Goal: Information Seeking & Learning: Learn about a topic

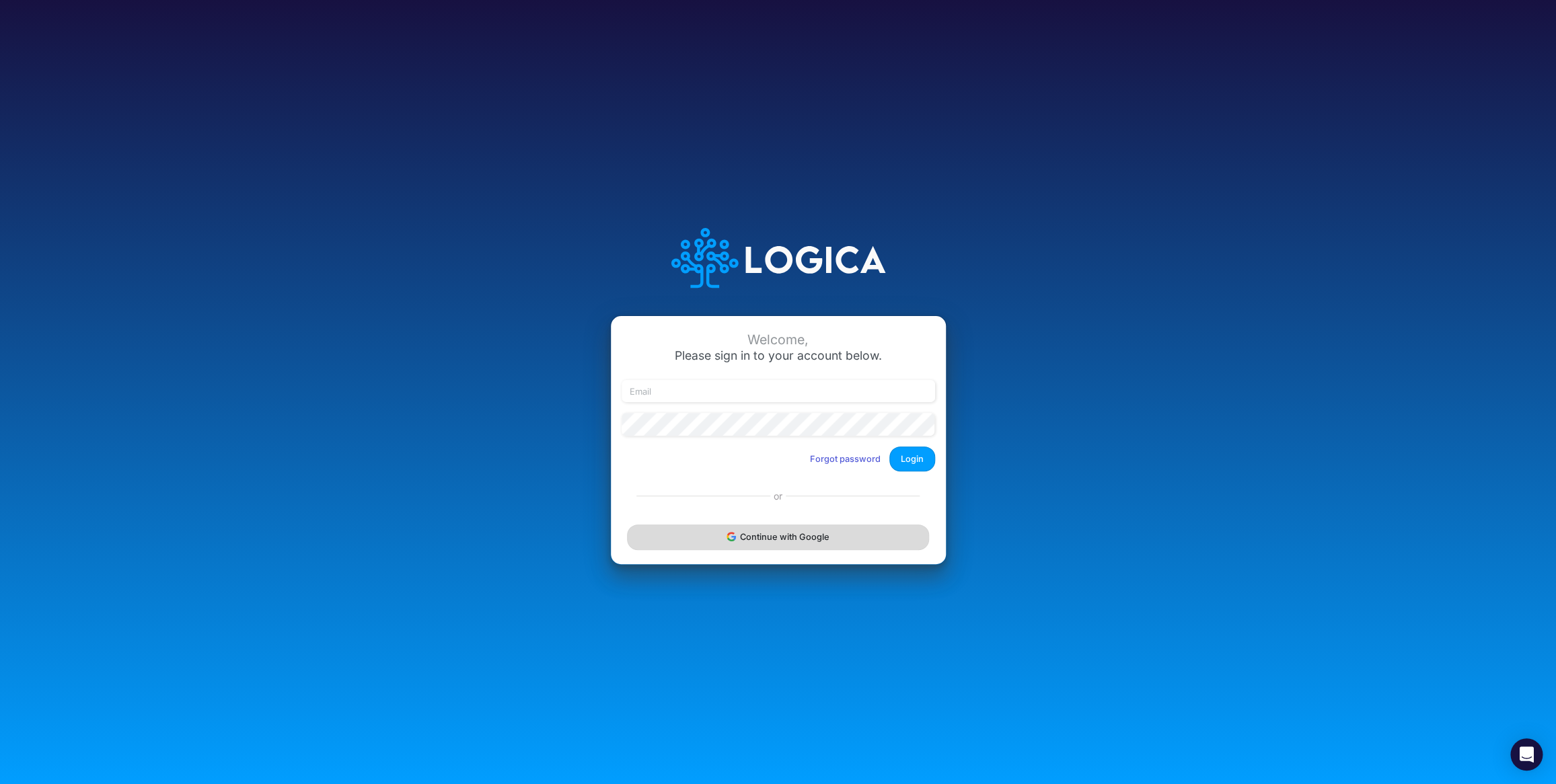
click at [773, 540] on button "Continue with Google" at bounding box center [777, 537] width 301 height 25
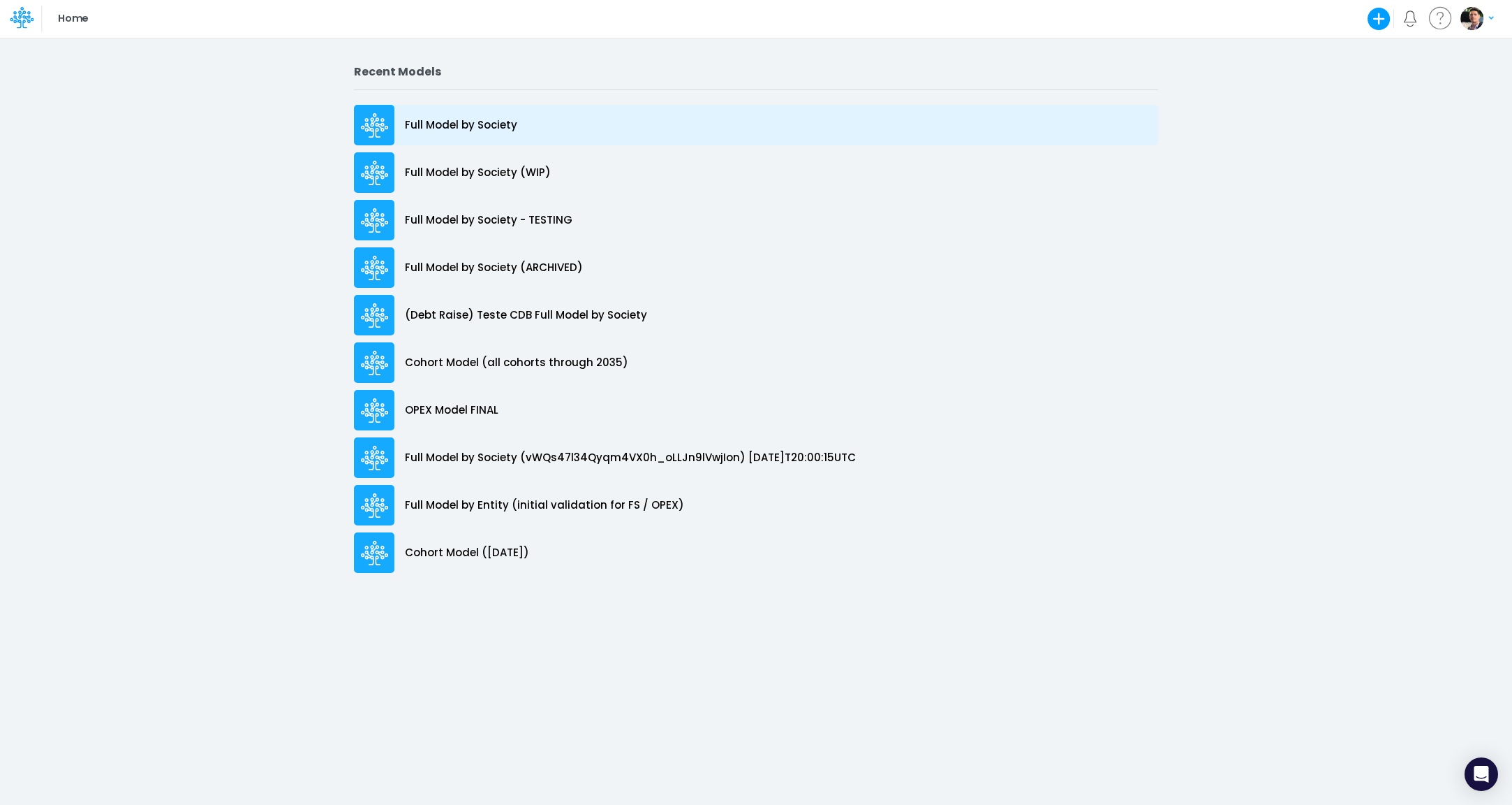
click at [468, 126] on p "Full Model by Society" at bounding box center [461, 125] width 112 height 16
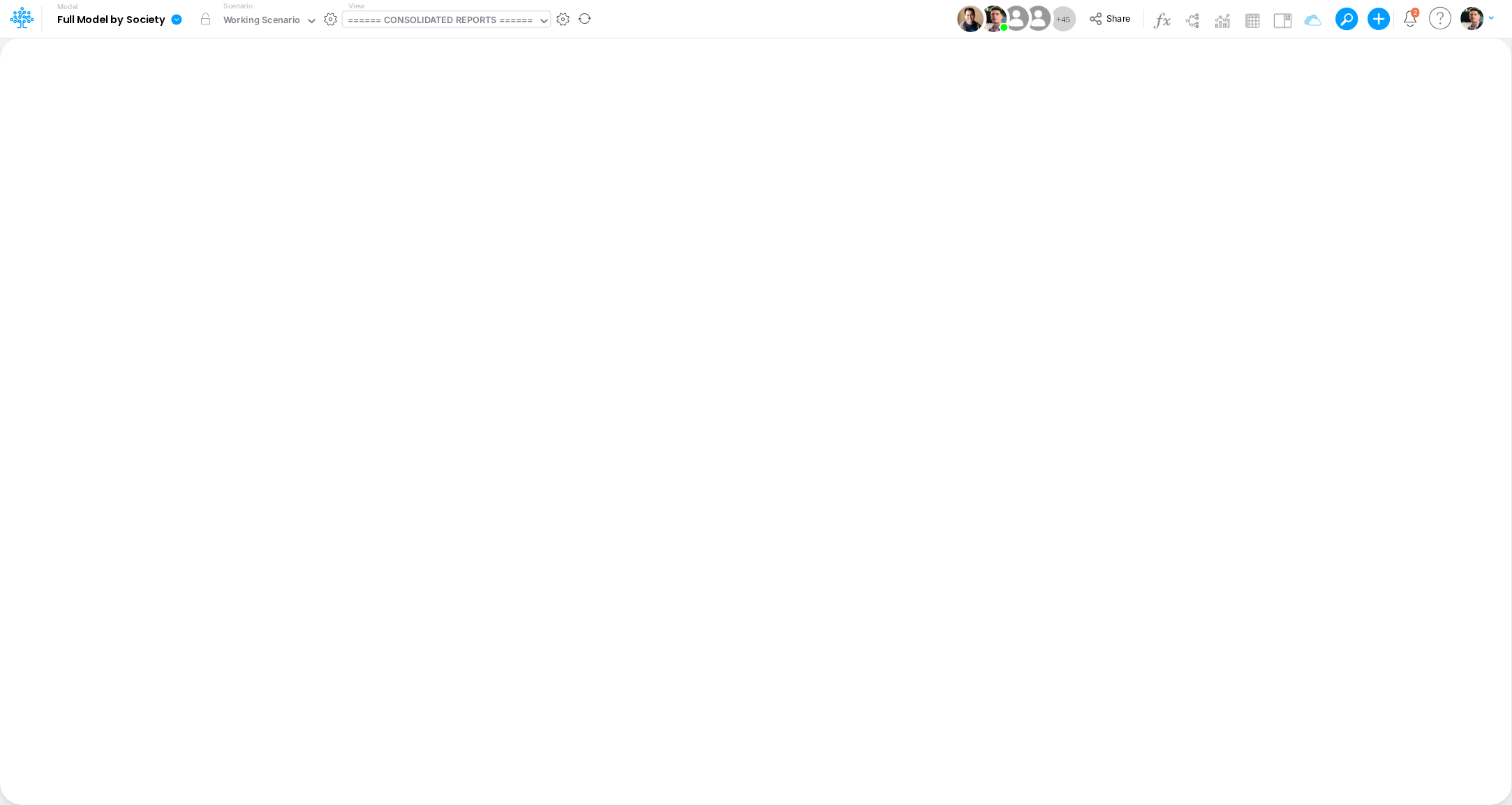
click at [479, 25] on div "====== CONSOLIDATED REPORTS ======" at bounding box center [440, 20] width 185 height 16
type input "cogs"
click at [429, 76] on div "COGS (03BR)" at bounding box center [437, 70] width 188 height 23
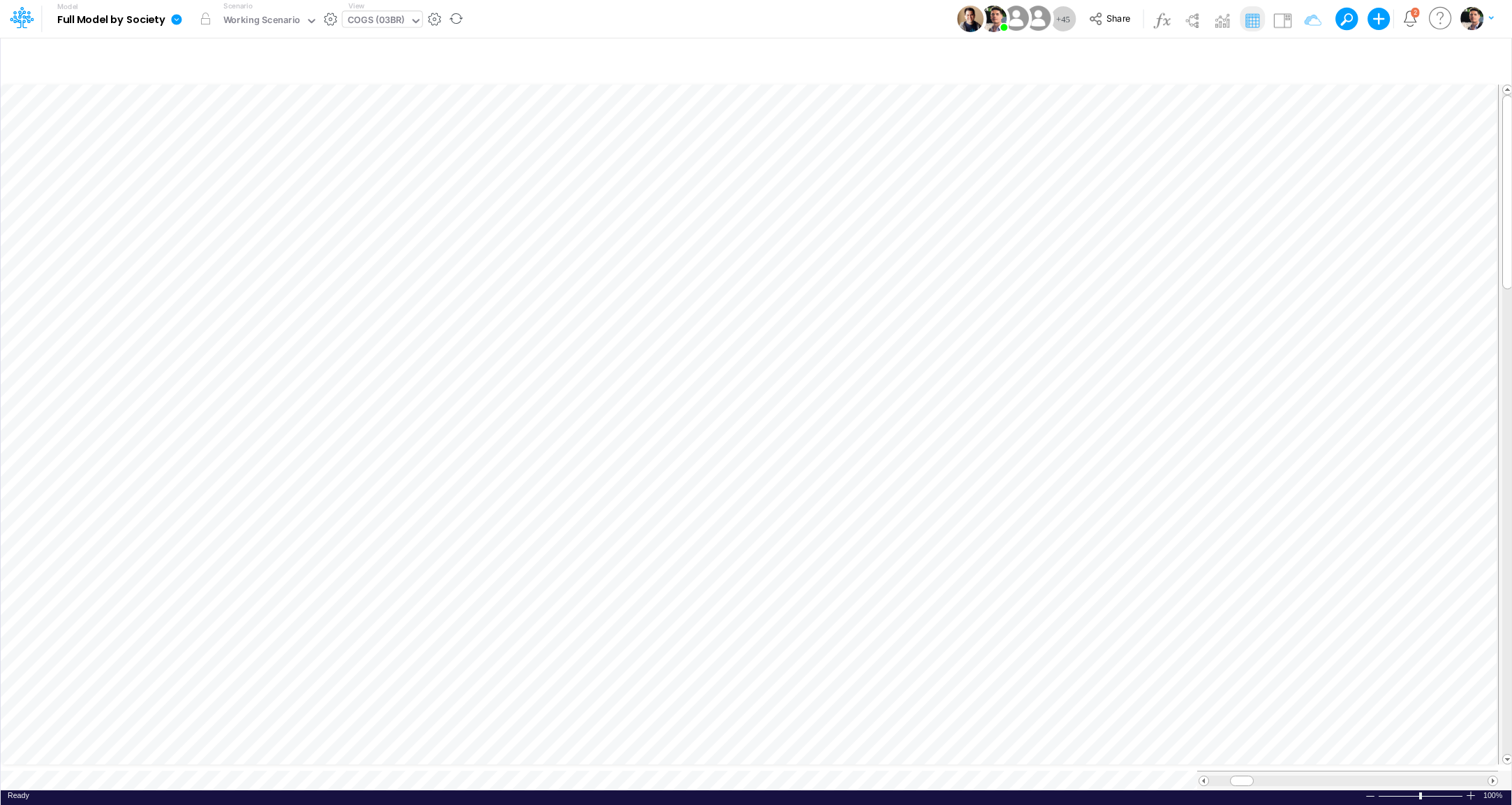
scroll to position [6, 3]
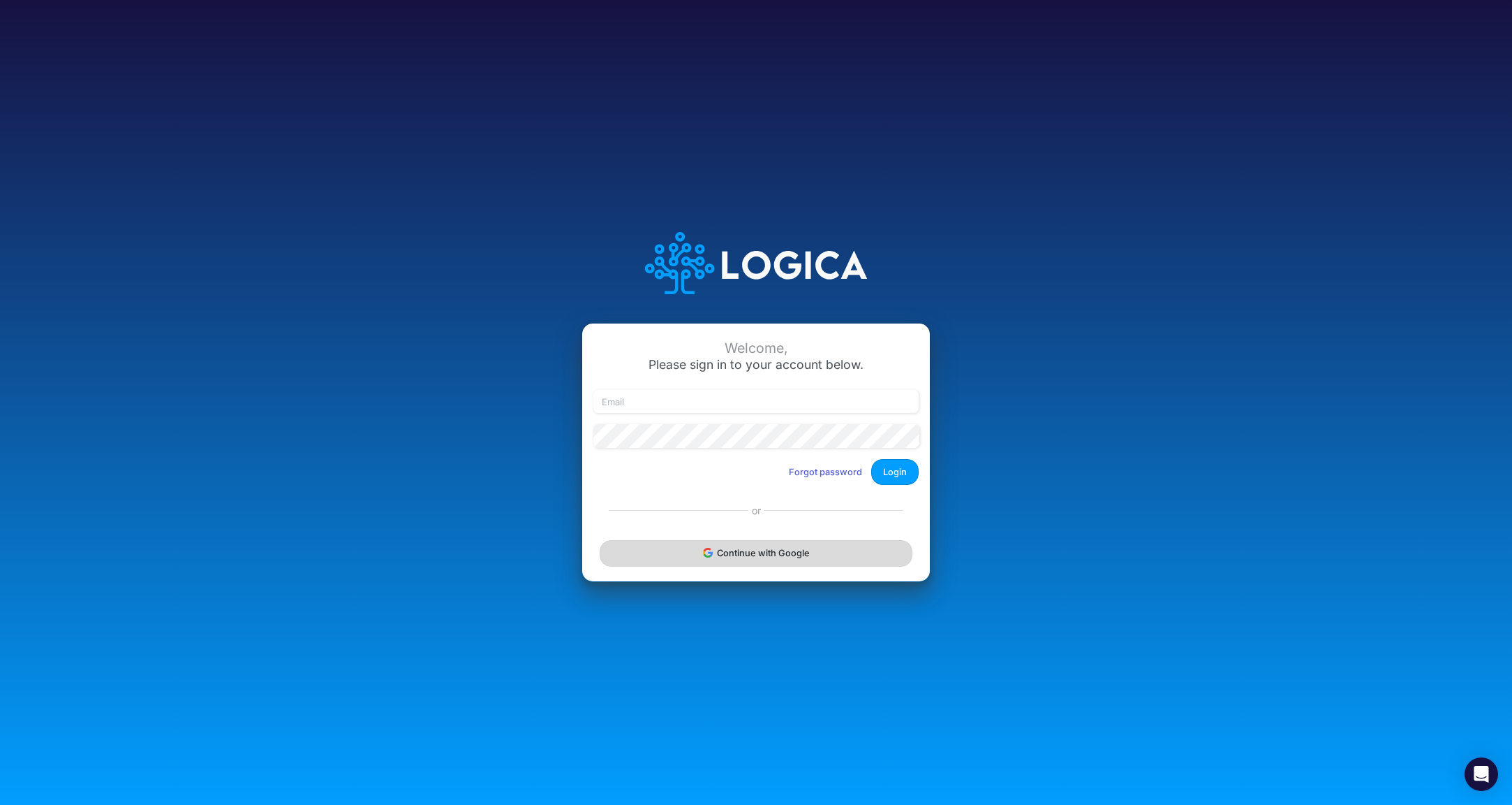
click at [768, 561] on button "Continue with Google" at bounding box center [756, 553] width 312 height 26
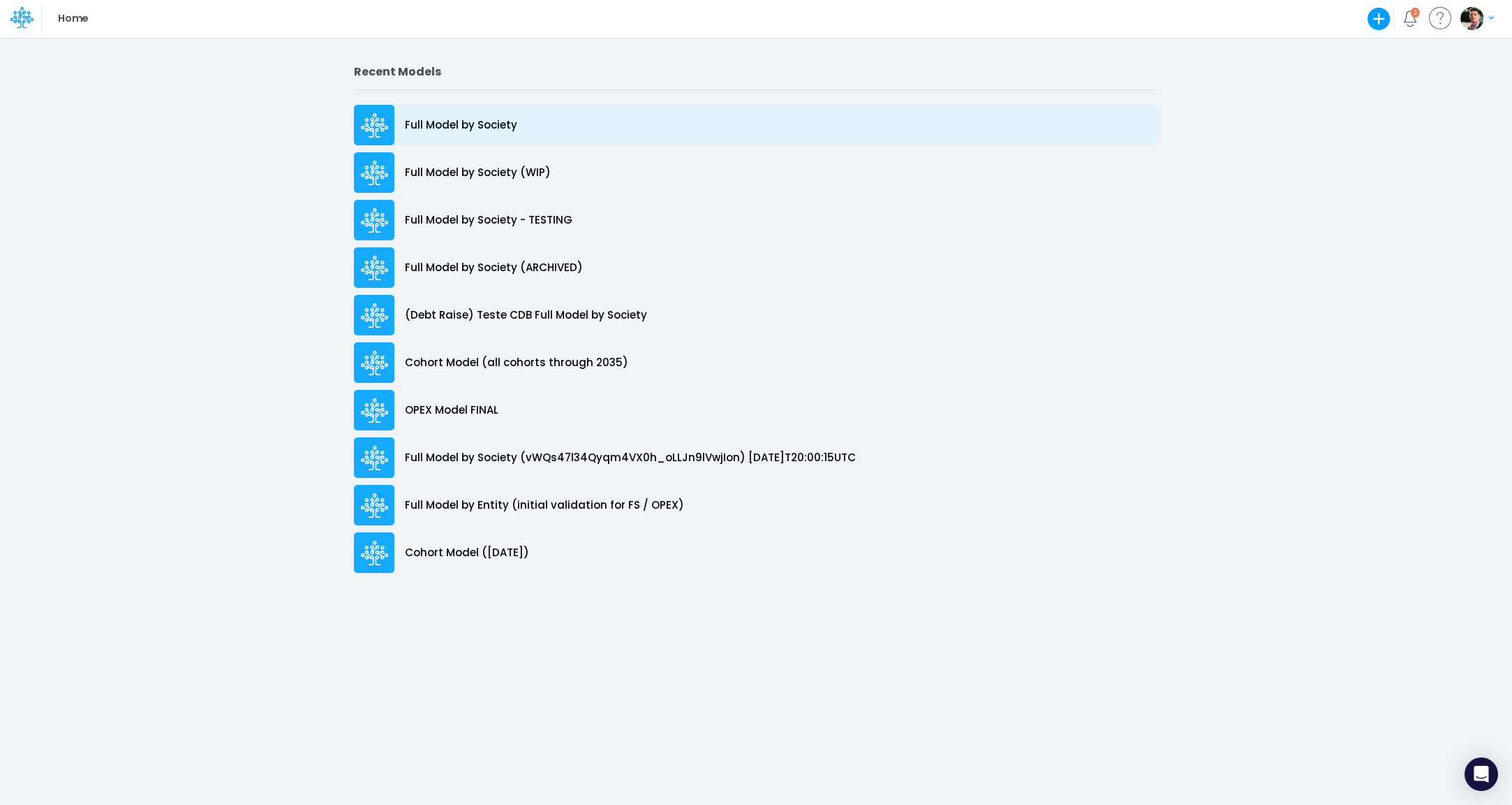
click at [464, 121] on p "Full Model by Society" at bounding box center [461, 125] width 112 height 16
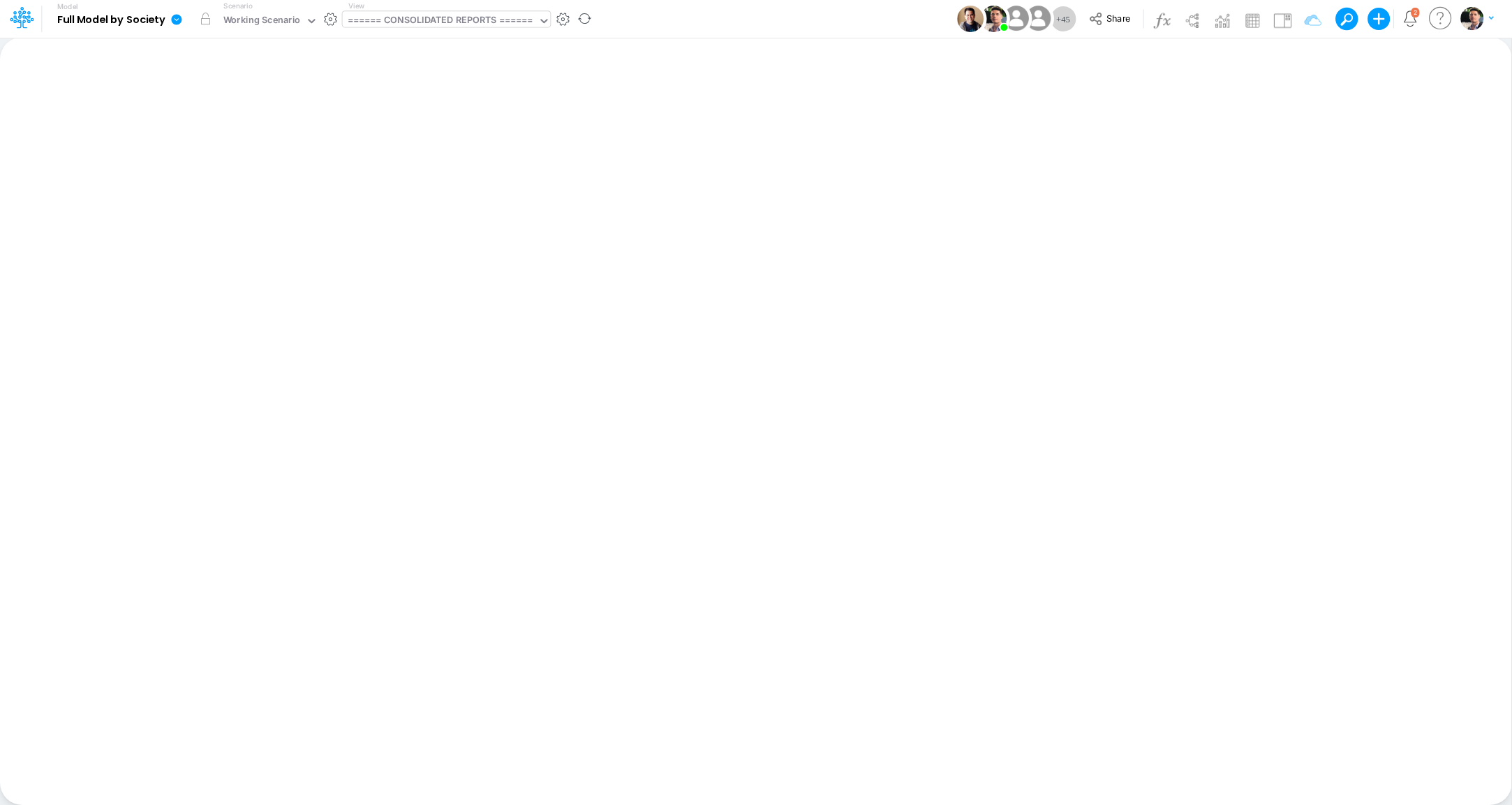
click at [454, 20] on div "====== CONSOLIDATED REPORTS ======" at bounding box center [440, 20] width 185 height 16
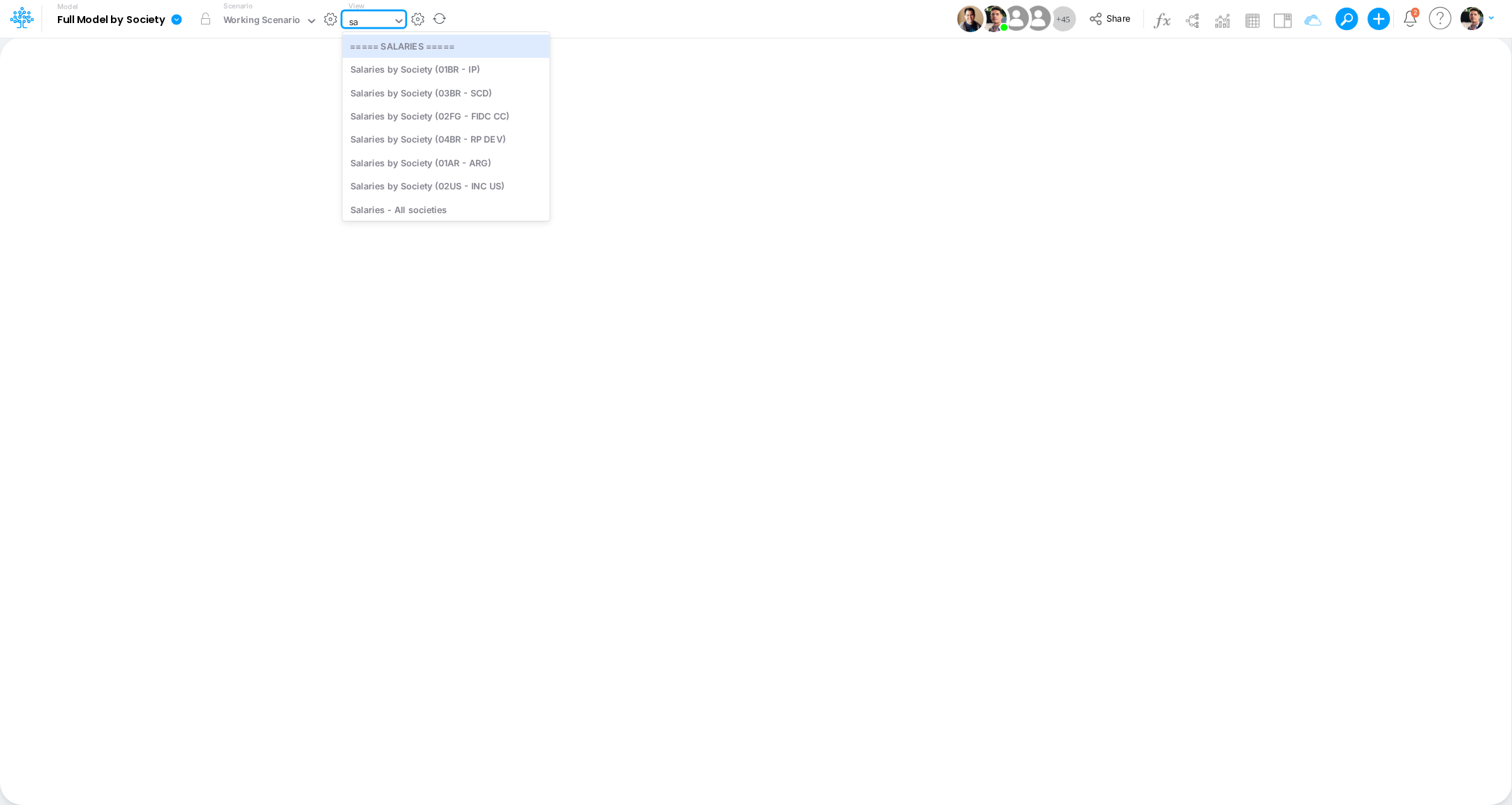
type input "s"
type input "usg"
click at [431, 43] on div "Cons. FS (USGaap)" at bounding box center [444, 45] width 203 height 23
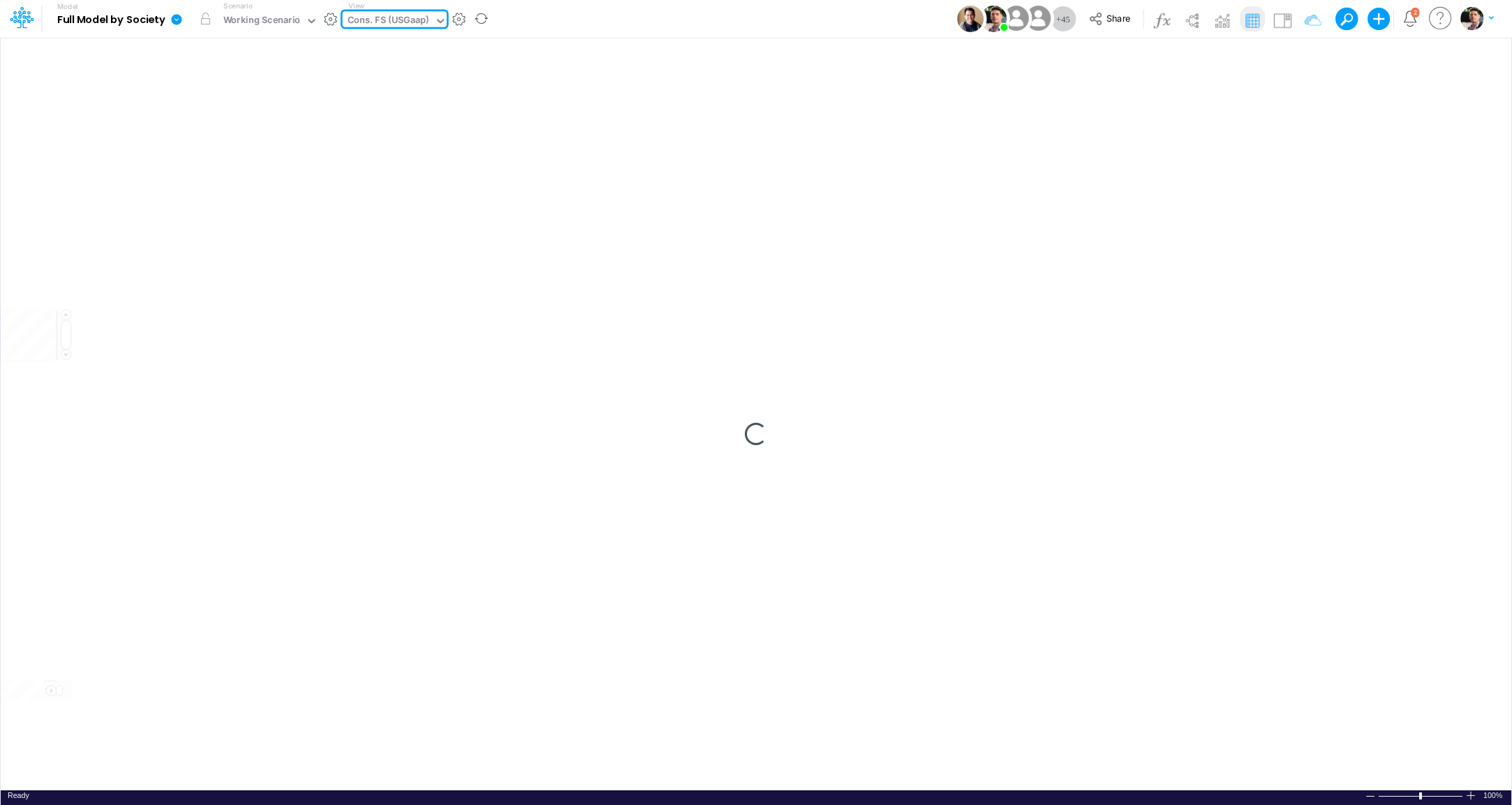
type input "Consolidated FS - USGAAP"
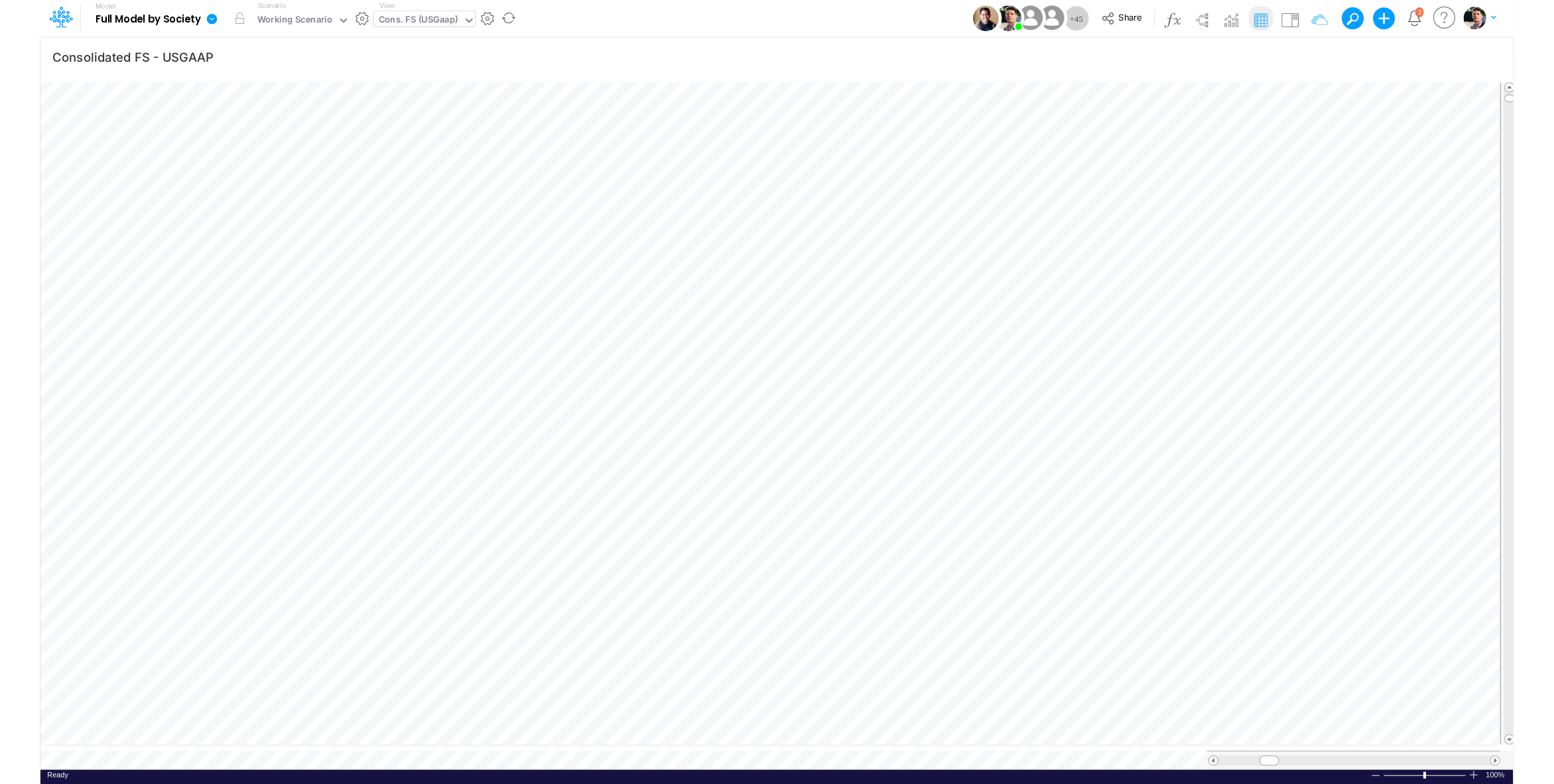
scroll to position [5, 3]
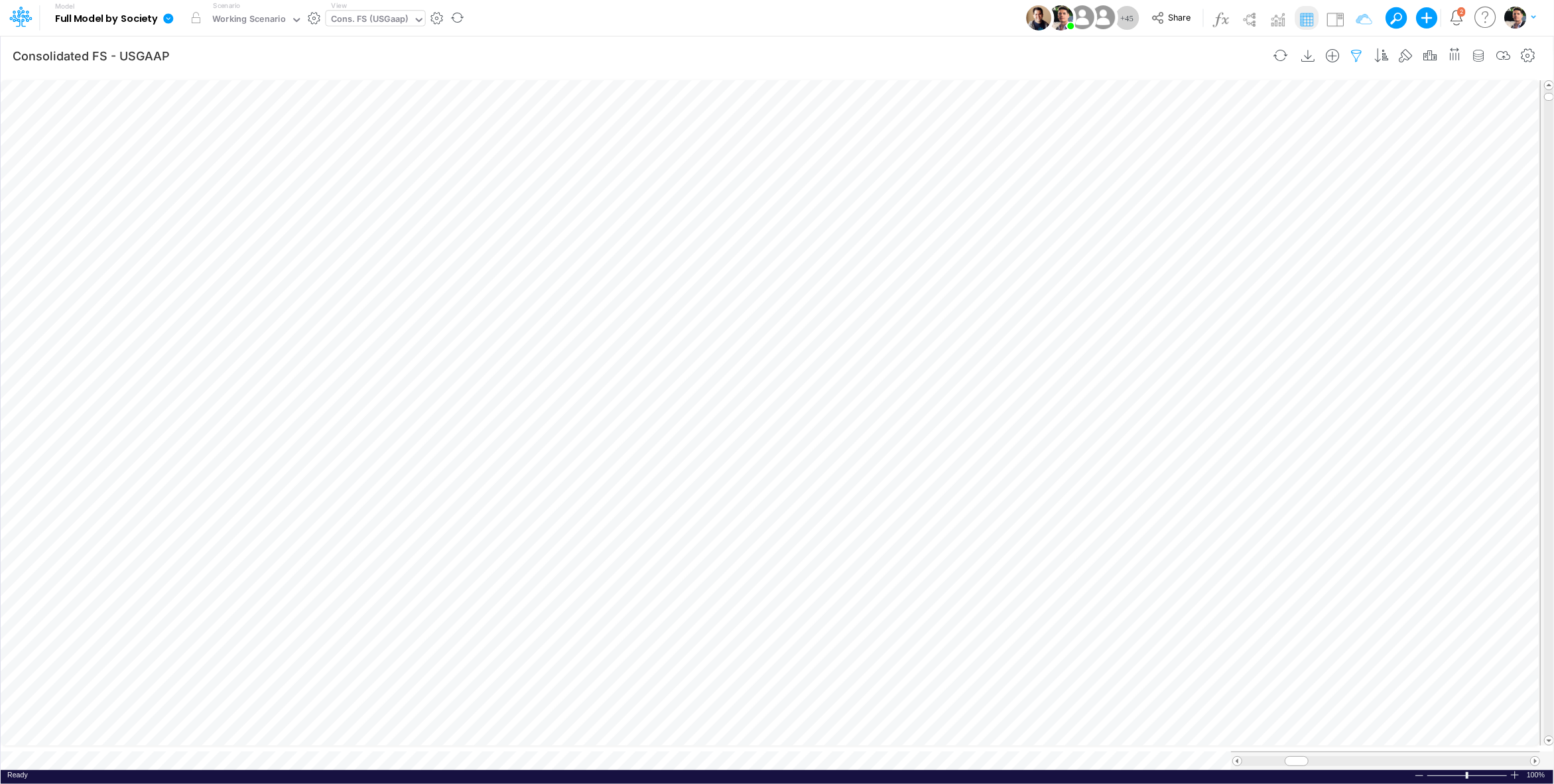
click at [1359, 55] on icon "button" at bounding box center [1357, 56] width 20 height 14
select select "notEqual"
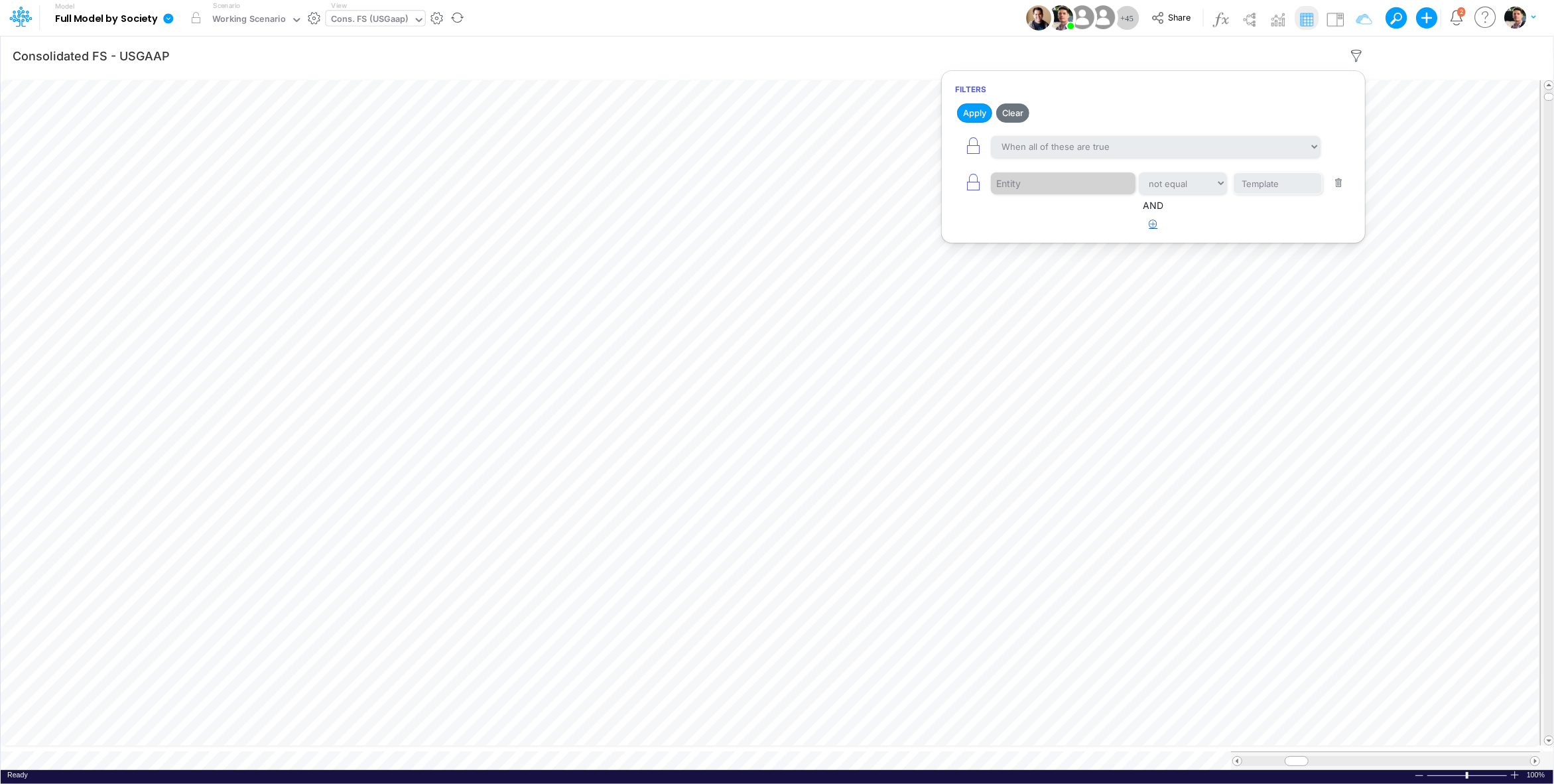
click at [1157, 222] on icon "button" at bounding box center [1154, 224] width 9 height 9
click at [1047, 265] on div at bounding box center [1054, 266] width 126 height 23
type input "s"
type input "nam"
select select "contains"
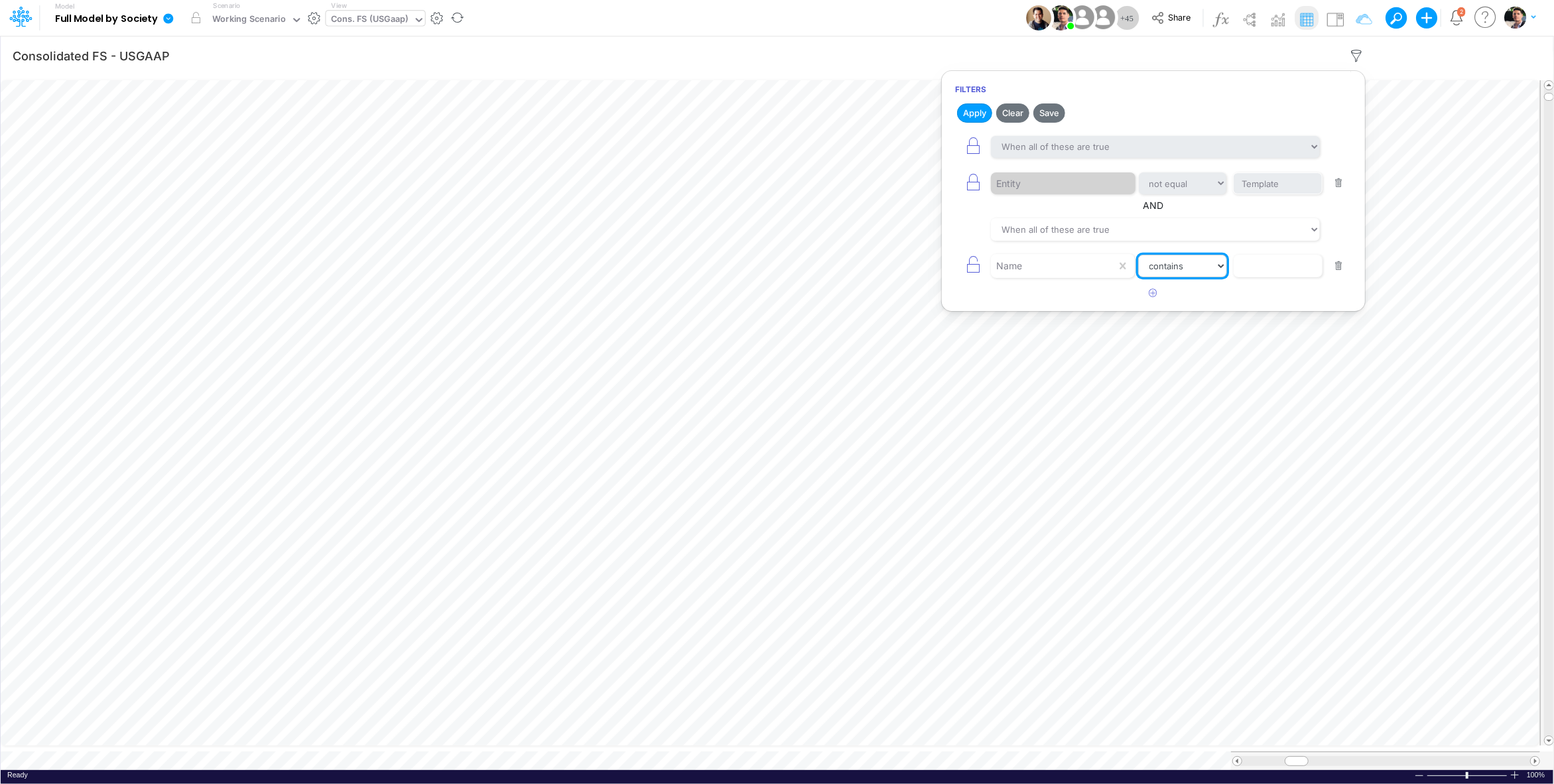
click option "contains" at bounding box center [0, 0] width 0 height 0
click at [1267, 270] on input "text" at bounding box center [1278, 266] width 90 height 23
type input "Salaries"
click at [973, 116] on button "Apply" at bounding box center [975, 113] width 35 height 19
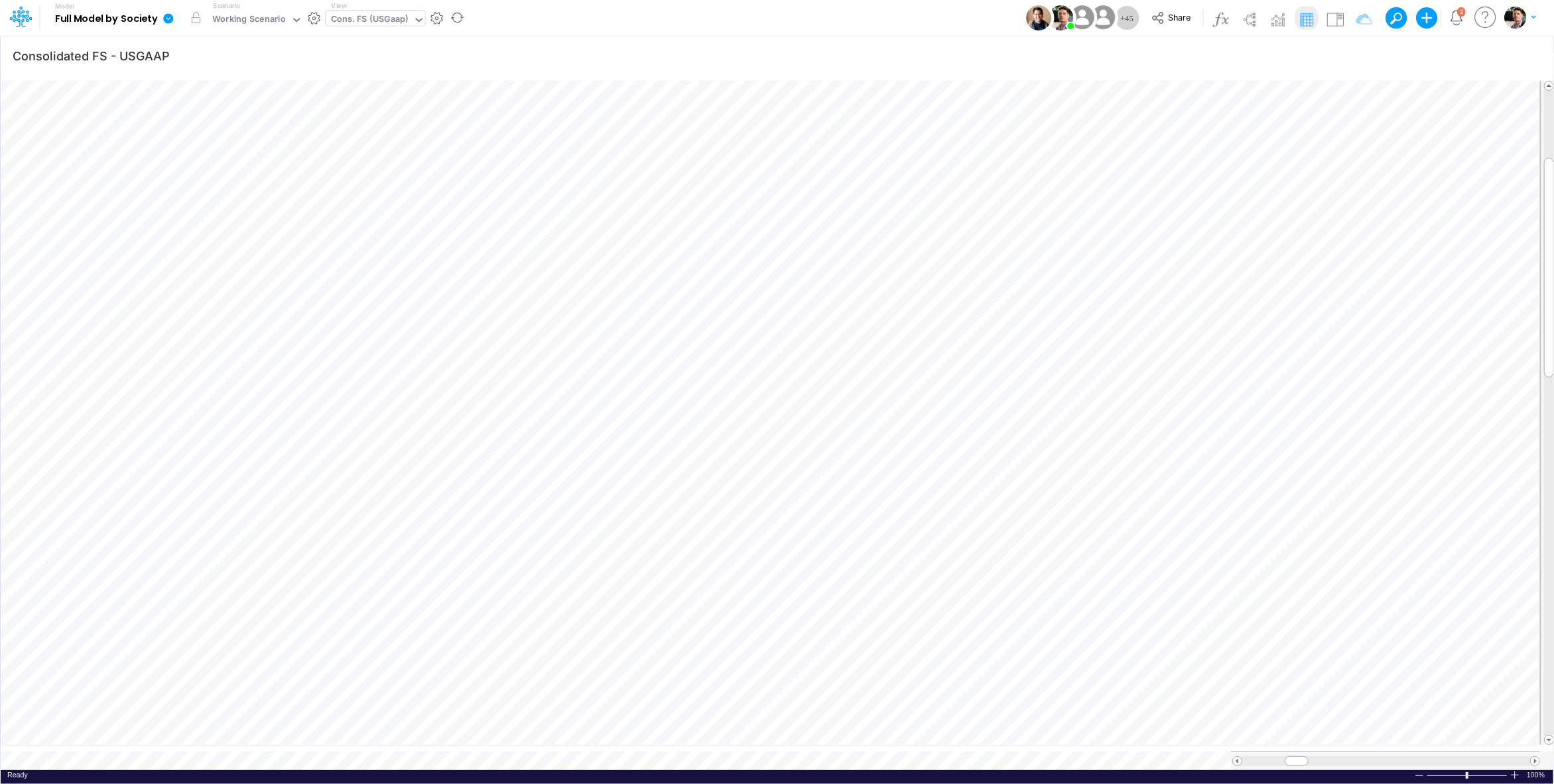
scroll to position [5, 41]
click at [174, 19] on link at bounding box center [171, 18] width 26 height 34
click at [229, 132] on button "View model info" at bounding box center [235, 137] width 142 height 20
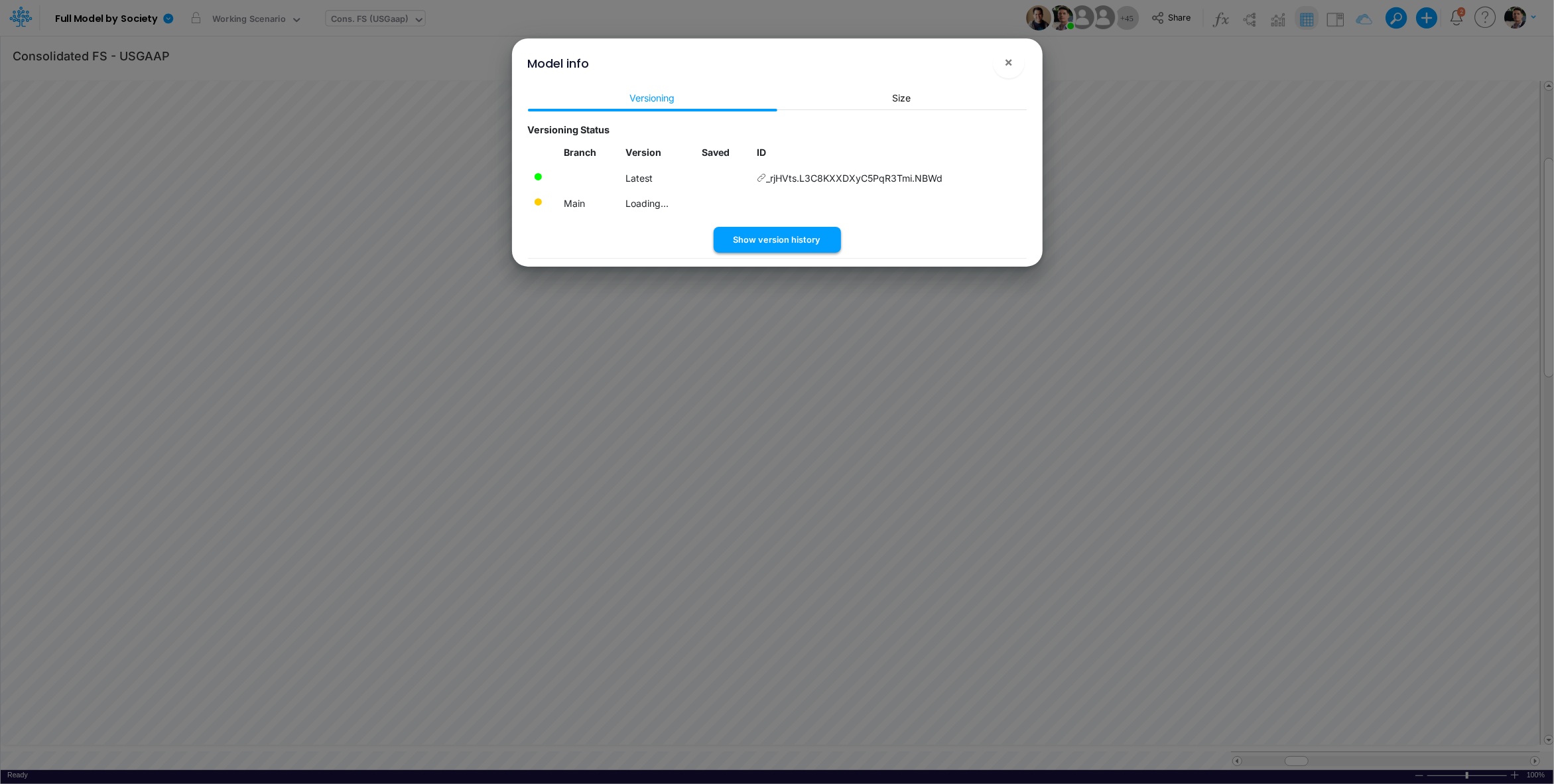
click at [797, 245] on button "Show version history" at bounding box center [777, 240] width 128 height 26
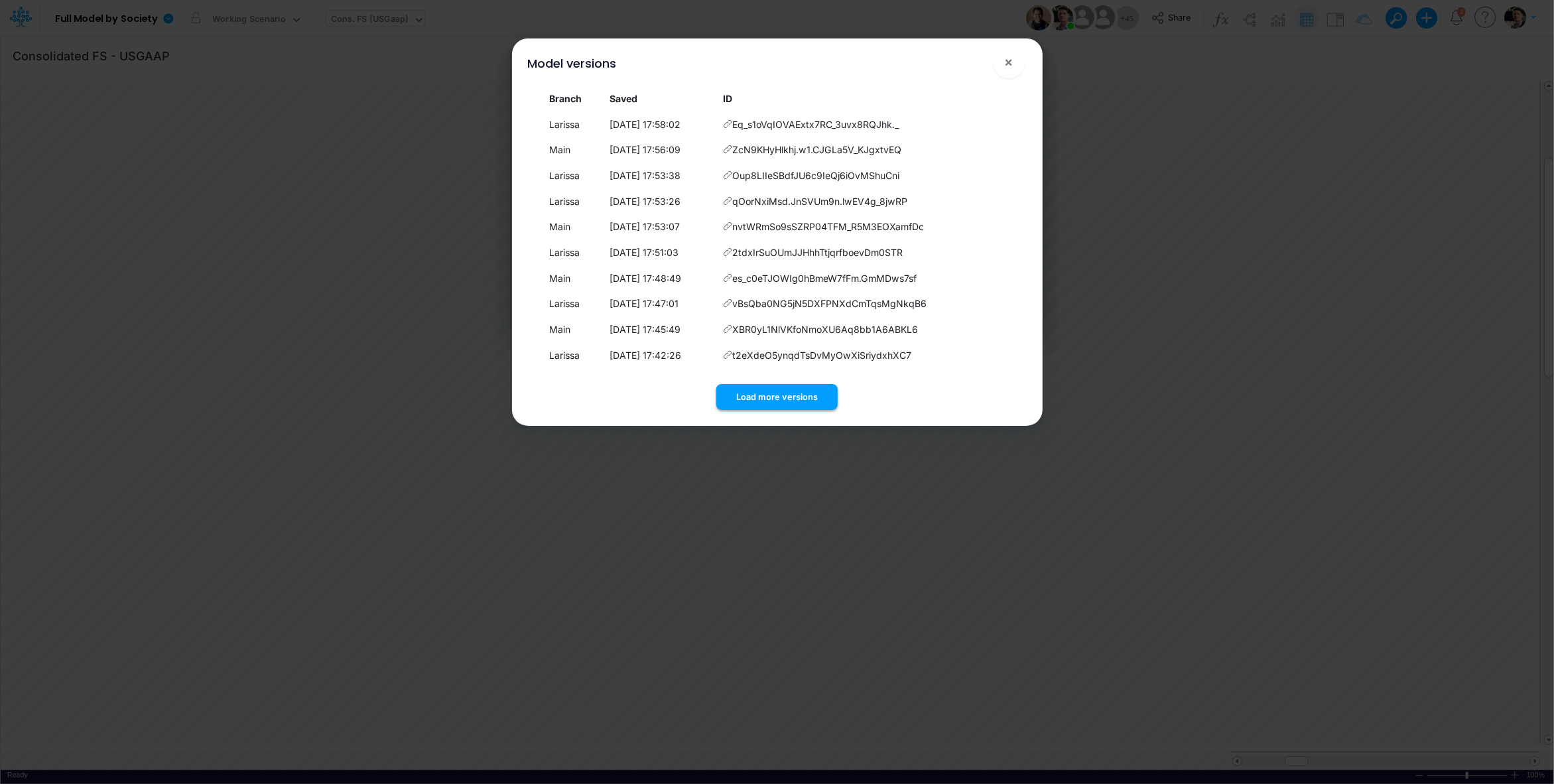
click at [791, 407] on button "Load more versions" at bounding box center [777, 396] width 122 height 26
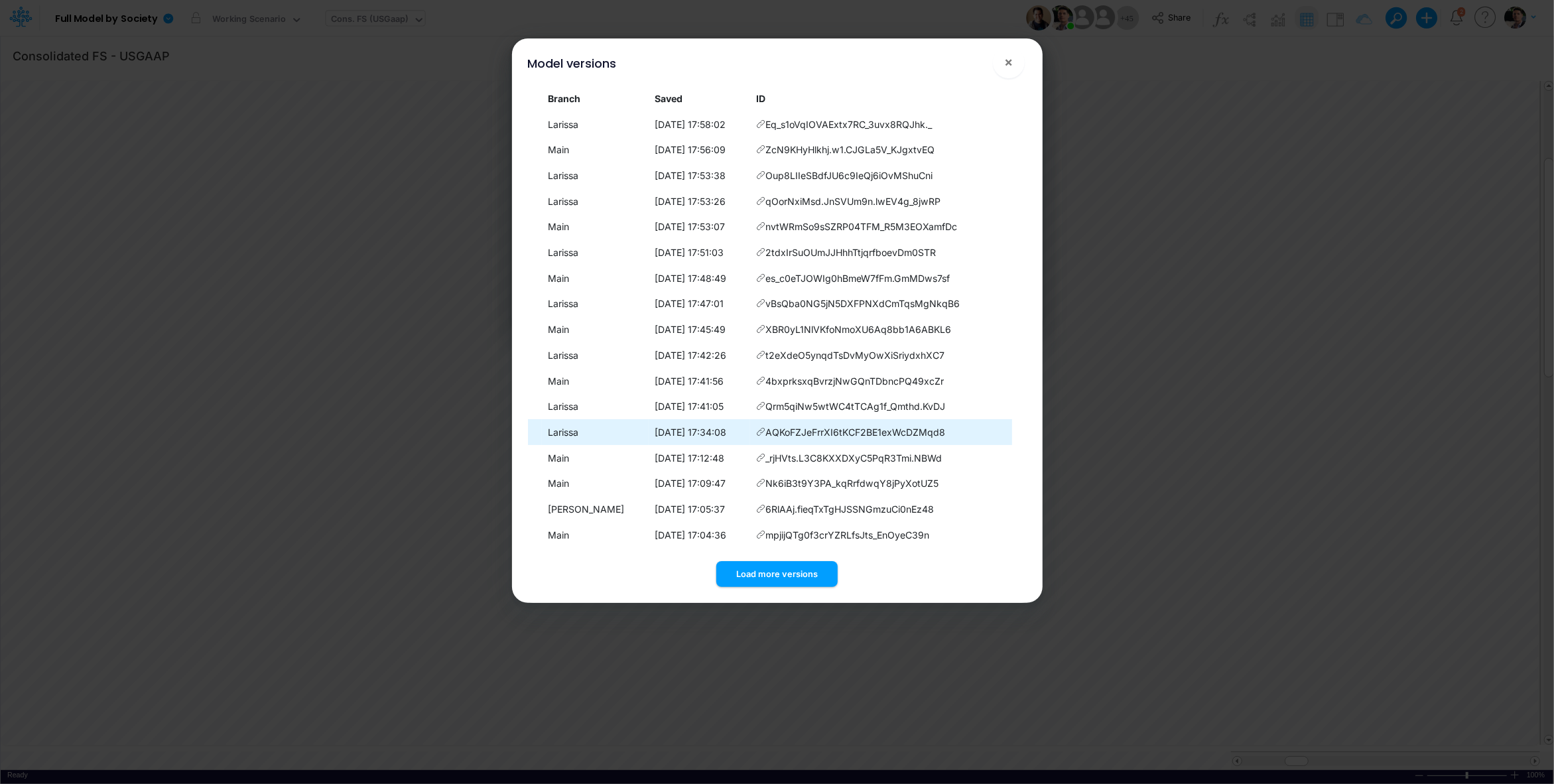
scroll to position [79, 0]
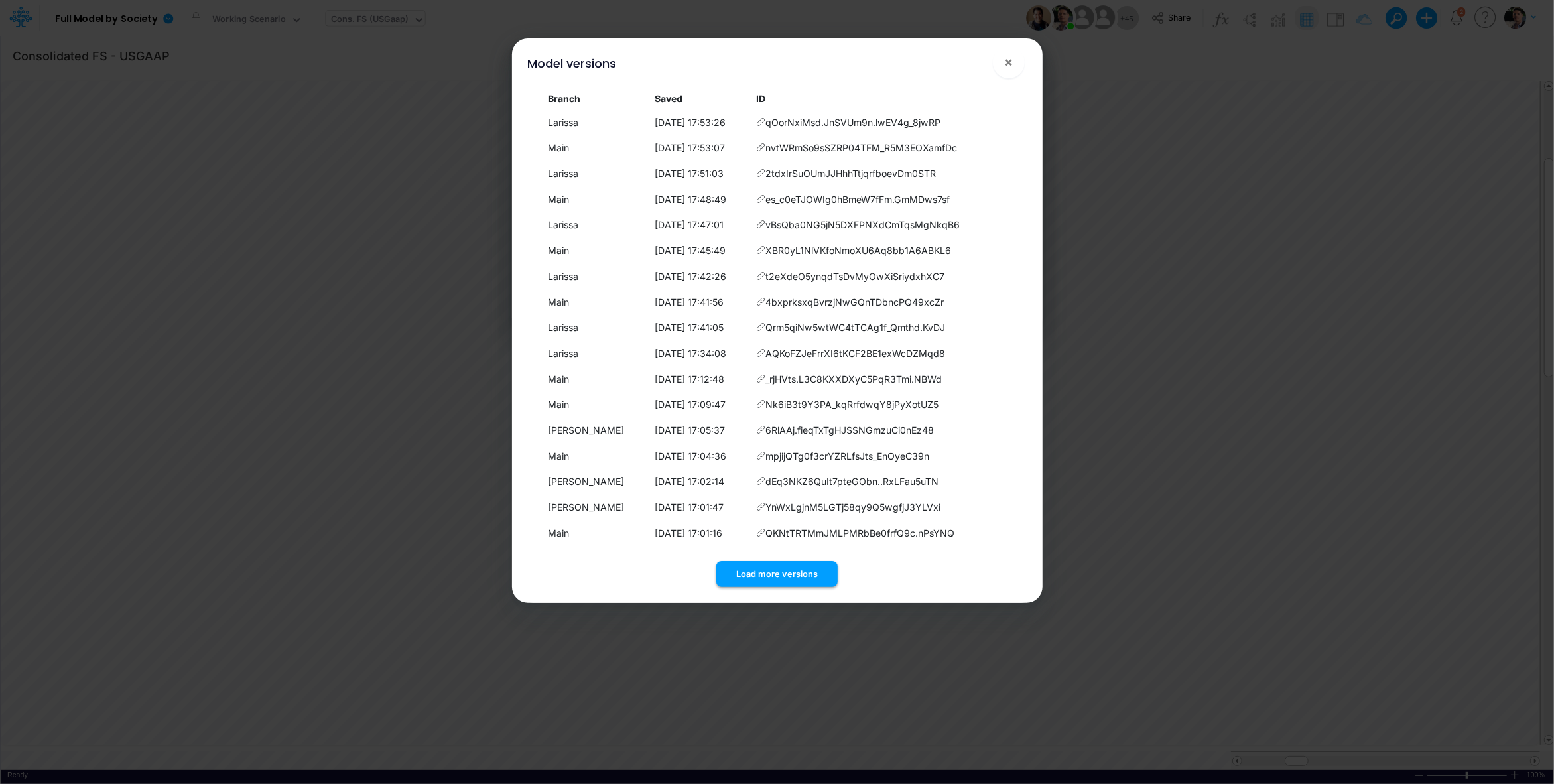
click at [794, 567] on button "Load more versions" at bounding box center [777, 573] width 122 height 26
click at [792, 570] on button "Load more versions" at bounding box center [777, 573] width 122 height 26
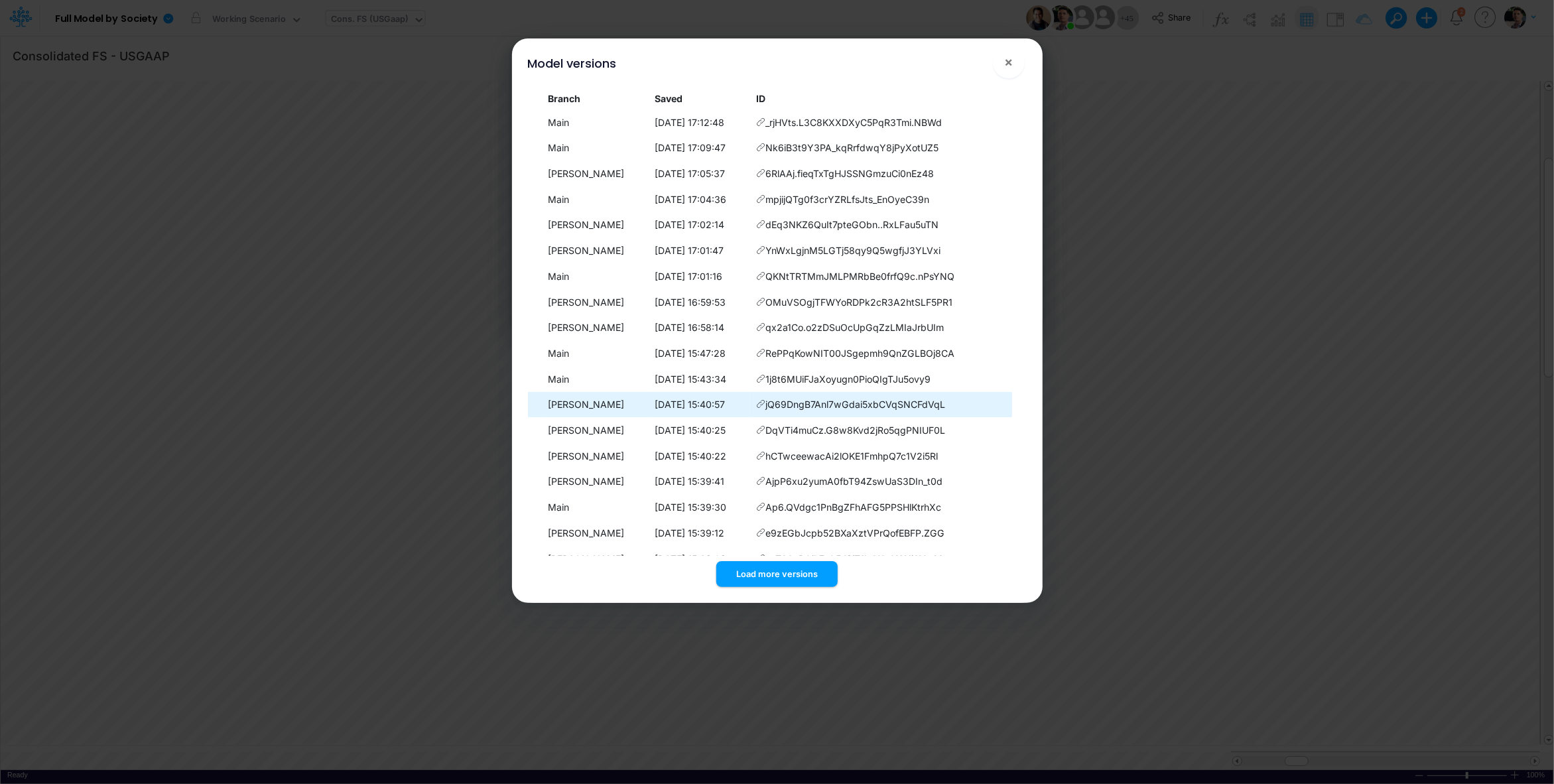
scroll to position [593, 0]
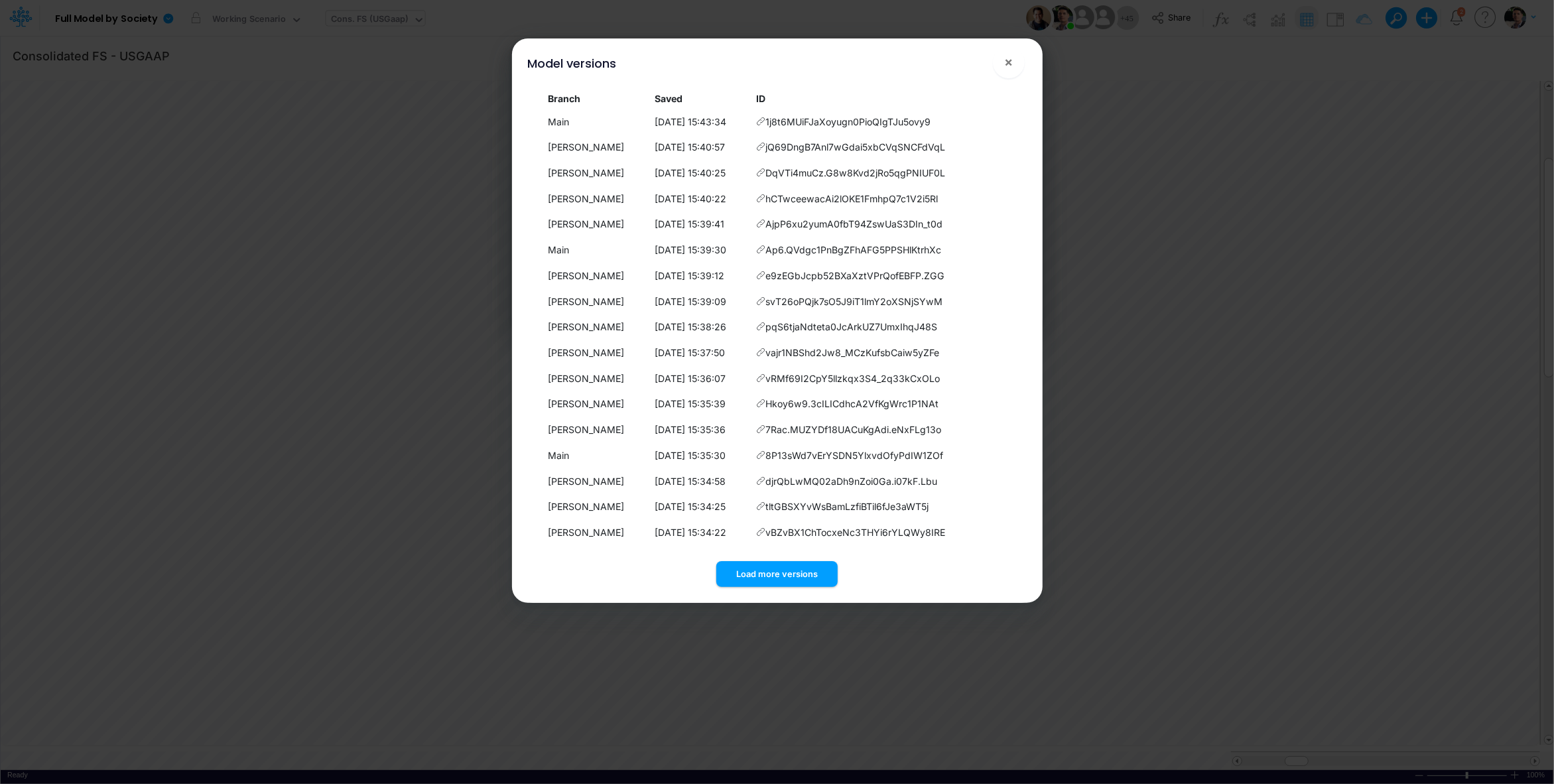
click at [788, 571] on button "Load more versions" at bounding box center [777, 573] width 122 height 26
click at [794, 566] on button "Load more versions" at bounding box center [777, 573] width 122 height 26
click at [788, 570] on button "Load more versions" at bounding box center [777, 573] width 122 height 26
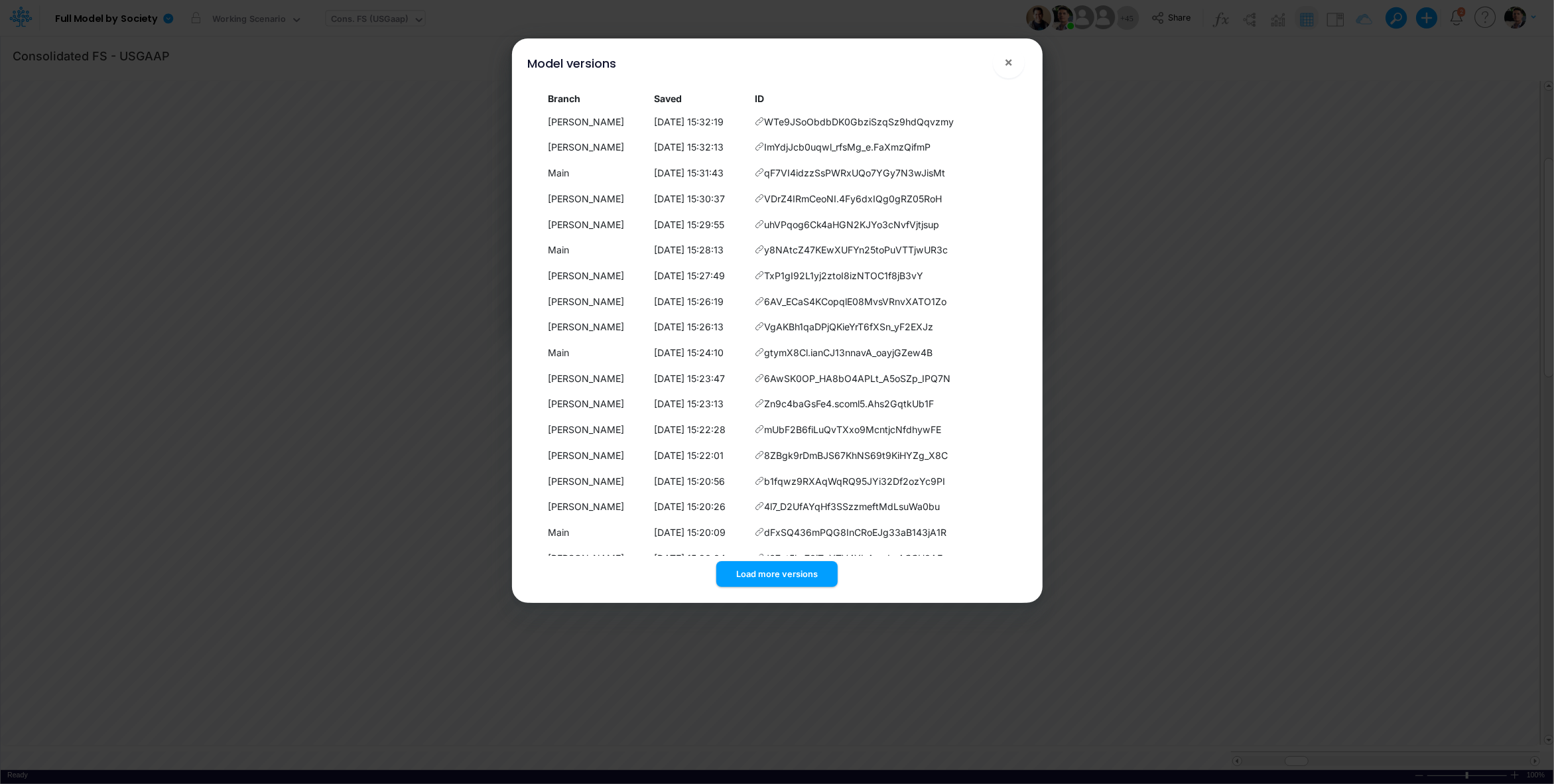
scroll to position [1364, 0]
click at [778, 566] on button "Load more versions" at bounding box center [777, 573] width 122 height 26
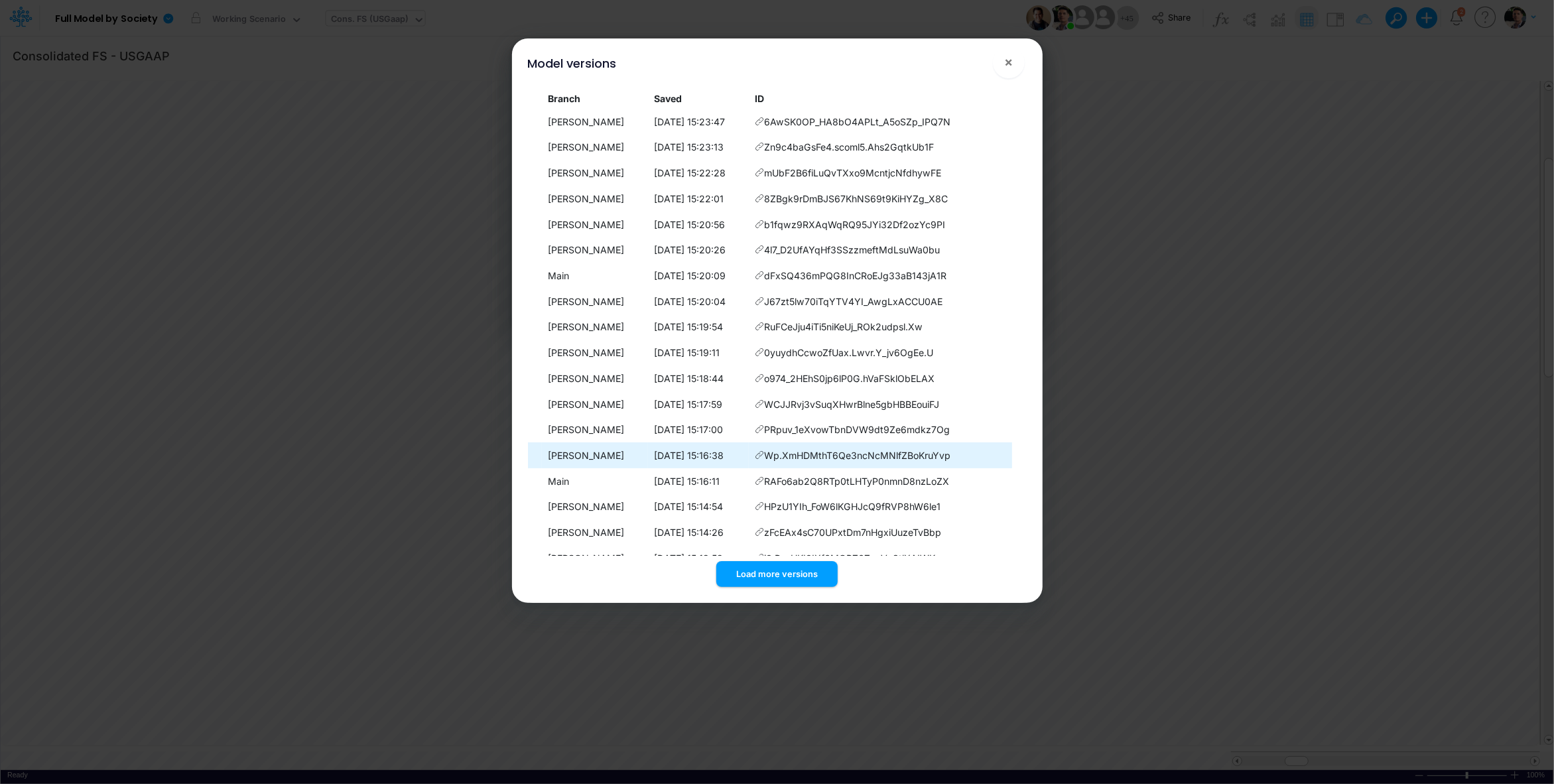
scroll to position [1620, 0]
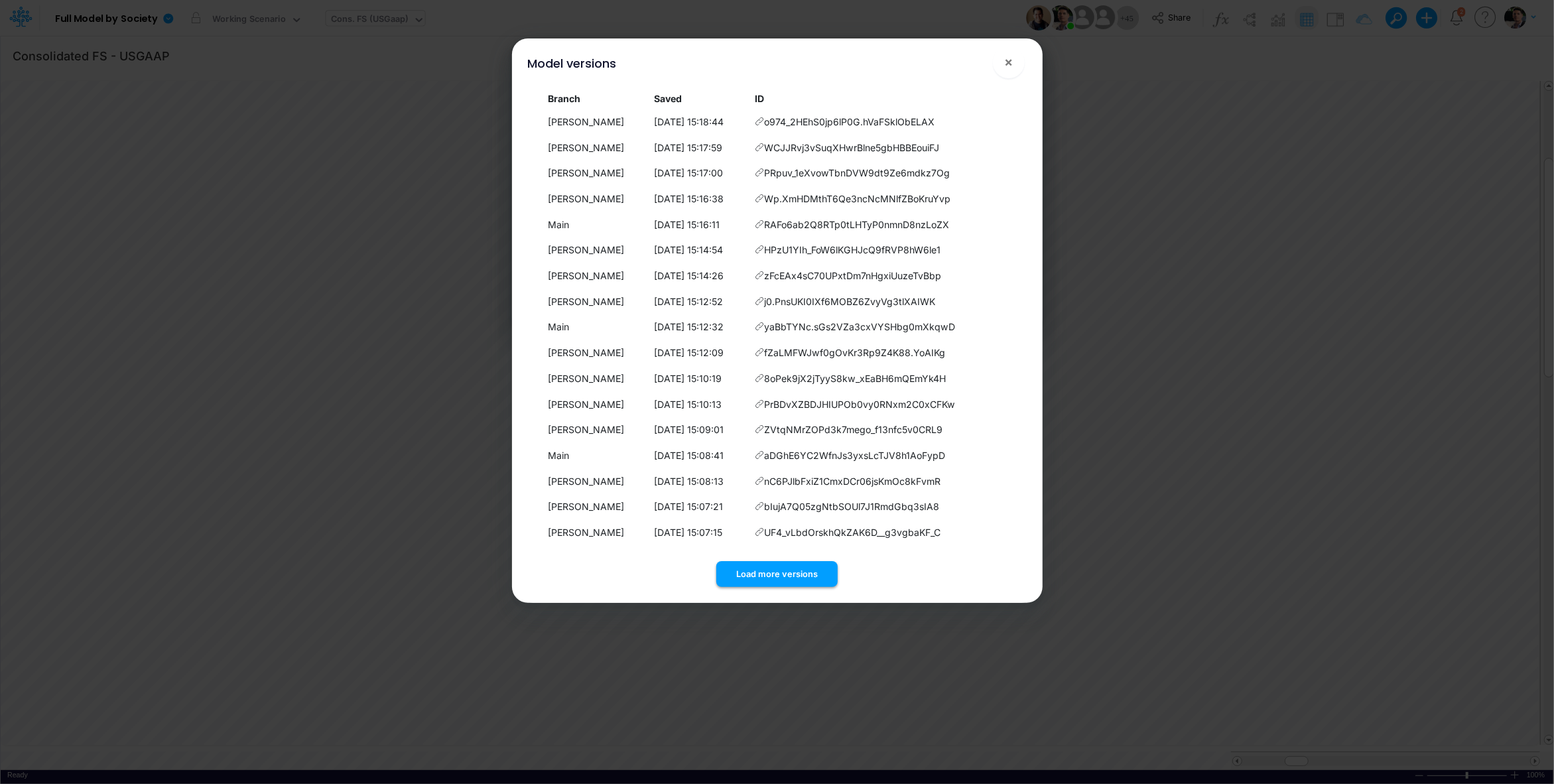
click at [764, 573] on button "Load more versions" at bounding box center [777, 573] width 122 height 26
click at [783, 577] on button "Load more versions" at bounding box center [777, 573] width 122 height 26
drag, startPoint x: 778, startPoint y: 595, endPoint x: 781, endPoint y: 582, distance: 13.3
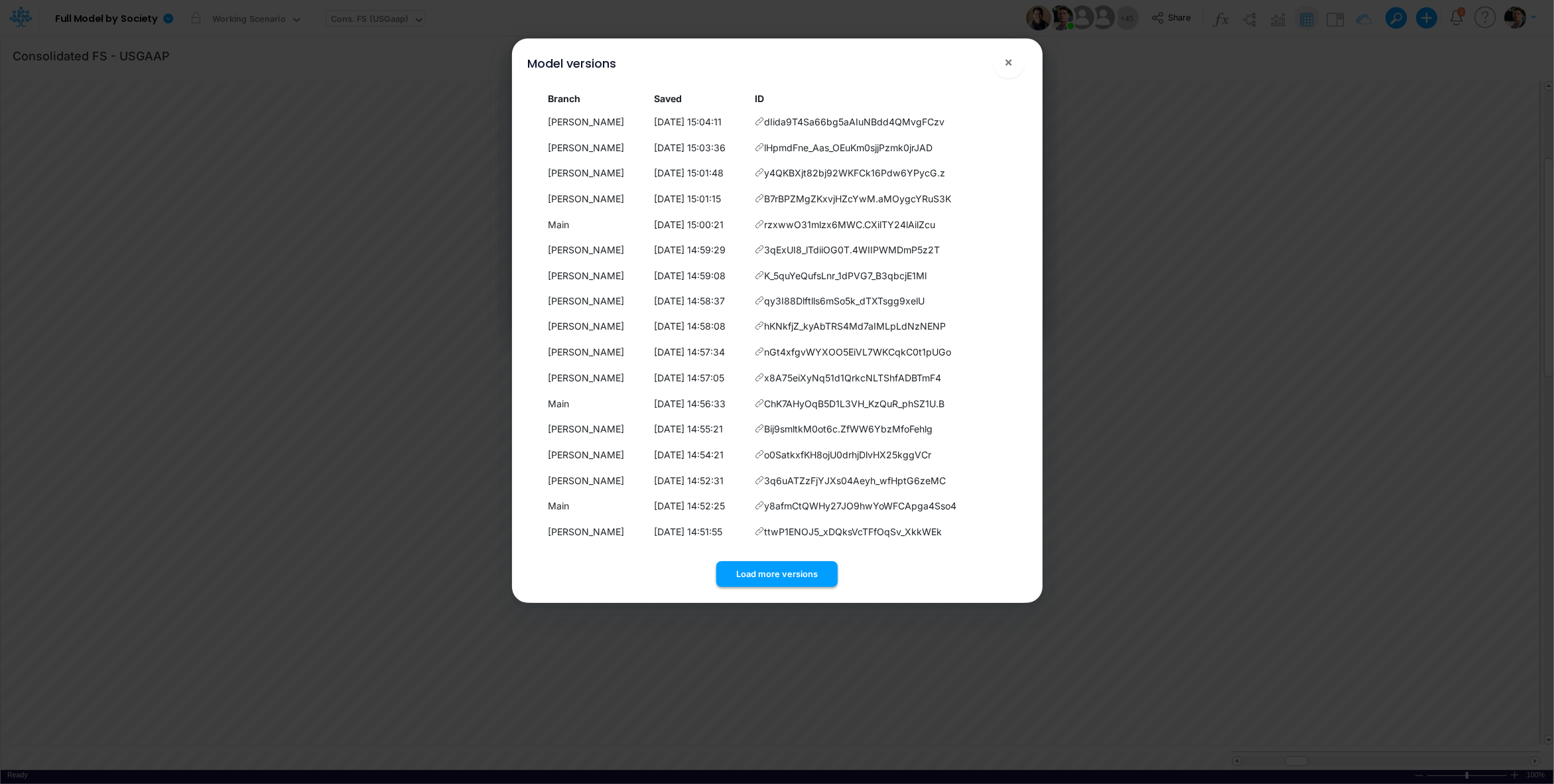
click at [778, 593] on div "Model versions × Branch Saved ID Larissa 12/09/2025, 17:58:02 Eq_s1oVqIOVAExtx7…" at bounding box center [777, 321] width 520 height 565
click at [781, 581] on button "Load more versions" at bounding box center [777, 573] width 122 height 26
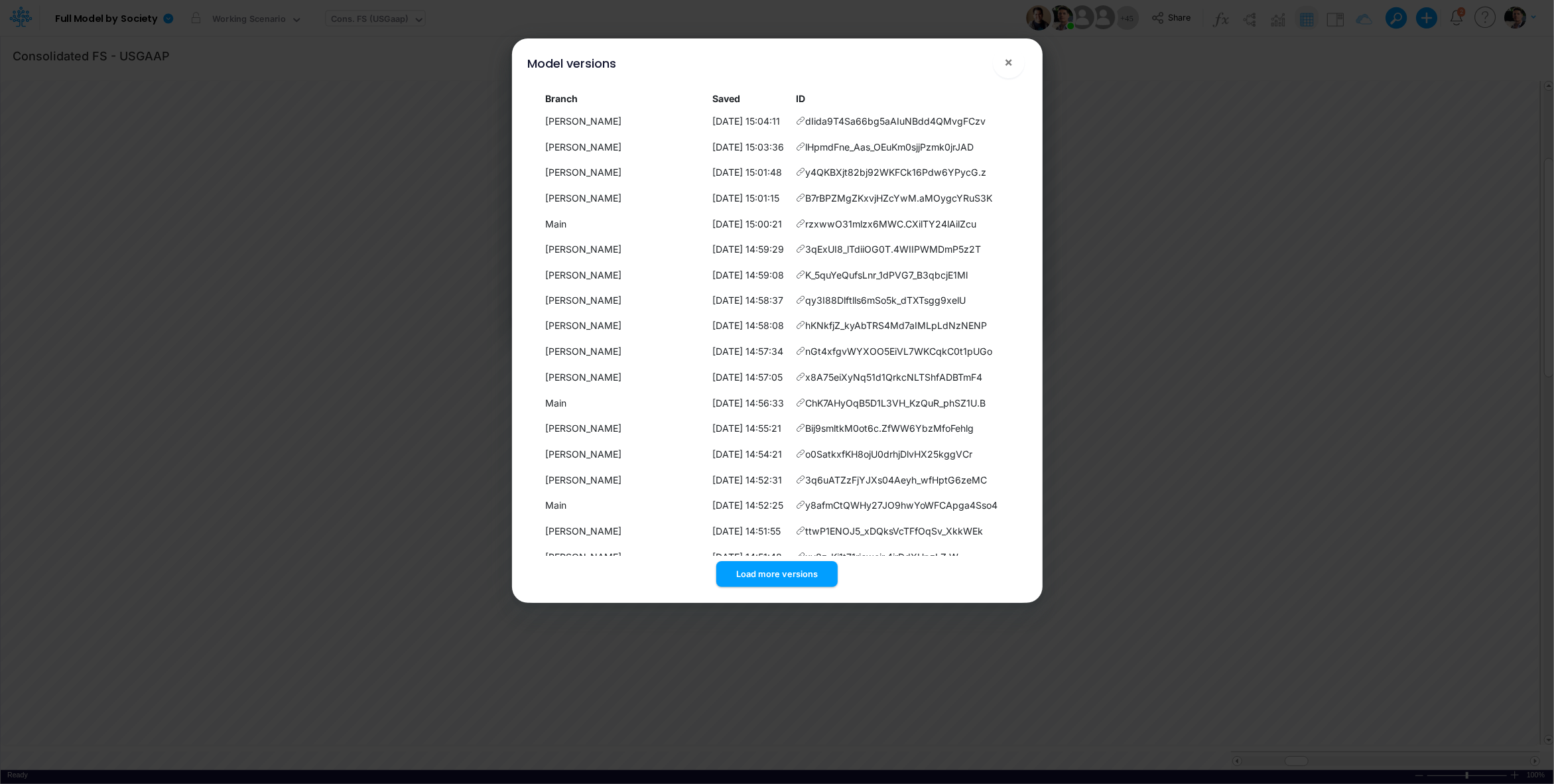
scroll to position [2390, 0]
click at [772, 573] on button "Load more versions" at bounding box center [777, 573] width 122 height 26
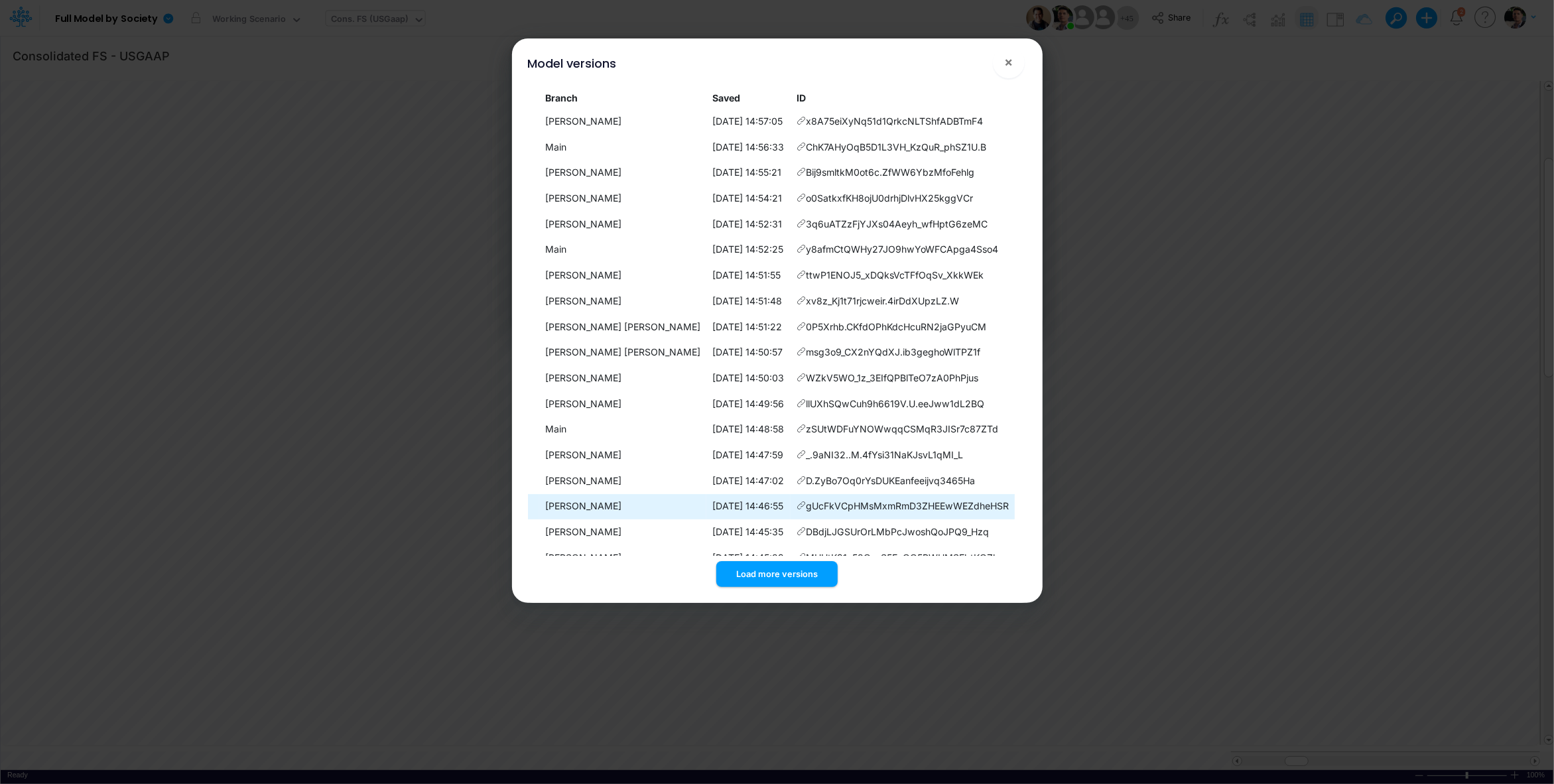
scroll to position [2647, 0]
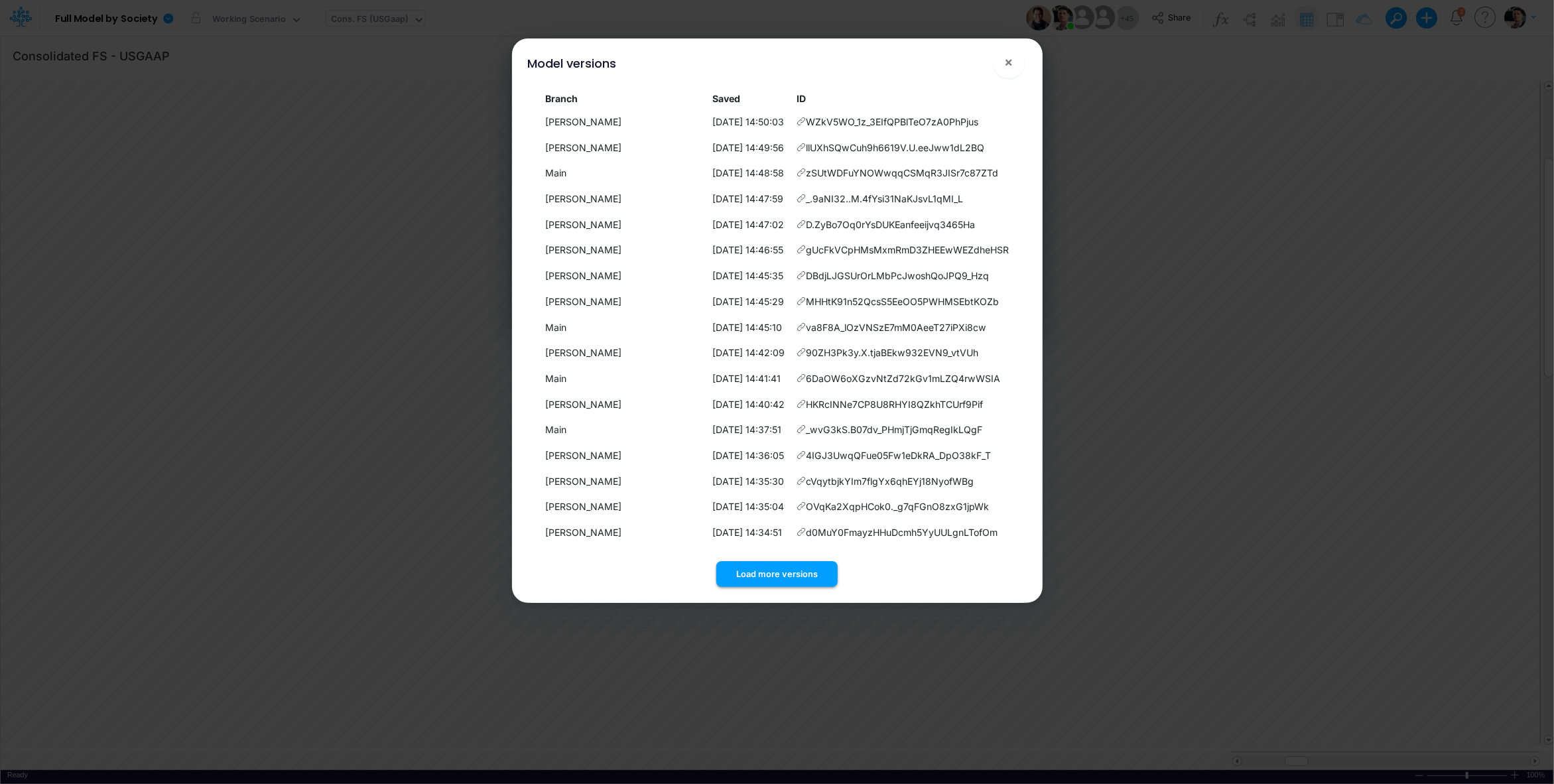
click at [775, 571] on button "Load more versions" at bounding box center [777, 573] width 122 height 26
click at [772, 565] on button "Load more versions" at bounding box center [777, 573] width 122 height 26
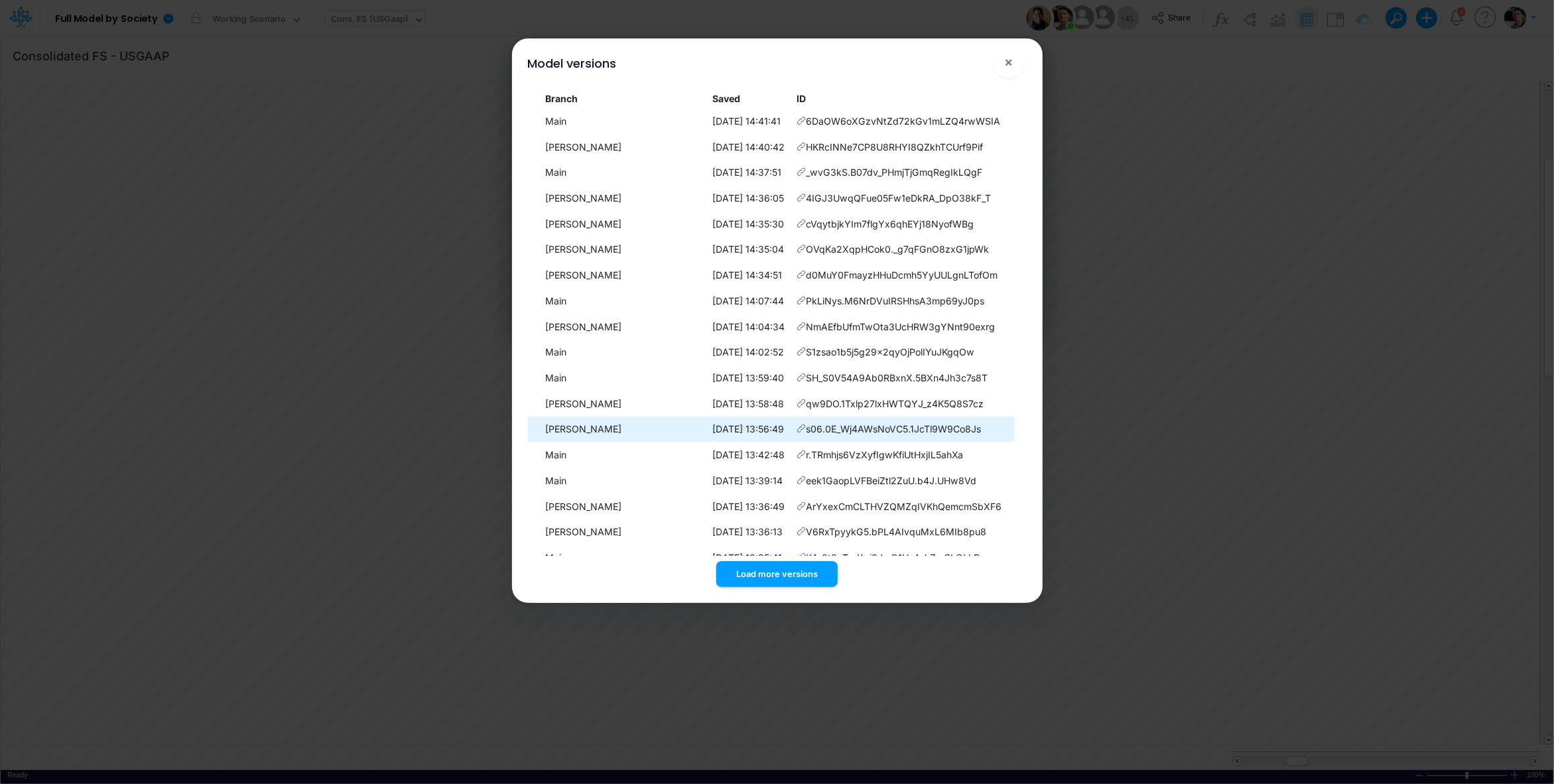
scroll to position [3161, 0]
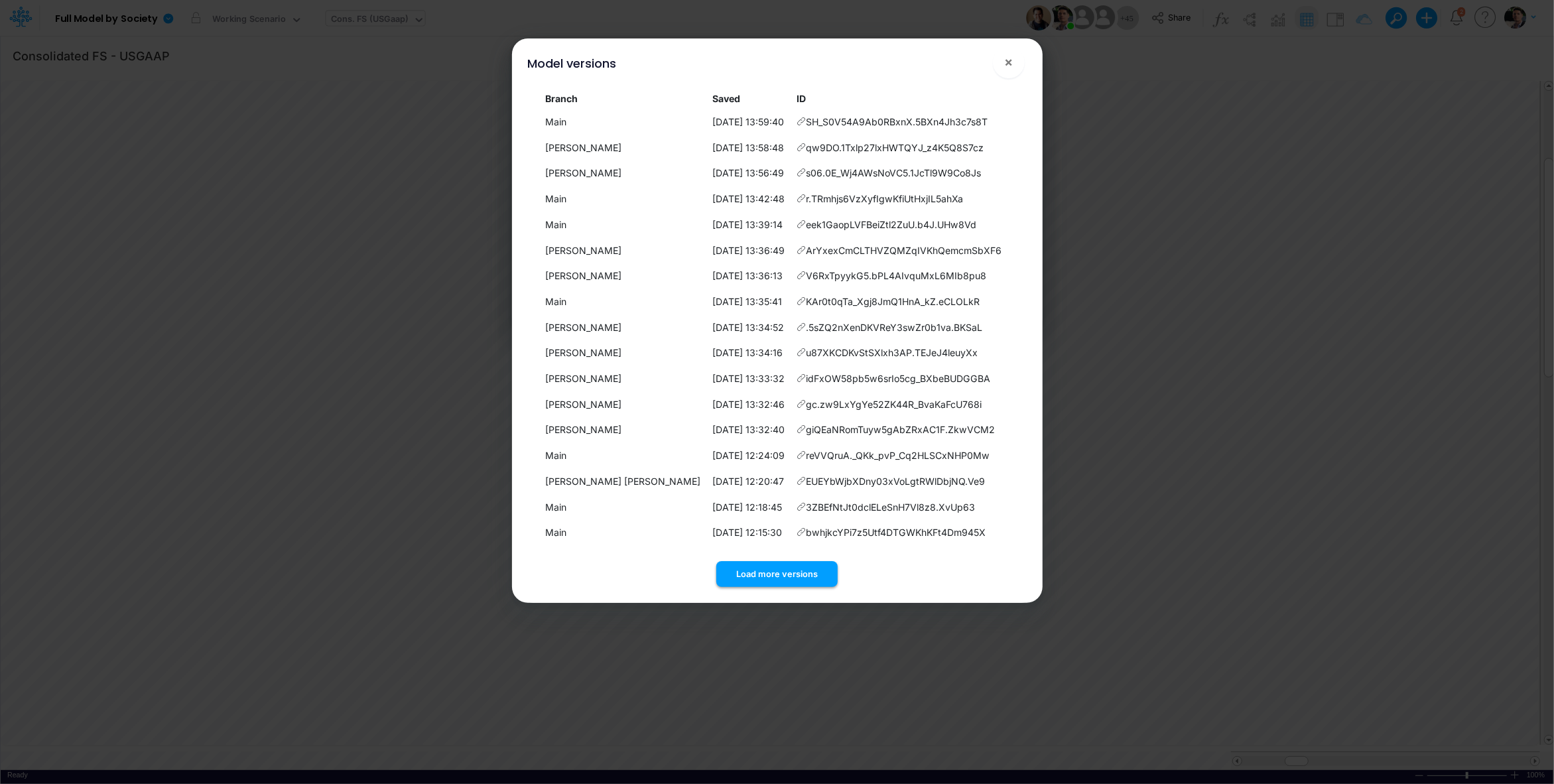
click at [794, 565] on button "Load more versions" at bounding box center [777, 573] width 122 height 26
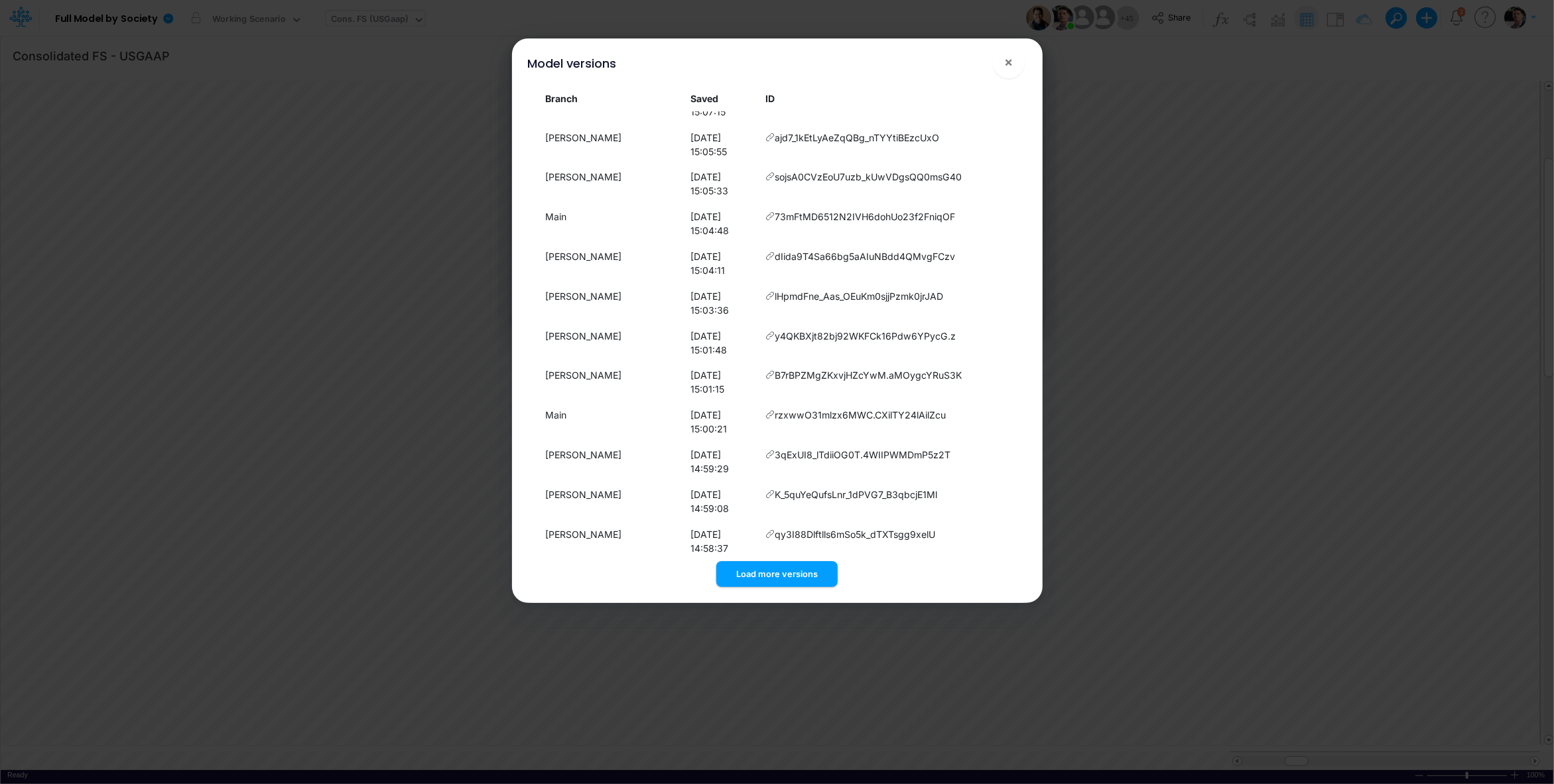
scroll to position [3418, 0]
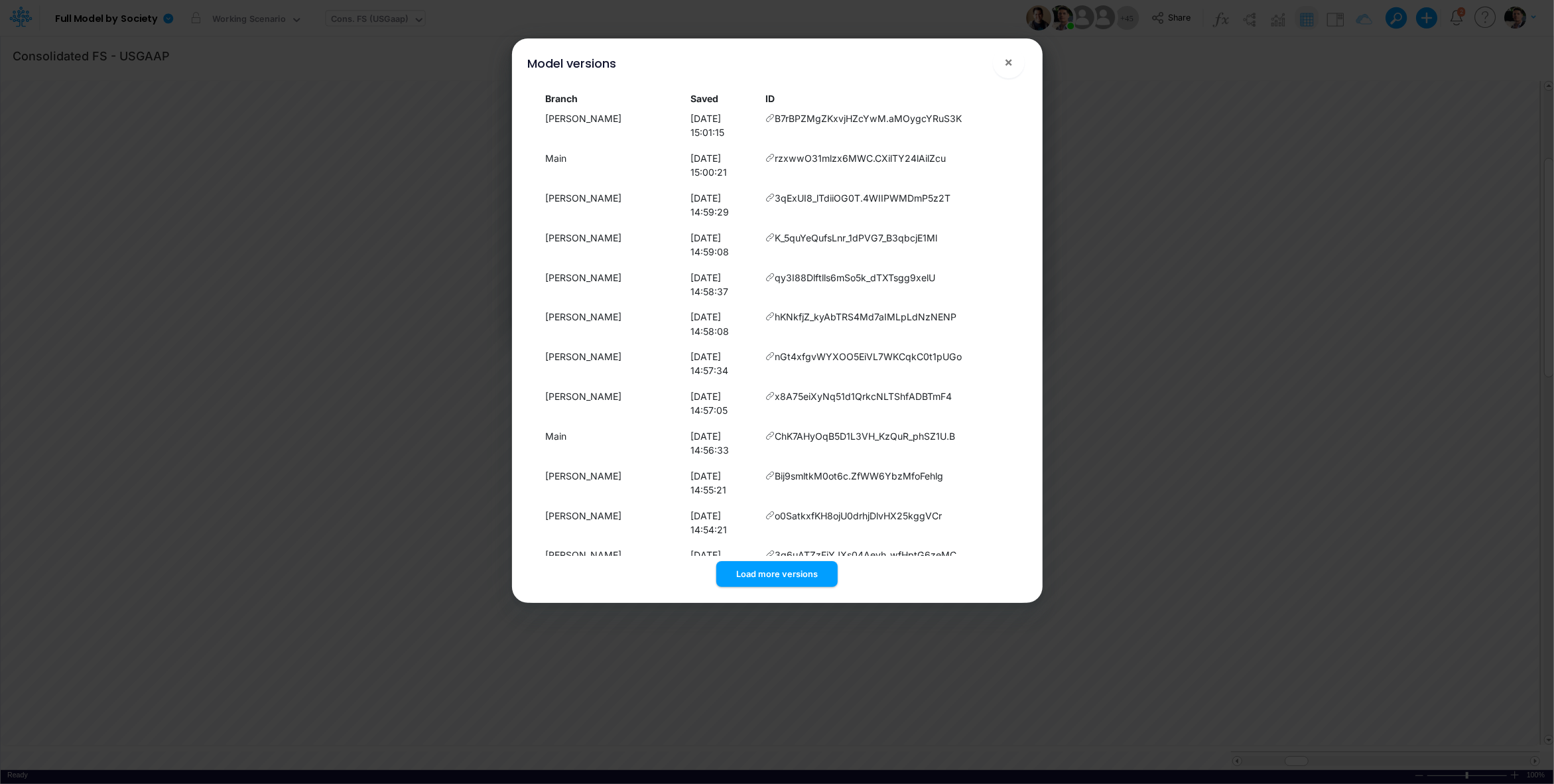
drag, startPoint x: 794, startPoint y: 576, endPoint x: 803, endPoint y: 560, distance: 18.4
click at [794, 576] on button "Load more versions" at bounding box center [777, 573] width 122 height 26
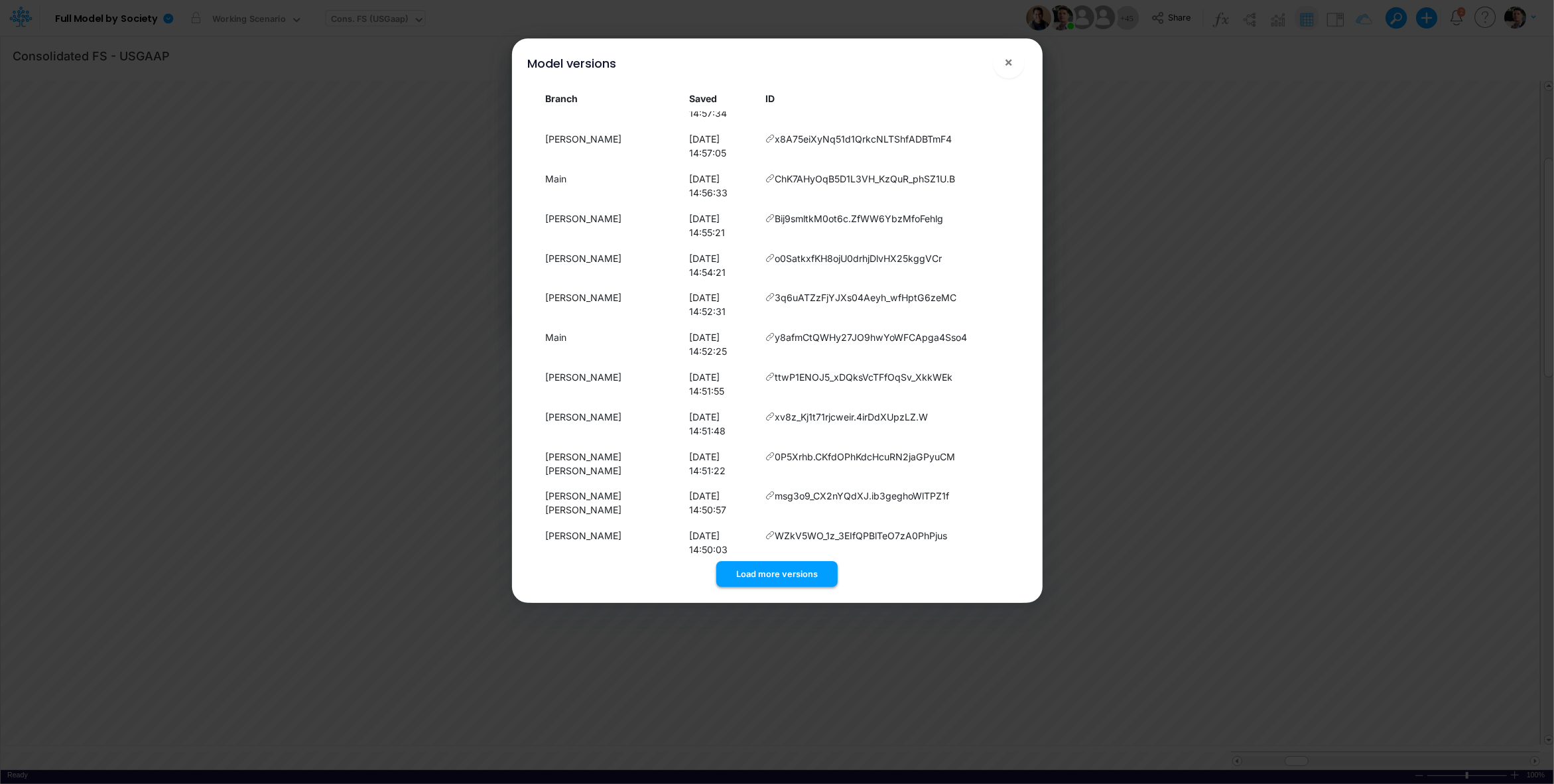
click at [764, 573] on button "Load more versions" at bounding box center [777, 573] width 122 height 26
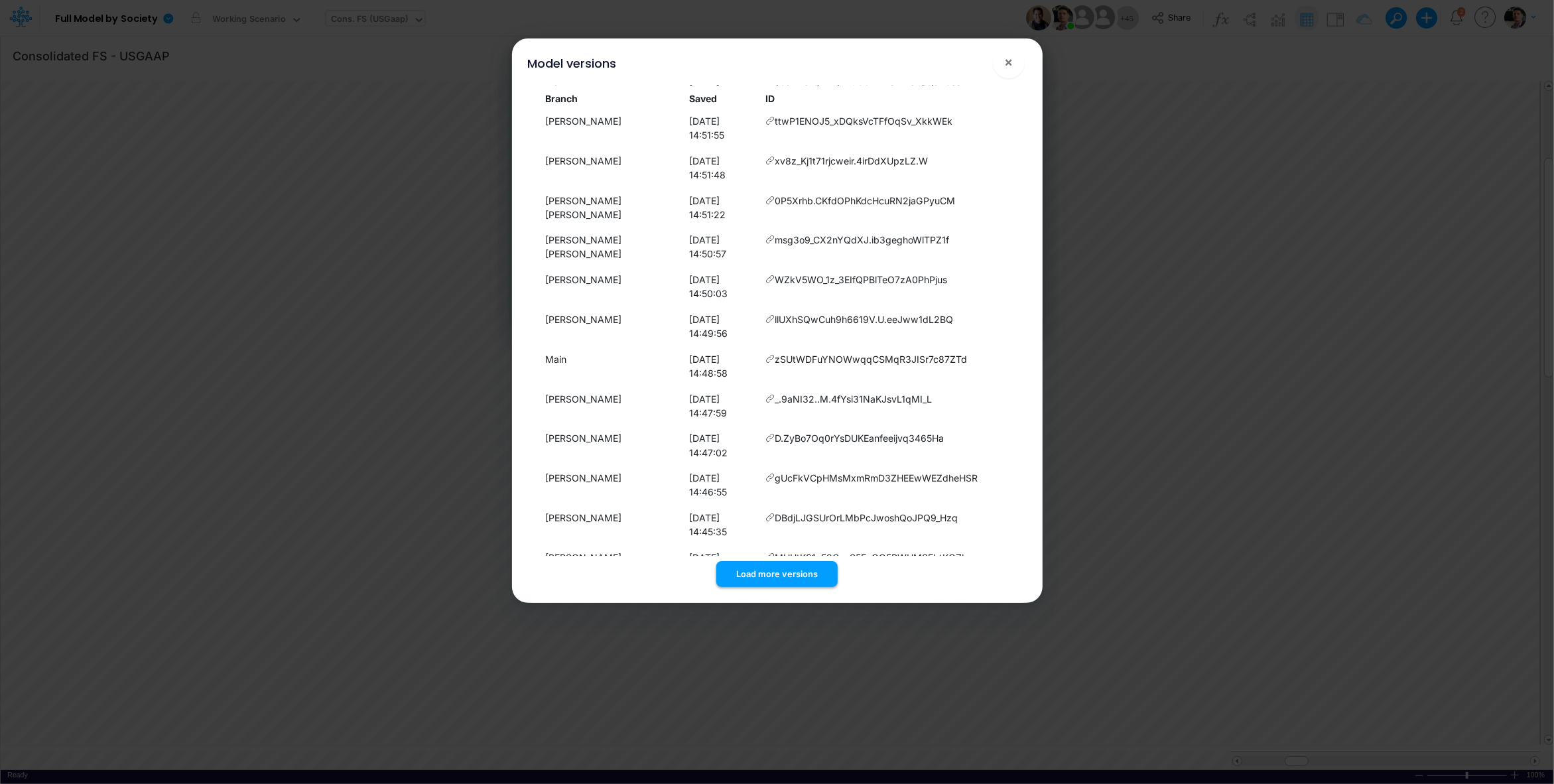
click at [778, 573] on button "Load more versions" at bounding box center [777, 573] width 122 height 26
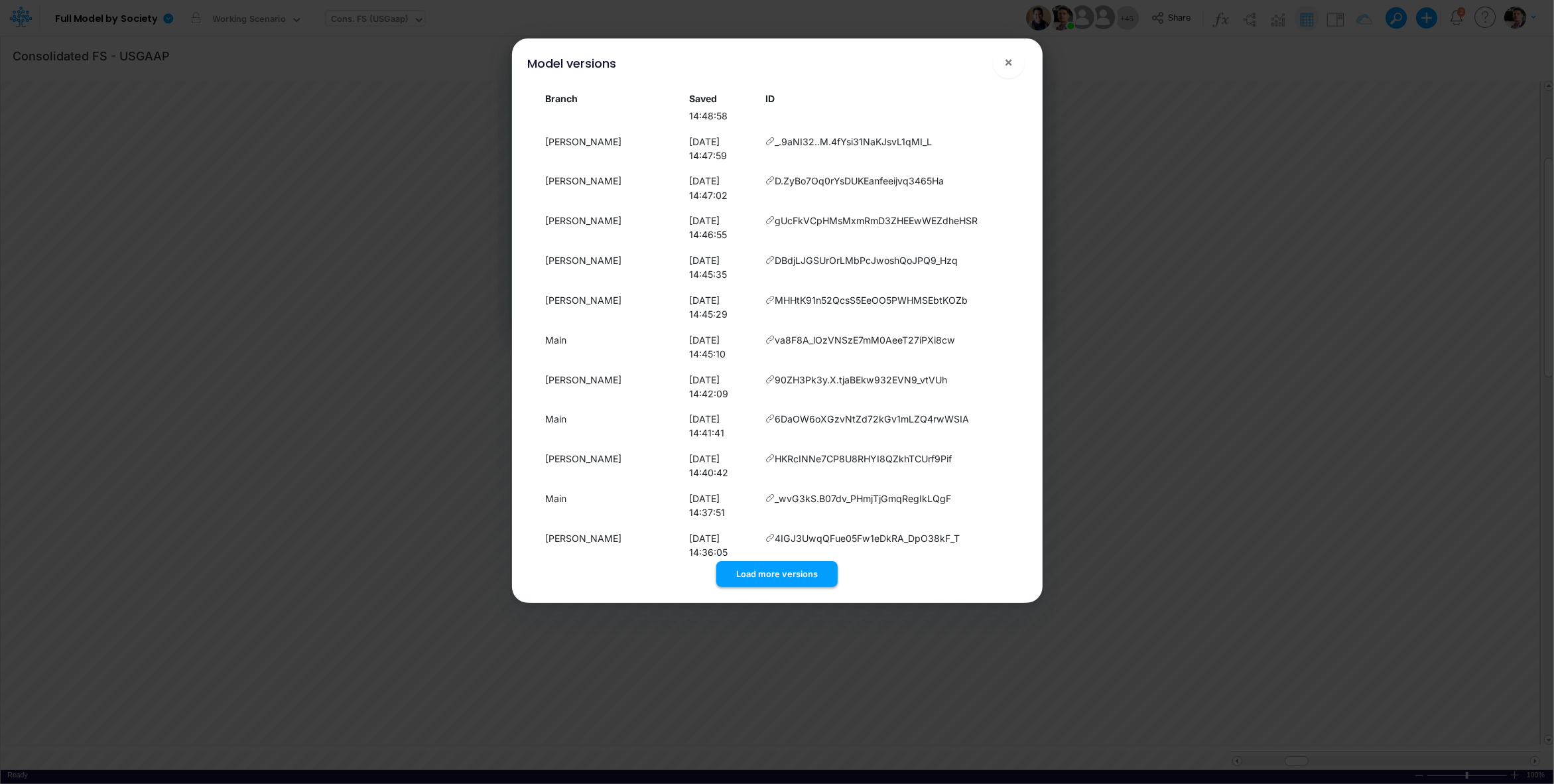
click at [778, 574] on button "Load more versions" at bounding box center [777, 573] width 122 height 26
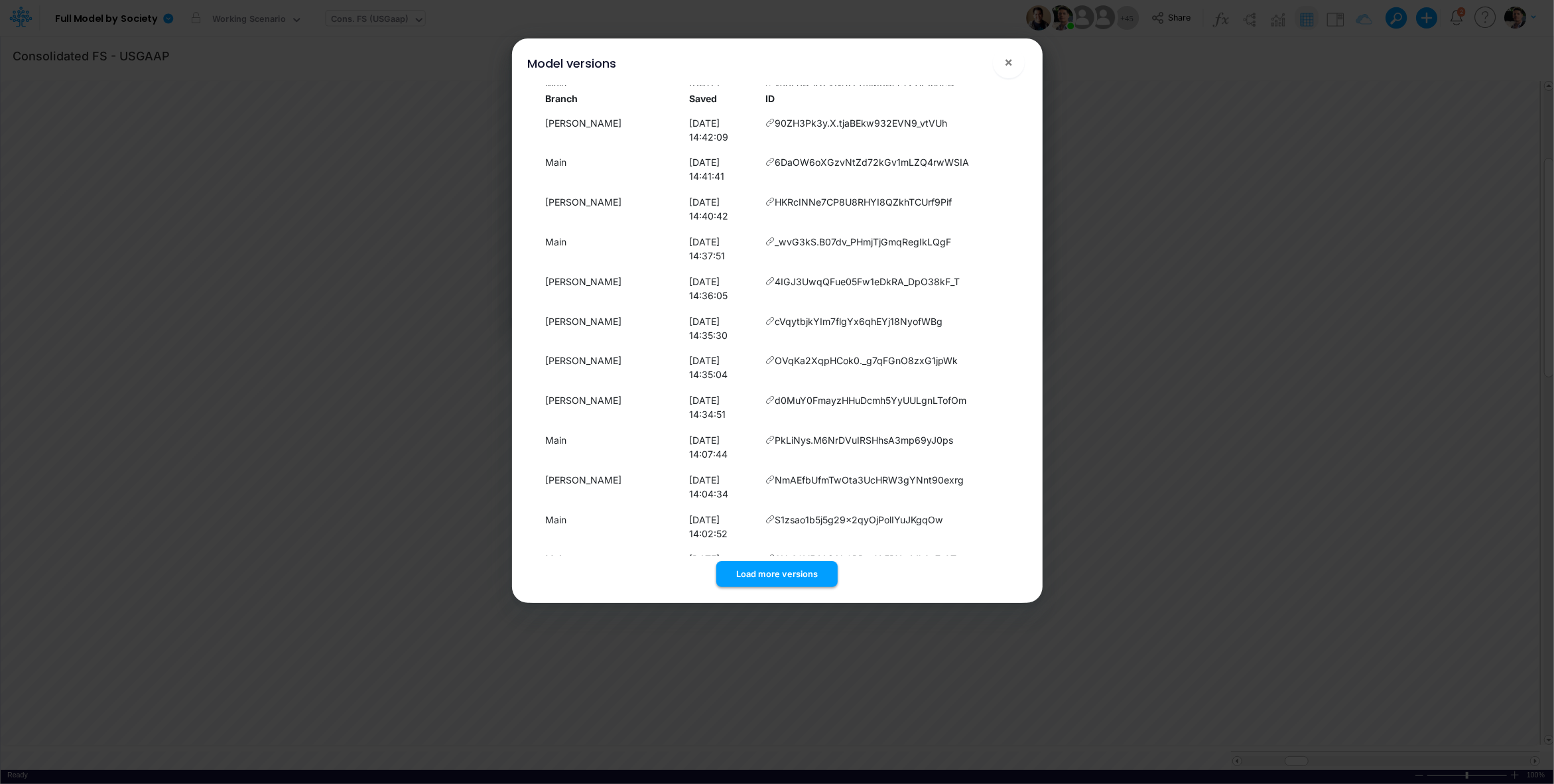
click at [776, 573] on button "Load more versions" at bounding box center [777, 573] width 122 height 26
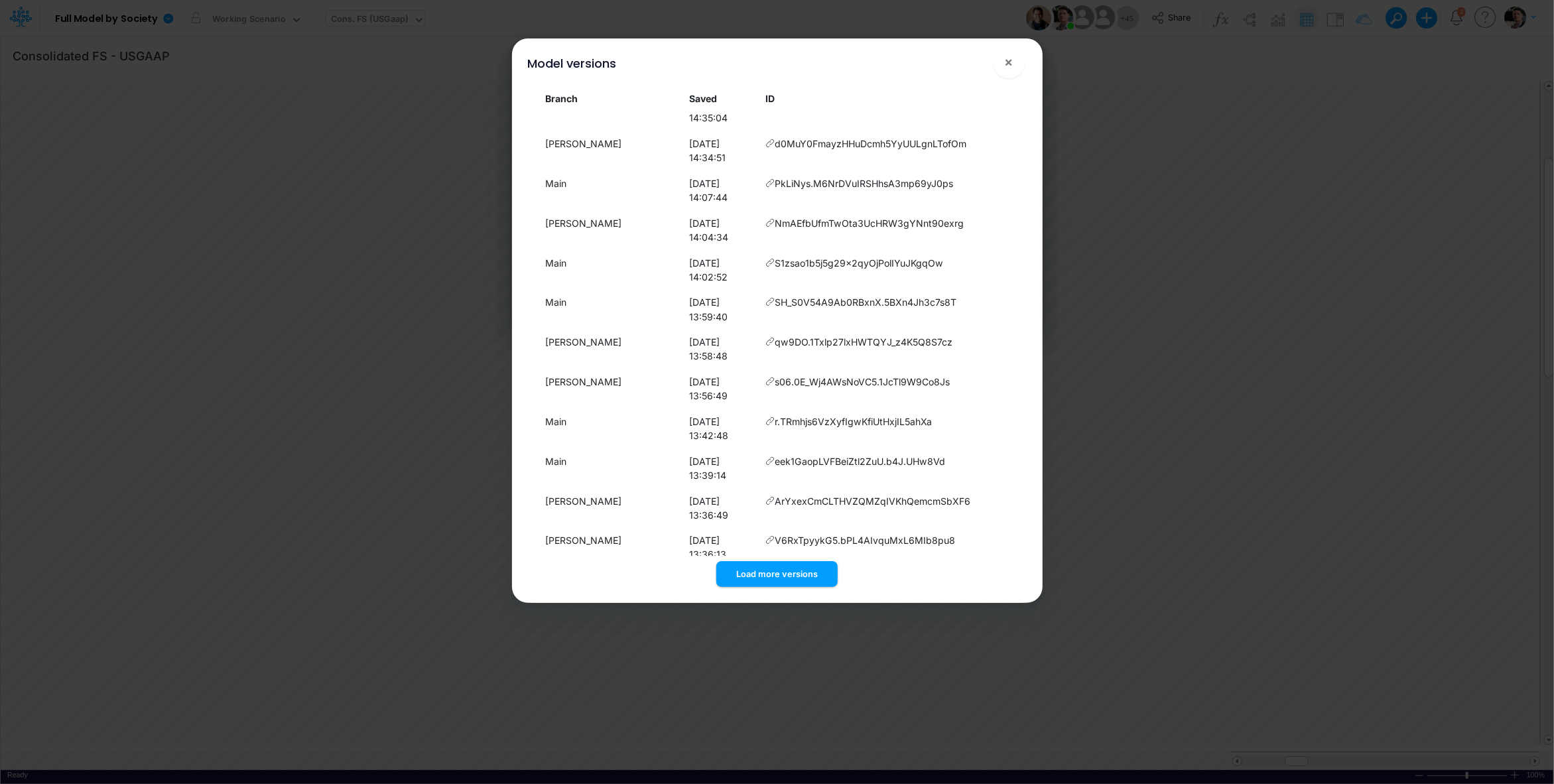
click at [775, 587] on div "Branch Saved ID Larissa 12/09/2025, 17:58:02 Eq_s1oVqIOVAExtx7RC_3uvx8RQJhk._ M…" at bounding box center [777, 336] width 520 height 507
click at [785, 564] on button "Load more versions" at bounding box center [777, 573] width 122 height 26
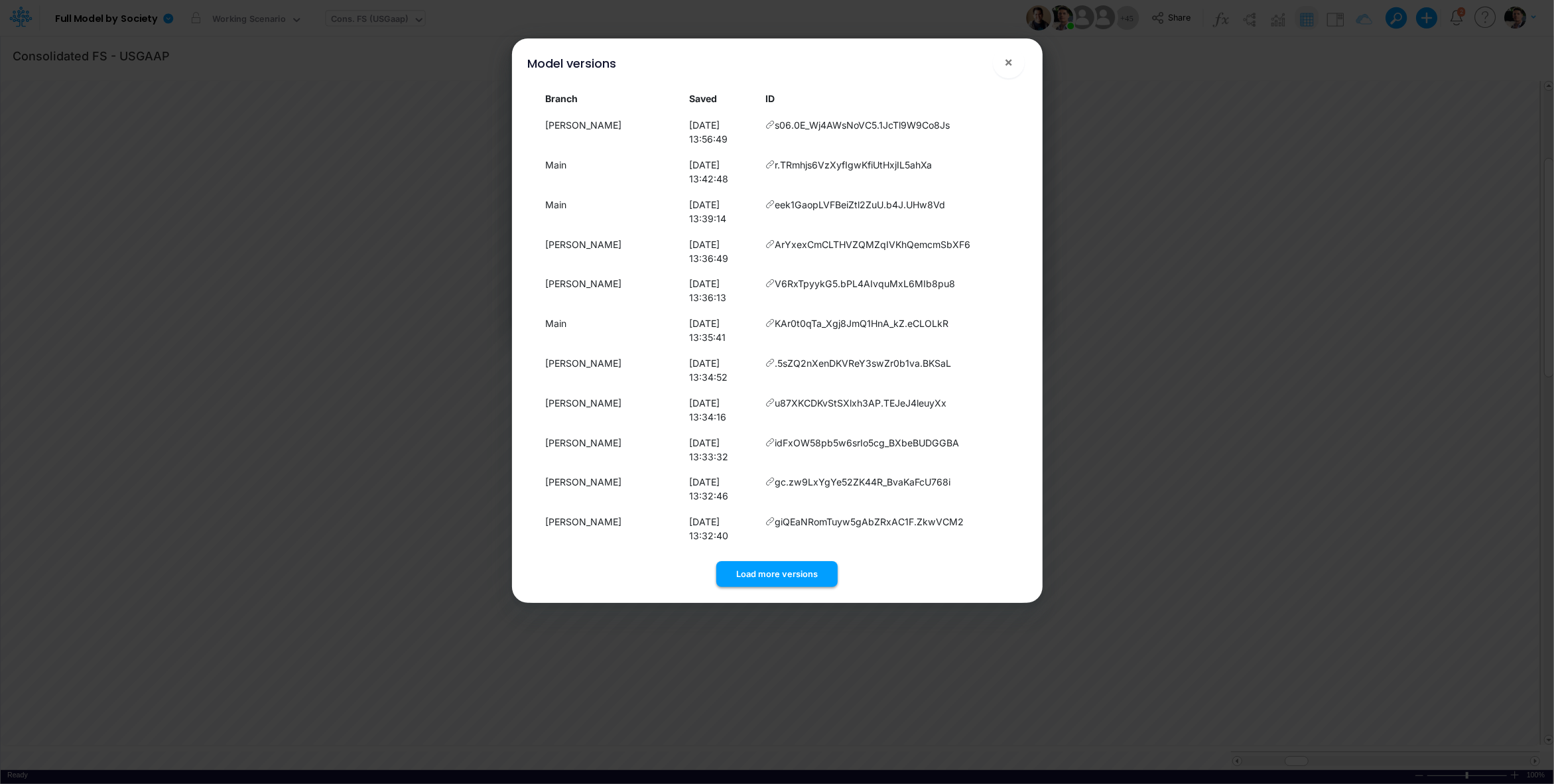
click at [769, 576] on button "Load more versions" at bounding box center [777, 573] width 122 height 26
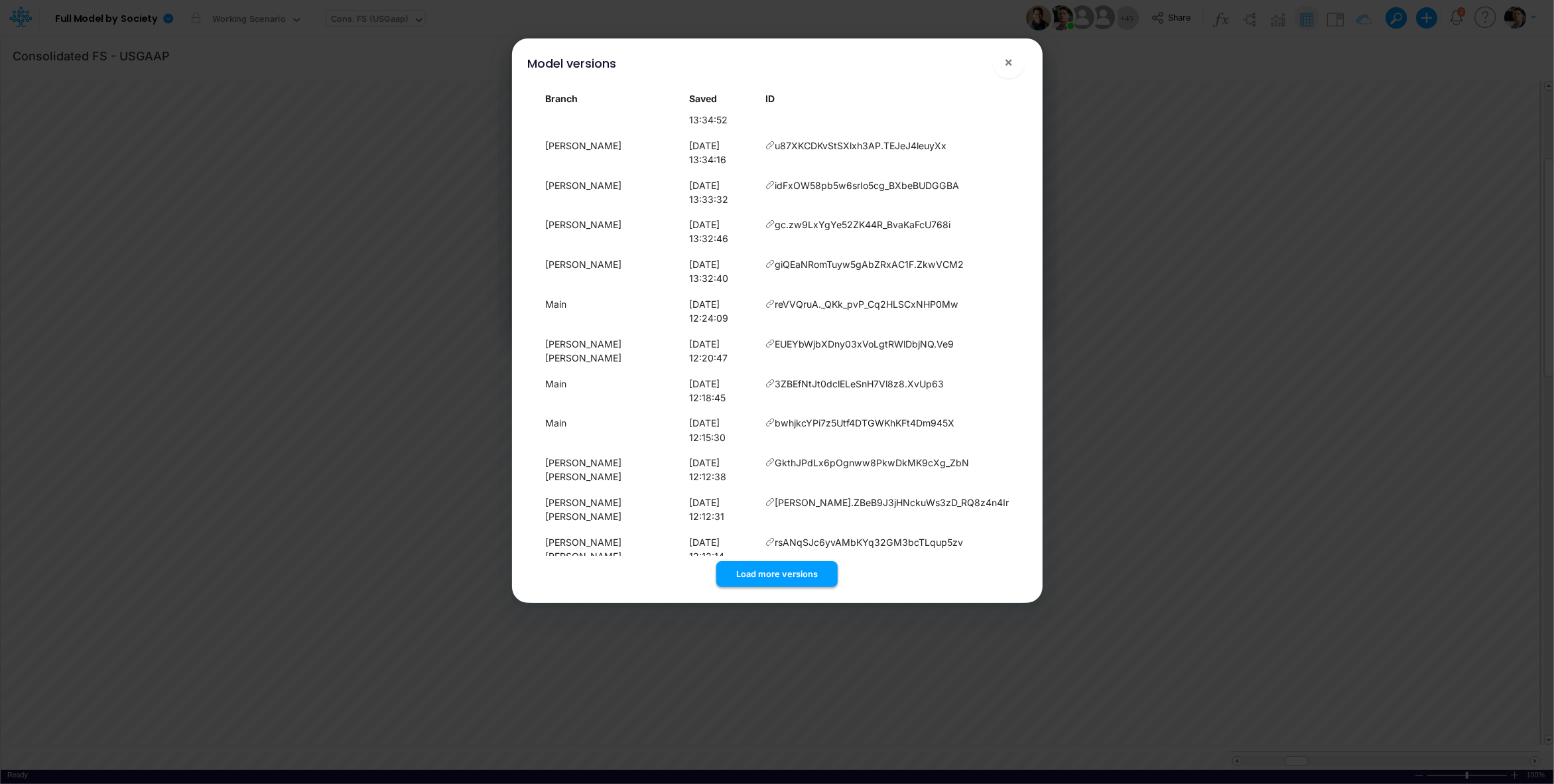
click at [781, 573] on button "Load more versions" at bounding box center [777, 573] width 122 height 26
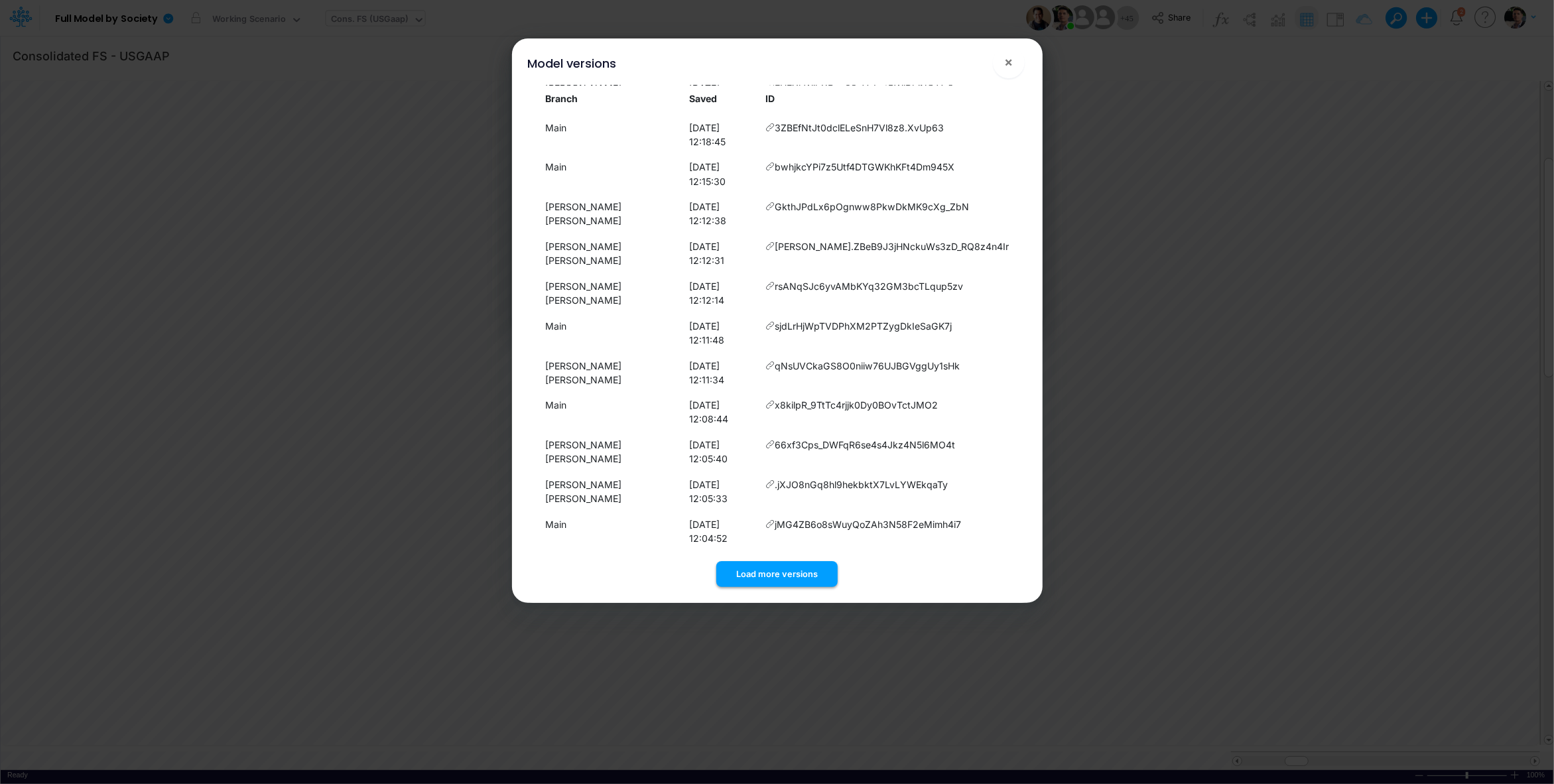
click at [772, 576] on button "Load more versions" at bounding box center [777, 573] width 122 height 26
drag, startPoint x: 977, startPoint y: 403, endPoint x: 794, endPoint y: 410, distance: 183.1
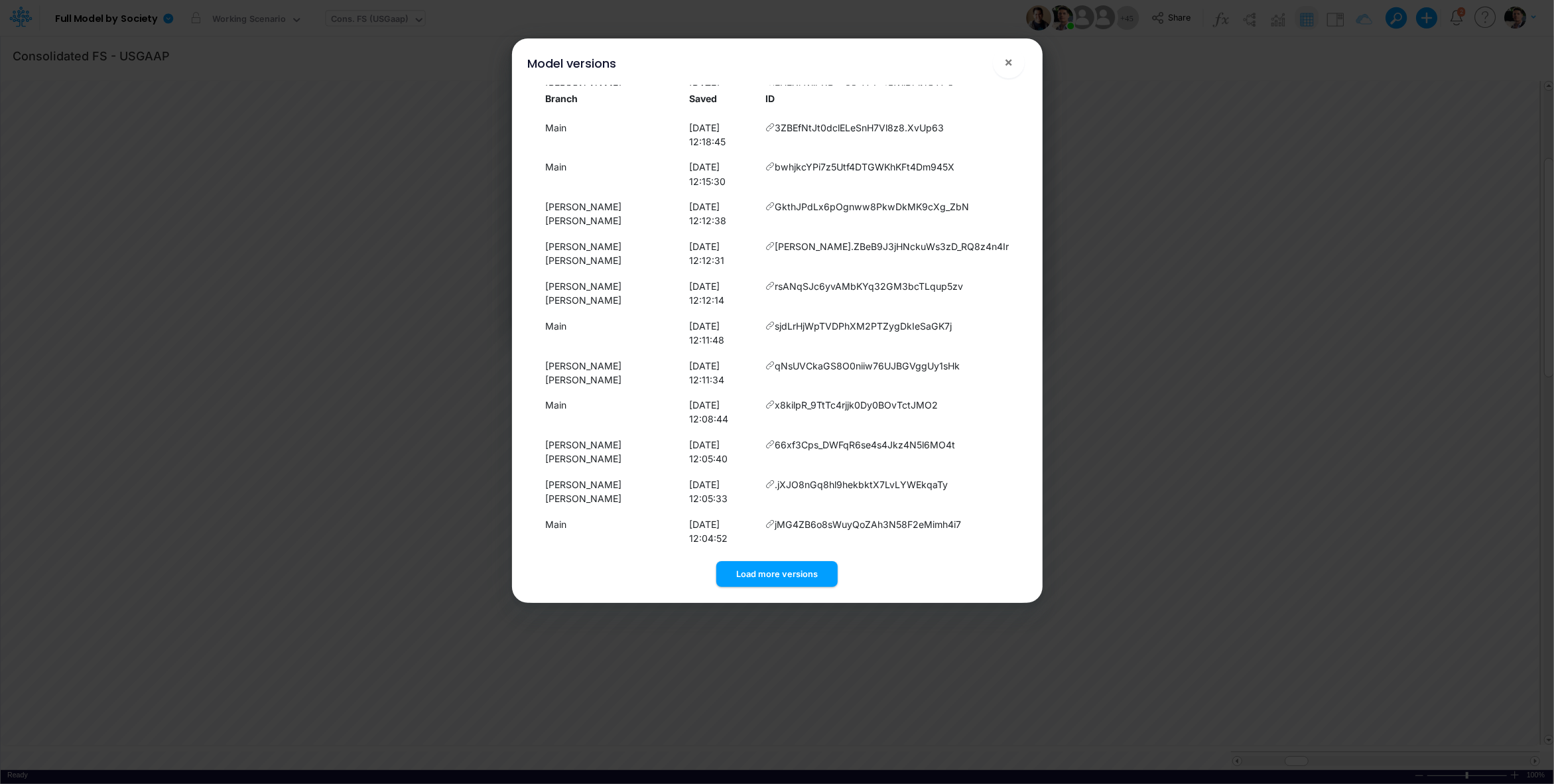
click at [1011, 69] on span "×" at bounding box center [1009, 62] width 9 height 16
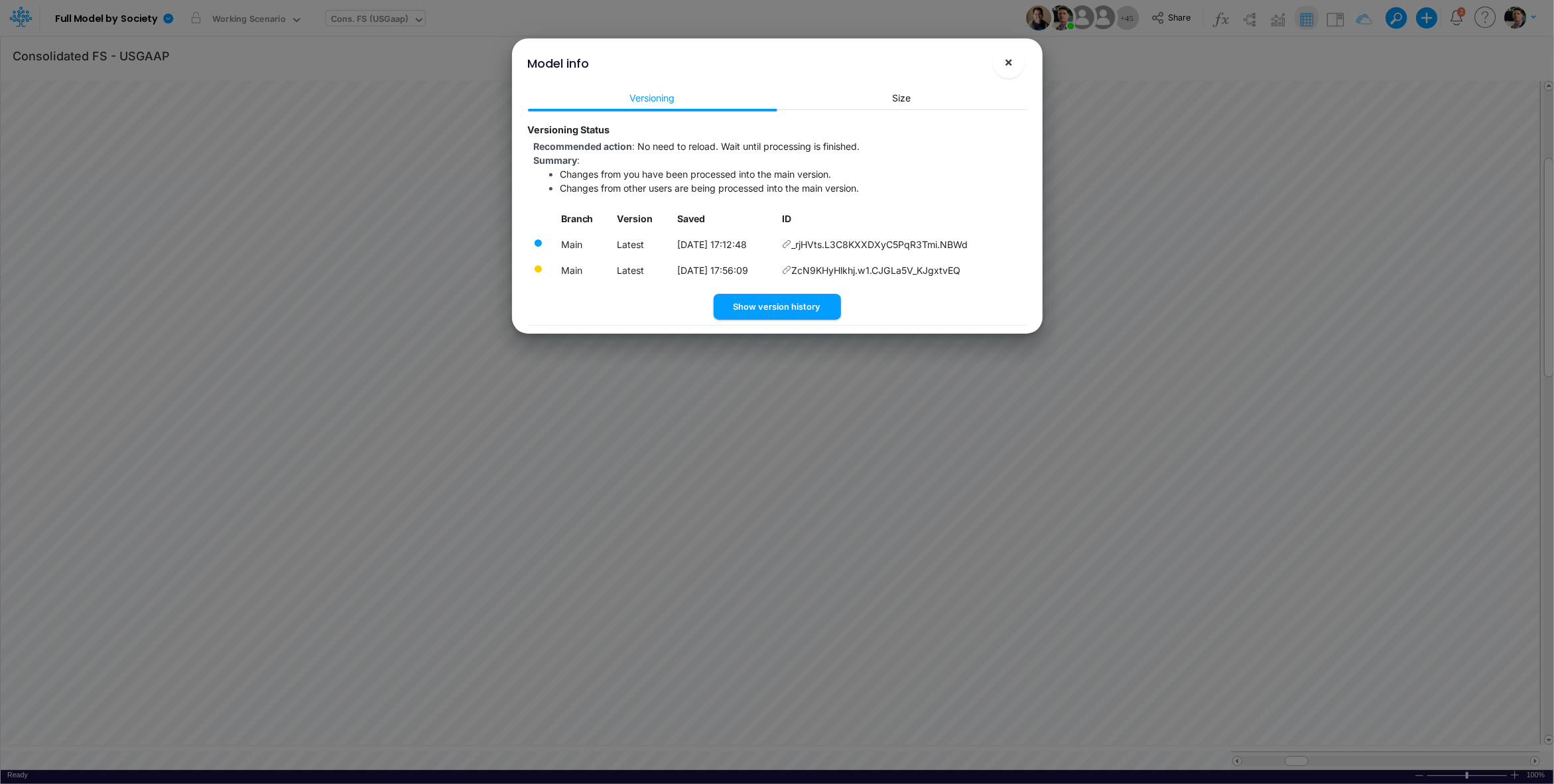
click at [1006, 59] on span "×" at bounding box center [1009, 62] width 9 height 16
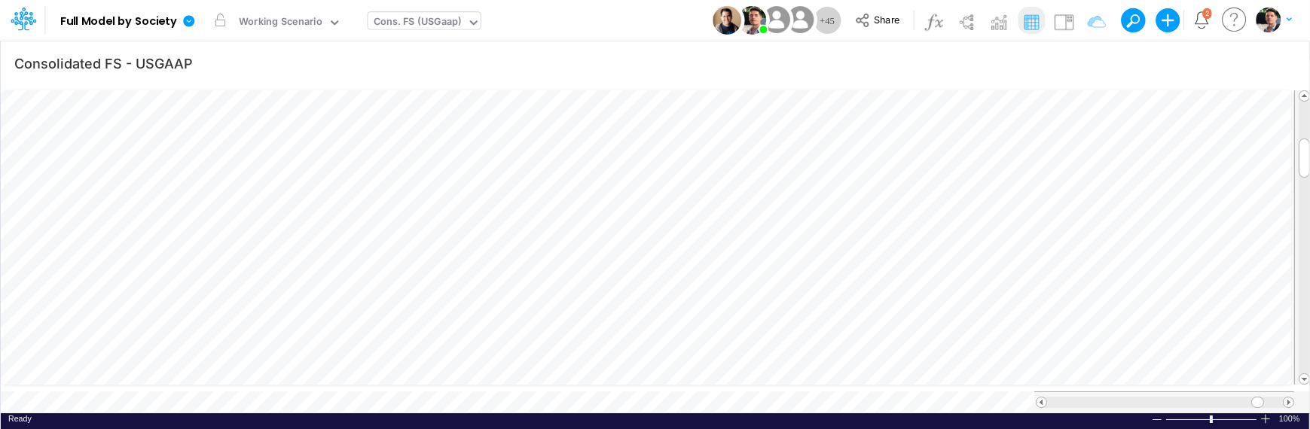
scroll to position [6, 47]
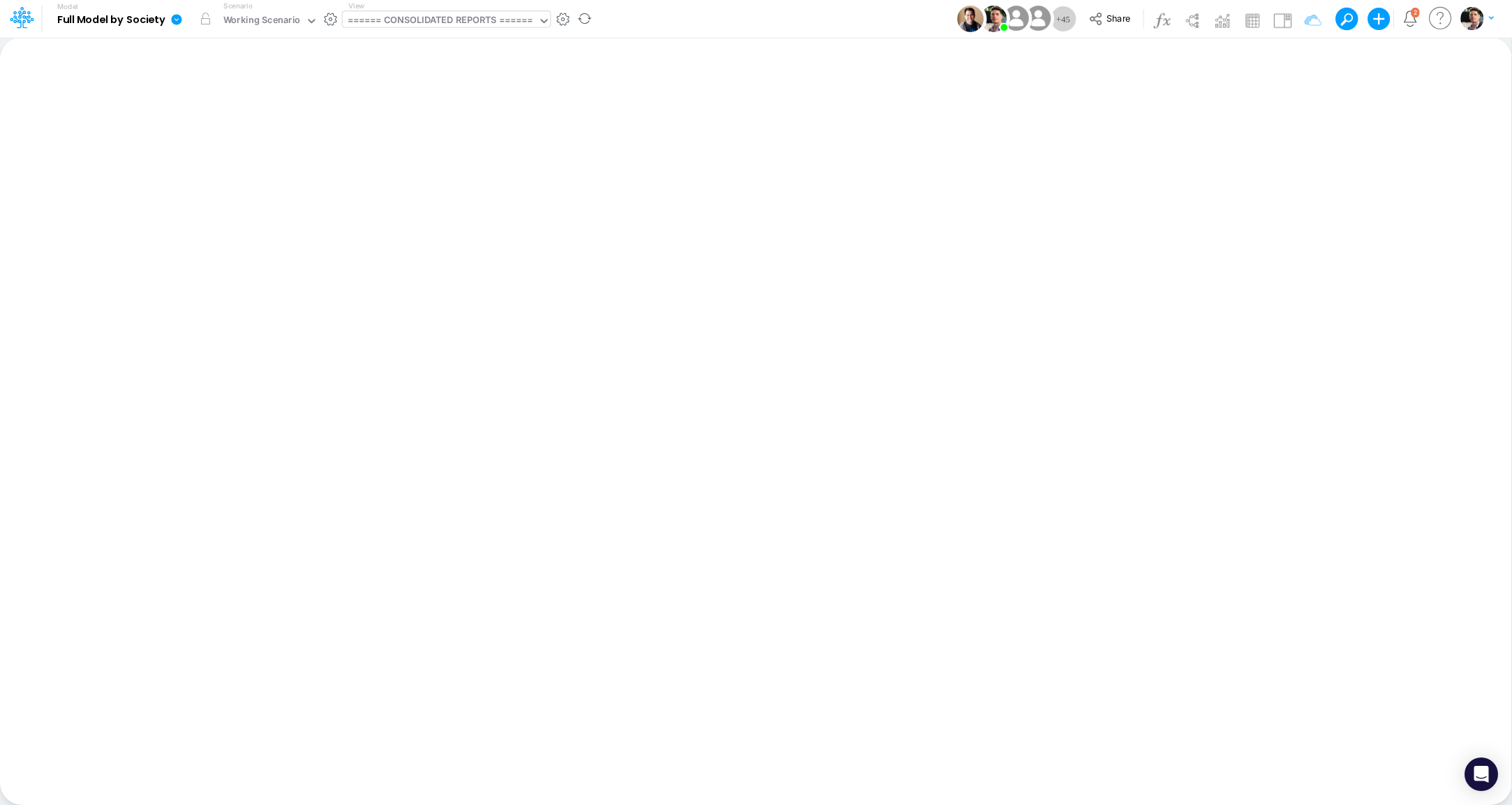
click at [447, 20] on div "====== CONSOLIDATED REPORTS ======" at bounding box center [440, 20] width 185 height 16
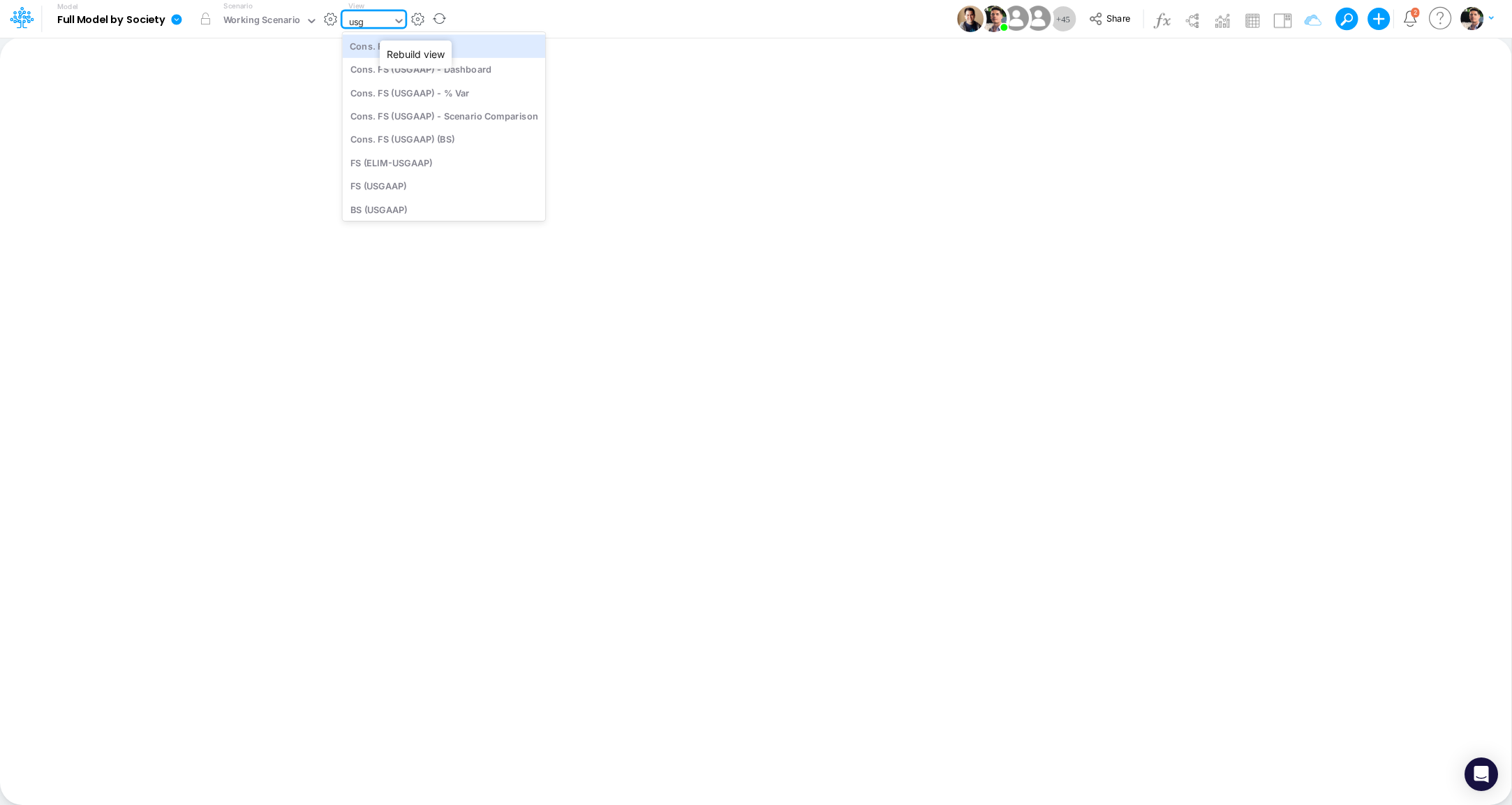
type input "usga"
click at [437, 48] on div "Cons. FS (USGaap)" at bounding box center [444, 45] width 203 height 23
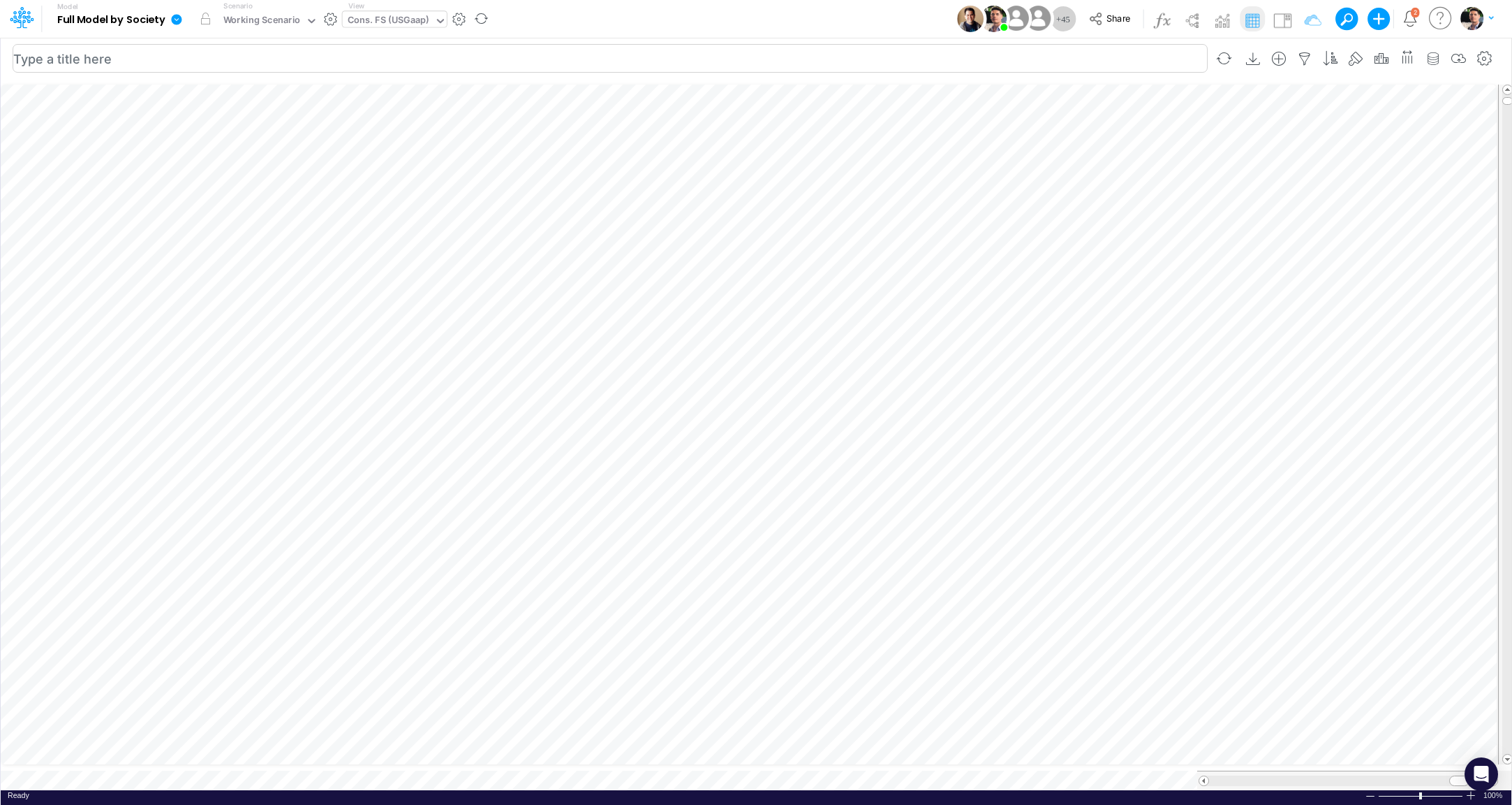
scroll to position [6, 45]
click at [1319, 772] on div at bounding box center [1347, 780] width 301 height 19
click at [1265, 775] on div at bounding box center [1348, 780] width 278 height 10
click at [1454, 775] on div at bounding box center [1348, 780] width 278 height 10
drag, startPoint x: 1455, startPoint y: 767, endPoint x: 1463, endPoint y: 769, distance: 8.2
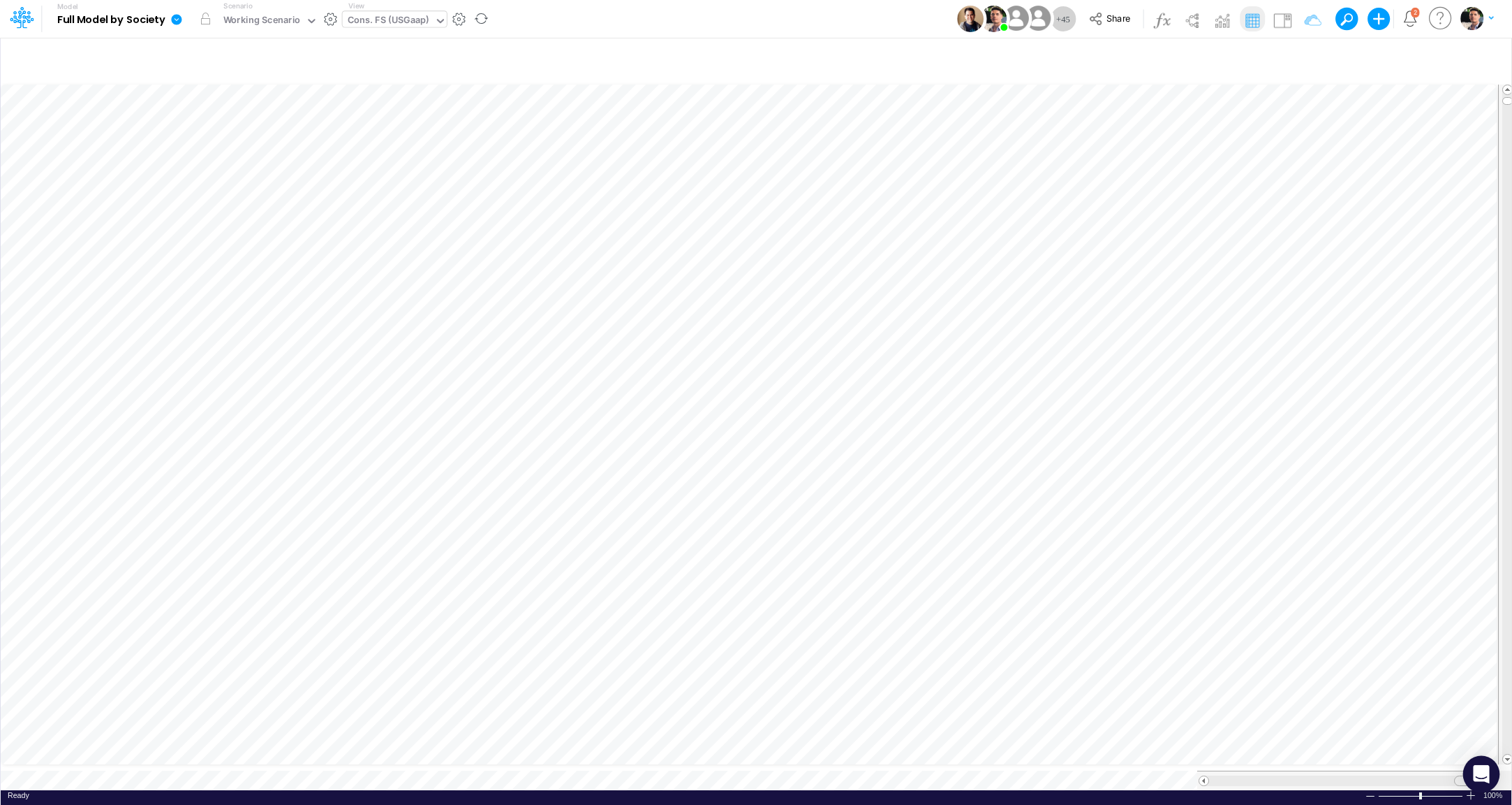
click at [1463, 769] on body "Model Full Model by Society Edit model settings Duplicate Import QuickBooks Qui…" at bounding box center [756, 402] width 1512 height 805
click at [1399, 665] on body "Model Full Model by Society Edit model settings Duplicate Import QuickBooks Qui…" at bounding box center [756, 402] width 1512 height 805
click at [1463, 790] on div at bounding box center [1464, 795] width 11 height 10
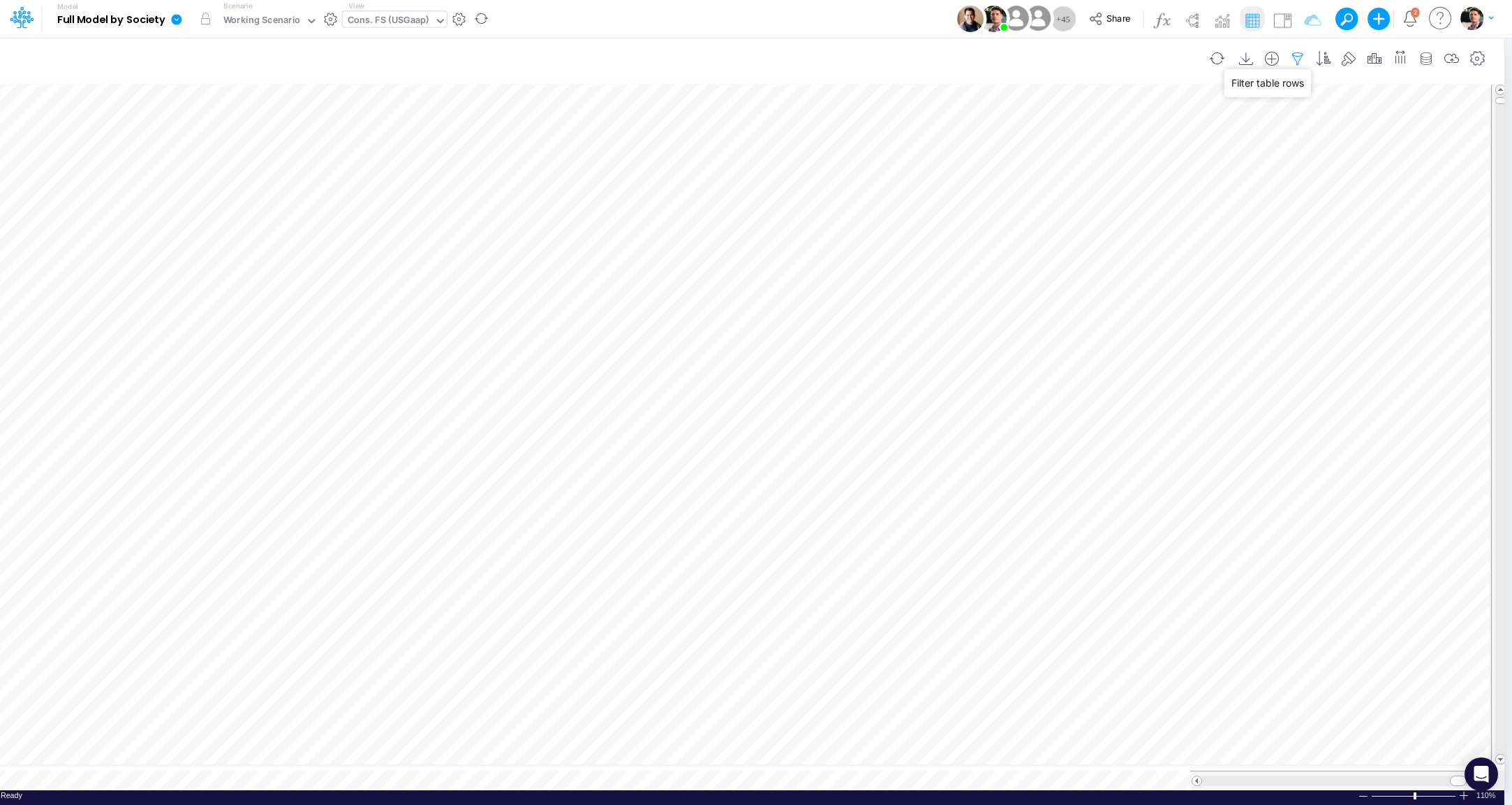
click at [1296, 58] on icon "button" at bounding box center [1298, 59] width 21 height 15
select select "notEqual"
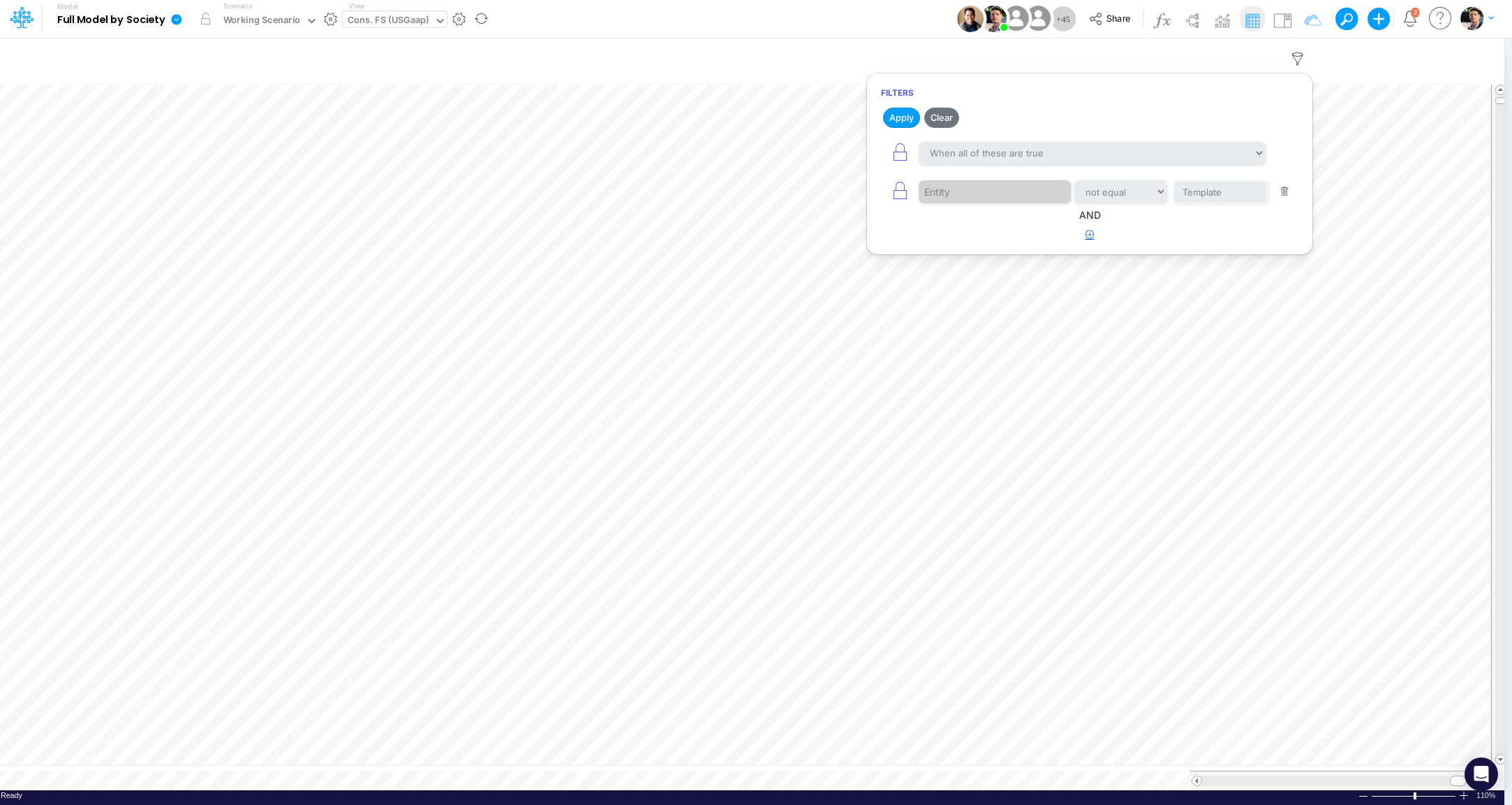
click at [1092, 237] on icon "button" at bounding box center [1090, 235] width 9 height 9
click at [954, 276] on div at bounding box center [985, 279] width 133 height 24
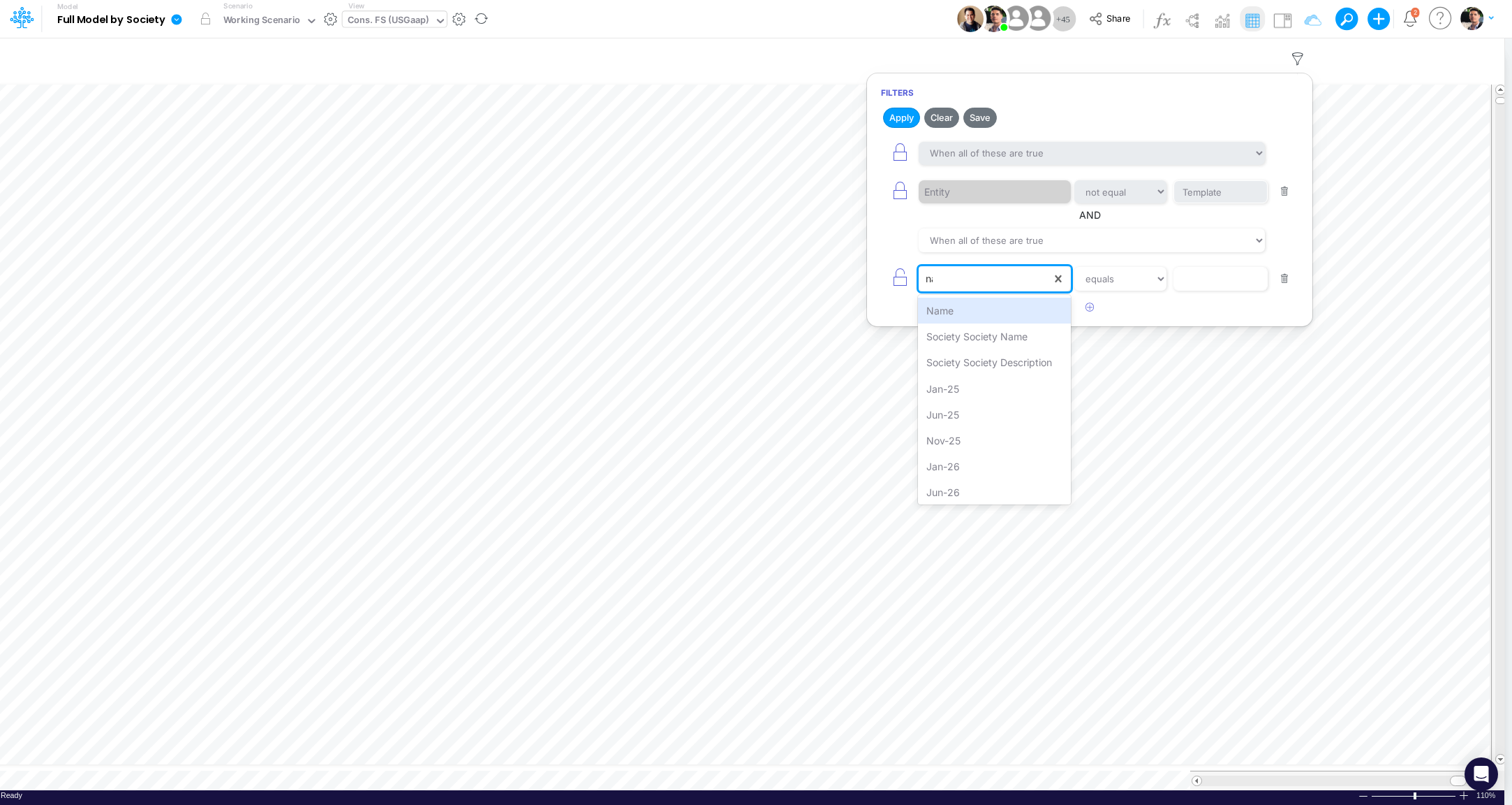
type input "nam"
select select "contains"
click option "contains" at bounding box center [0, 0] width 0 height 0
click at [1226, 276] on input "text" at bounding box center [1221, 279] width 95 height 24
type input "Salaries"
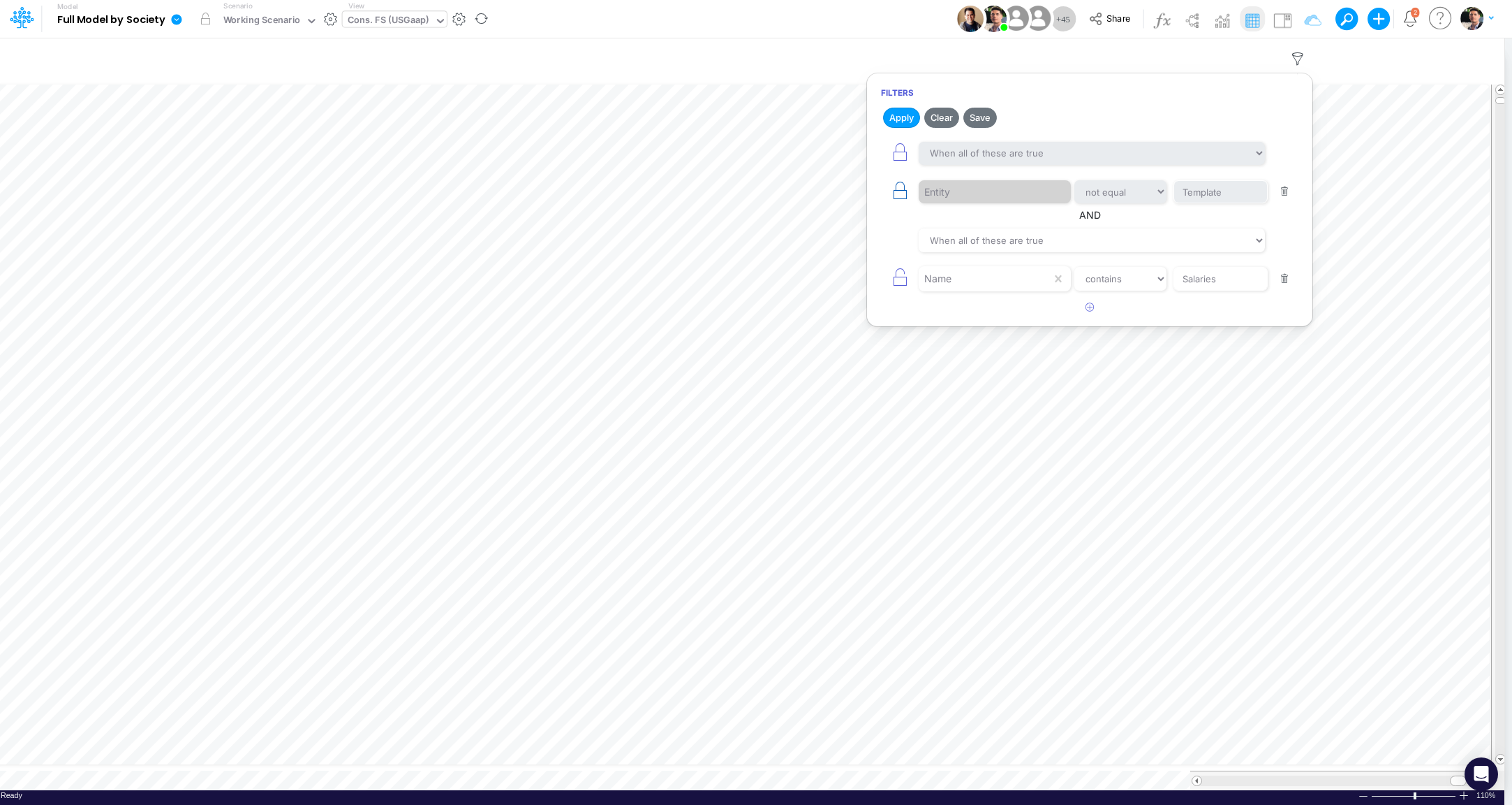
drag, startPoint x: 908, startPoint y: 113, endPoint x: 893, endPoint y: 200, distance: 88.3
click at [908, 113] on button "Apply" at bounding box center [902, 118] width 37 height 20
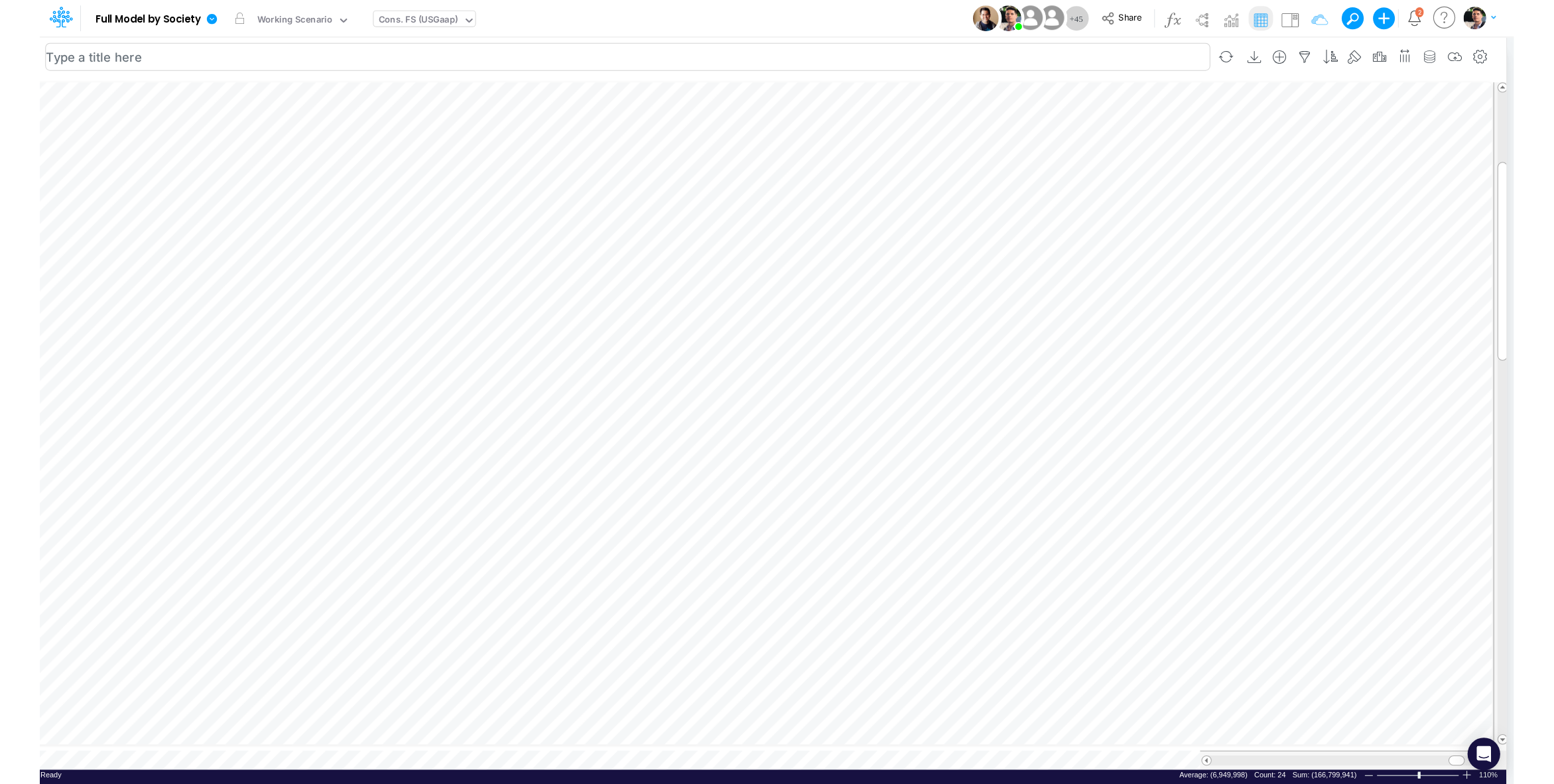
scroll to position [33, 109]
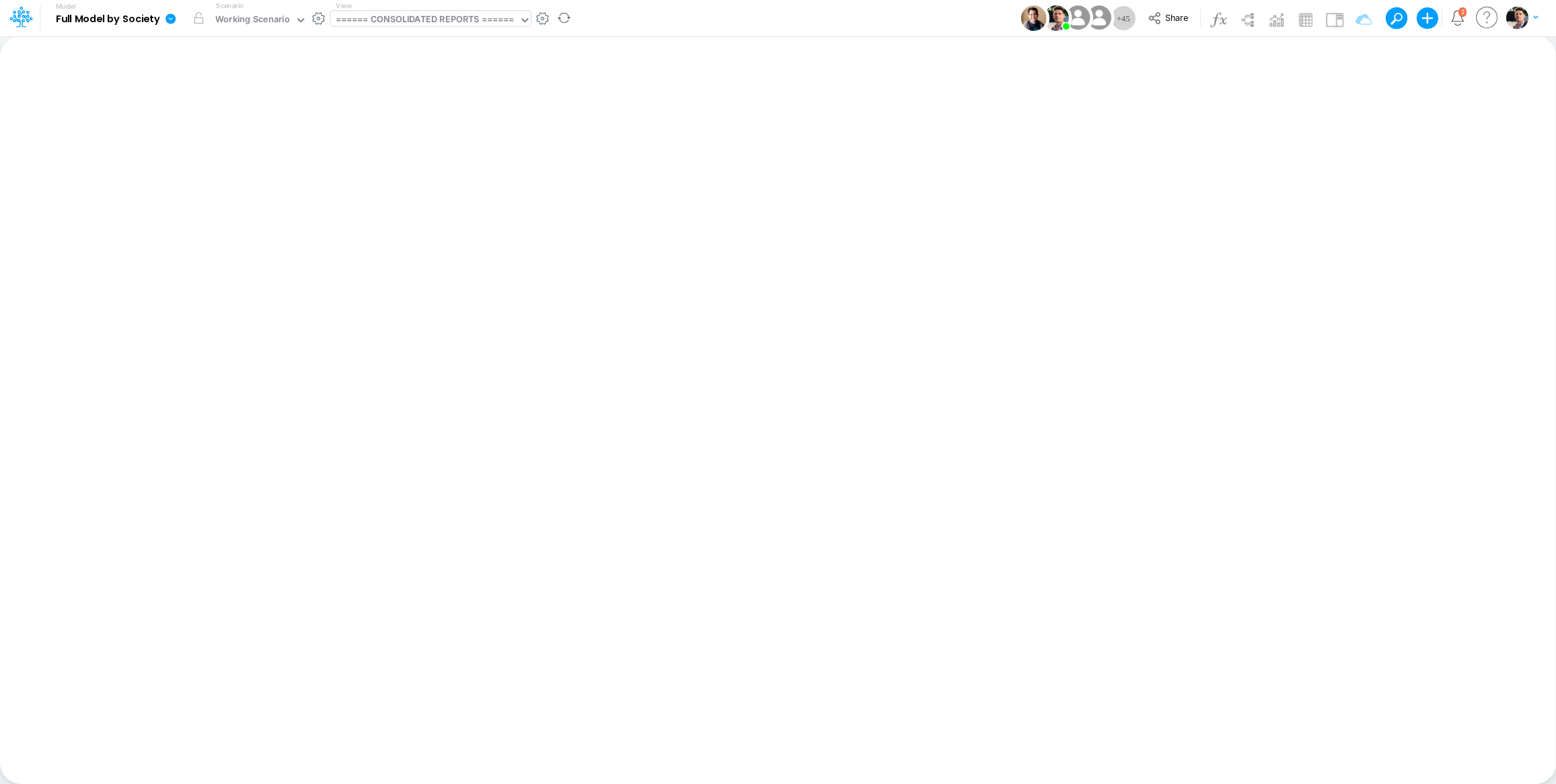
click at [461, 23] on div "====== CONSOLIDATED REPORTS ======" at bounding box center [424, 20] width 179 height 15
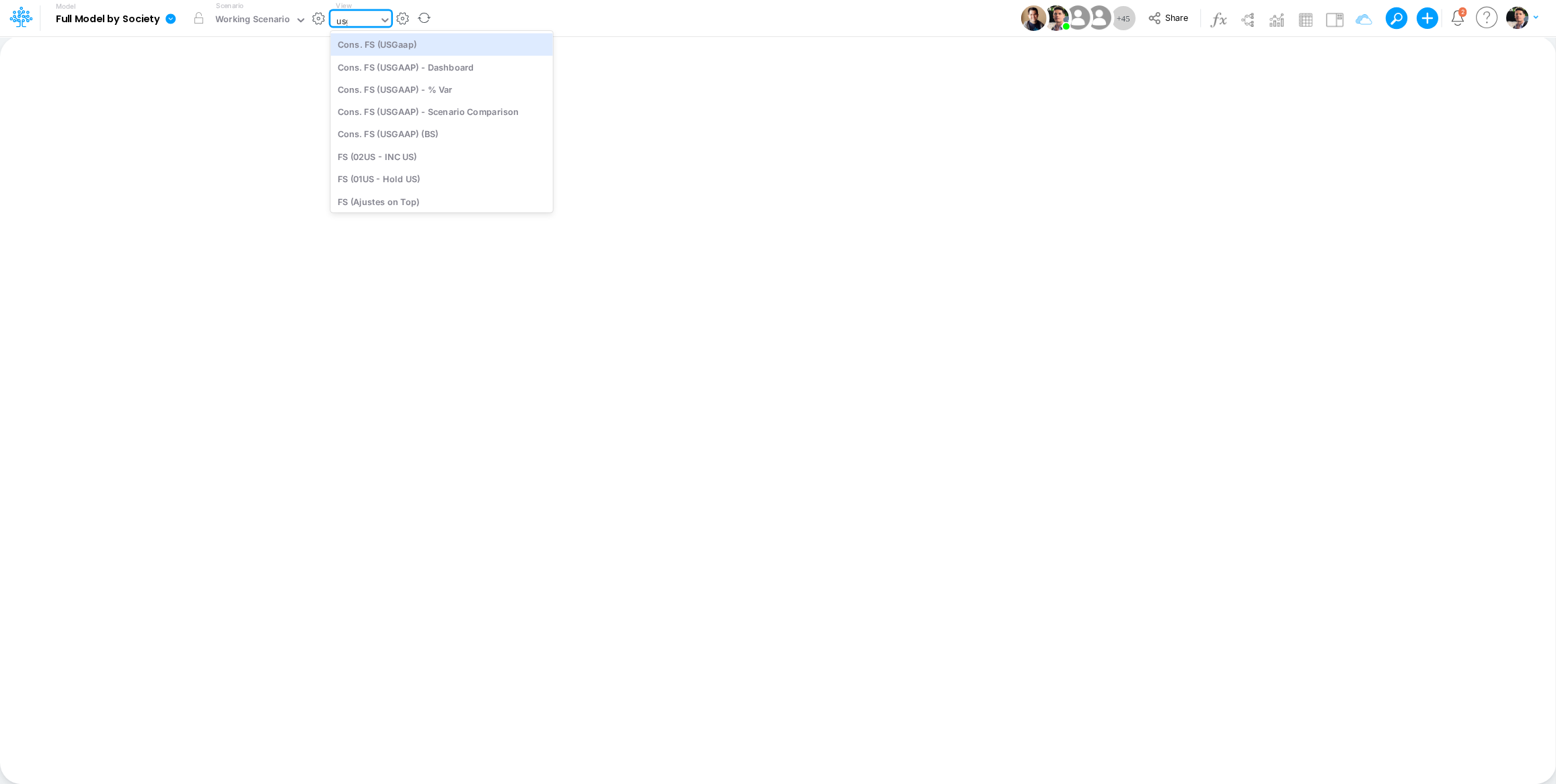
type input "usga"
click at [426, 45] on div "Cons. FS (USGaap)" at bounding box center [428, 44] width 196 height 22
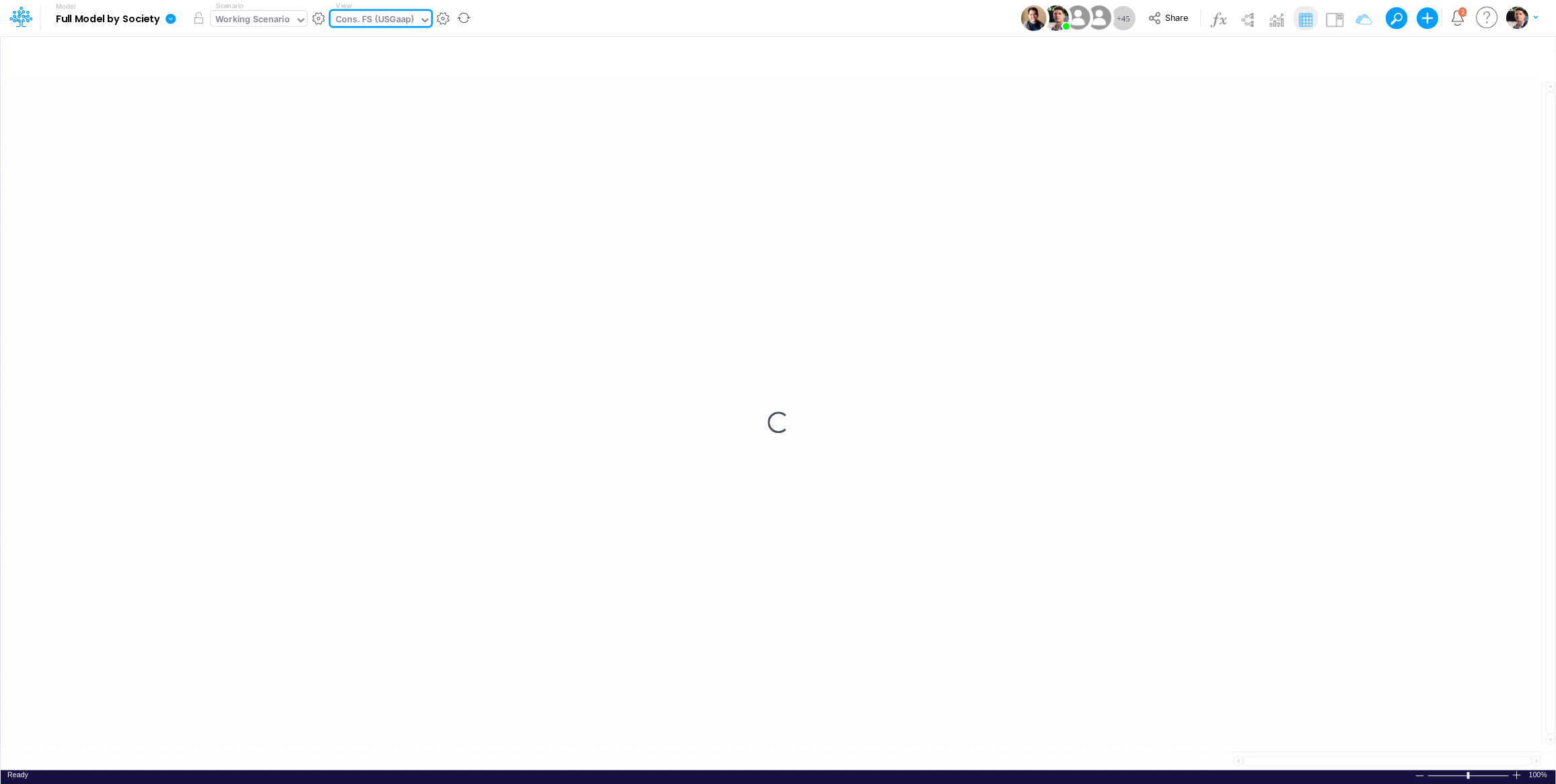
click at [282, 23] on div "Working Scenario" at bounding box center [253, 20] width 75 height 15
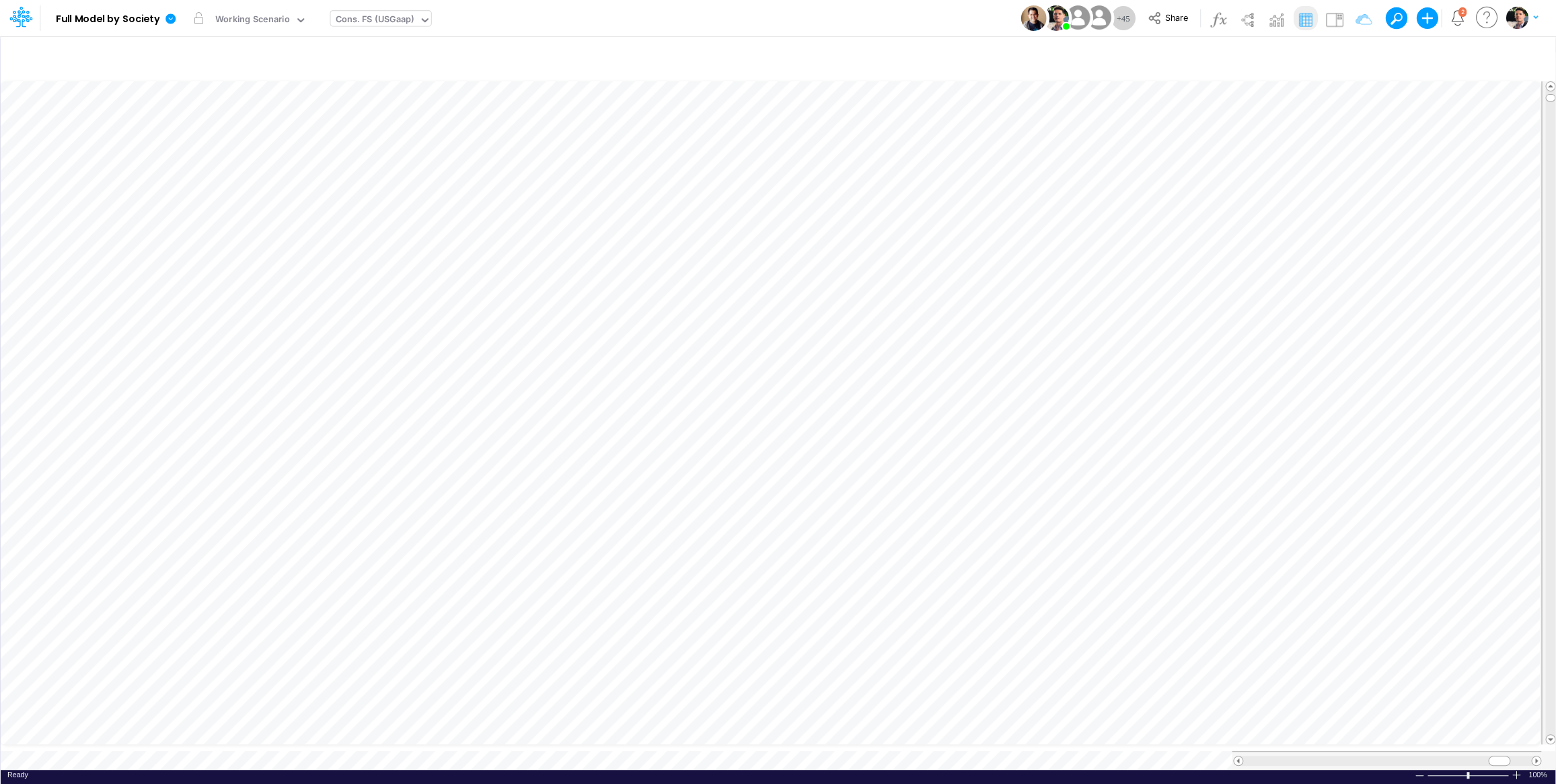
scroll to position [5, 44]
click at [1350, 54] on icon "button" at bounding box center [1356, 57] width 21 height 14
select select "notEqual"
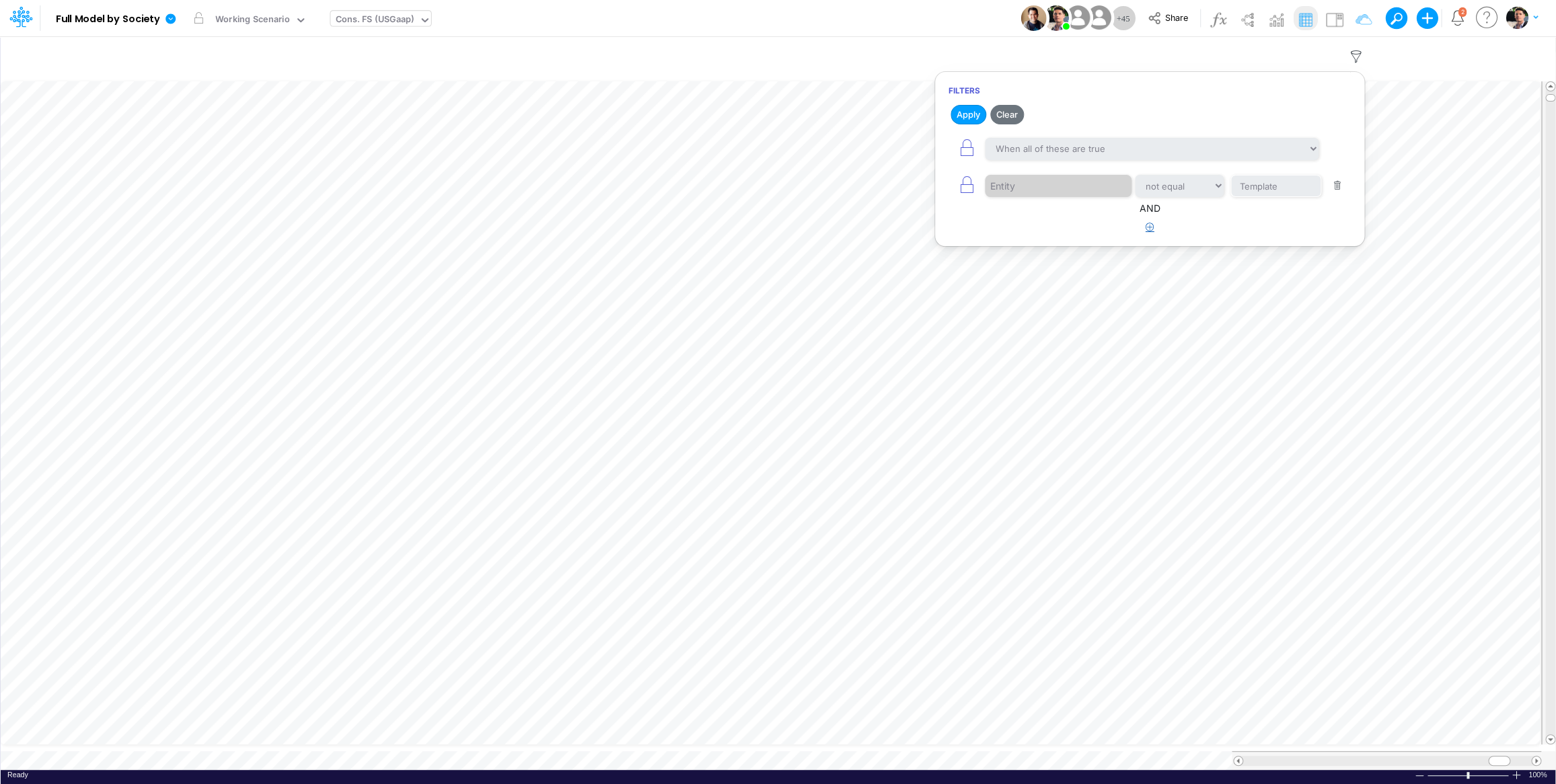
click at [1150, 230] on icon "button" at bounding box center [1150, 227] width 9 height 9
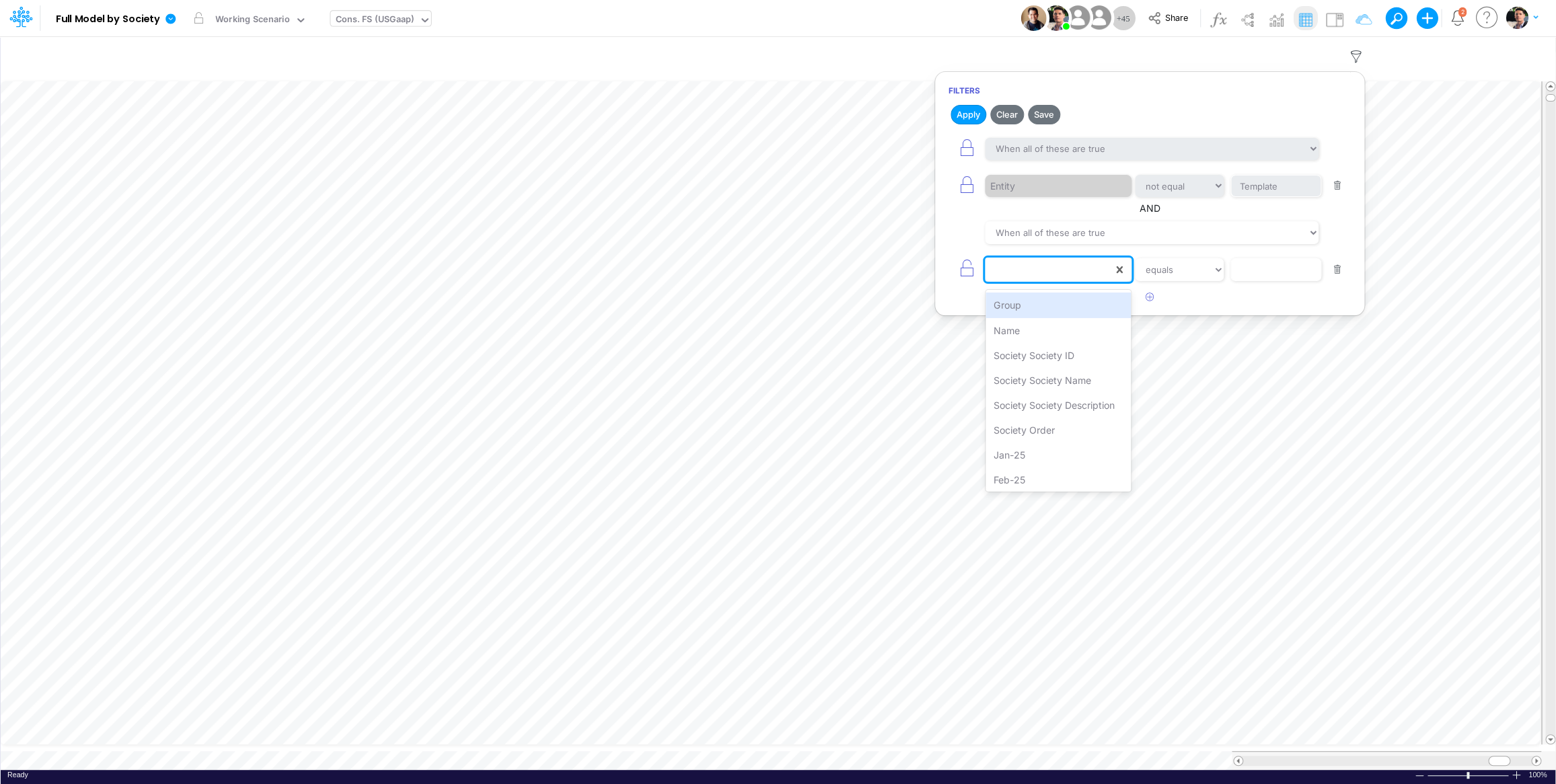
click at [1042, 281] on div at bounding box center [1048, 270] width 128 height 23
type input "nam"
click at [1072, 304] on div "Name" at bounding box center [1058, 305] width 146 height 25
select select "contains"
click option "contains" at bounding box center [0, 0] width 0 height 0
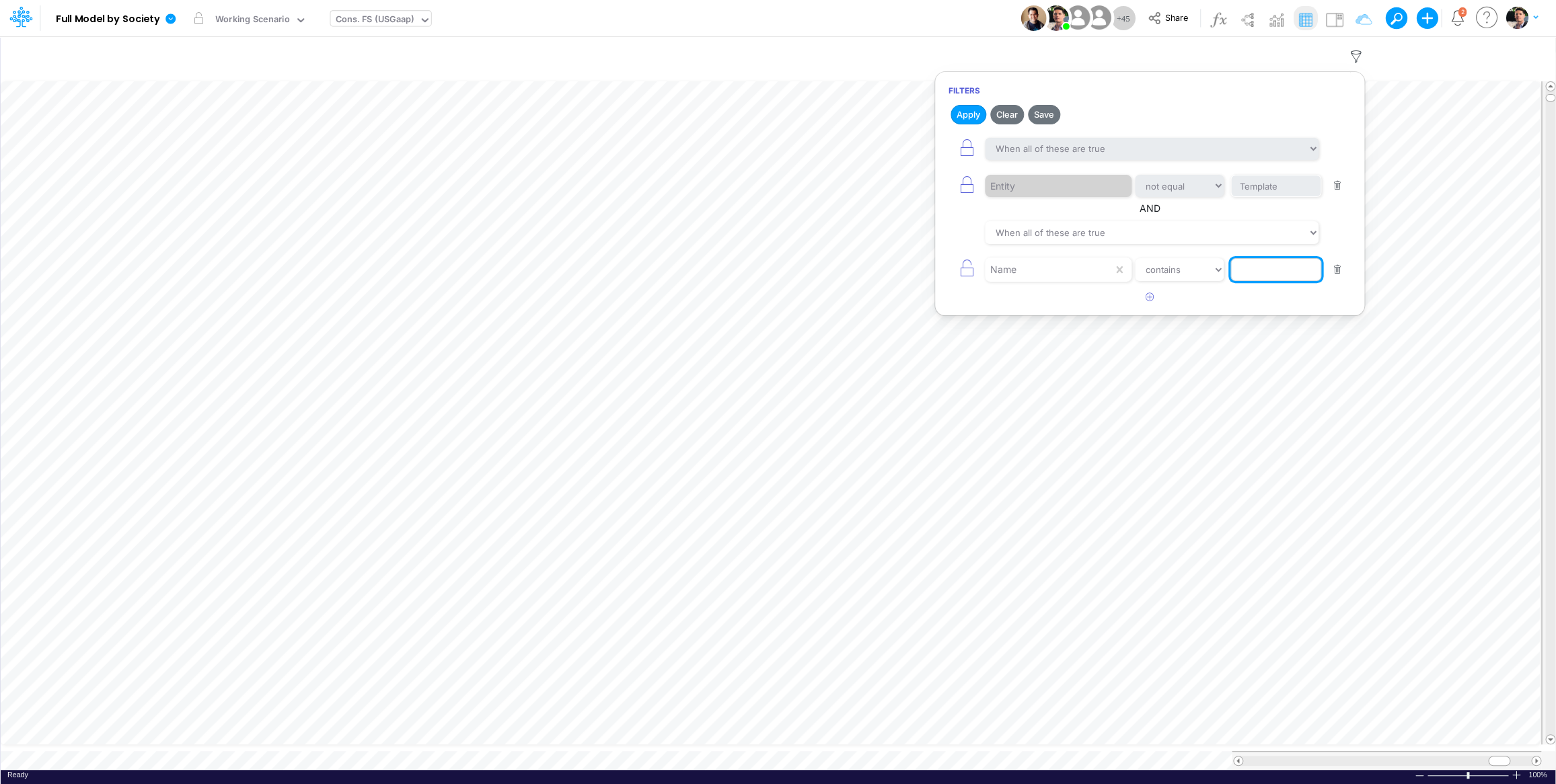
click at [1271, 273] on input "text" at bounding box center [1276, 270] width 91 height 23
type input "Salarie"
click at [966, 120] on button "Apply" at bounding box center [968, 114] width 36 height 20
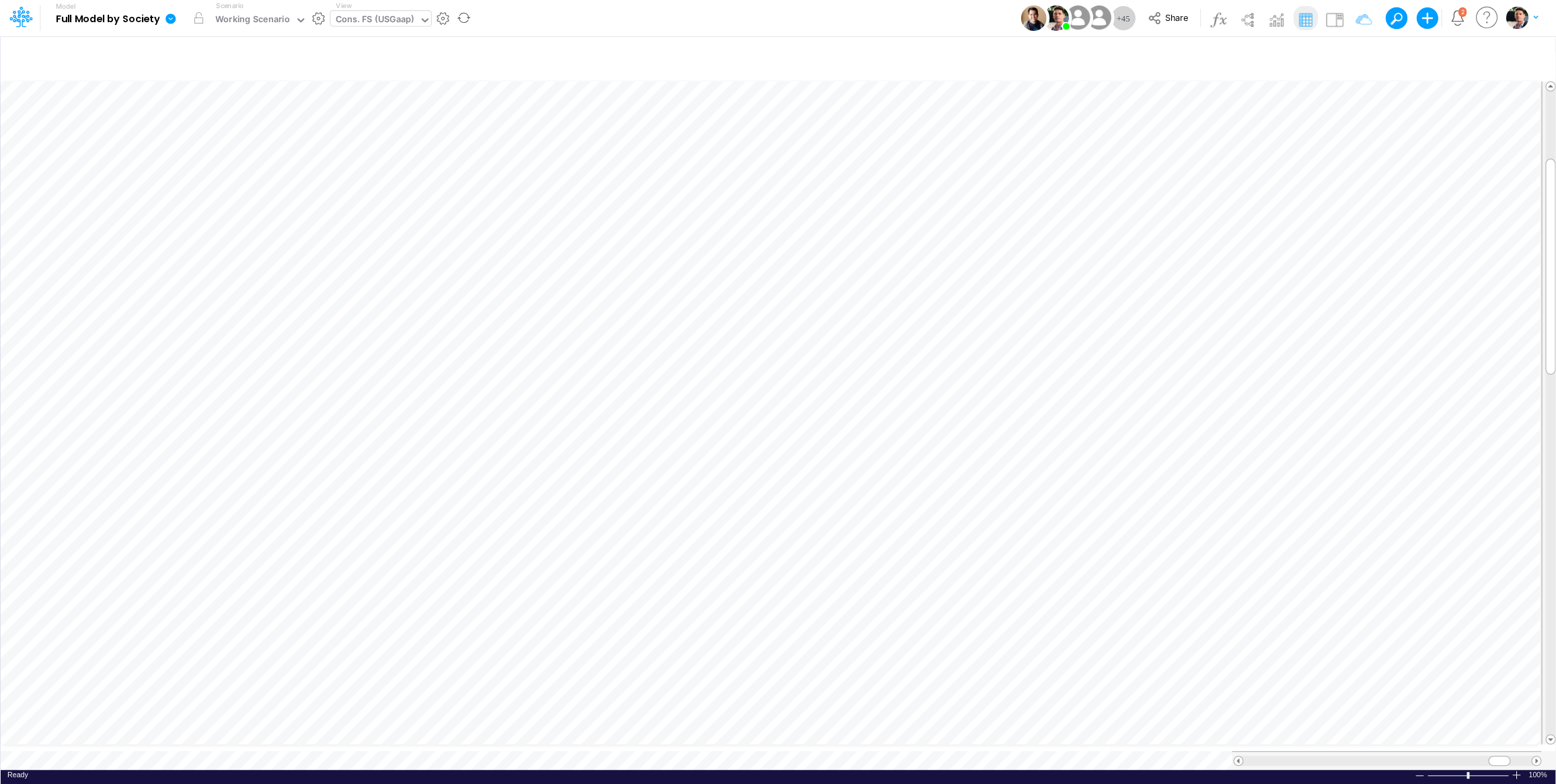
click at [174, 17] on icon at bounding box center [170, 18] width 10 height 10
click at [226, 141] on button "View model info" at bounding box center [238, 139] width 144 height 21
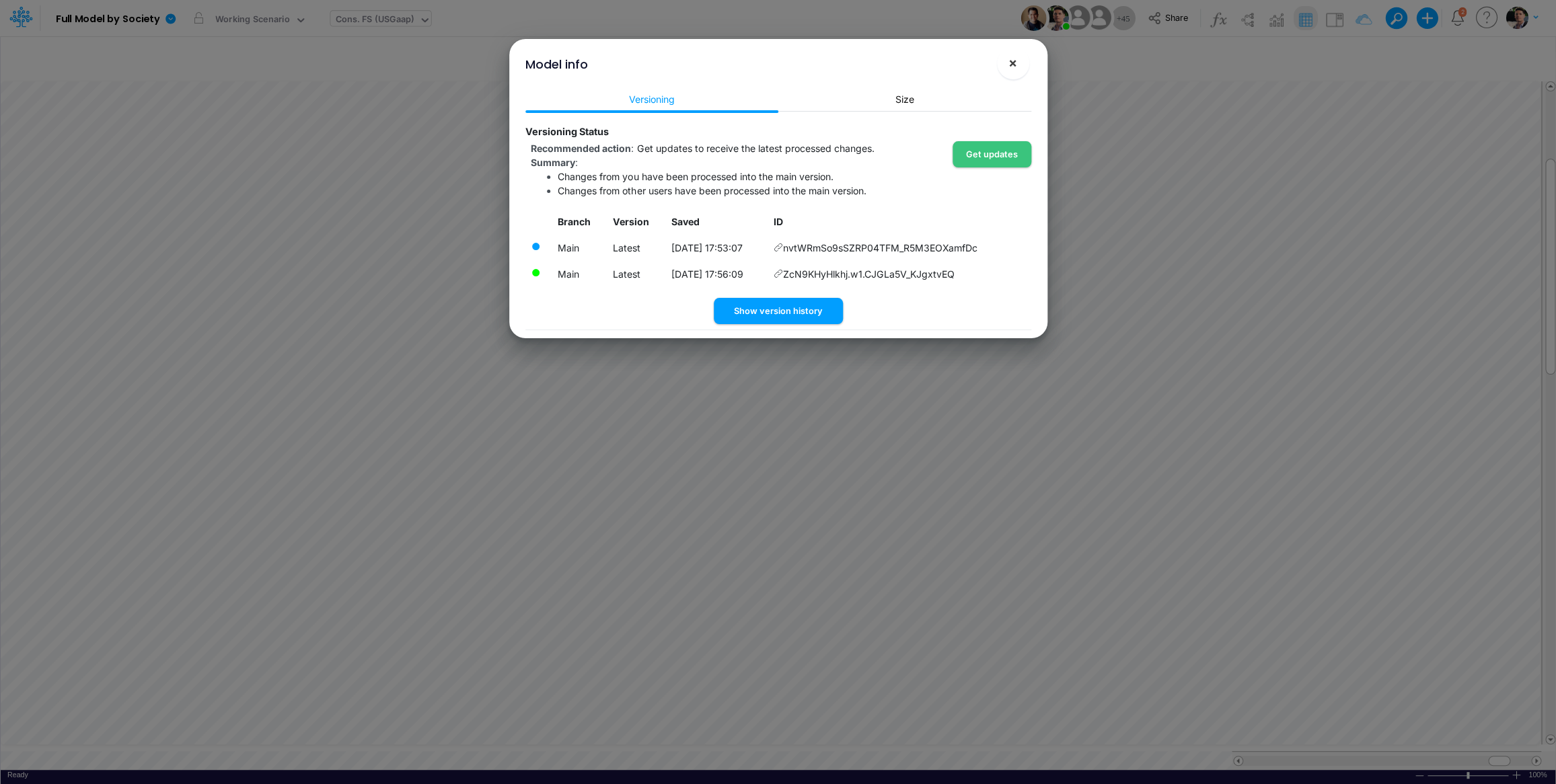
drag, startPoint x: 1006, startPoint y: 66, endPoint x: 925, endPoint y: 51, distance: 82.4
click at [1006, 66] on button "×" at bounding box center [1013, 63] width 32 height 32
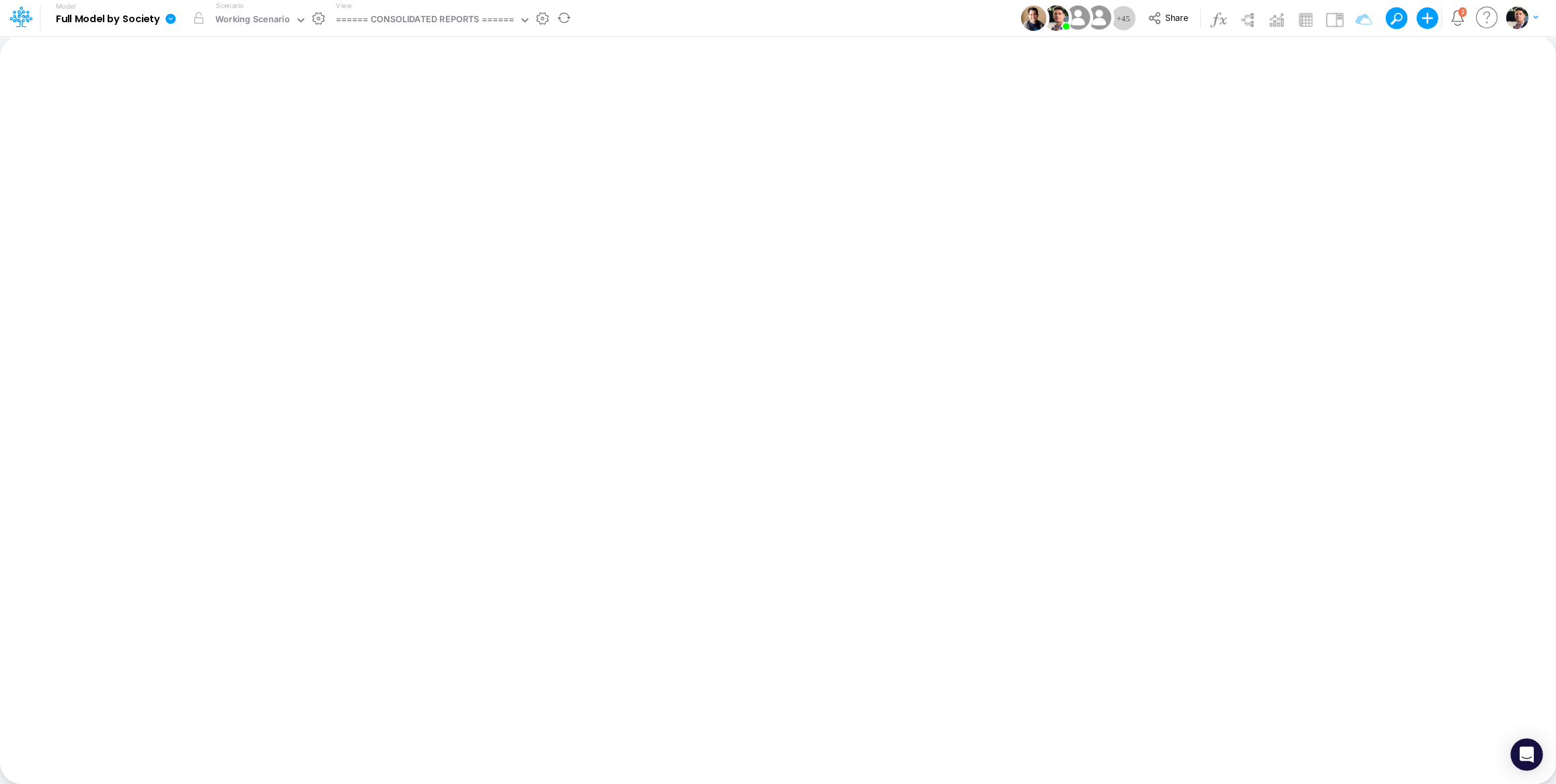
click at [171, 22] on icon at bounding box center [170, 18] width 10 height 10
click at [171, 23] on icon at bounding box center [170, 18] width 10 height 10
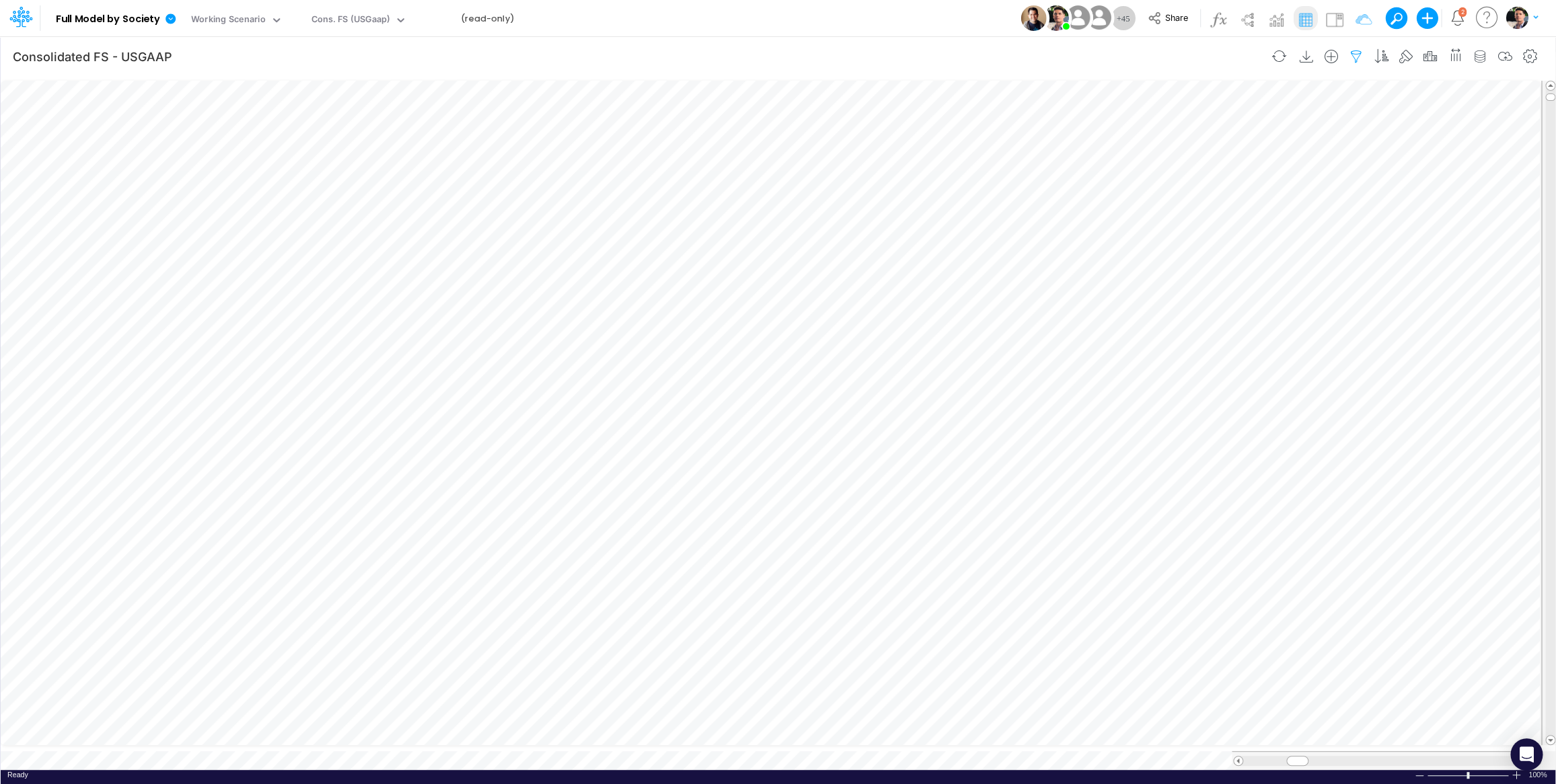
click at [1350, 53] on icon "button" at bounding box center [1356, 57] width 21 height 14
select select "notEqual"
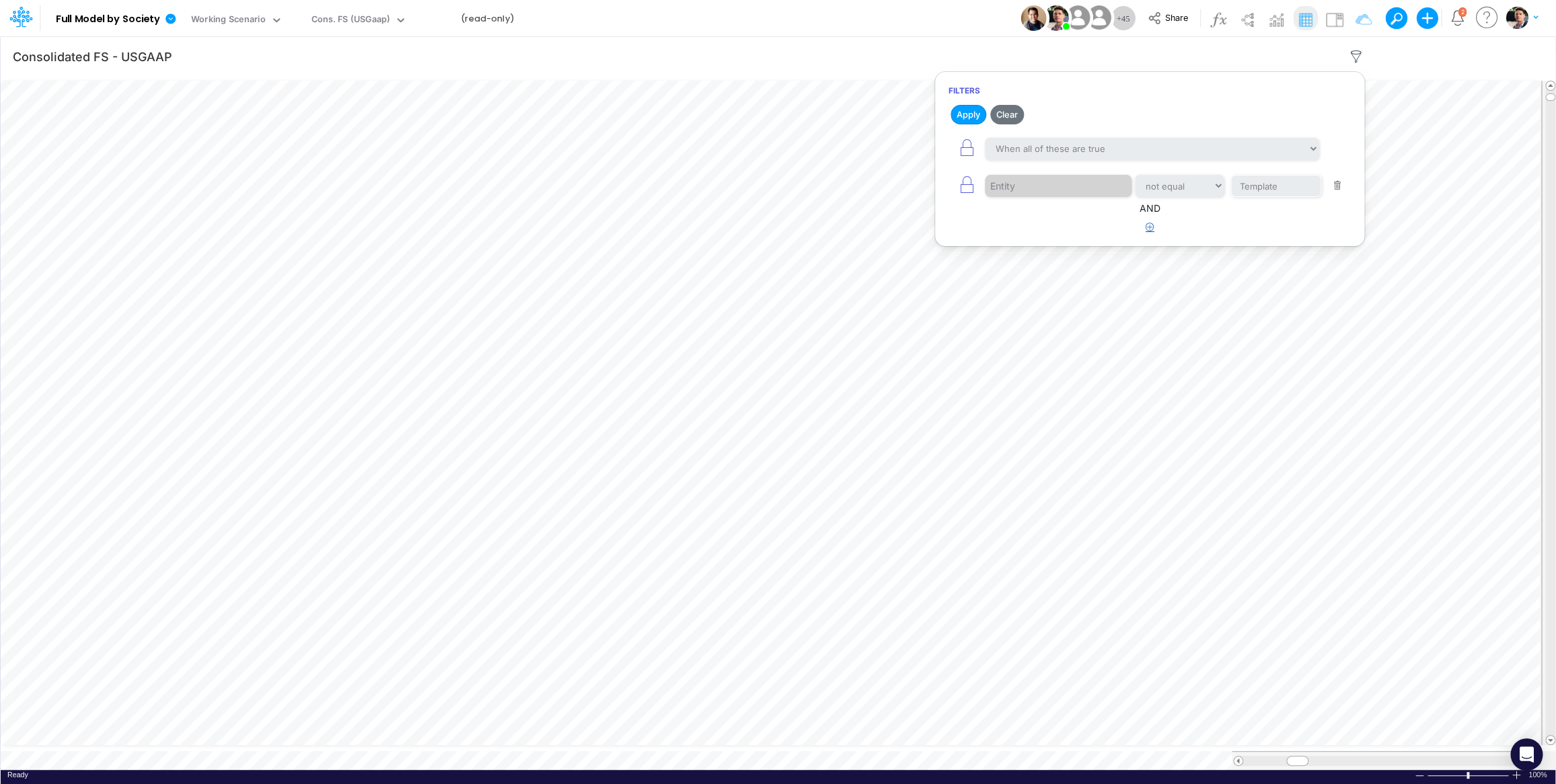
click at [1150, 228] on icon "button" at bounding box center [1150, 227] width 9 height 9
click at [1036, 268] on div at bounding box center [1048, 270] width 128 height 23
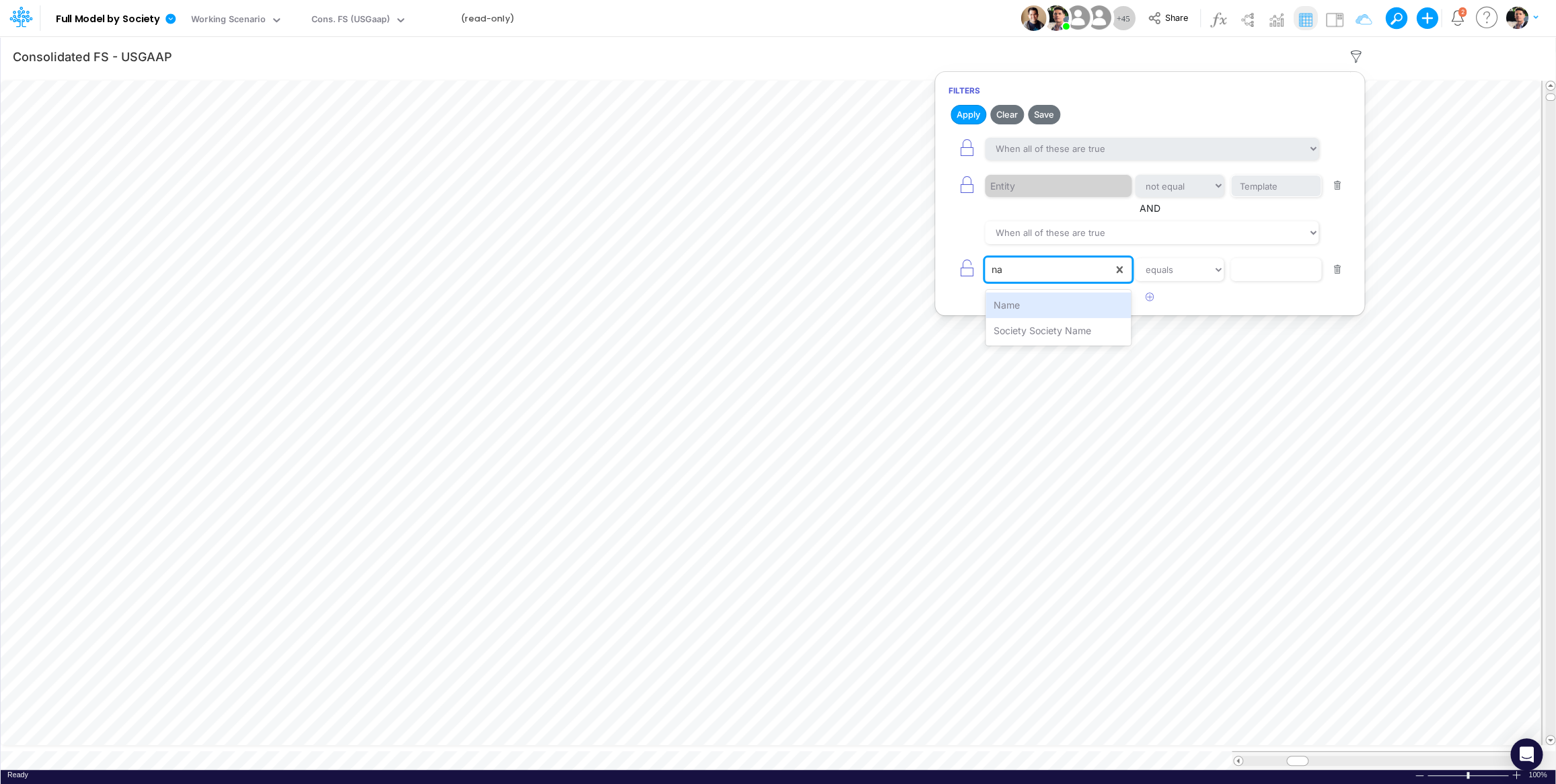
type input "nam"
select select "contains"
click option "contains" at bounding box center [0, 0] width 0 height 0
click at [1278, 264] on input "text" at bounding box center [1276, 270] width 91 height 23
type input "Salar"
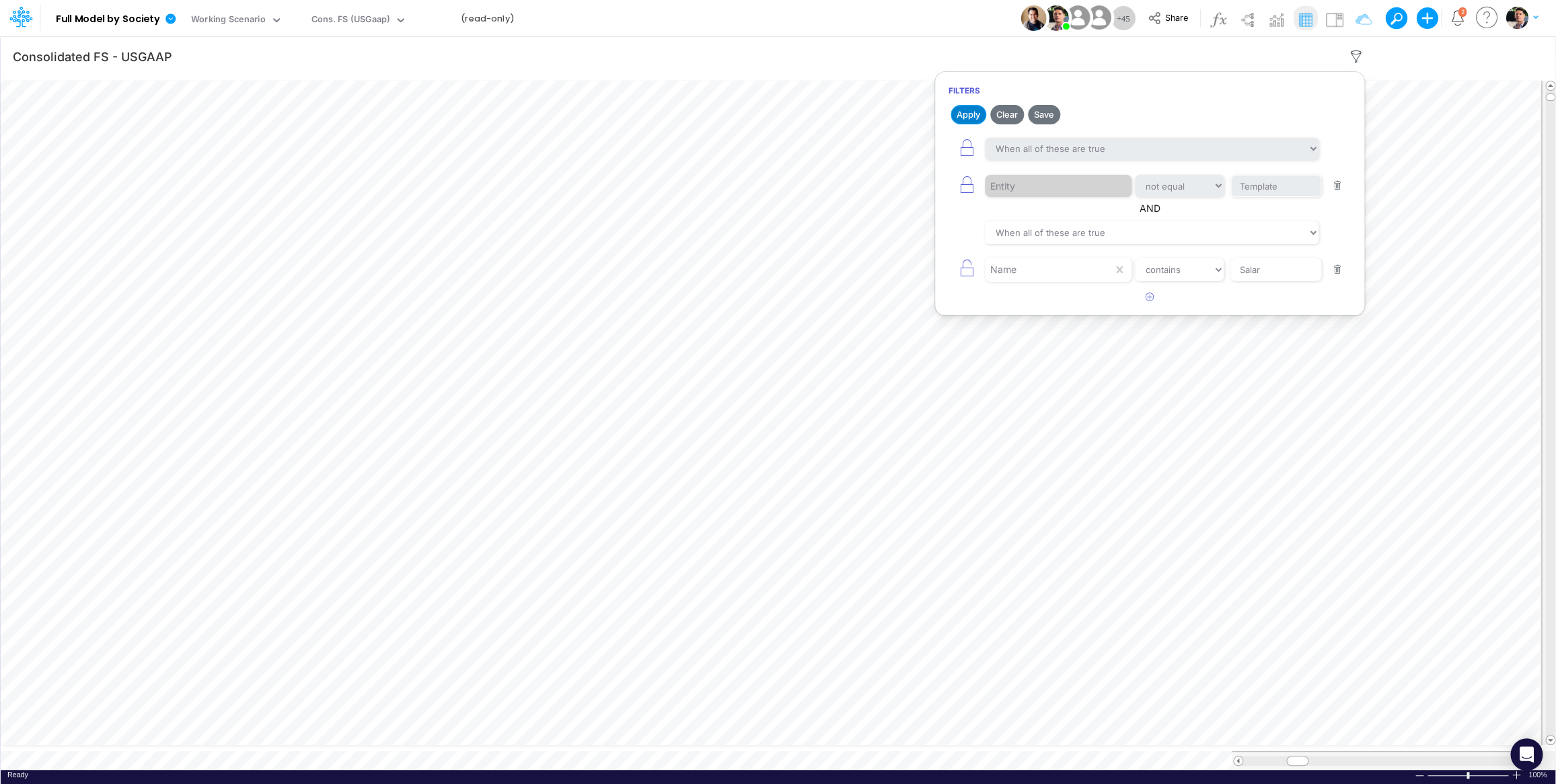
click at [975, 118] on button "Apply" at bounding box center [968, 114] width 36 height 20
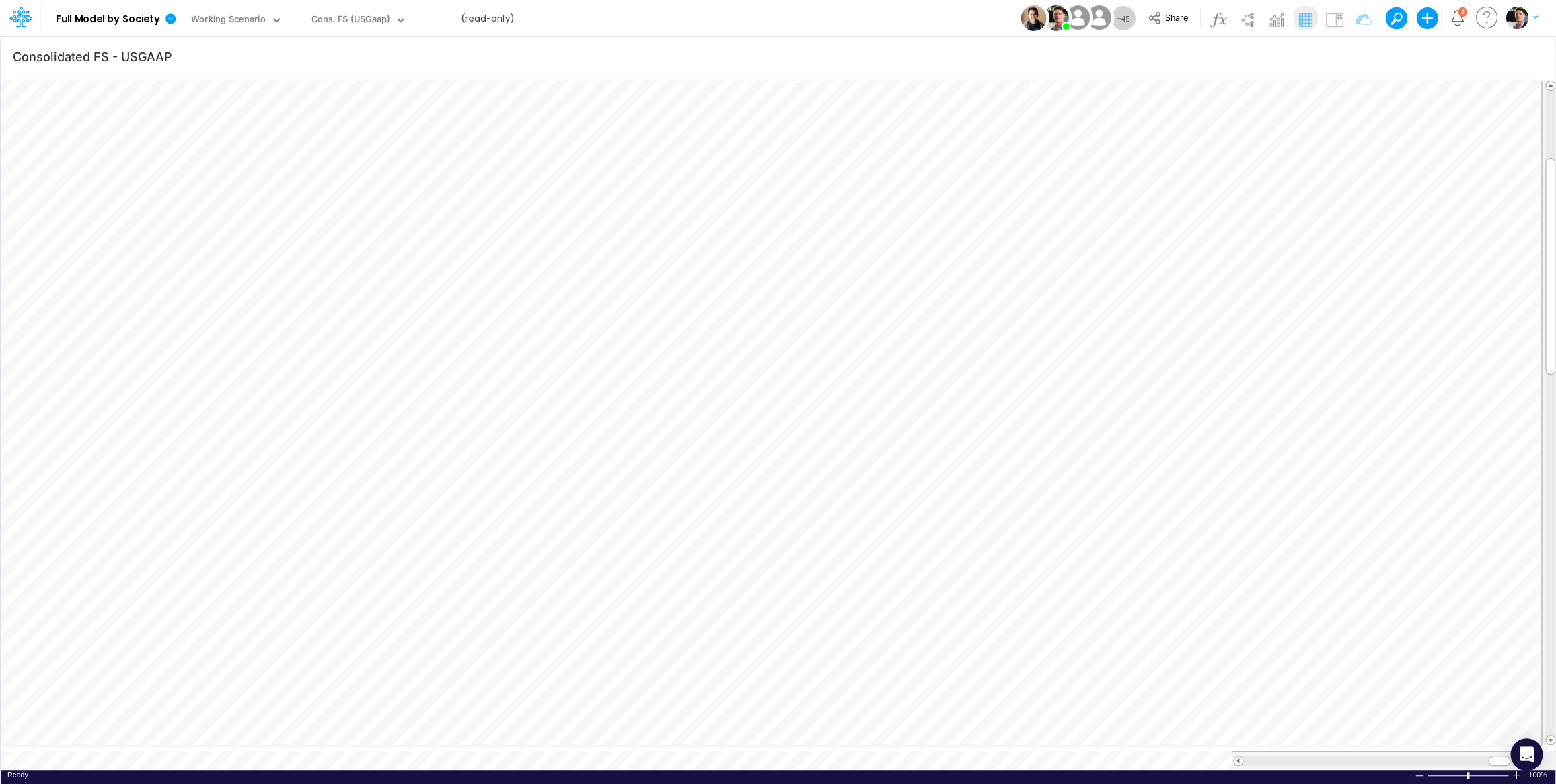
scroll to position [5, 41]
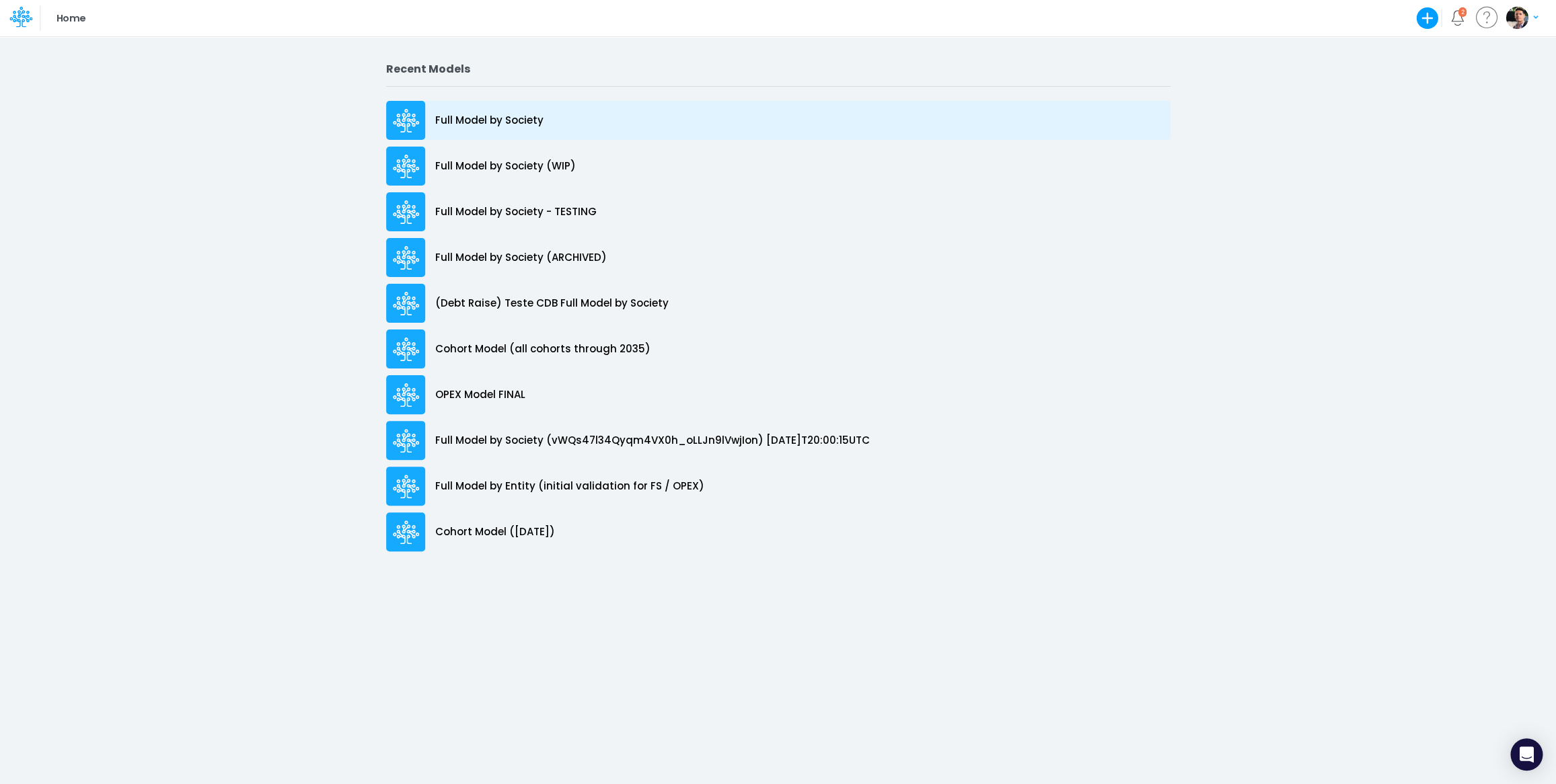
click at [487, 127] on p "Full Model by Society" at bounding box center [489, 121] width 108 height 15
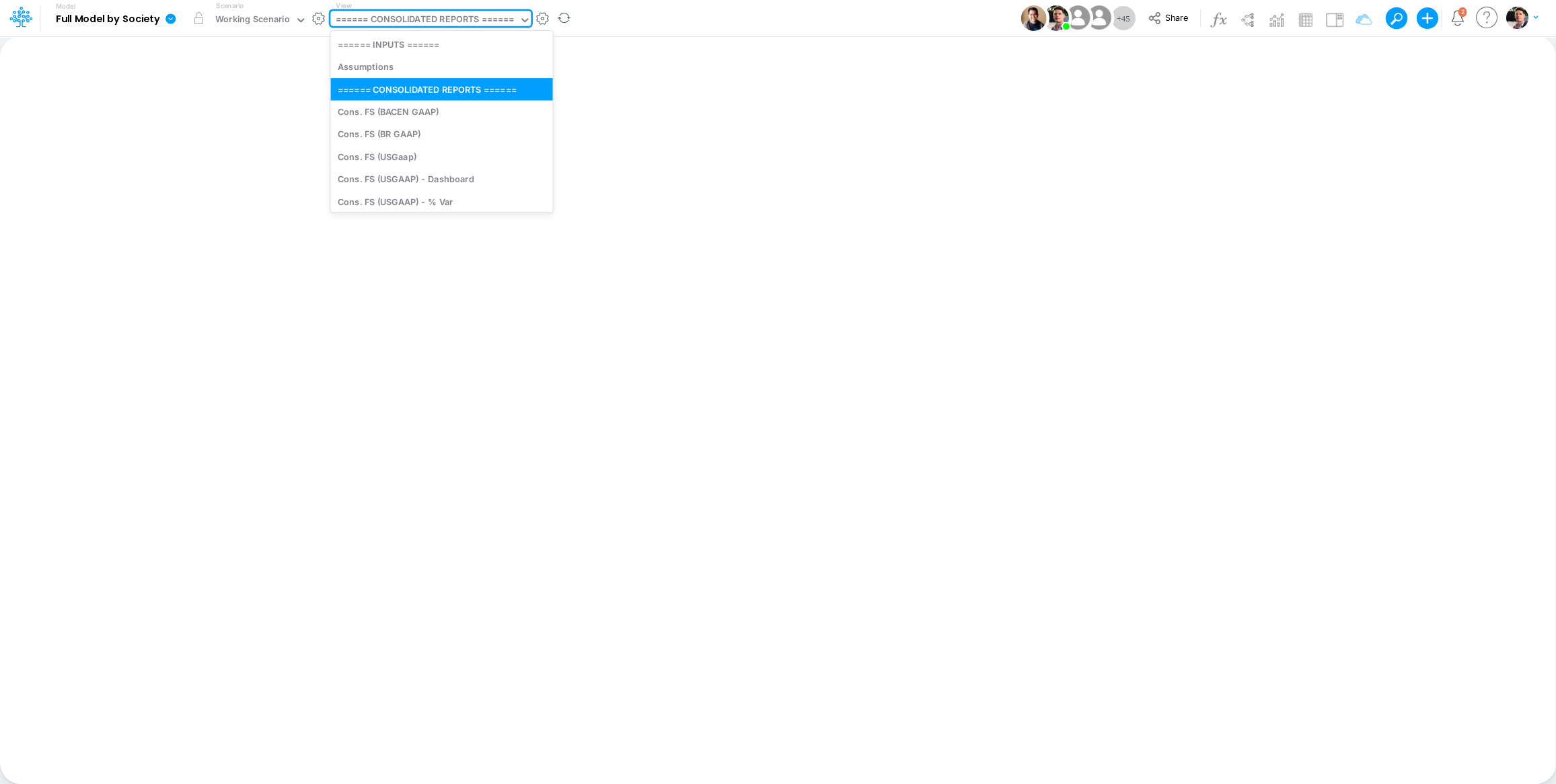
click at [477, 23] on div "====== CONSOLIDATED REPORTS ======" at bounding box center [424, 20] width 179 height 15
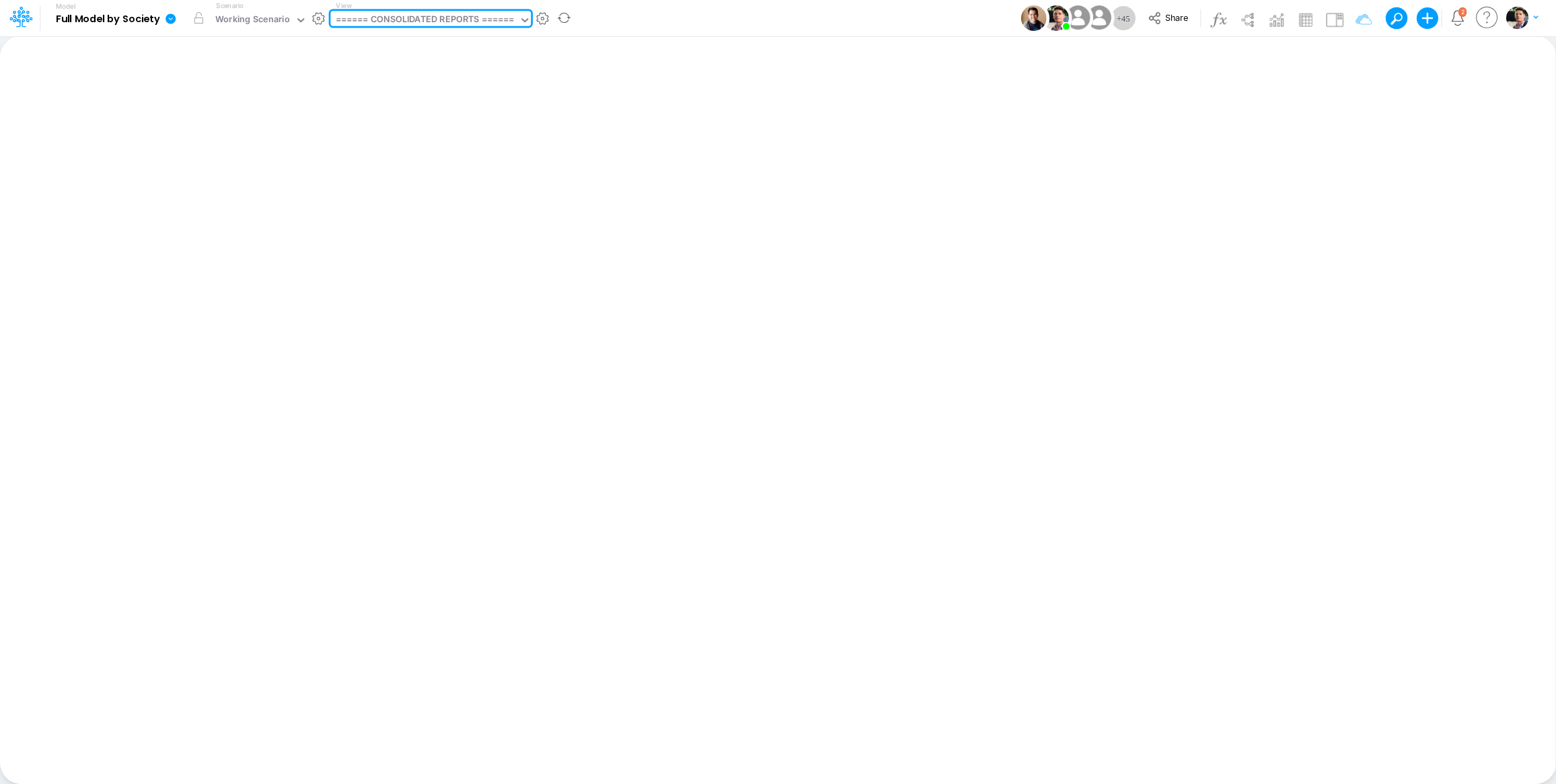
click at [477, 23] on div "====== CONSOLIDATED REPORTS ======" at bounding box center [424, 20] width 179 height 15
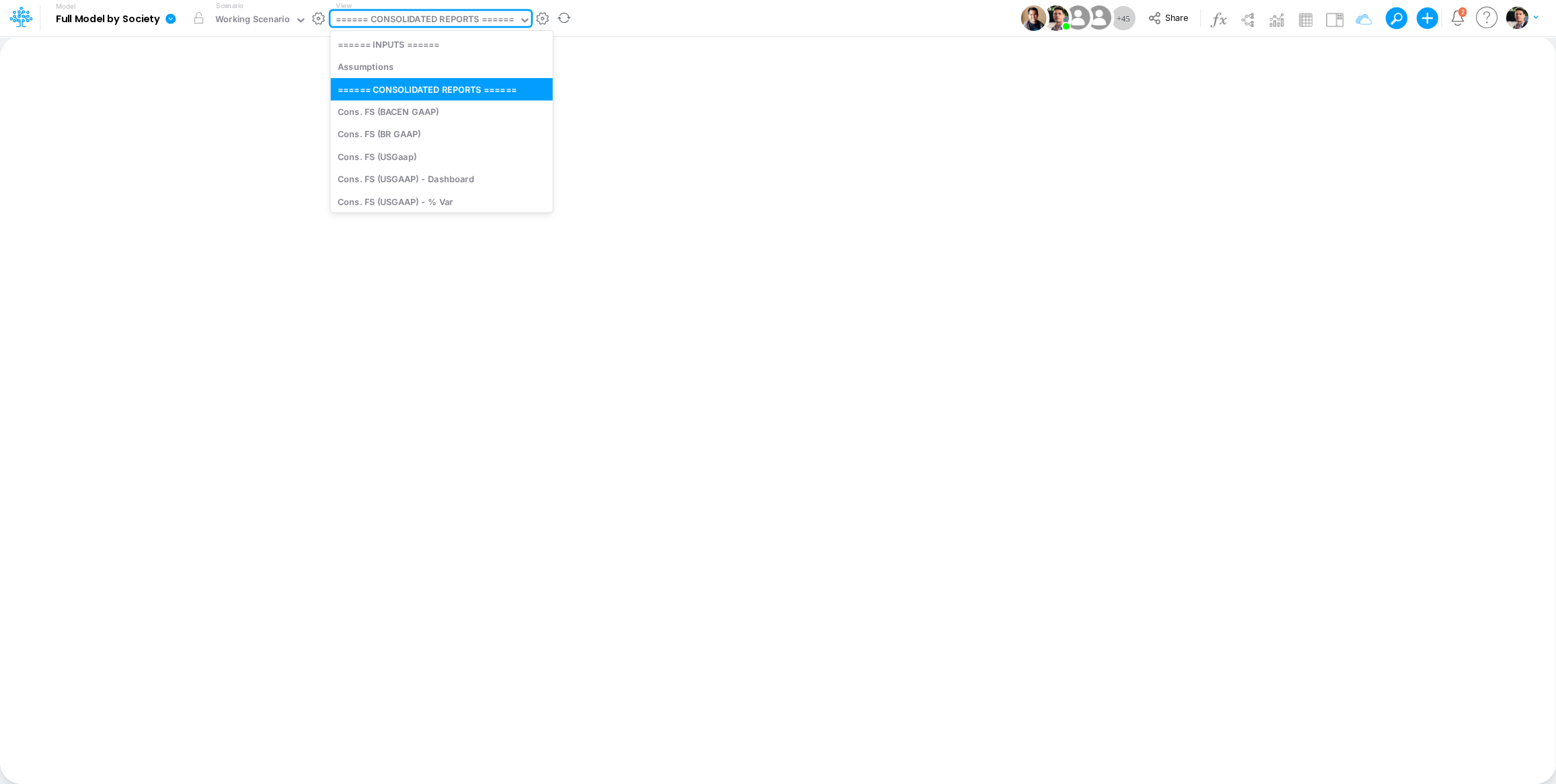
click at [478, 23] on div "====== CONSOLIDATED REPORTS ======" at bounding box center [424, 20] width 179 height 15
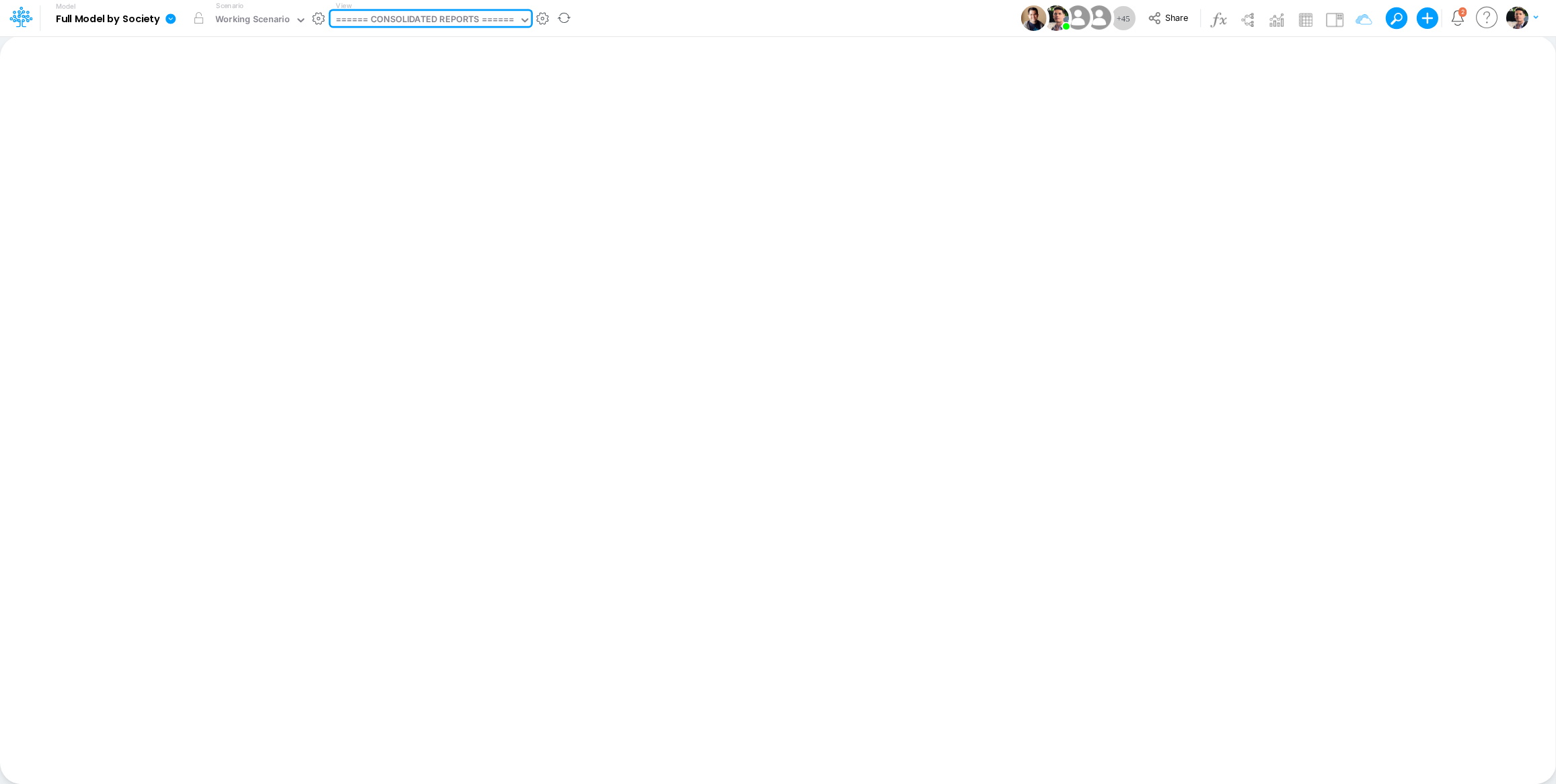
click at [415, 18] on div "====== CONSOLIDATED REPORTS ======" at bounding box center [424, 20] width 179 height 15
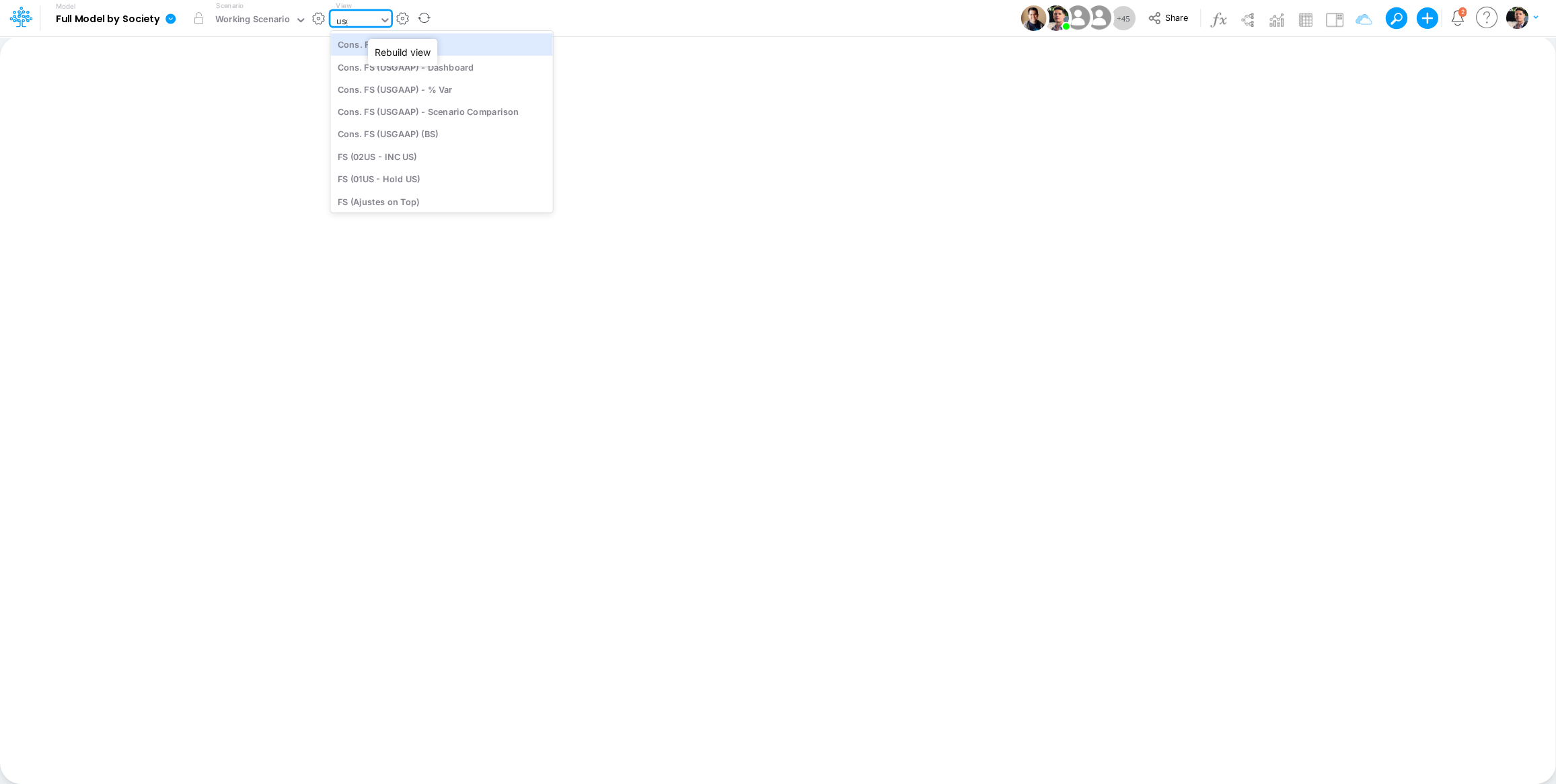
type input "usga"
click at [409, 46] on div "Cons. FS (USGaap)" at bounding box center [428, 44] width 196 height 22
type input "Consolidated FS - USGAAP"
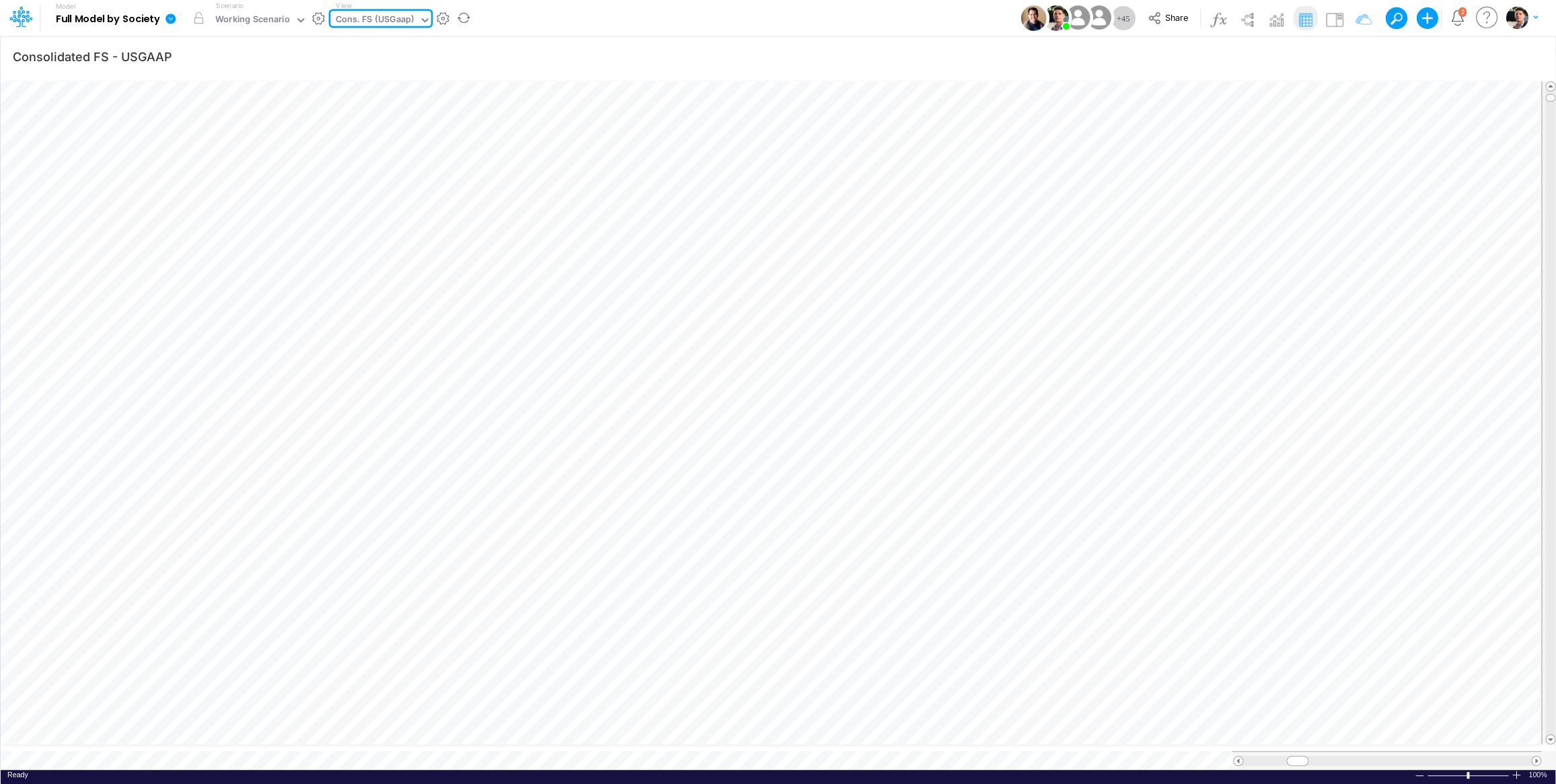
click at [384, 26] on div "Cons. FS (USGaap)" at bounding box center [374, 20] width 79 height 15
type input "bace"
click at [407, 41] on div "Cons. FS (BACEN GAAP)" at bounding box center [421, 44] width 181 height 22
type input "Consolidated FS - BACENGAAP"
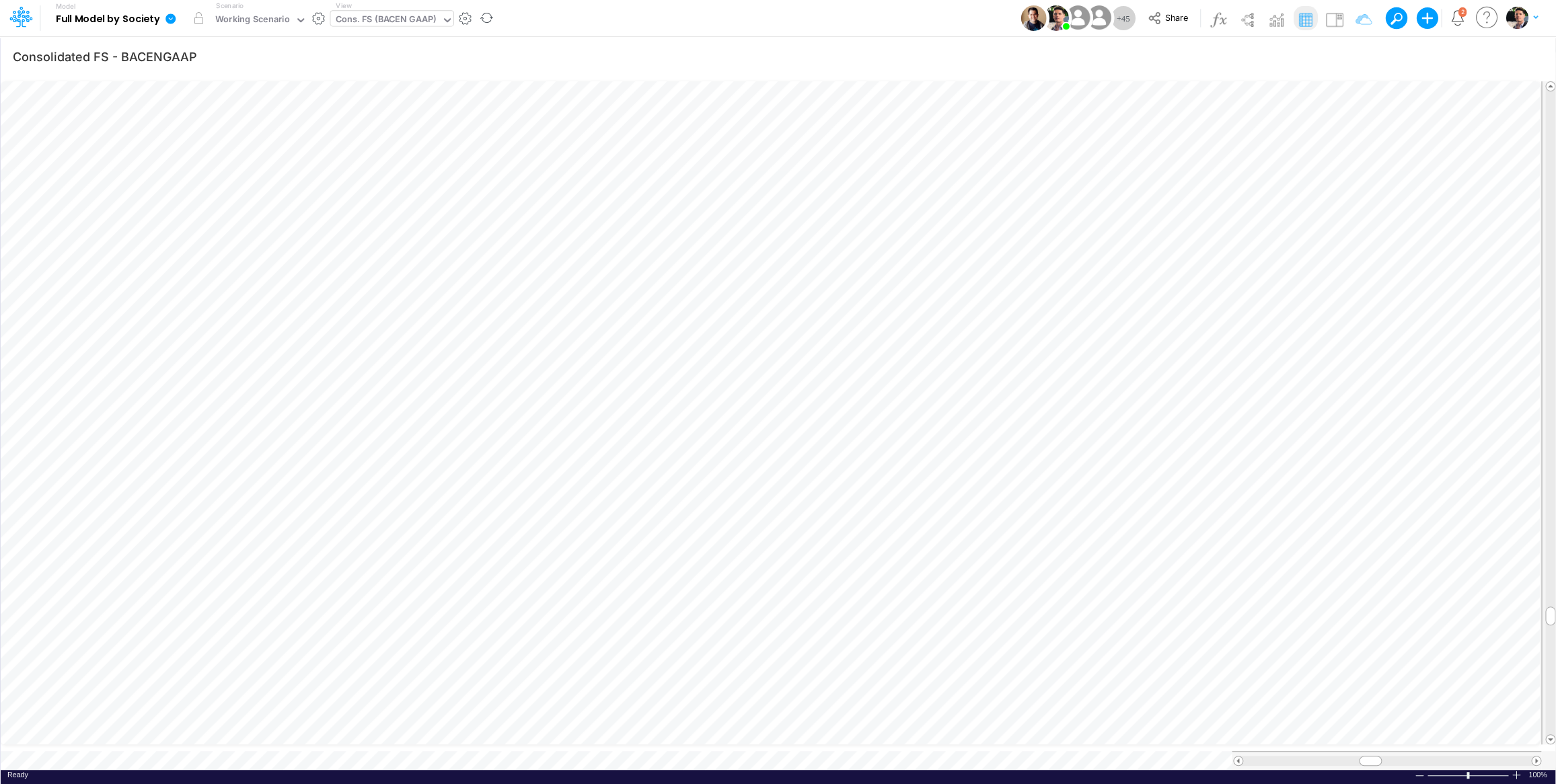
click at [176, 18] on icon at bounding box center [171, 19] width 13 height 13
click at [205, 140] on button "View model info" at bounding box center [238, 139] width 144 height 21
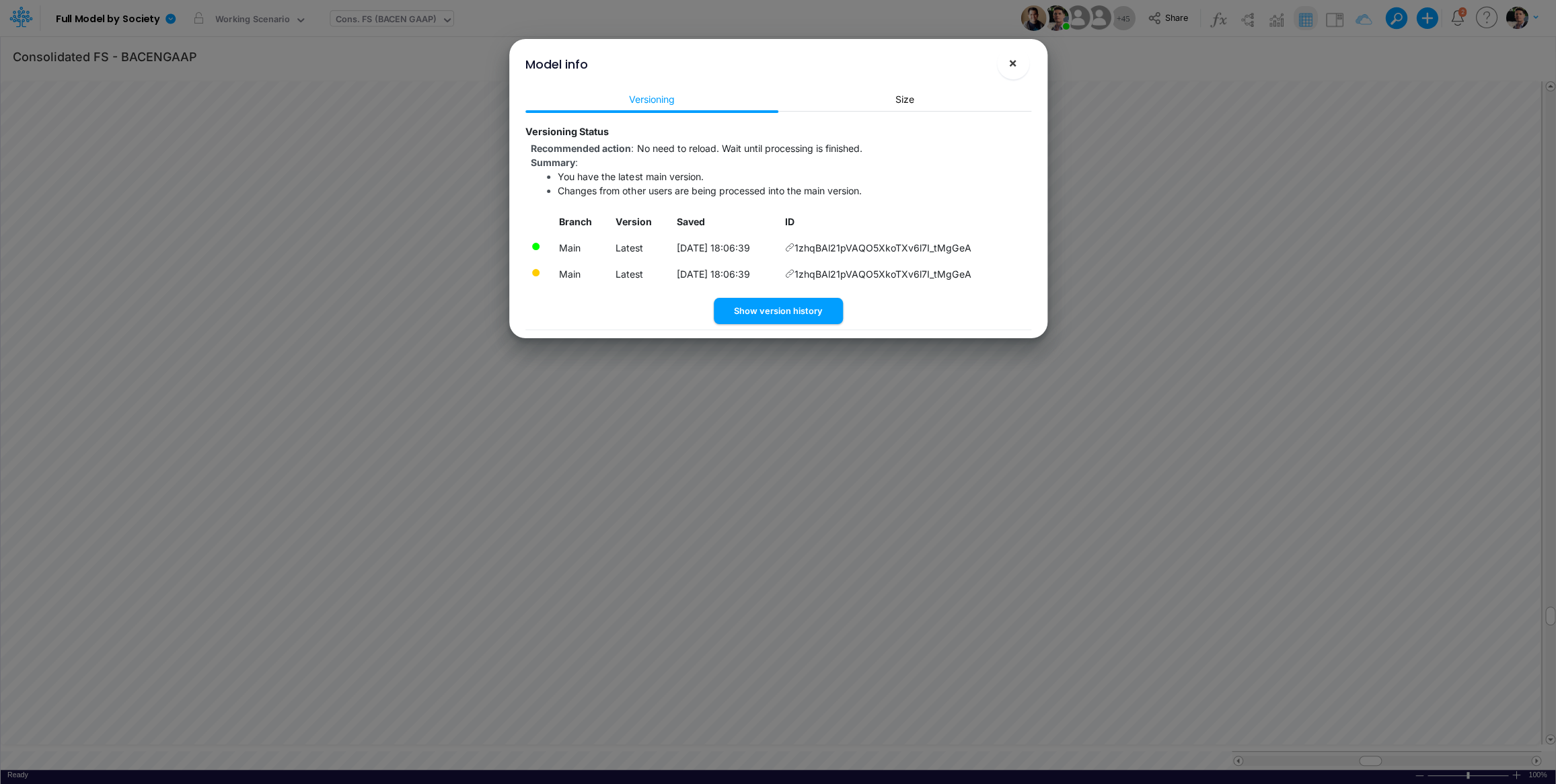
click at [1023, 61] on button "×" at bounding box center [1013, 63] width 32 height 32
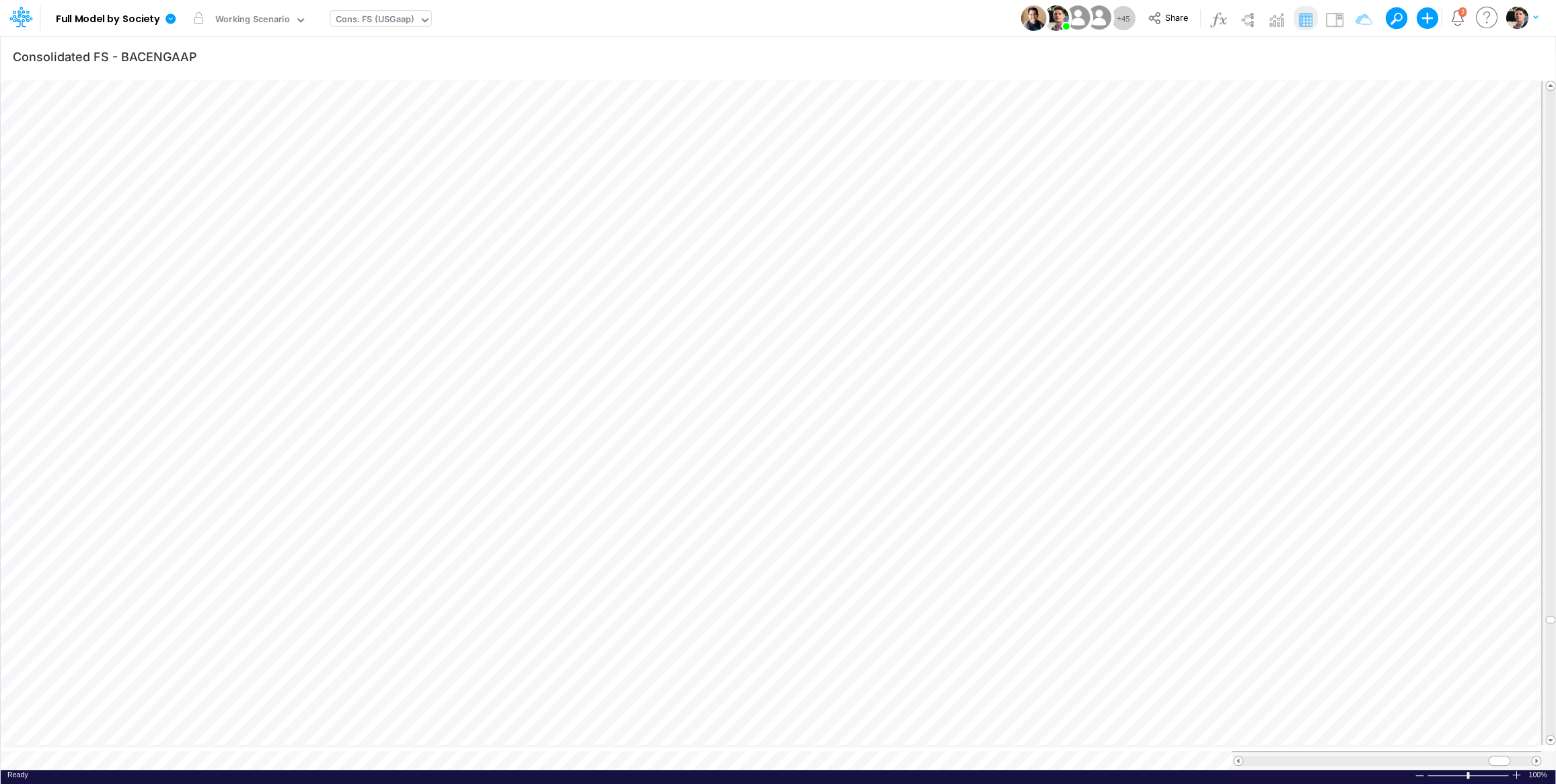
type input "Consolidated FS - USGAAP"
click at [386, 26] on div "Cons. FS (USGaap)" at bounding box center [374, 20] width 79 height 15
type input "usga"
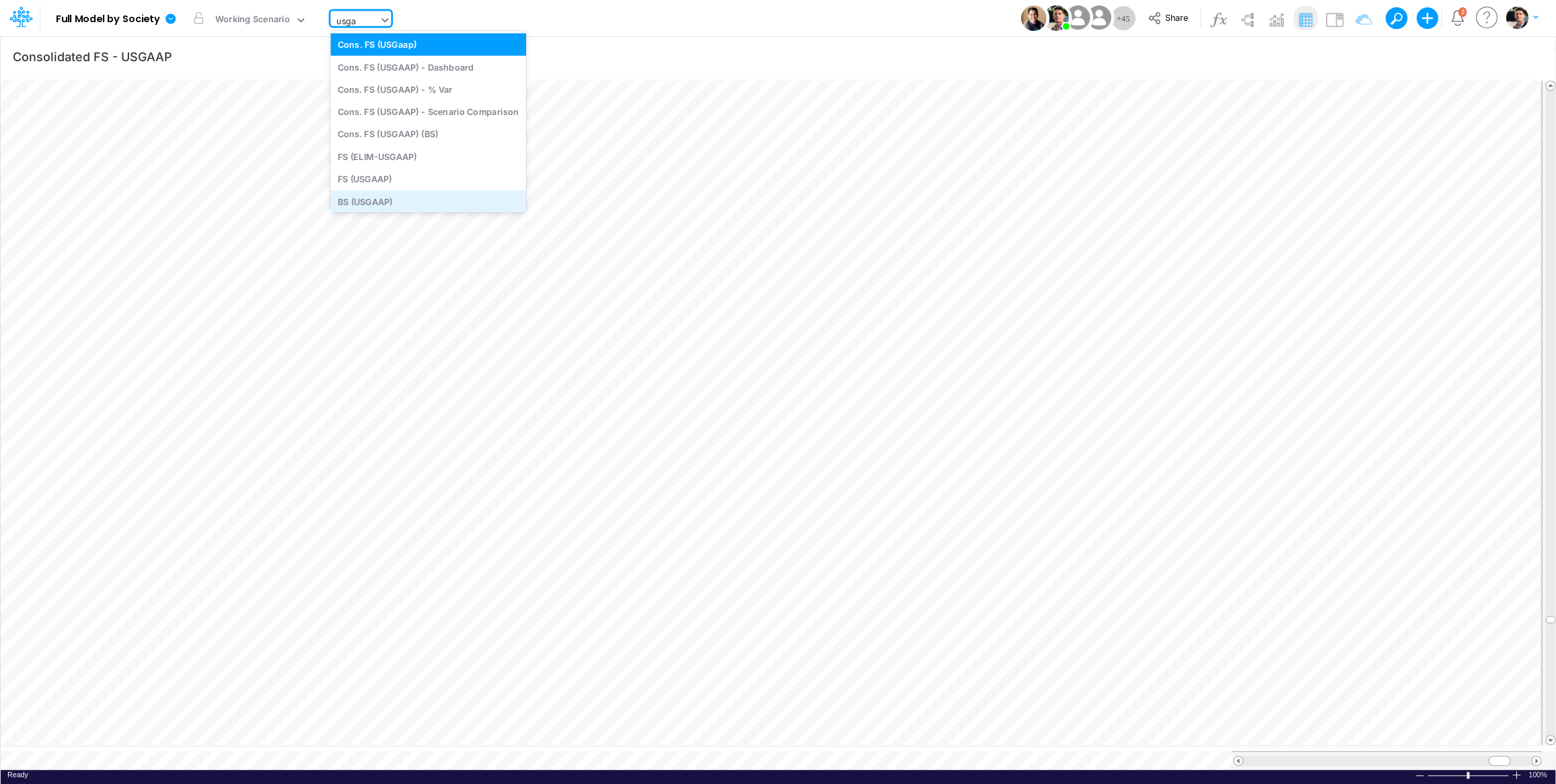
click at [397, 196] on div "BS (USGAAP)" at bounding box center [428, 201] width 196 height 22
type input "BS (USGAAP) - Detailed"
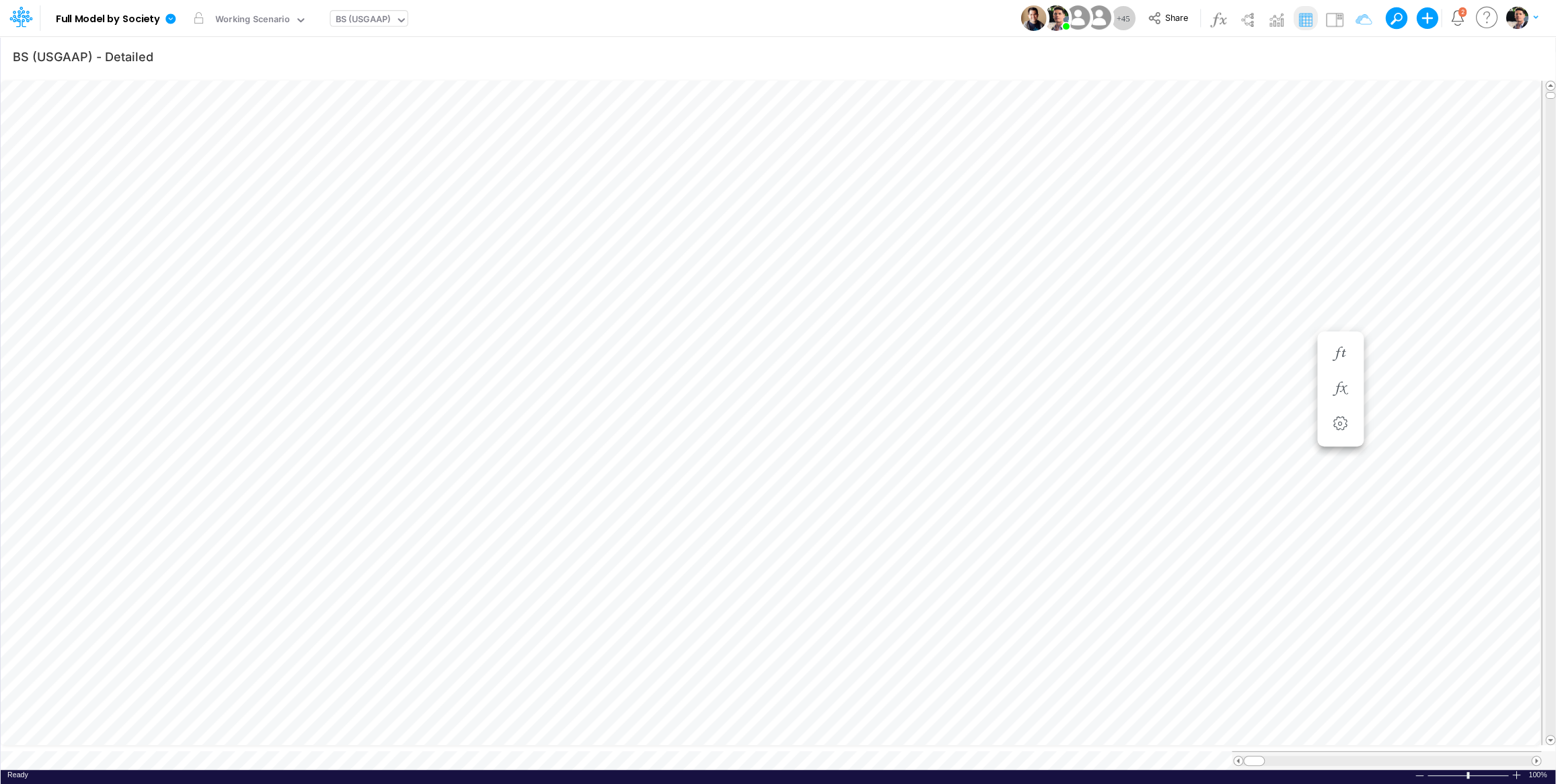
scroll to position [5, 45]
click at [364, 23] on div "BS (USGAAP)" at bounding box center [363, 20] width 55 height 15
type input "03"
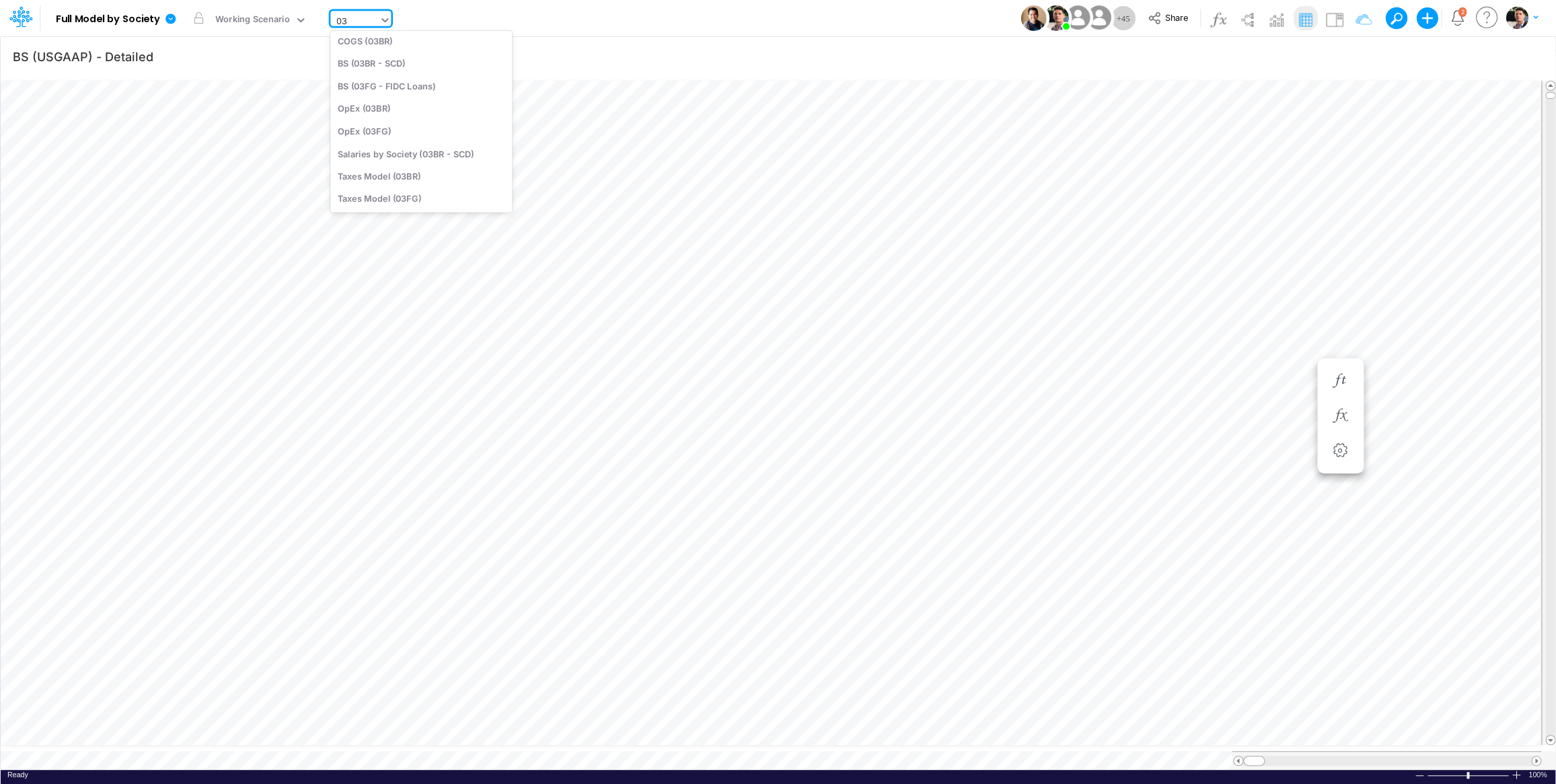
scroll to position [9, 0]
click at [390, 106] on div "COGS (03BR)" at bounding box center [421, 104] width 181 height 22
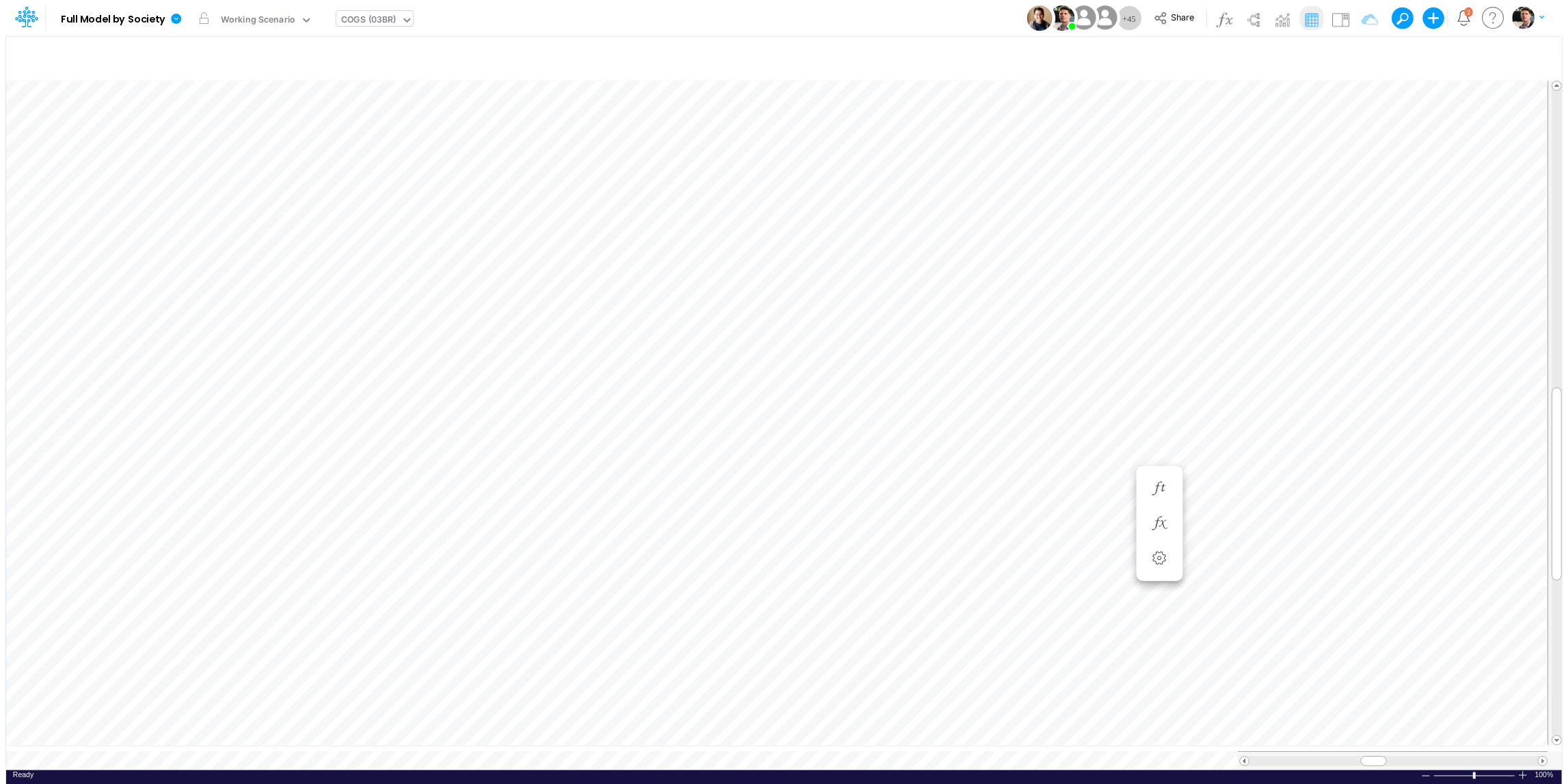
scroll to position [5, 15]
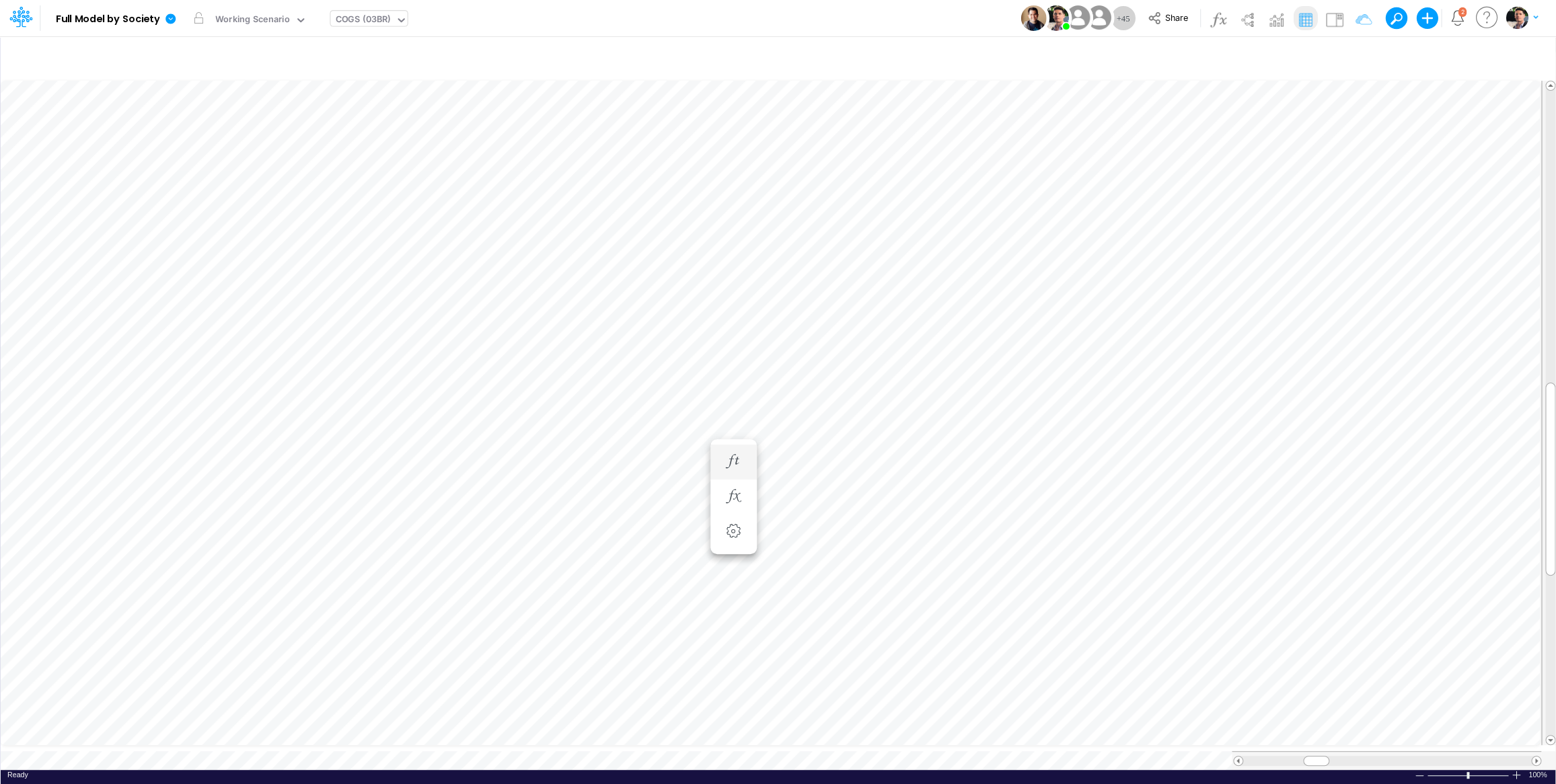
scroll to position [5, 12]
drag, startPoint x: 1549, startPoint y: 470, endPoint x: 1550, endPoint y: 441, distance: 29.0
click at [1550, 447] on span at bounding box center [1550, 452] width 9 height 9
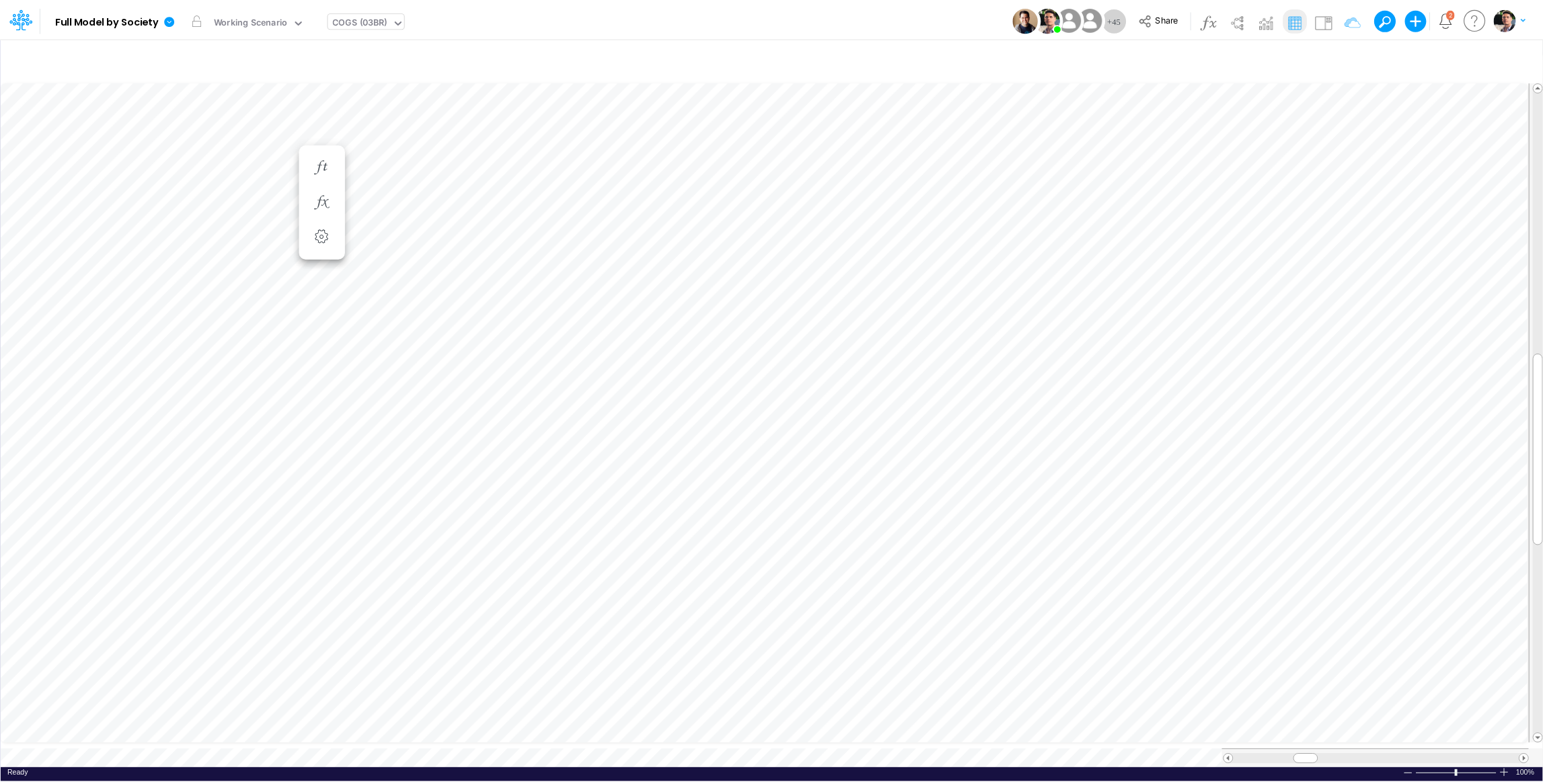
scroll to position [5, 13]
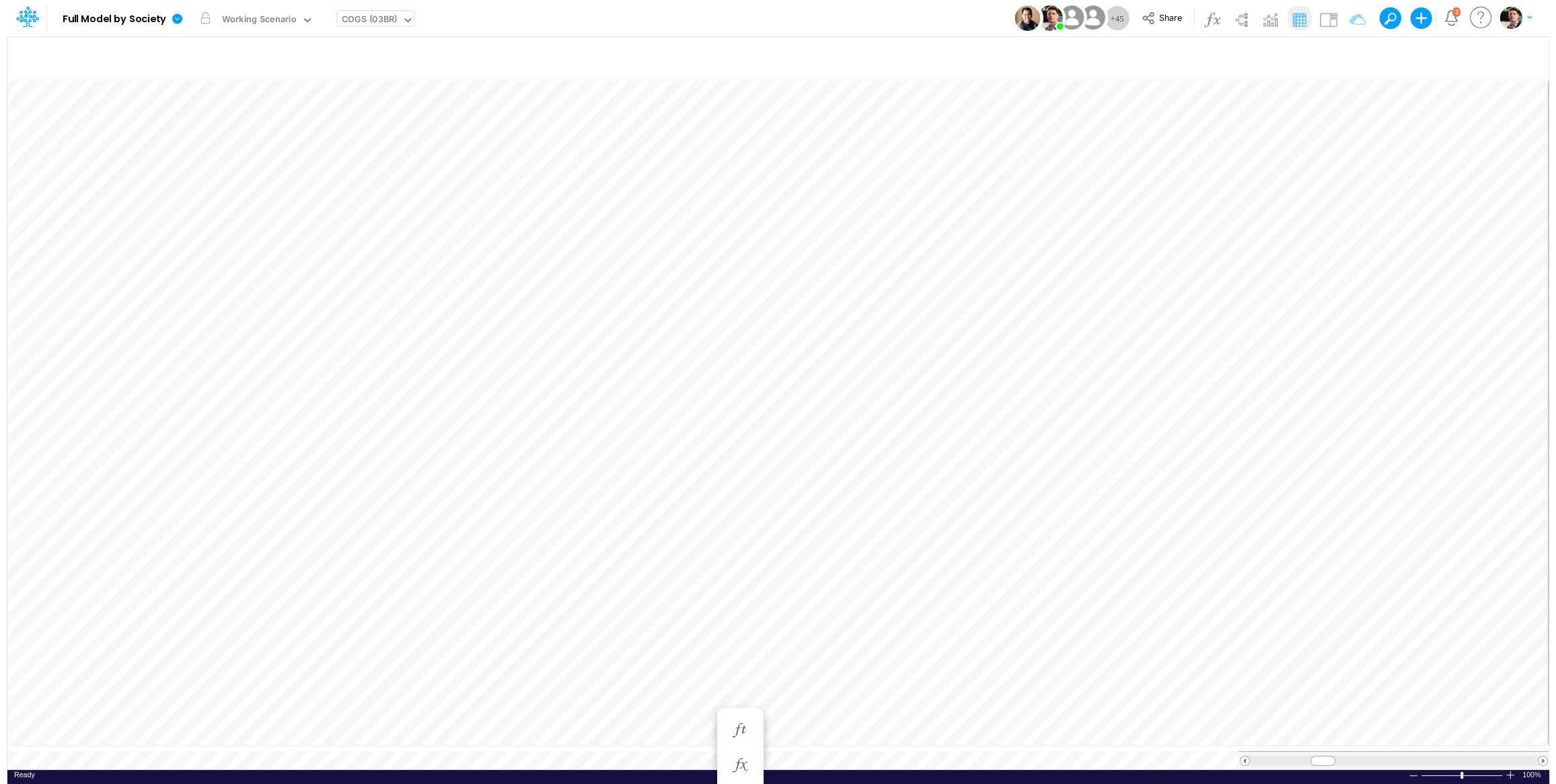
scroll to position [11, 4]
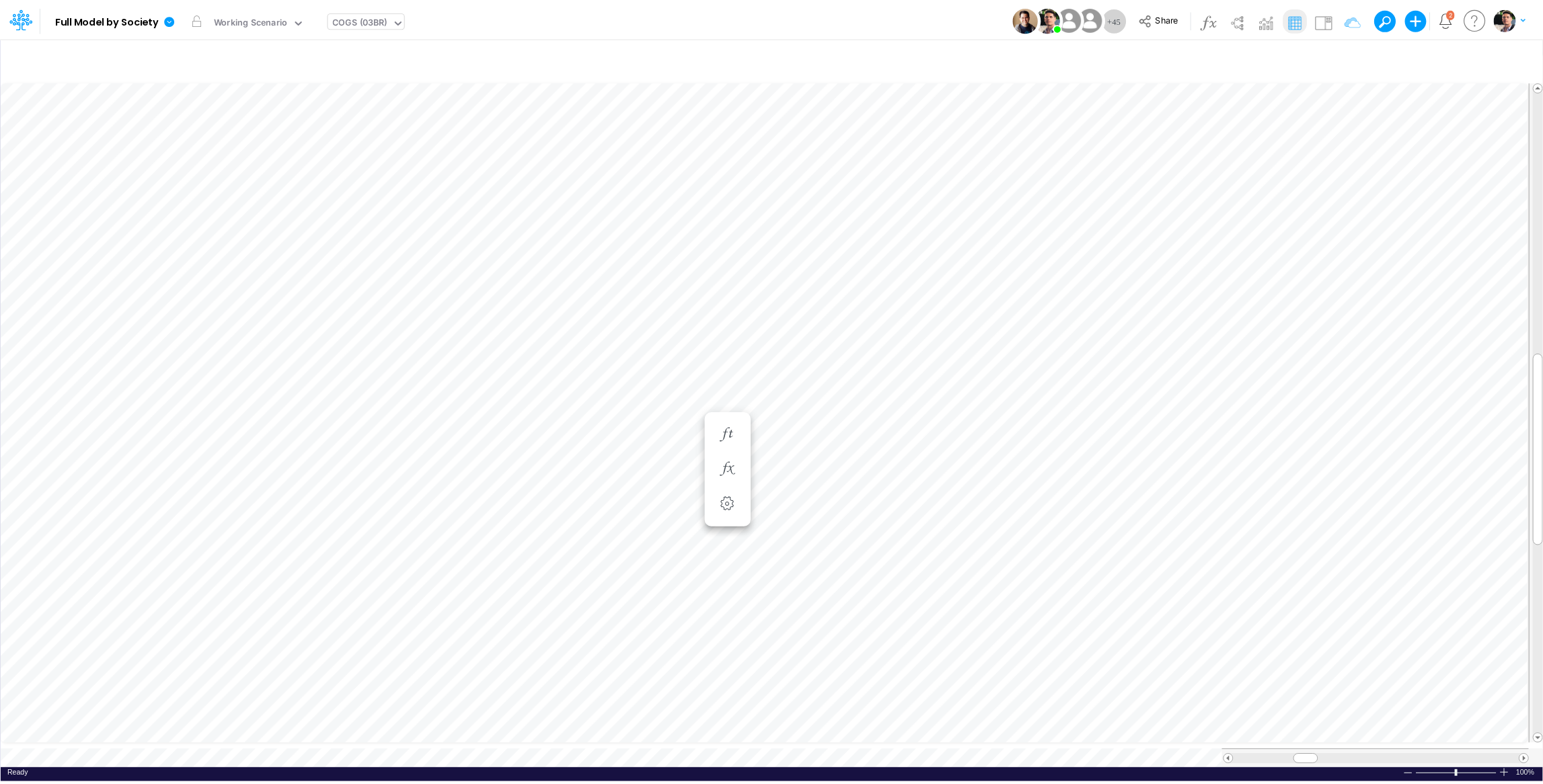
scroll to position [5, 13]
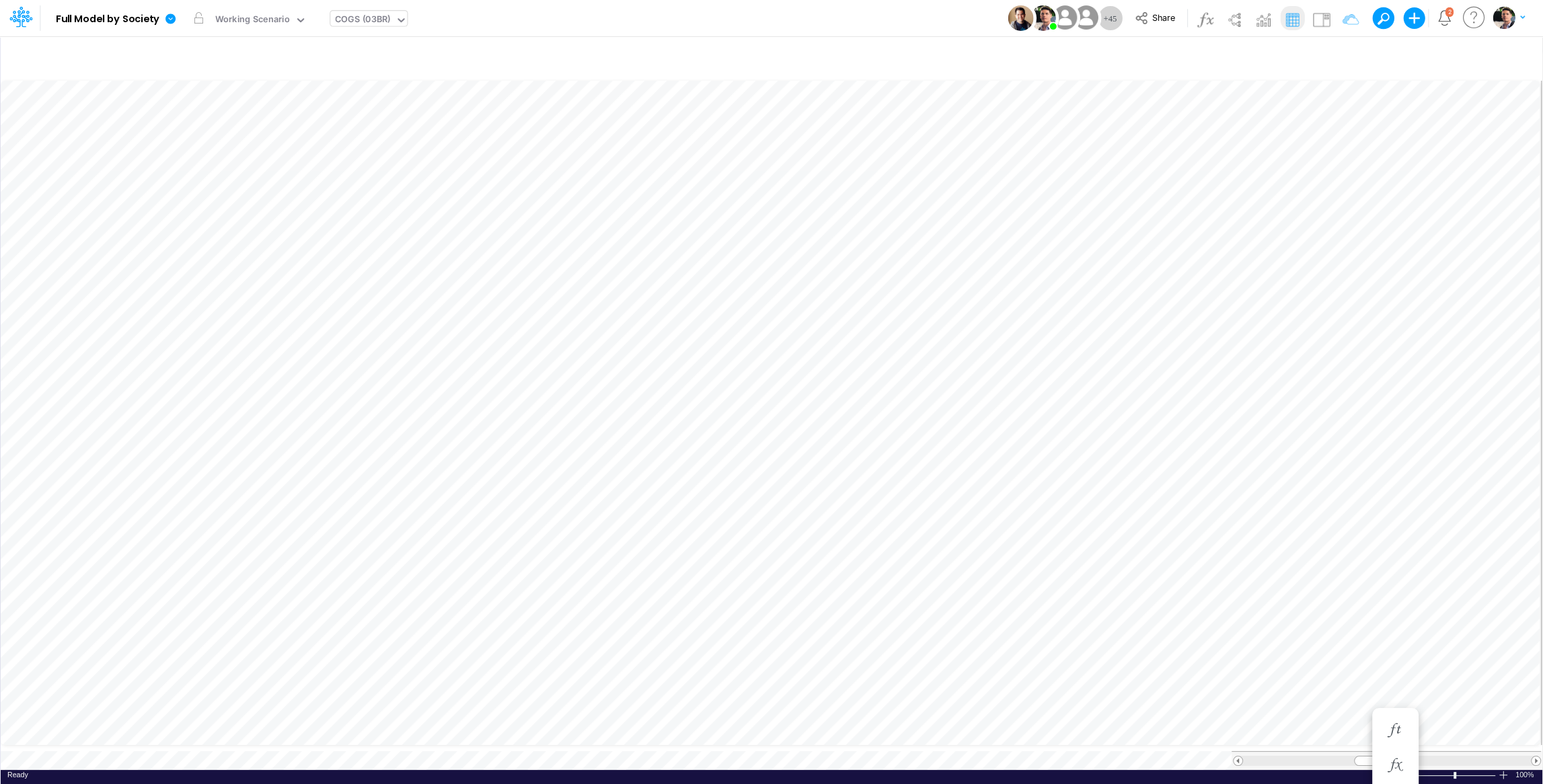
scroll to position [39, 0]
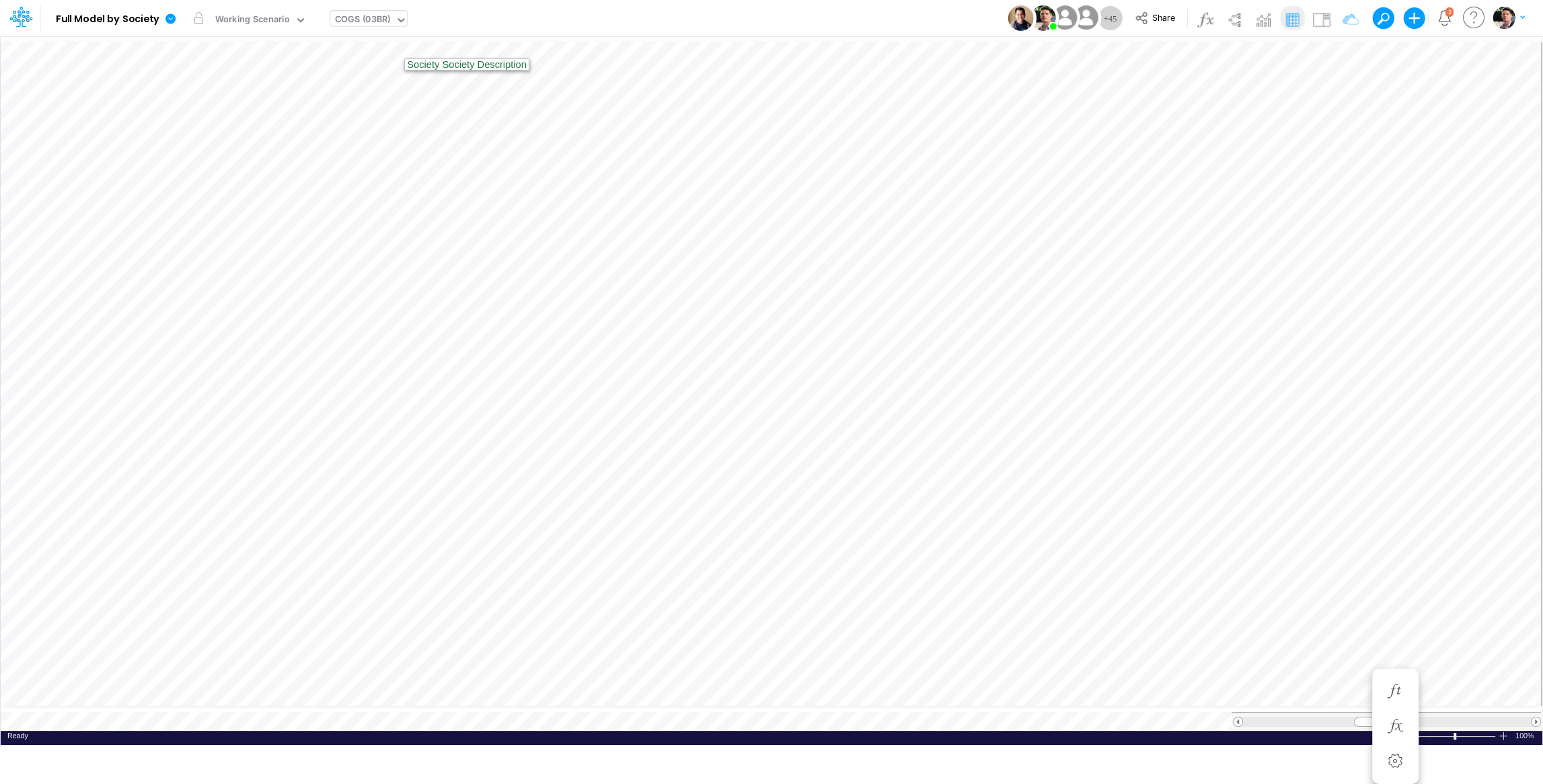
click at [381, 23] on div "COGS (03BR)" at bounding box center [363, 20] width 55 height 15
type input "Consolidated FS - USGAAP"
click at [365, 28] on div "Cons. FS (USGaap)" at bounding box center [374, 20] width 79 height 15
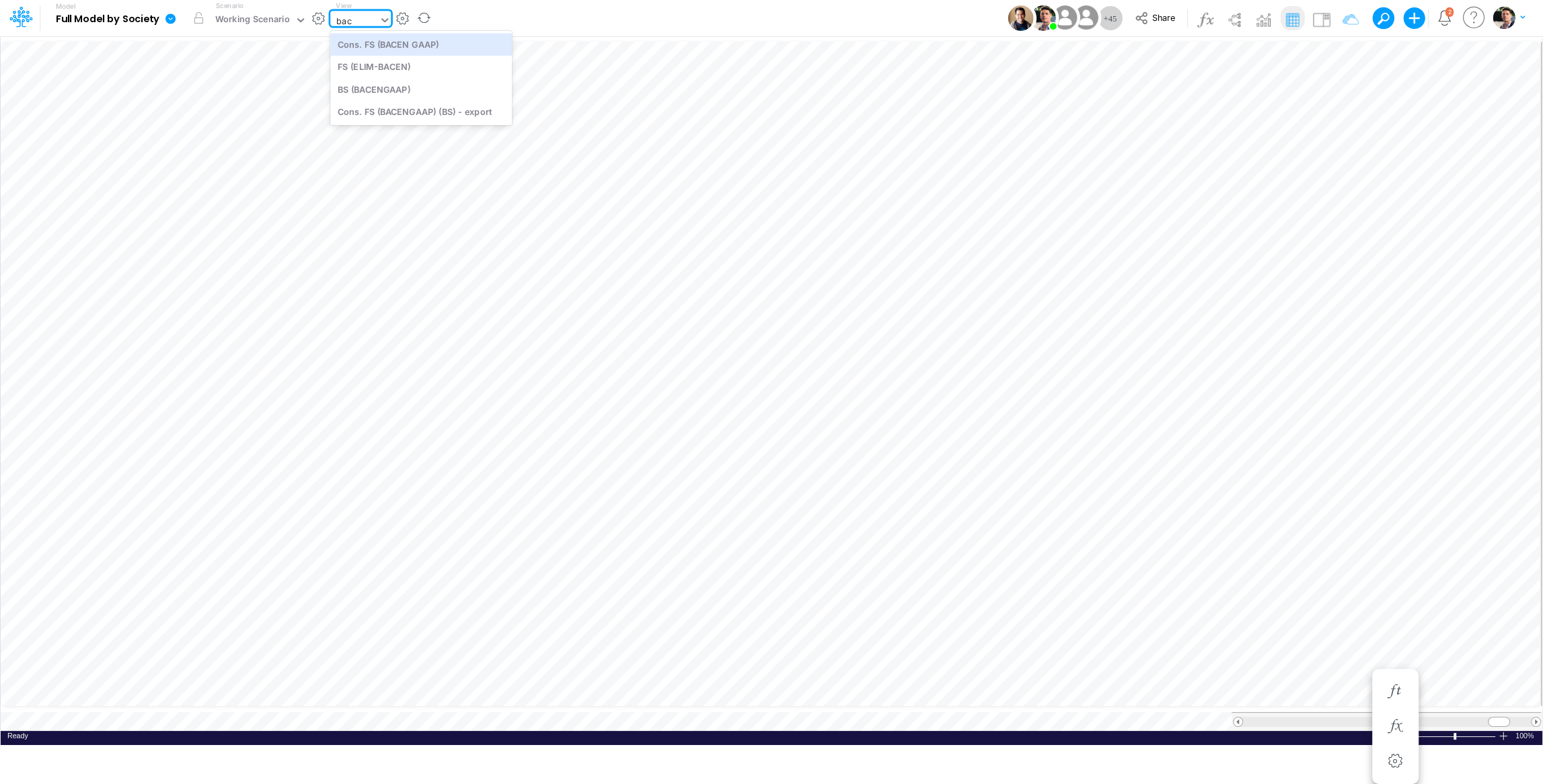
type input "bace"
click at [405, 50] on div "Cons. FS (BACEN GAAP)" at bounding box center [421, 44] width 181 height 22
type input "Consolidated FS - BACENGAAP"
click at [399, 13] on div "Cons. FS (BACEN GAAP)" at bounding box center [386, 21] width 111 height 21
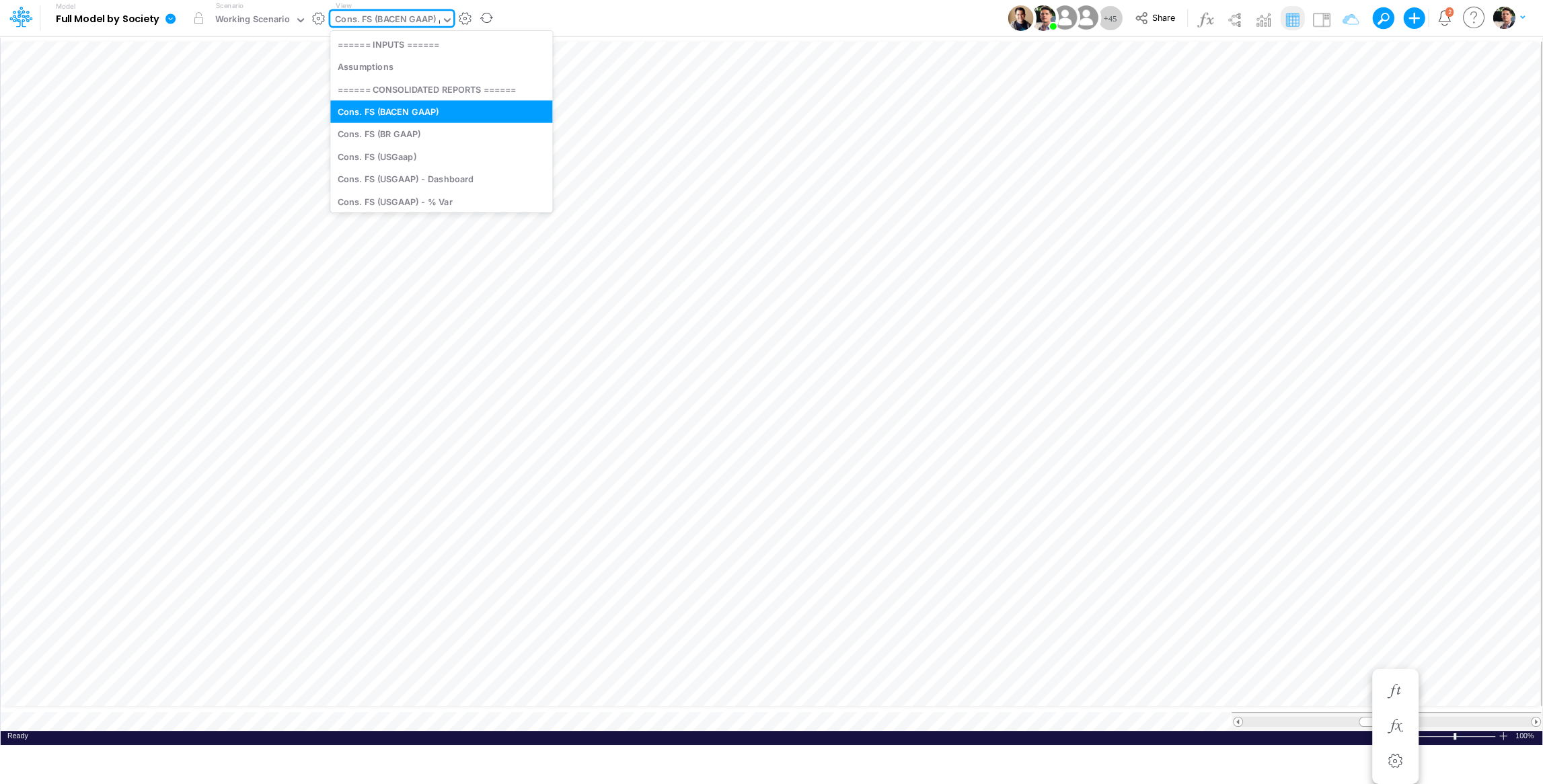
type input "cn"
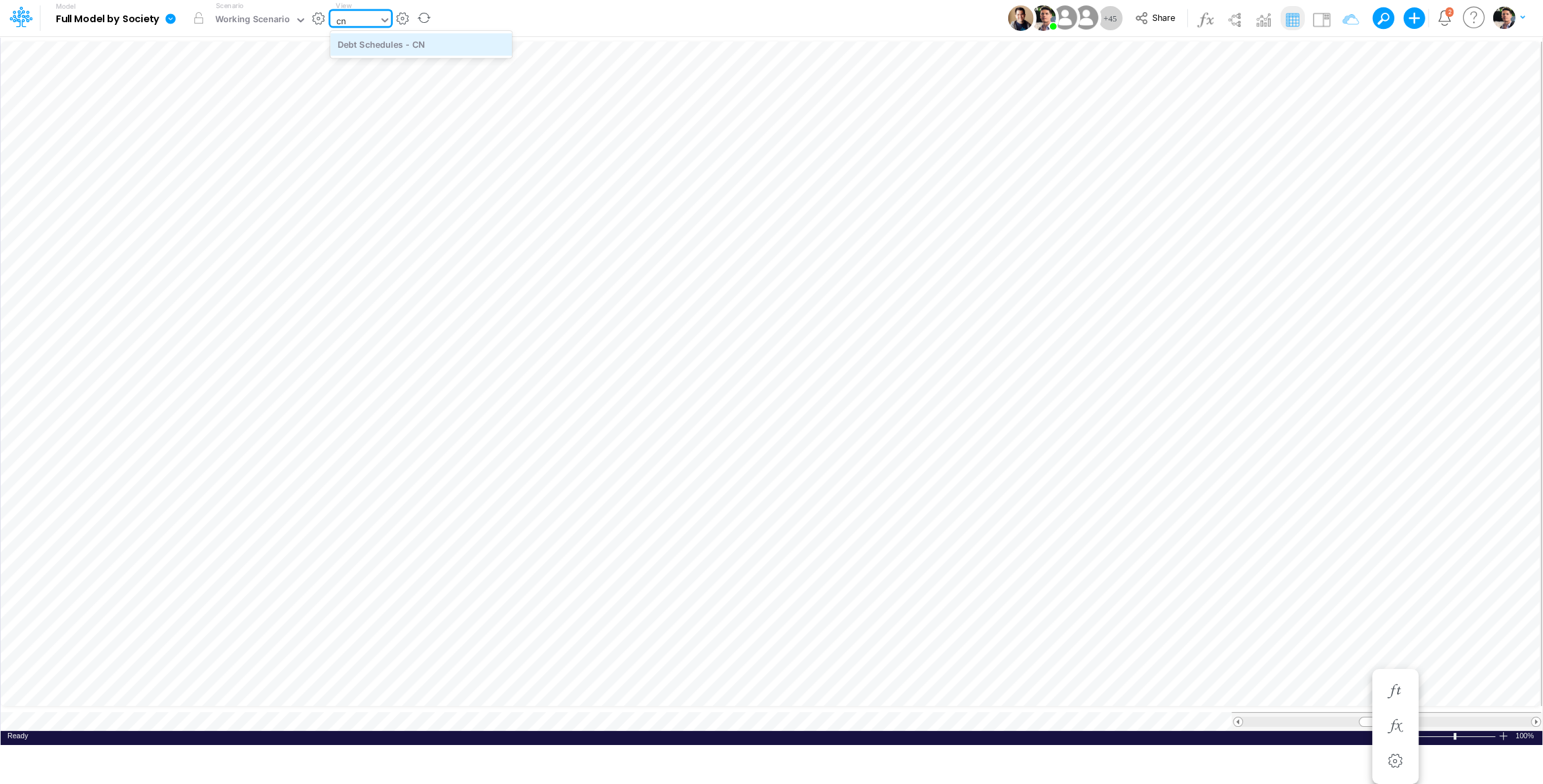
click at [437, 45] on div "Debt Schedules - CN" at bounding box center [421, 44] width 181 height 22
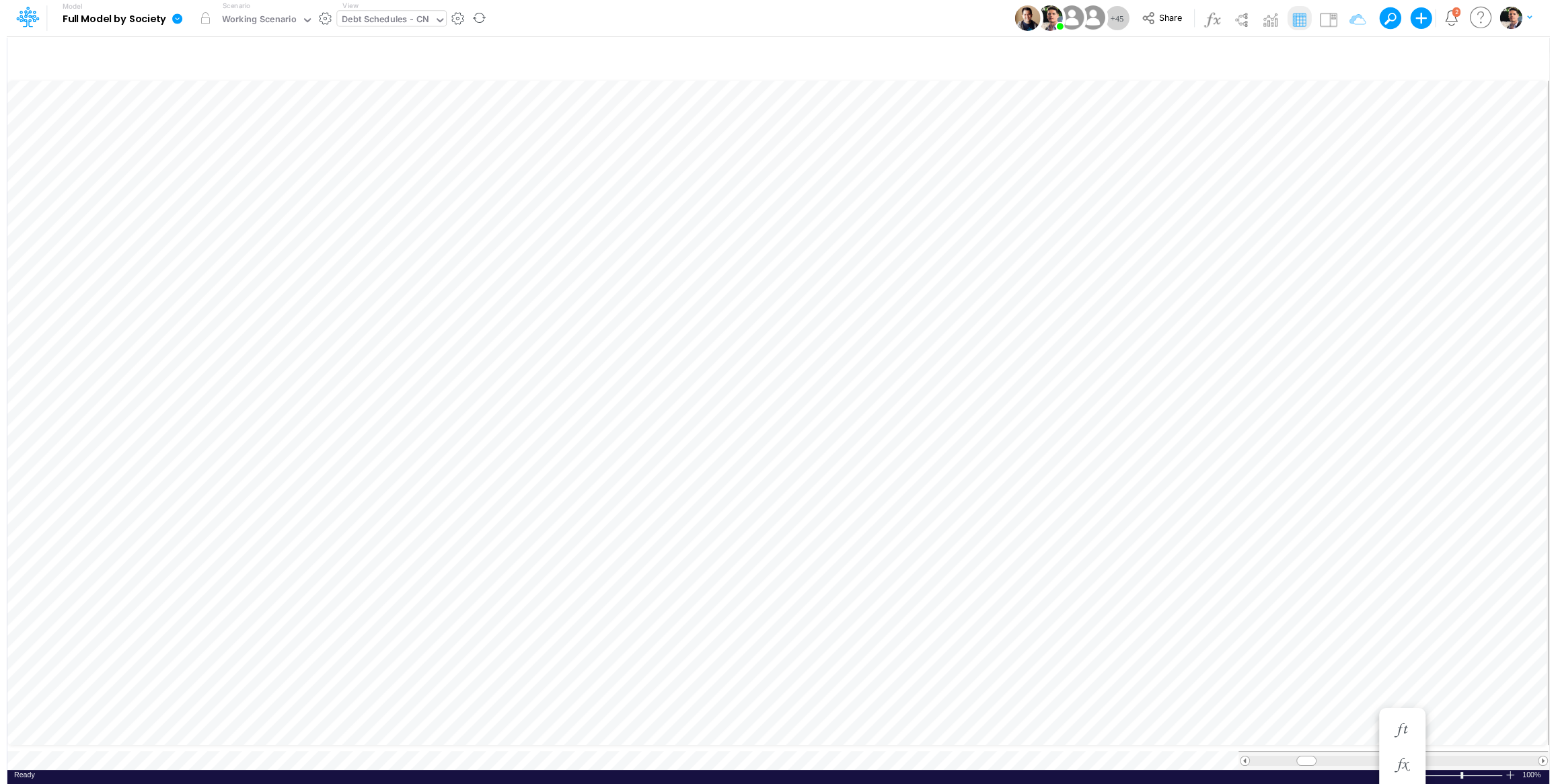
scroll to position [5, 13]
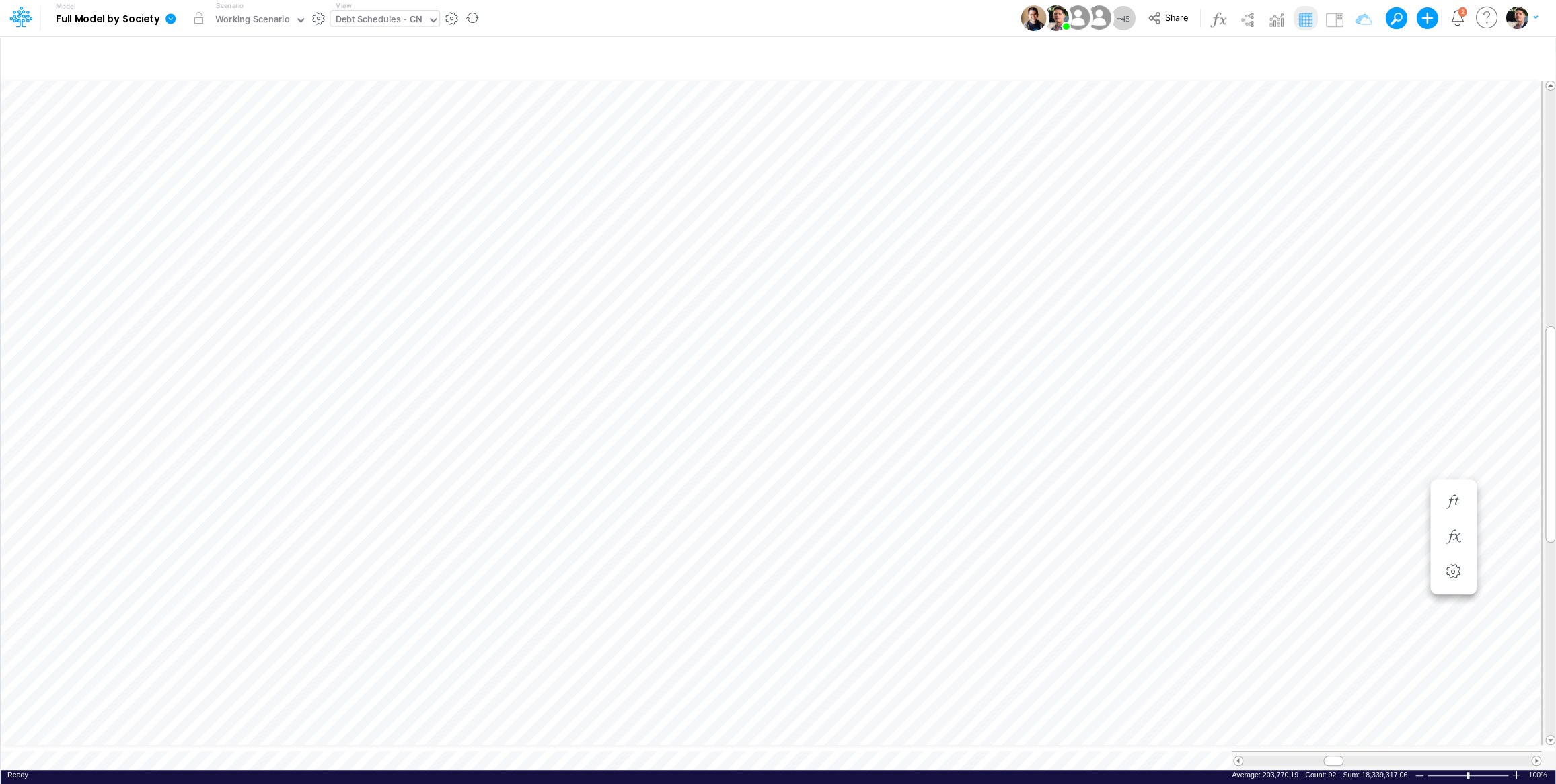
scroll to position [5, 13]
click at [162, 21] on link at bounding box center [172, 18] width 27 height 35
click at [233, 147] on button "View model info" at bounding box center [238, 139] width 144 height 21
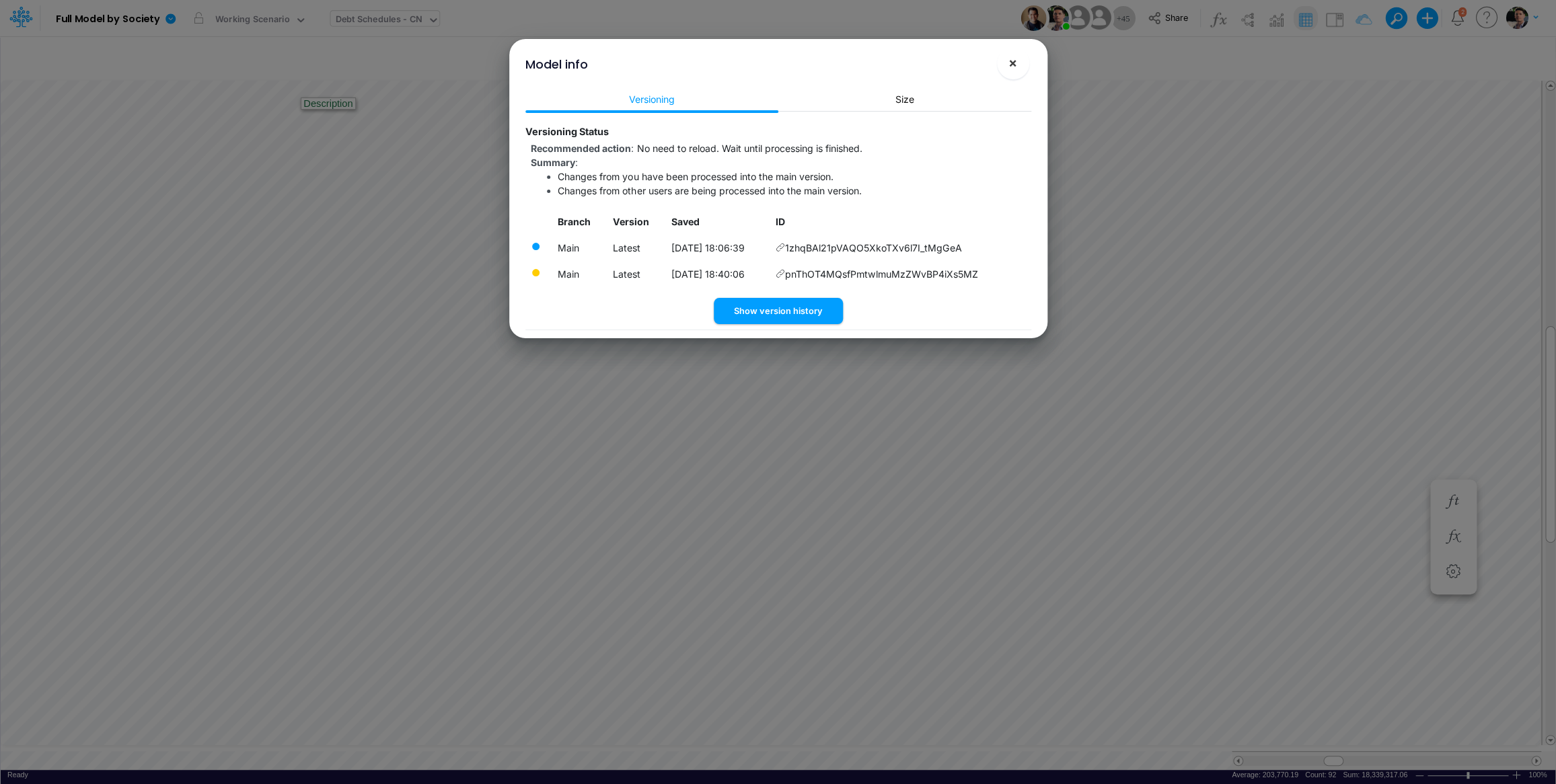
click at [1015, 67] on span "×" at bounding box center [1013, 63] width 9 height 16
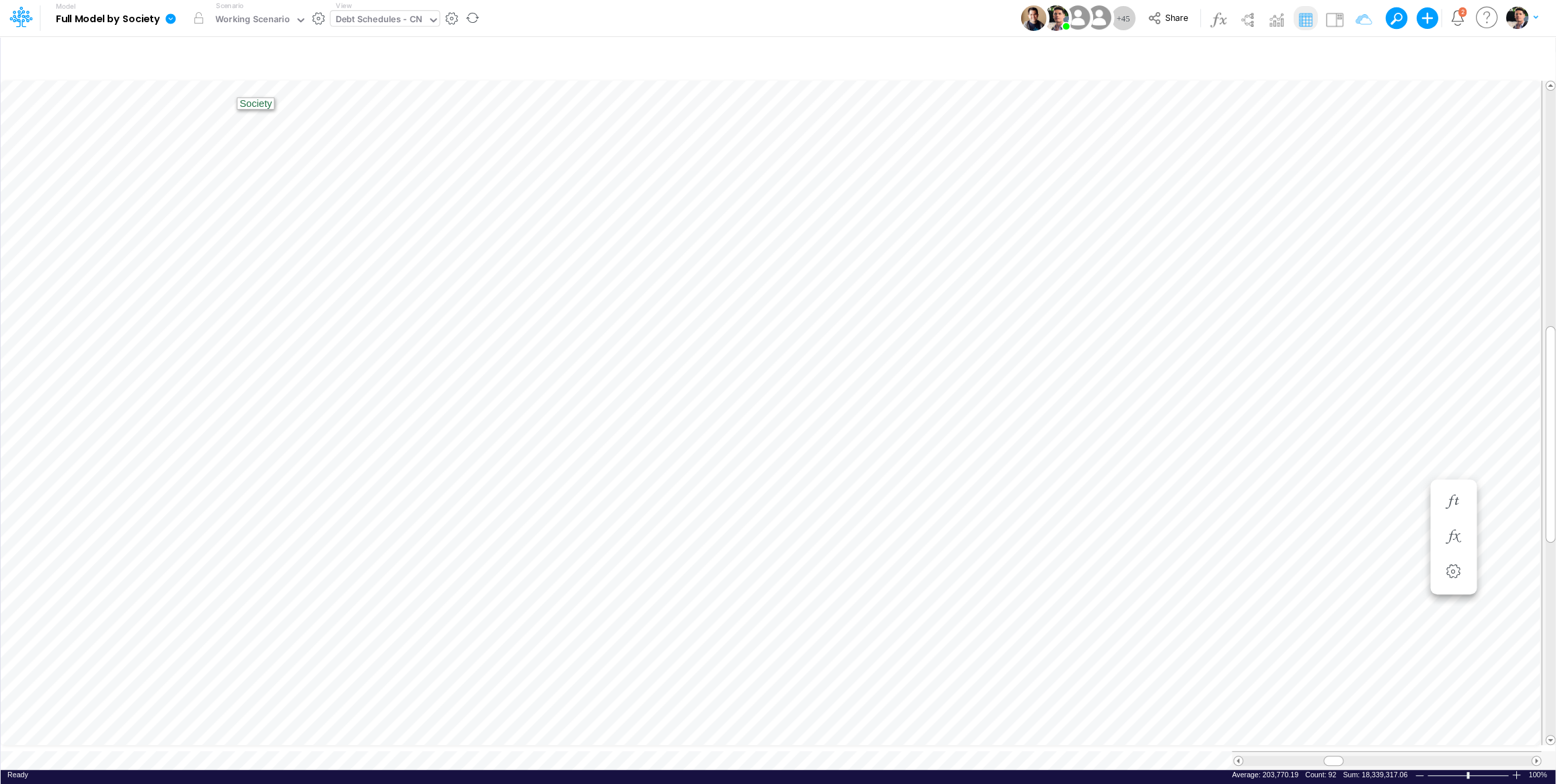
click at [174, 18] on icon at bounding box center [170, 18] width 10 height 10
click at [214, 138] on button "View model info" at bounding box center [238, 139] width 144 height 21
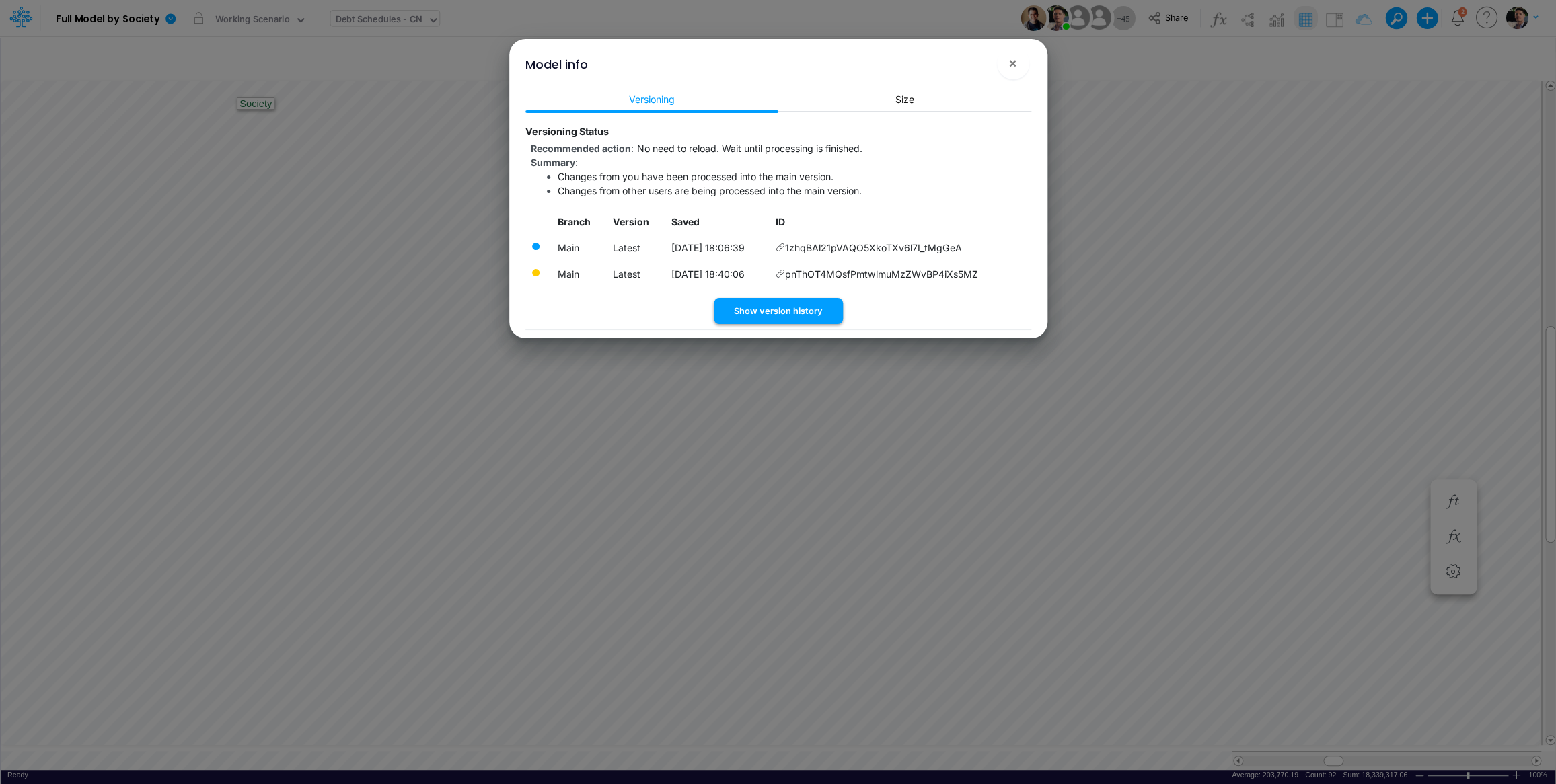
click at [774, 315] on button "Show version history" at bounding box center [778, 311] width 130 height 26
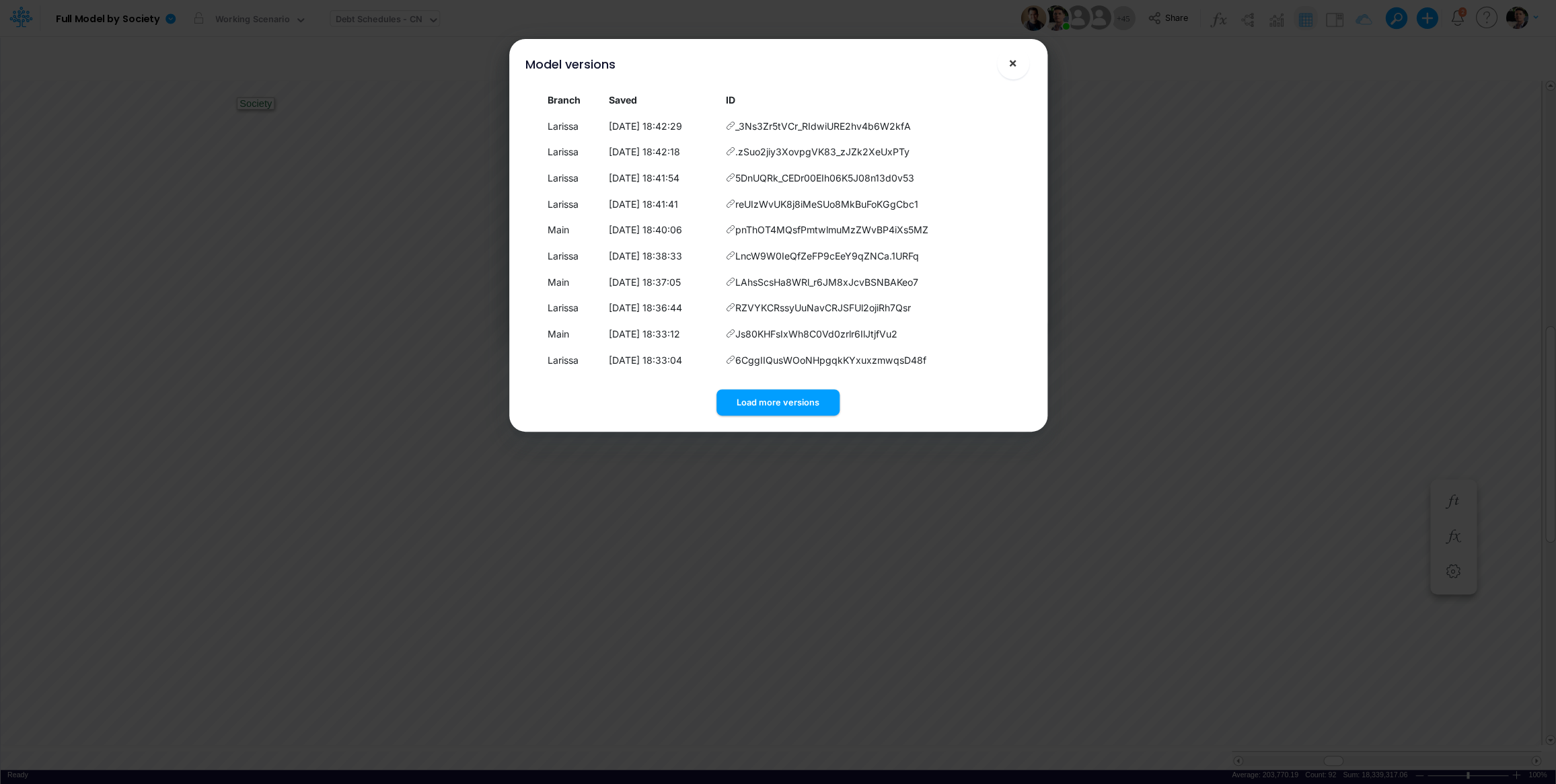
click at [1009, 64] on span "×" at bounding box center [1013, 63] width 9 height 16
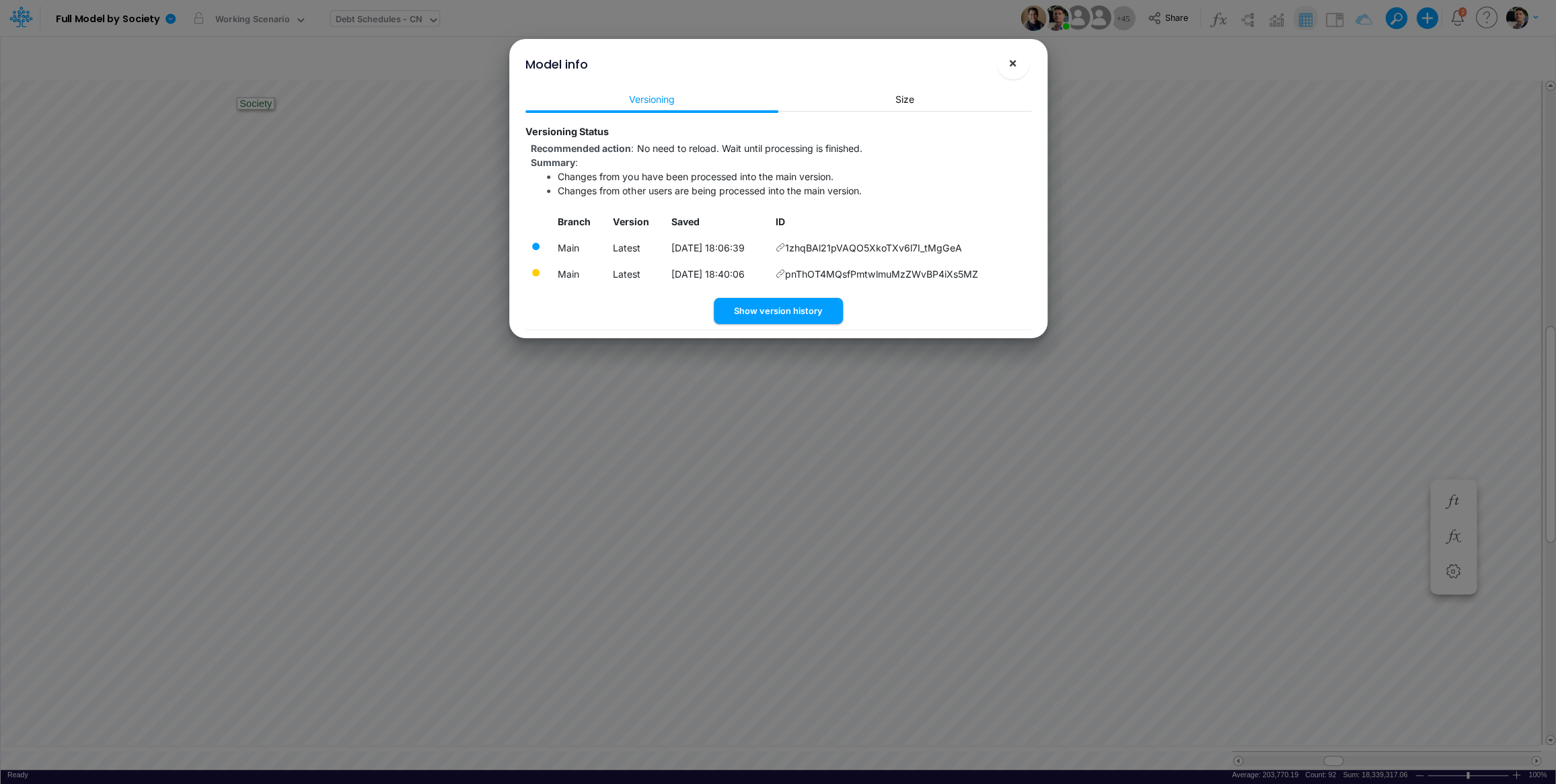
click at [1016, 60] on span "×" at bounding box center [1013, 63] width 9 height 16
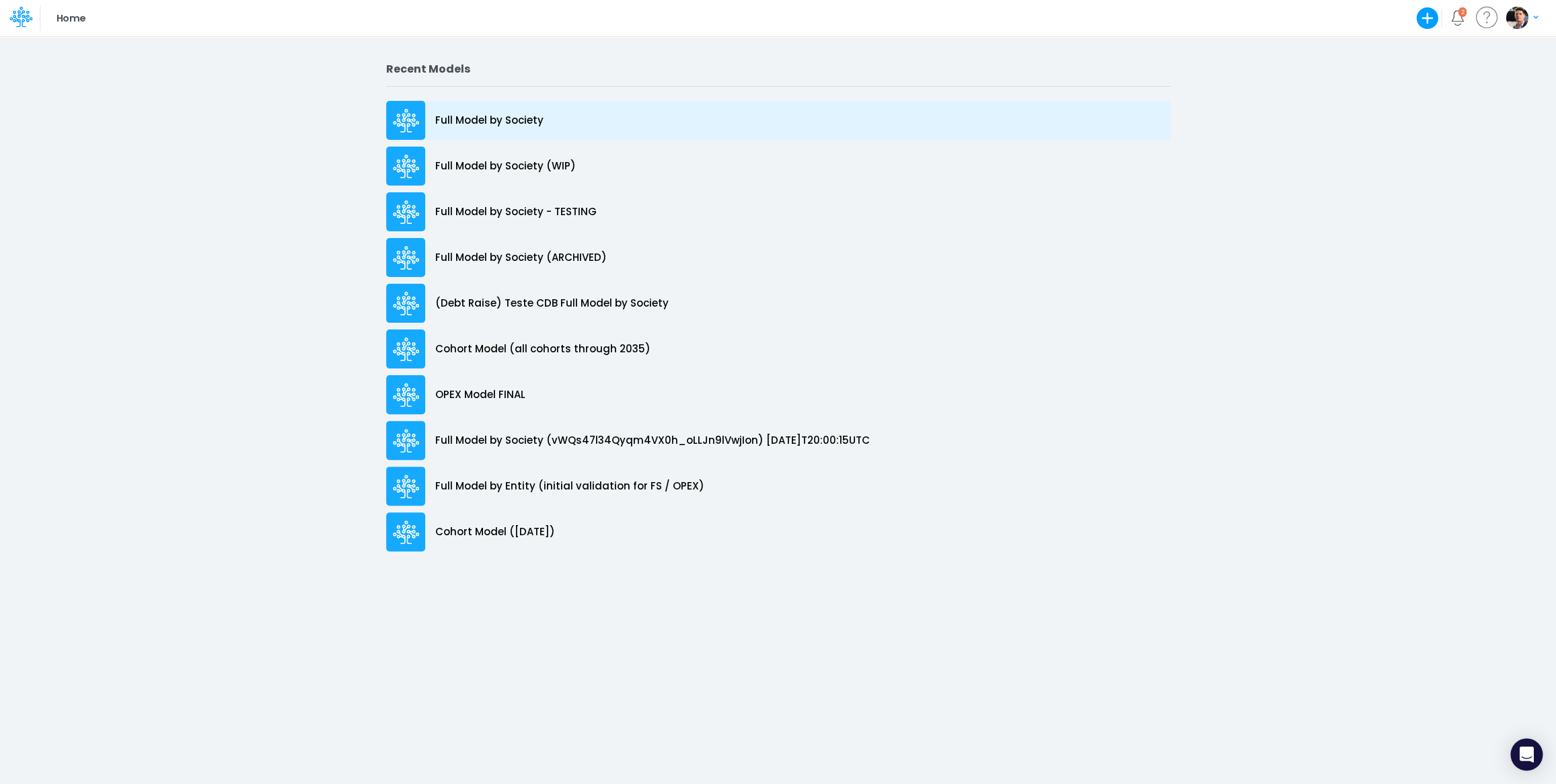
click at [476, 121] on p "Full Model by Society" at bounding box center [489, 121] width 108 height 15
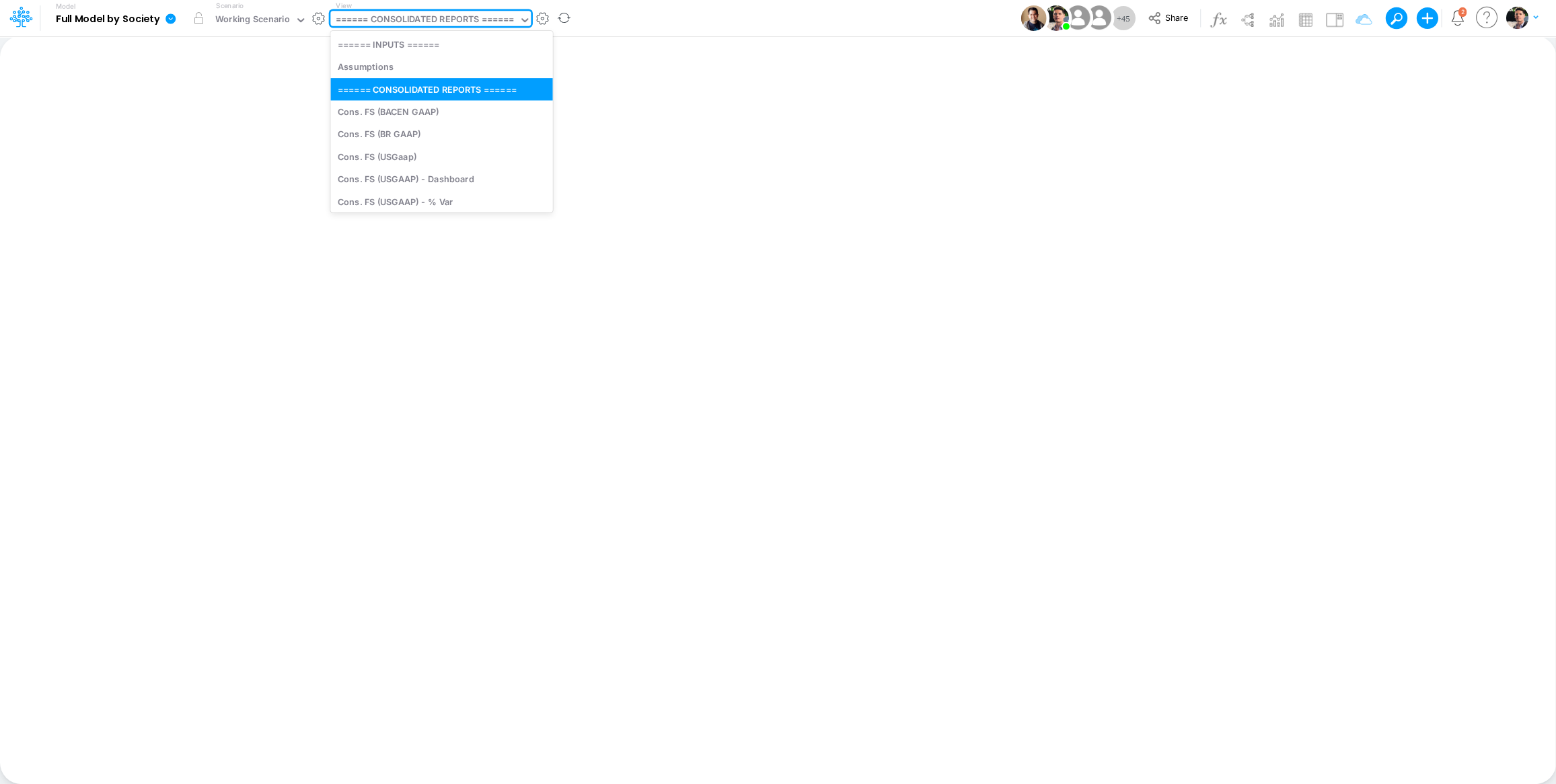
click at [431, 24] on div "====== CONSOLIDATED REPORTS ======" at bounding box center [424, 20] width 179 height 15
type input "cn"
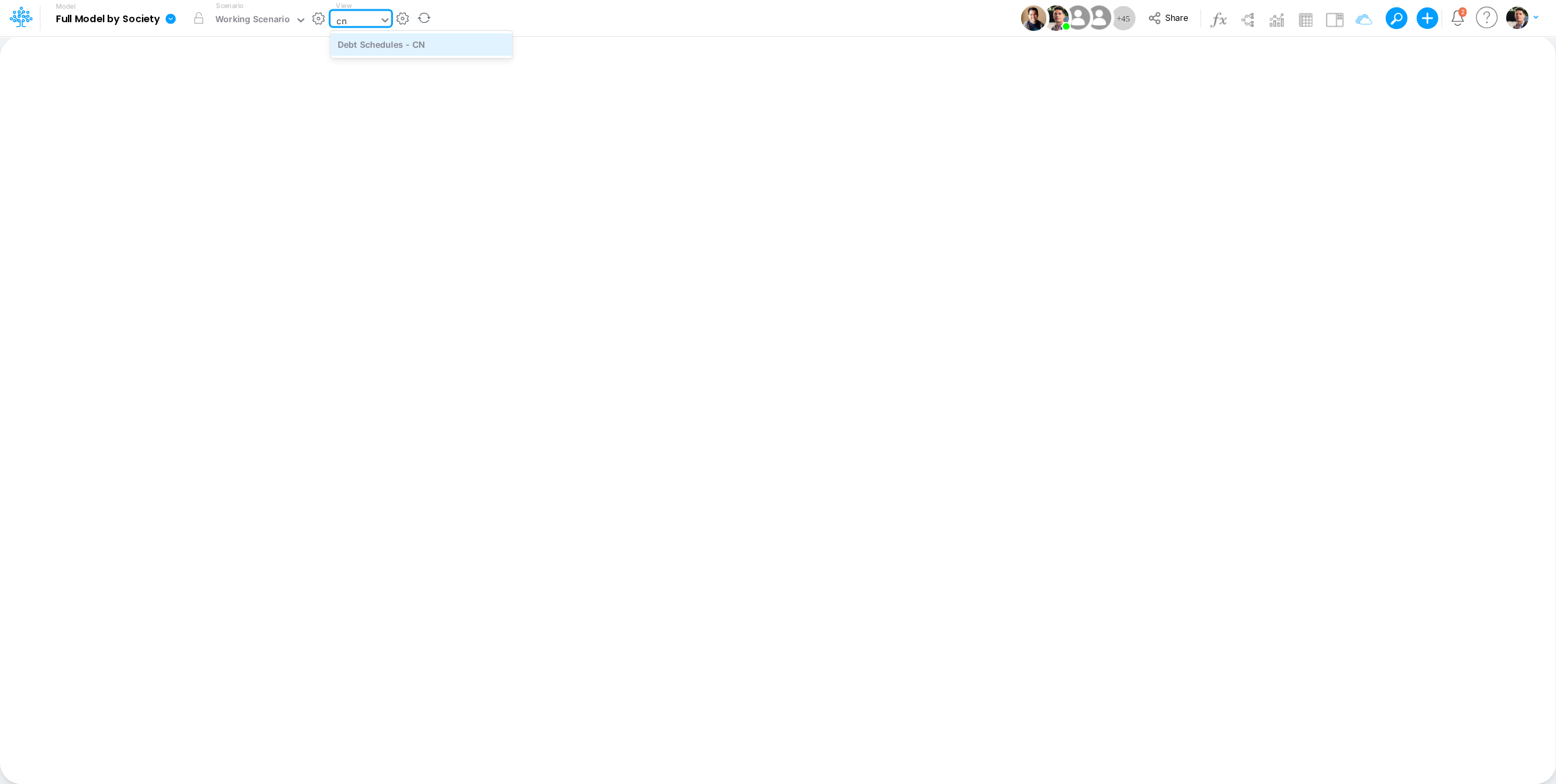
click at [437, 51] on div "Debt Schedules - CN" at bounding box center [421, 44] width 181 height 22
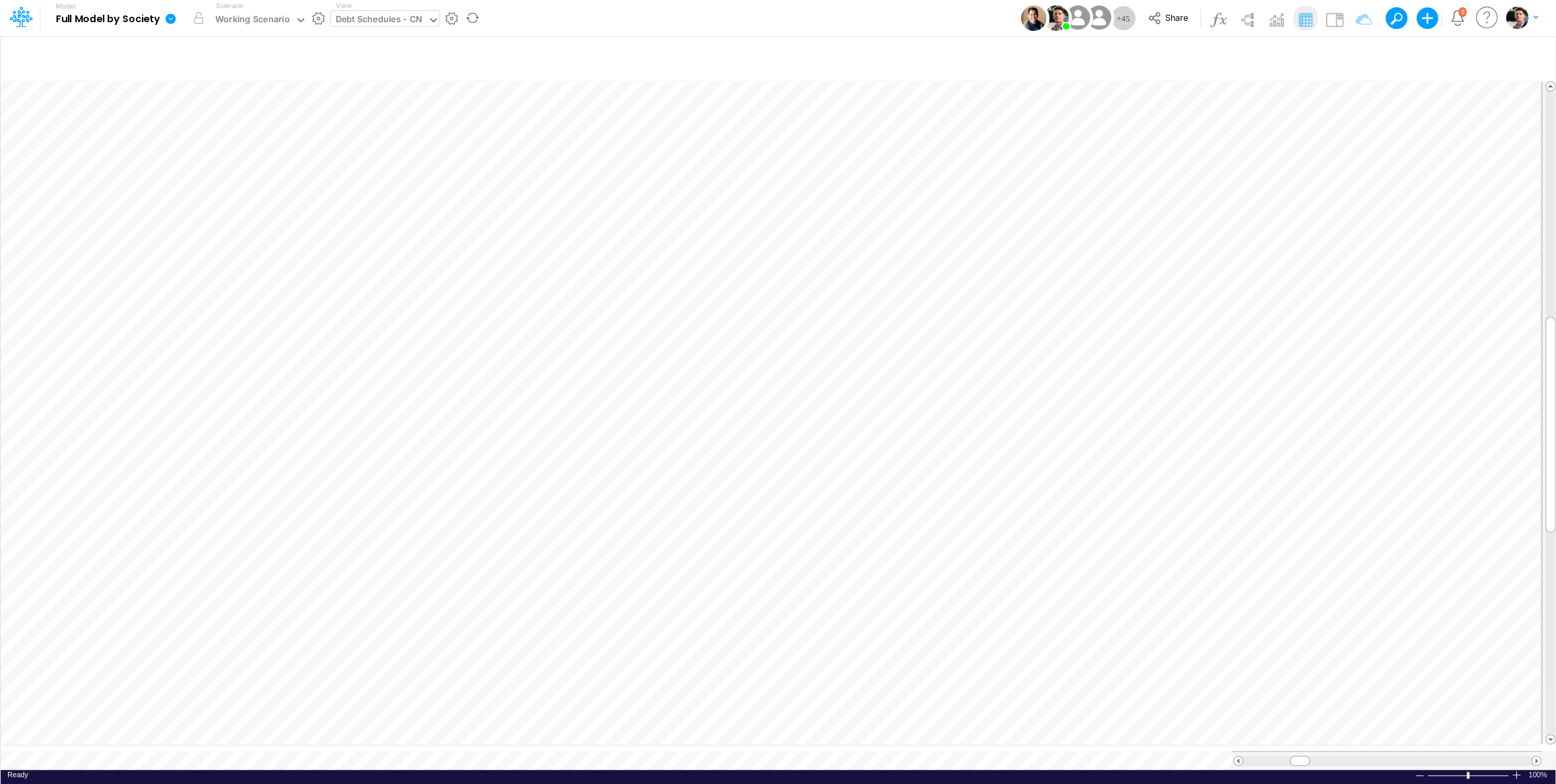
scroll to position [5, 41]
click at [382, 15] on div "Debt Schedules - CN" at bounding box center [379, 20] width 88 height 15
type input "usg"
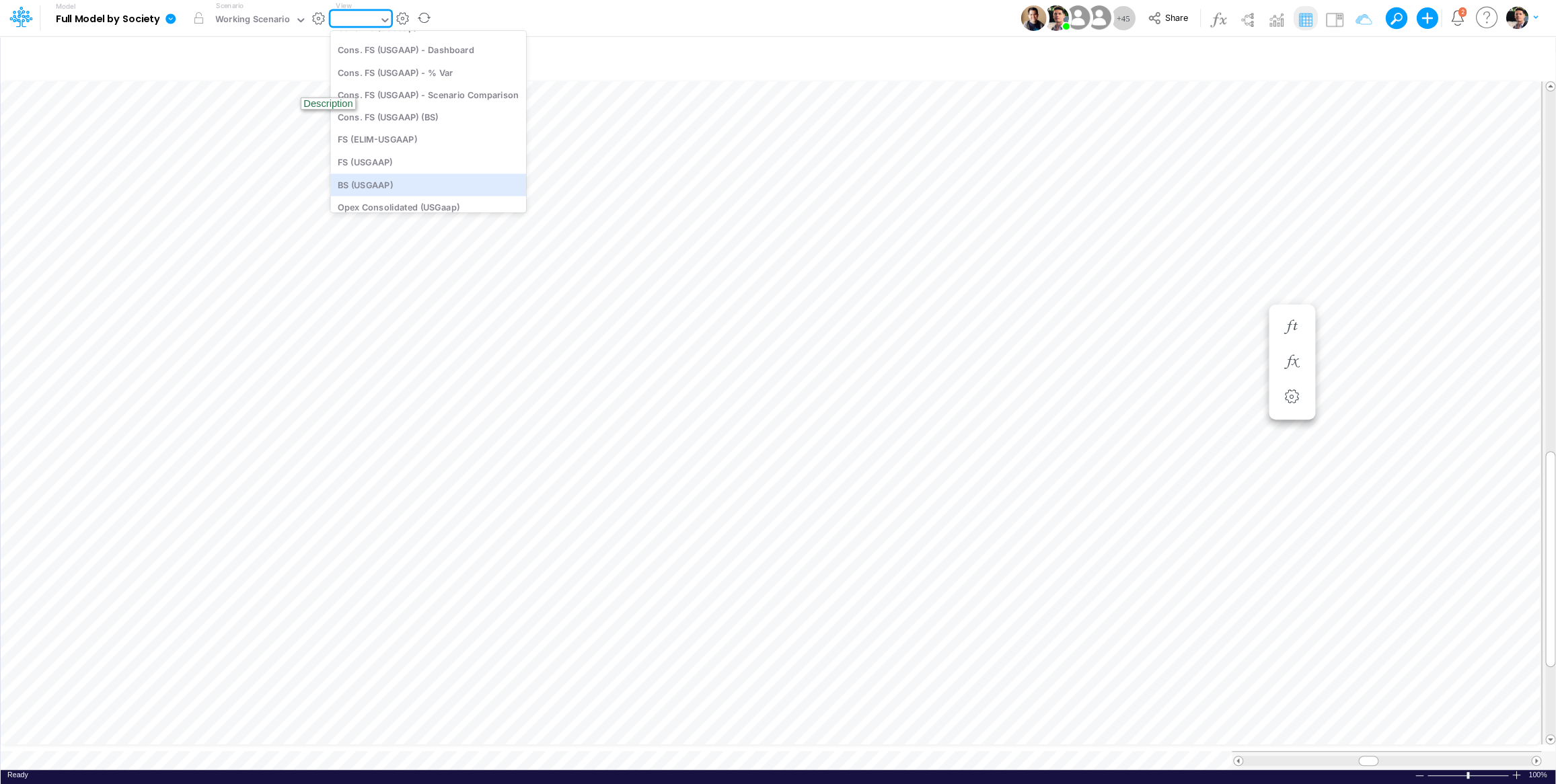
type input "BS (USGAAP) - Detailed"
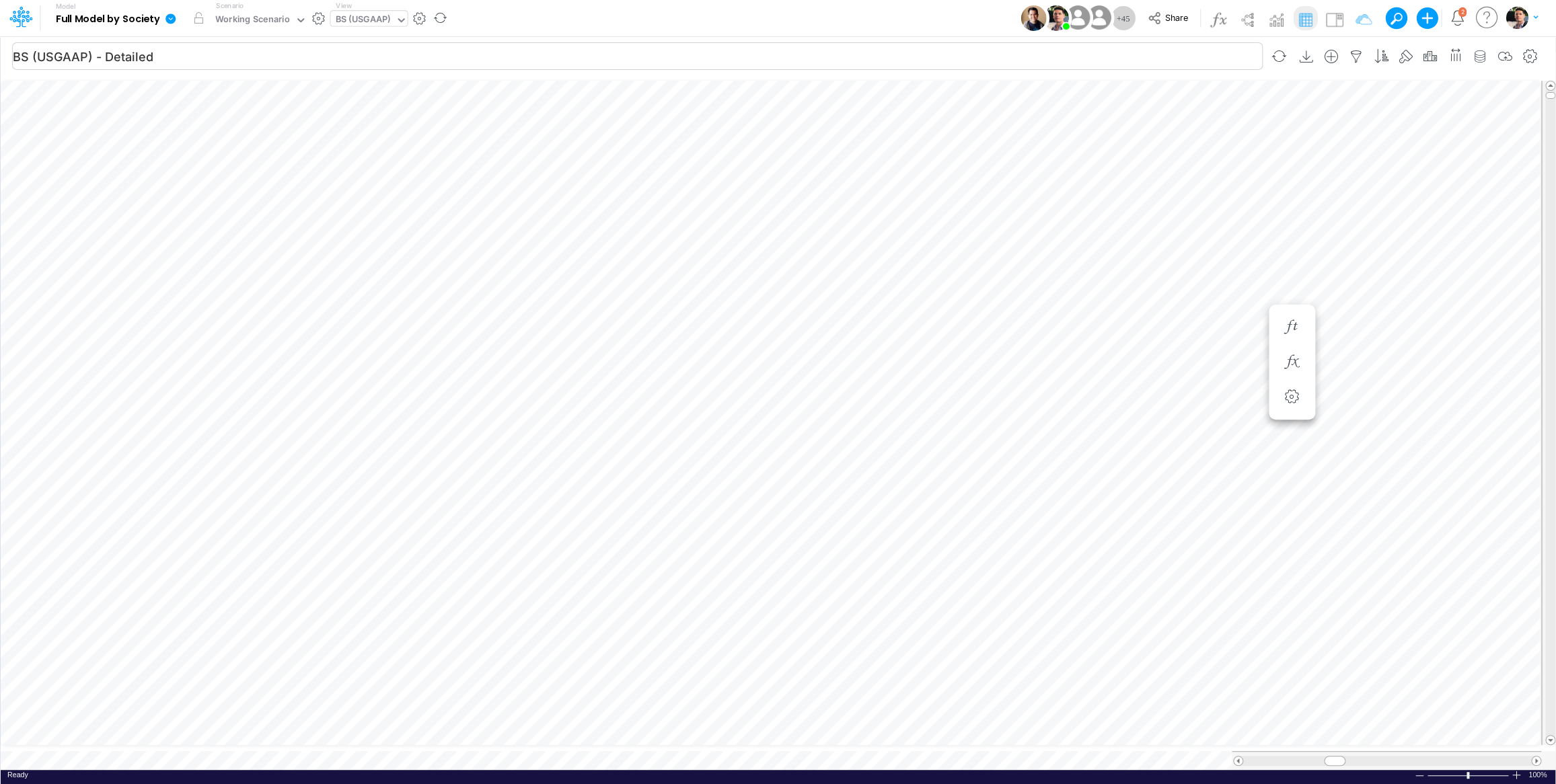
scroll to position [5, 26]
click at [354, 19] on div "BS (USGAAP)" at bounding box center [363, 20] width 55 height 15
type input "ajus"
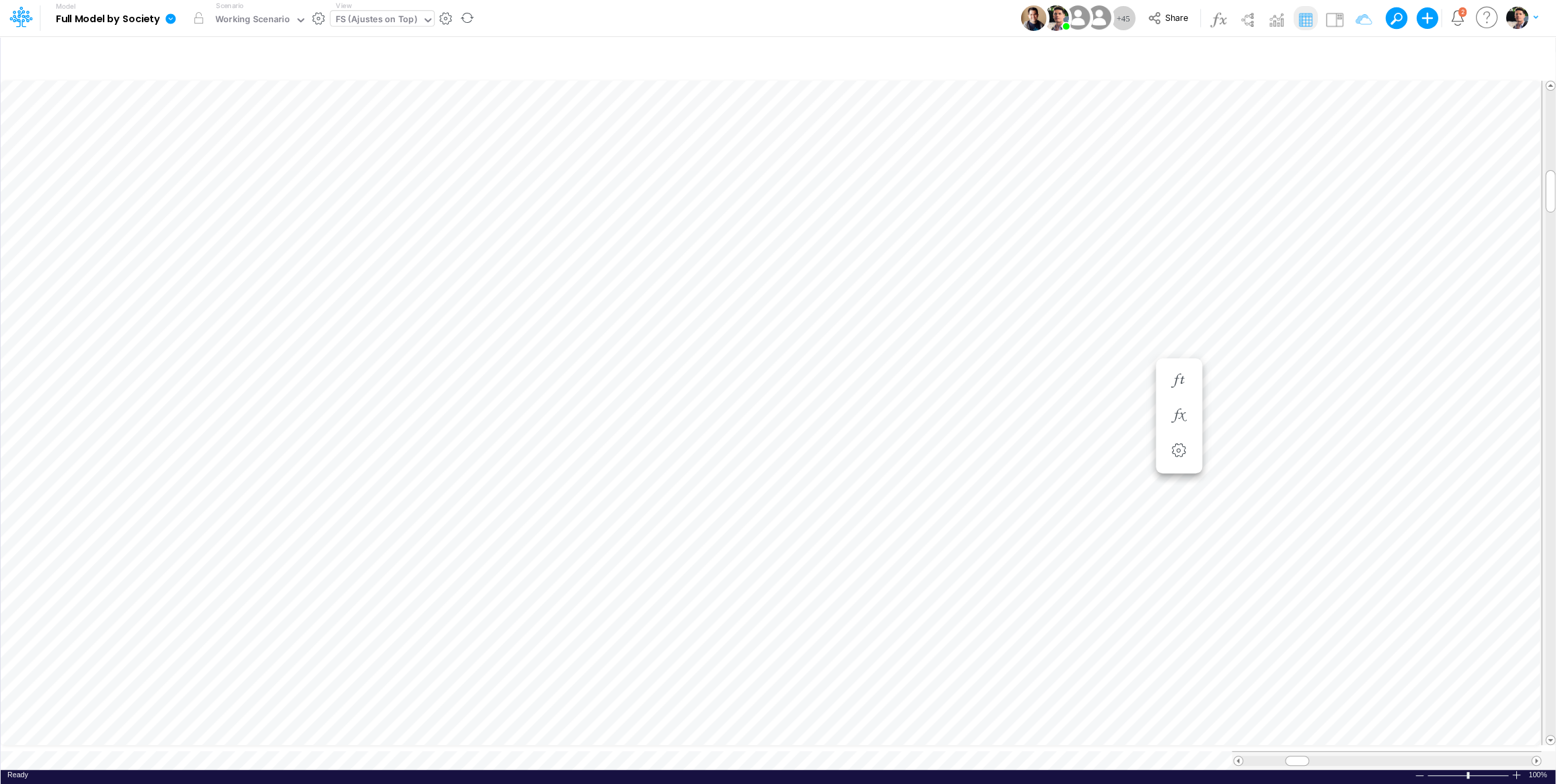
scroll to position [5, 20]
click at [958, 175] on icon "button" at bounding box center [966, 179] width 21 height 14
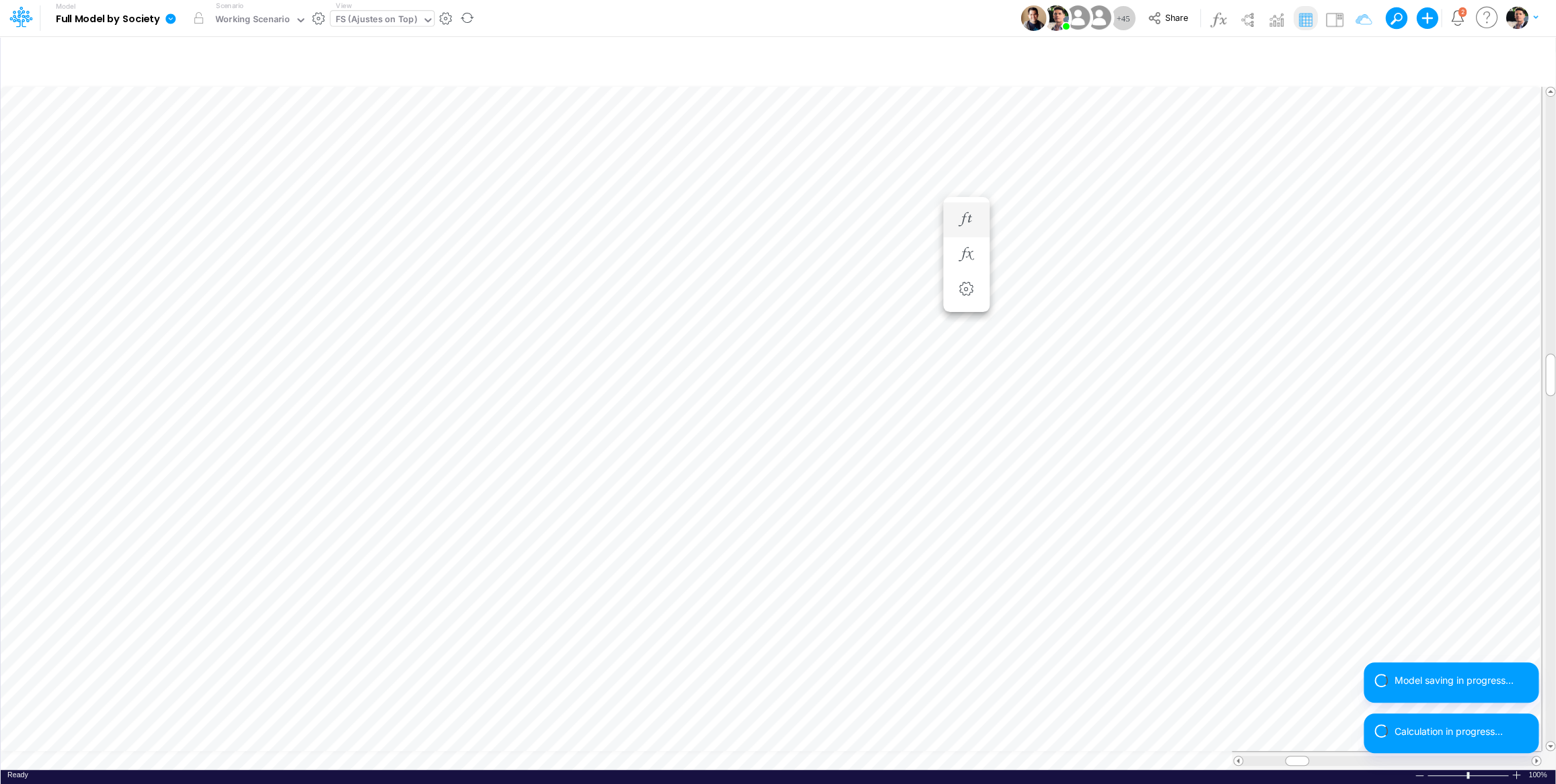
scroll to position [5, 15]
click at [968, 221] on icon "button" at bounding box center [966, 220] width 21 height 14
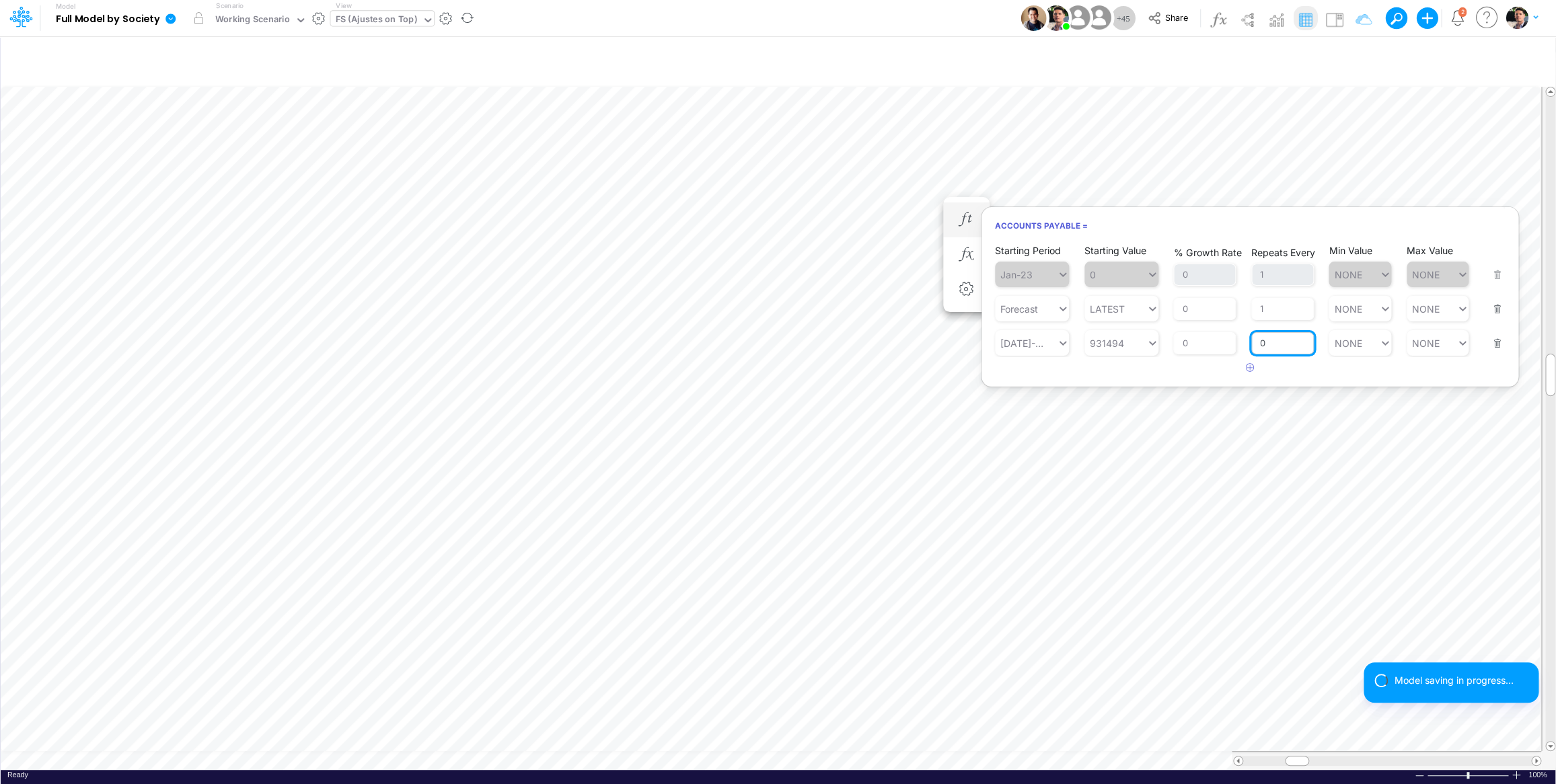
drag, startPoint x: 1272, startPoint y: 343, endPoint x: 1220, endPoint y: 345, distance: 52.0
click at [1251, 345] on input "0" at bounding box center [1283, 344] width 63 height 23
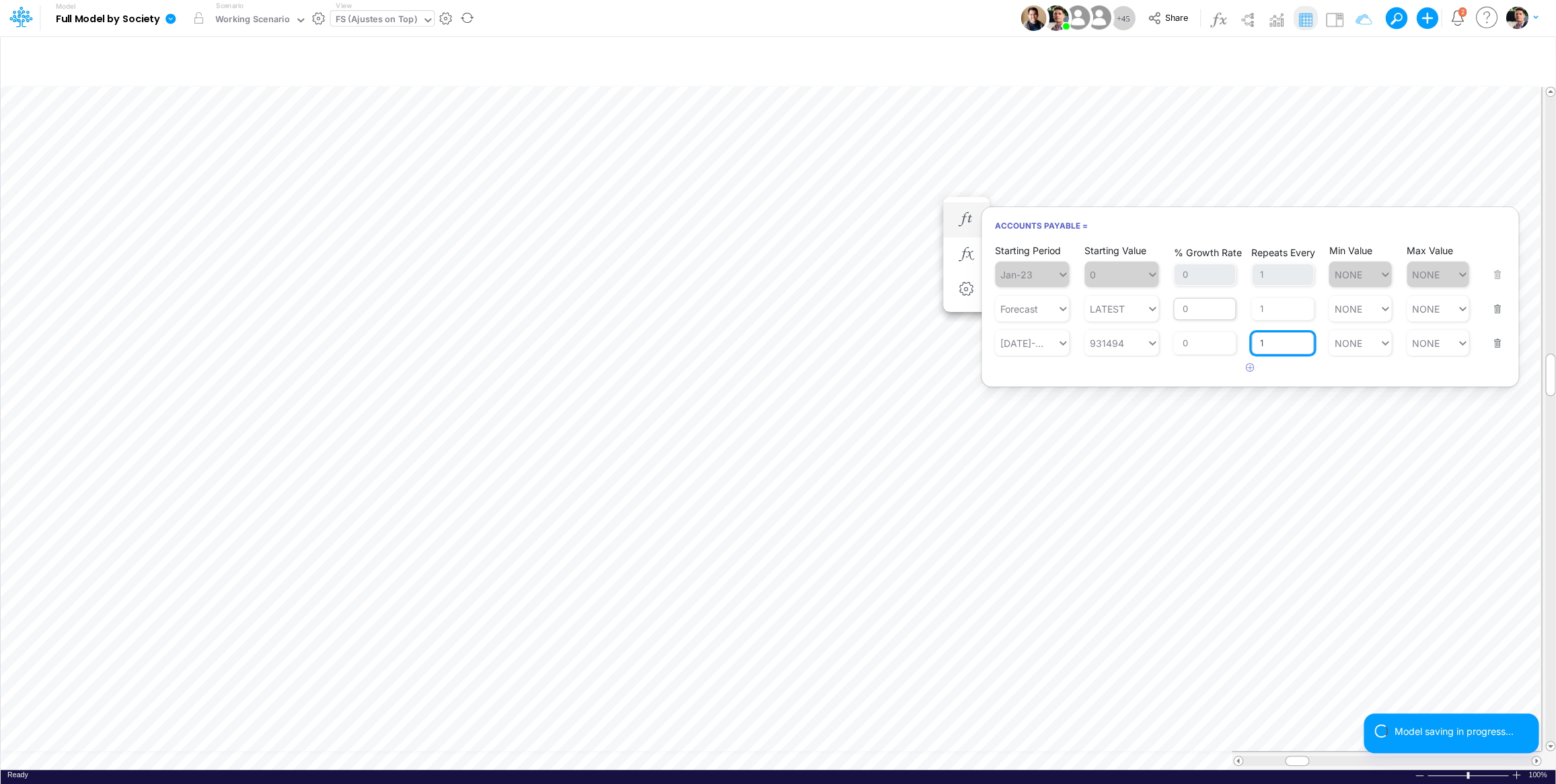
type input "1"
click at [1201, 302] on input "0" at bounding box center [1204, 310] width 63 height 23
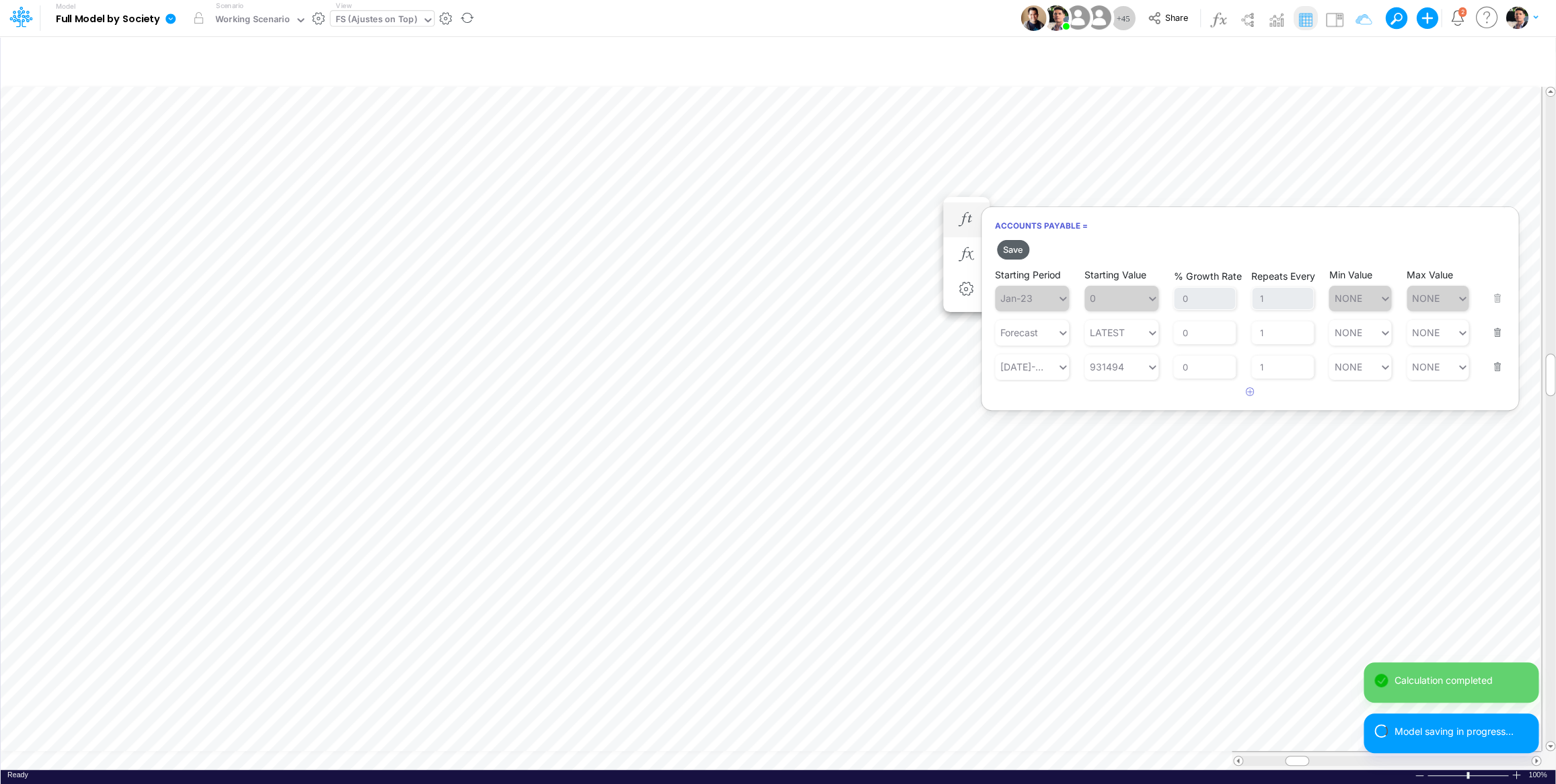
click at [1009, 246] on button "Save" at bounding box center [1013, 250] width 32 height 20
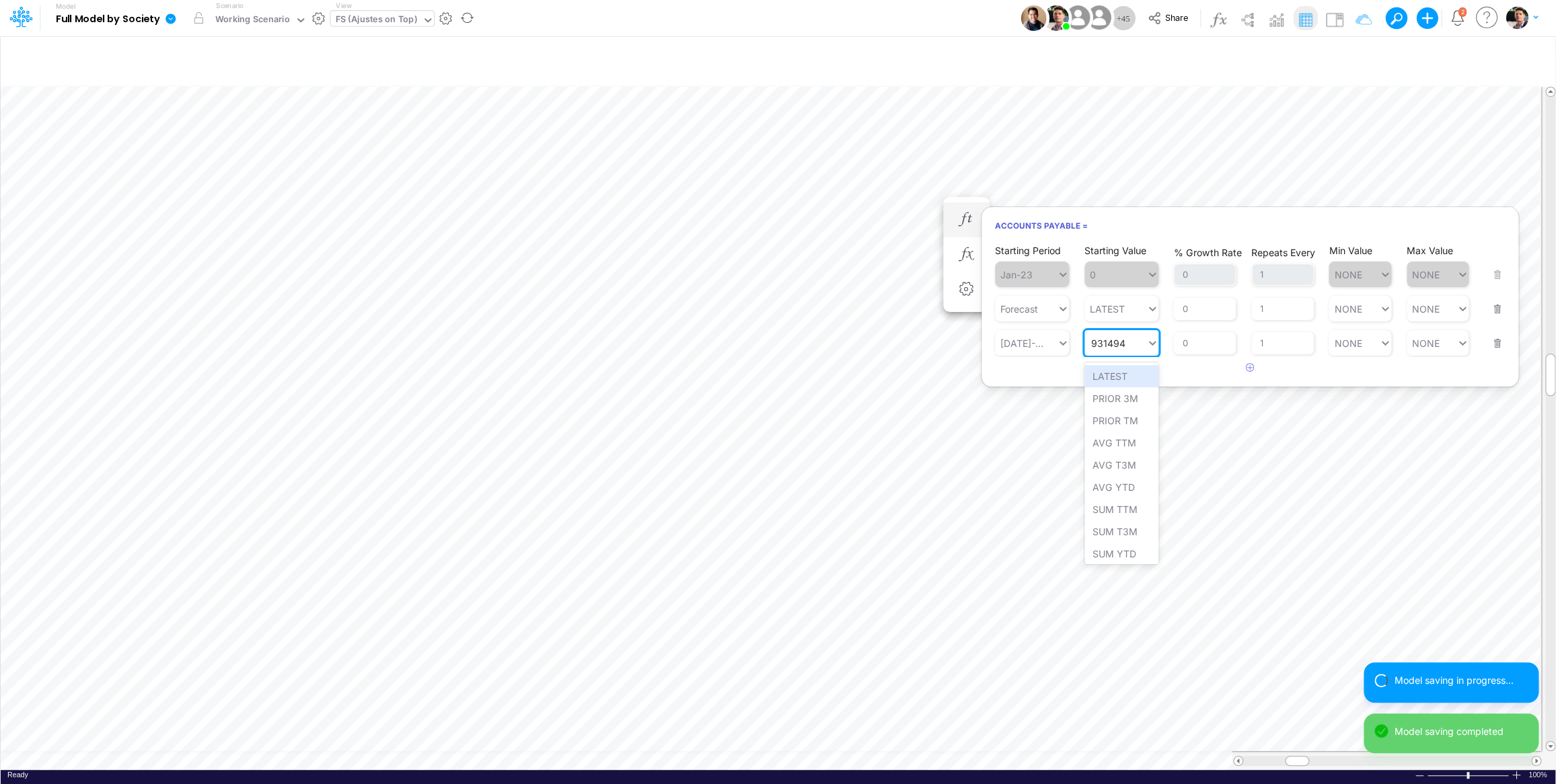
click at [1092, 346] on input "931494" at bounding box center [1108, 343] width 35 height 12
type input "-931494"
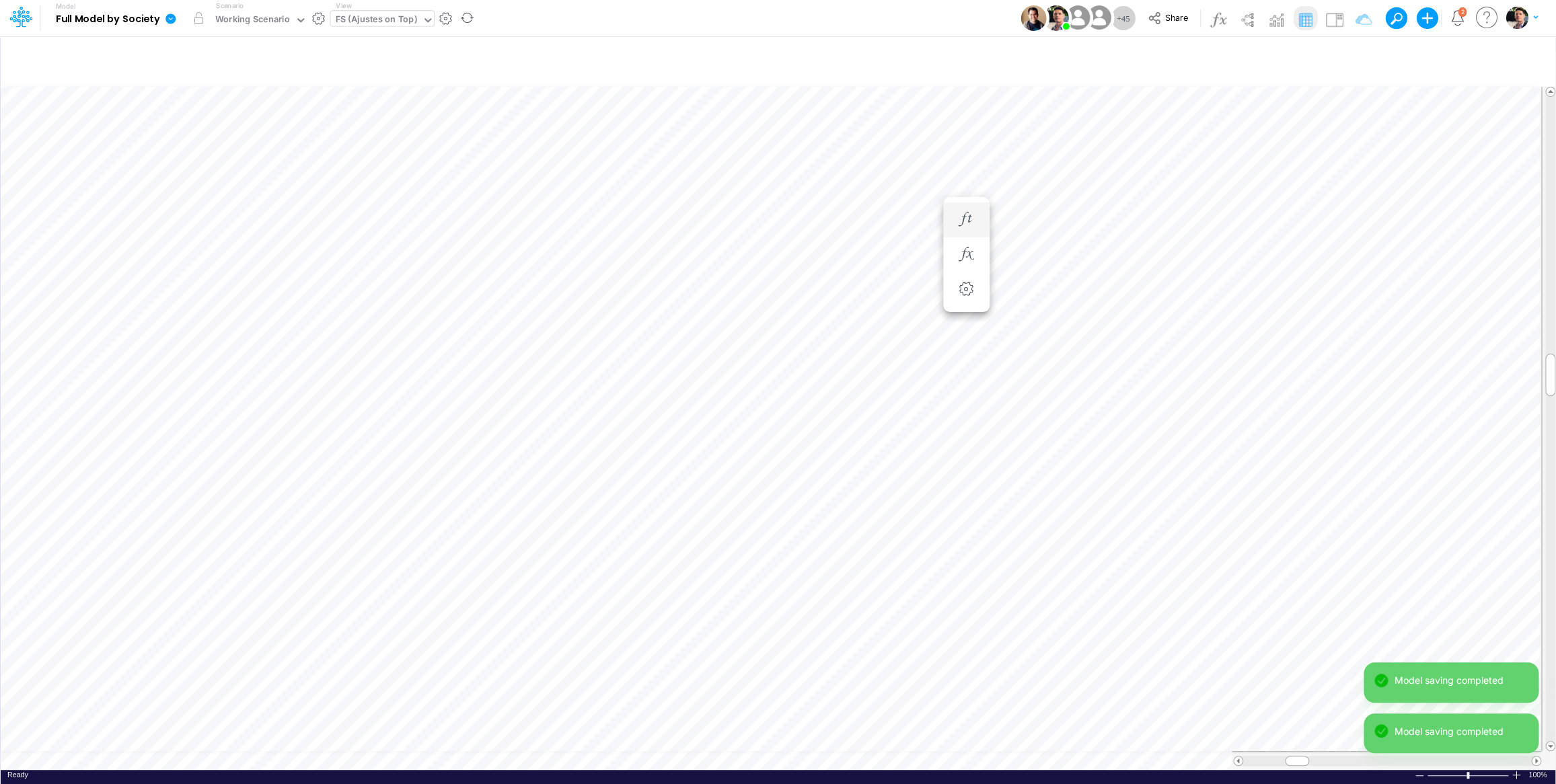
drag, startPoint x: 968, startPoint y: 225, endPoint x: 973, endPoint y: 234, distance: 10.3
click at [968, 225] on icon "button" at bounding box center [966, 220] width 21 height 14
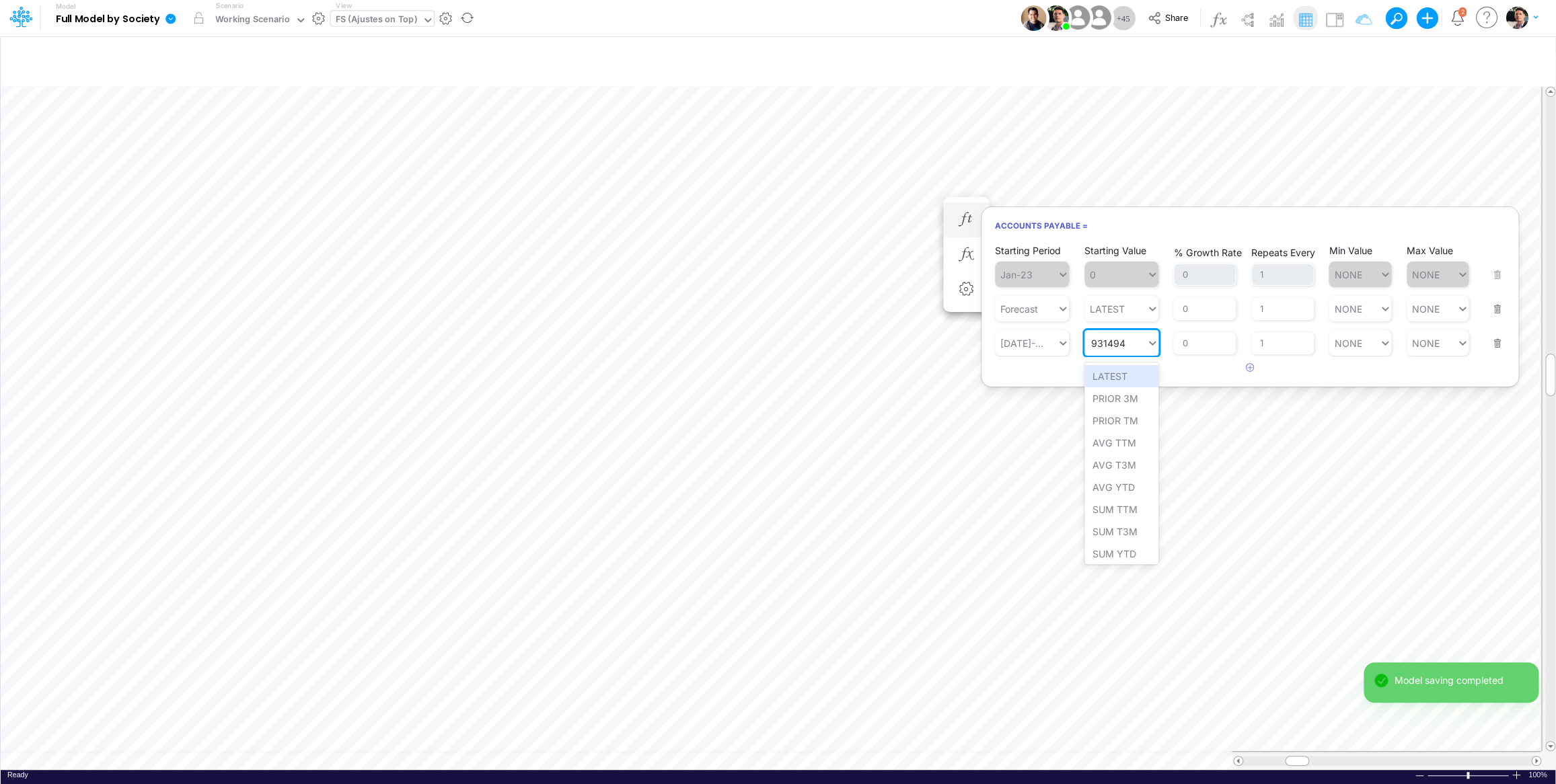
click at [1093, 349] on input "931494" at bounding box center [1108, 343] width 35 height 12
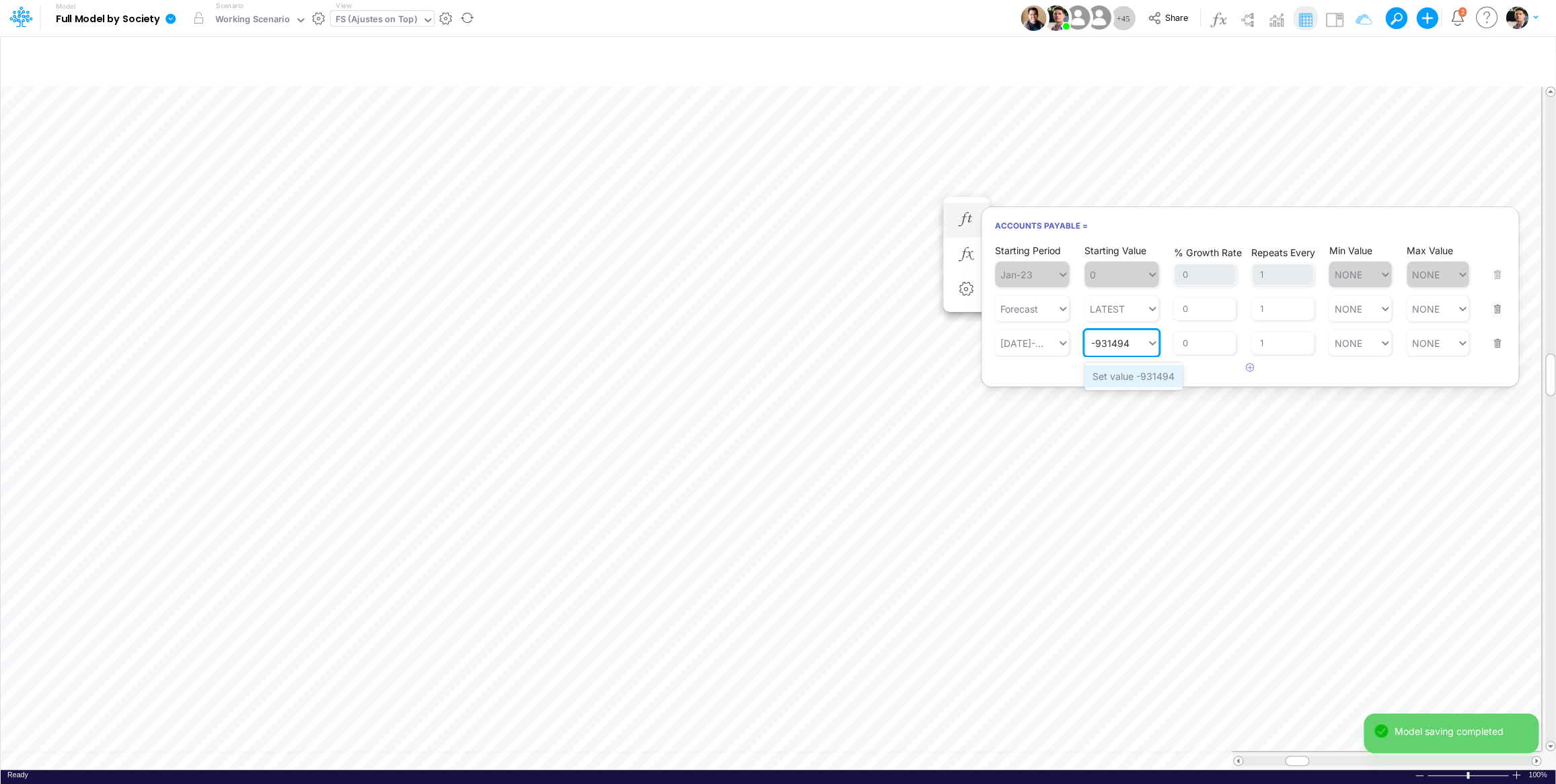
click at [1125, 377] on div "Set value -931494" at bounding box center [1134, 376] width 98 height 22
type input "-931494"
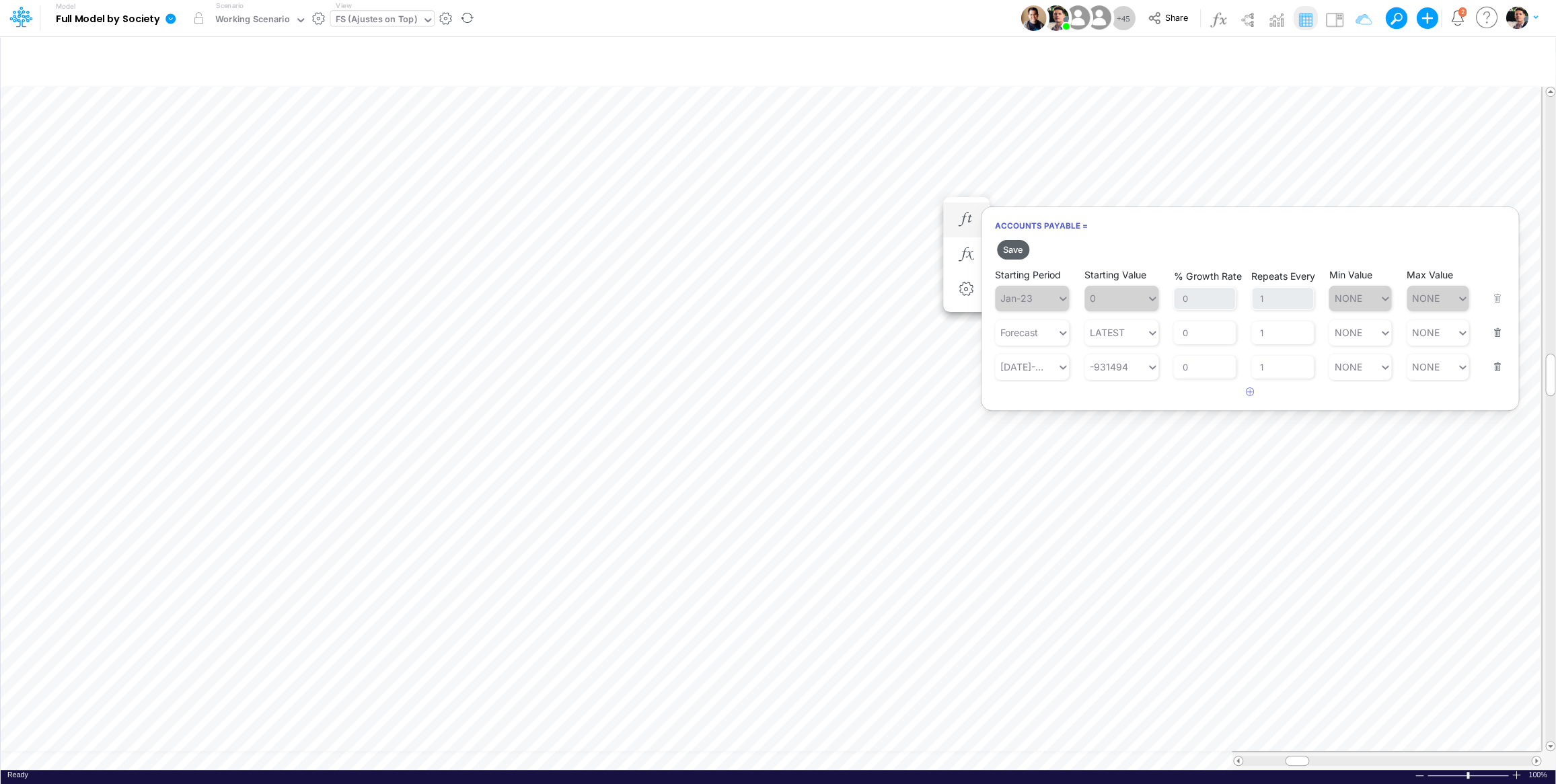
click at [1017, 254] on button "Save" at bounding box center [1013, 250] width 32 height 20
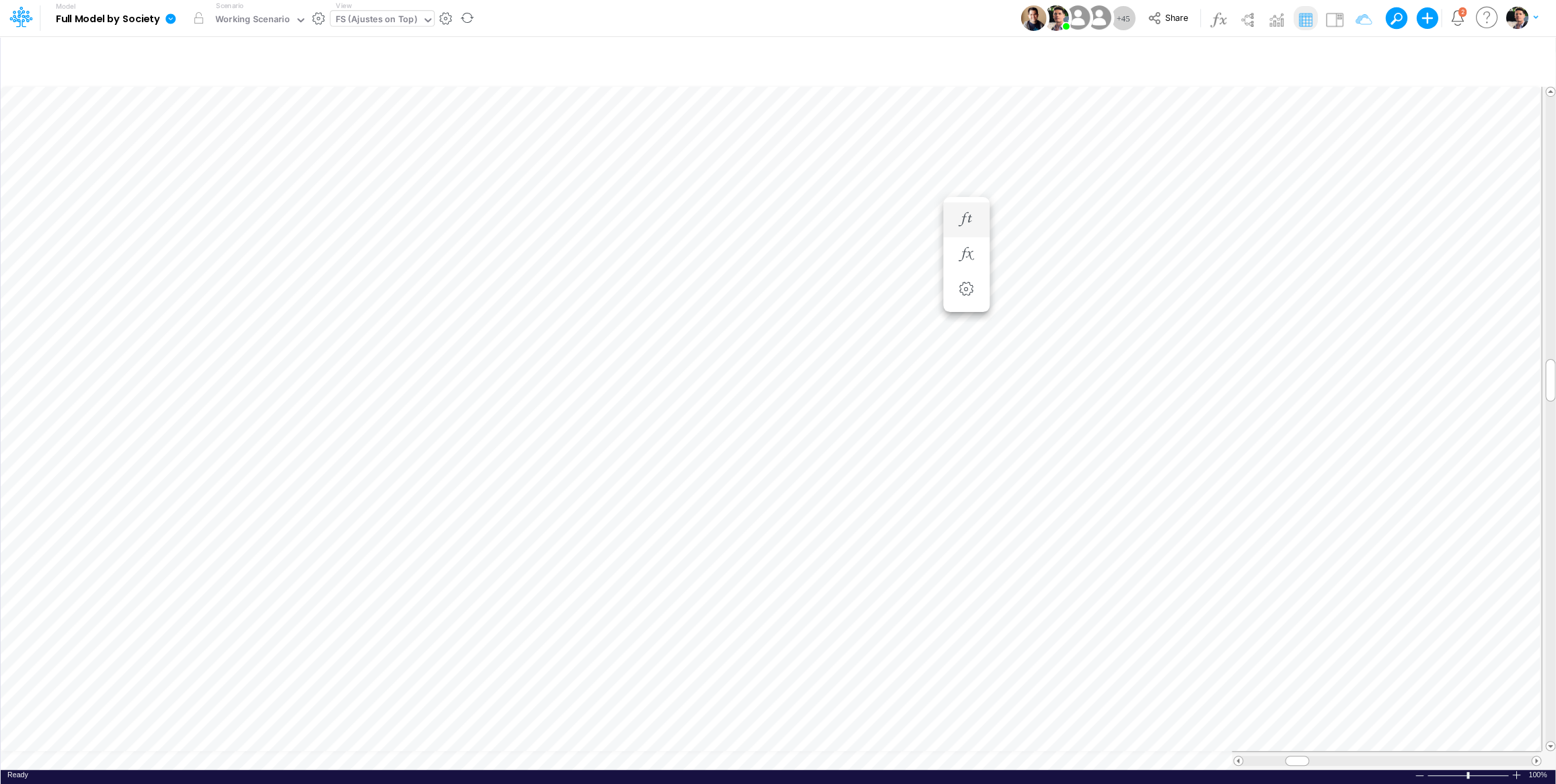
scroll to position [5, 42]
click at [984, 502] on li "Fees from Clients =" at bounding box center [966, 502] width 46 height 35
click at [967, 505] on icon "button" at bounding box center [966, 502] width 21 height 14
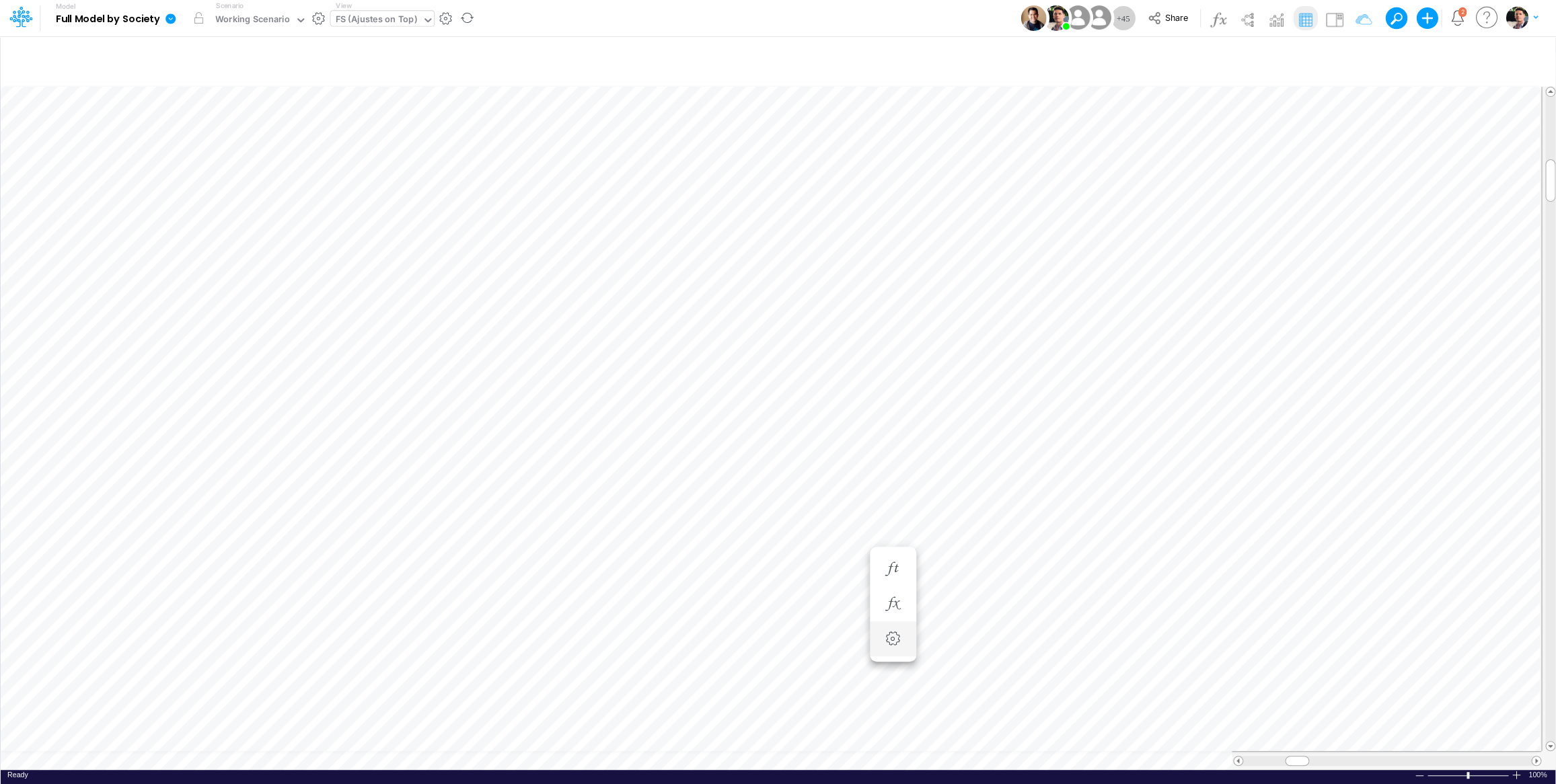
scroll to position [5, 18]
click at [971, 677] on icon "button" at bounding box center [966, 671] width 21 height 14
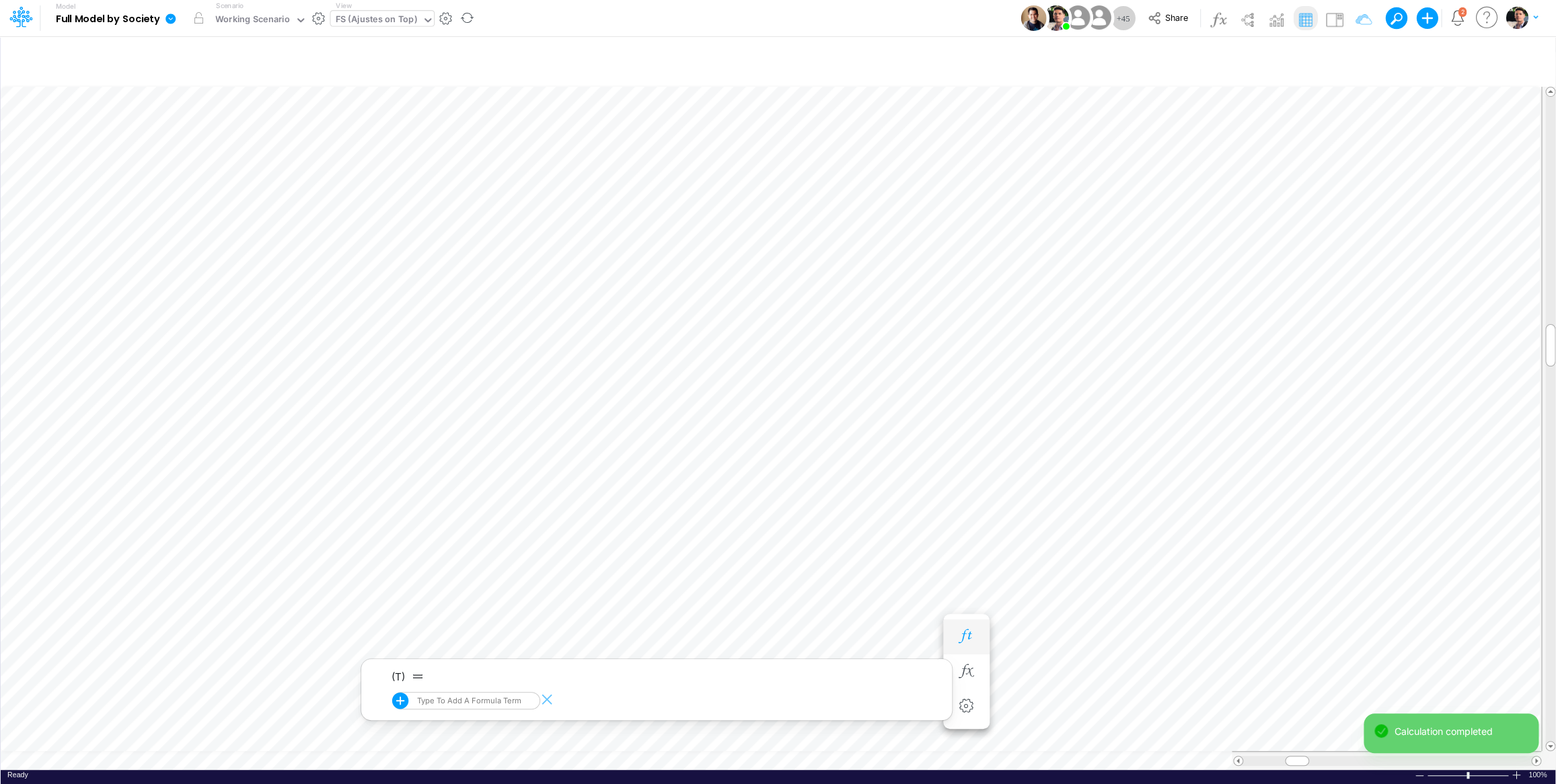
click at [972, 638] on icon "button" at bounding box center [966, 637] width 21 height 14
click at [968, 437] on icon "button" at bounding box center [966, 435] width 21 height 14
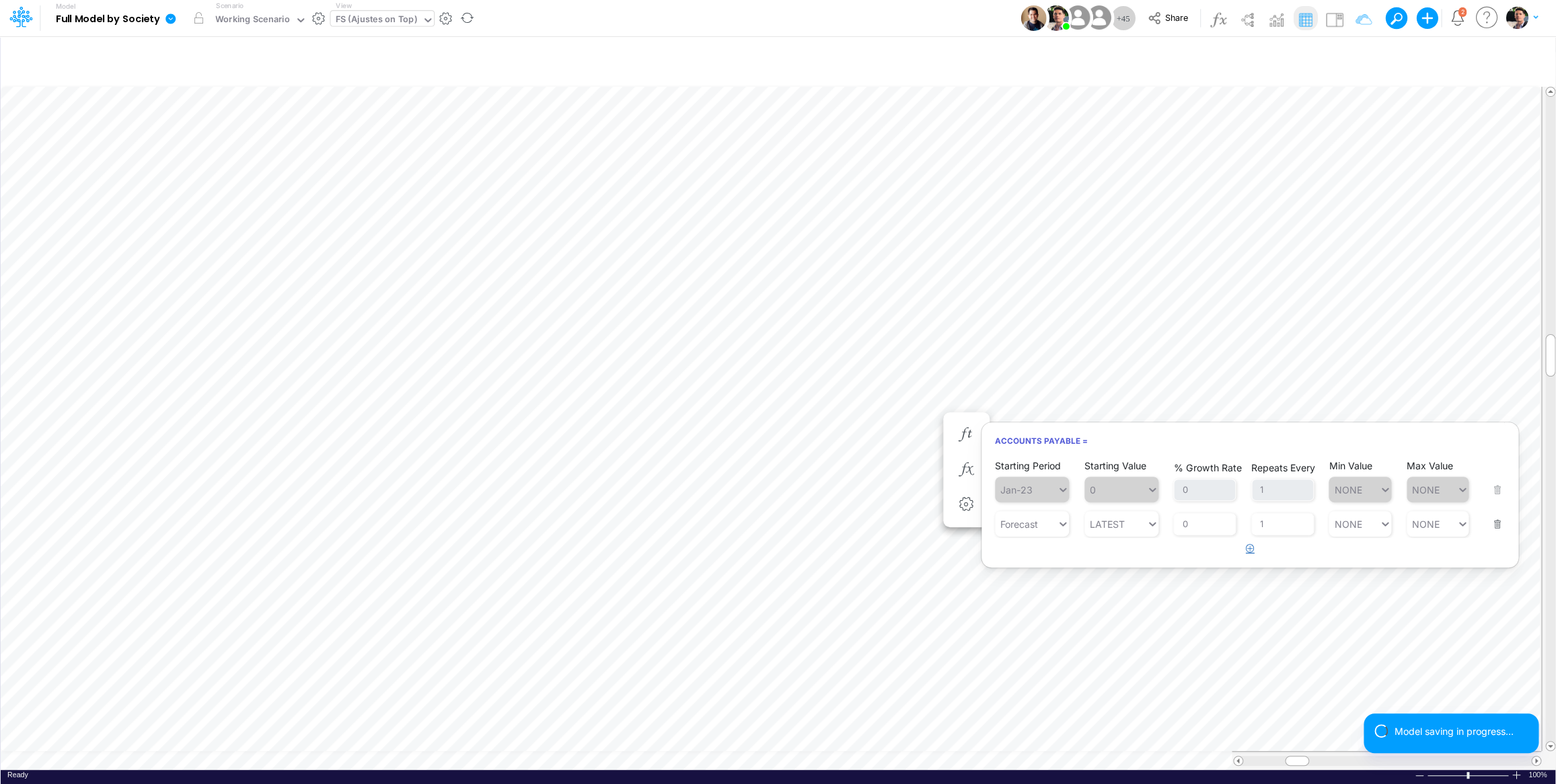
click at [1248, 551] on icon "button" at bounding box center [1251, 548] width 9 height 9
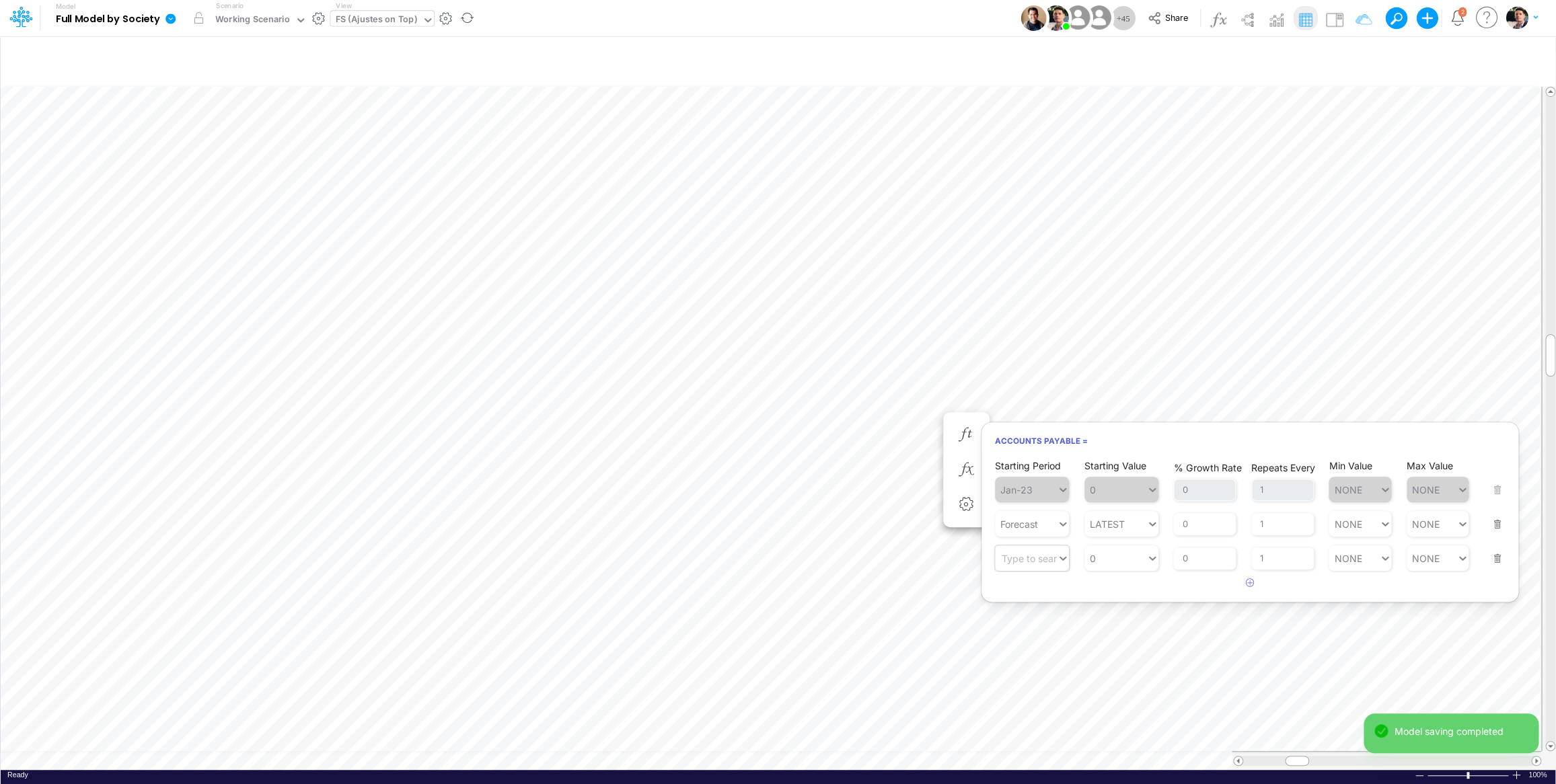
click at [1007, 562] on div "Type to search..." at bounding box center [1038, 558] width 74 height 12
click at [1025, 616] on div "[DATE]-25" at bounding box center [1032, 613] width 74 height 22
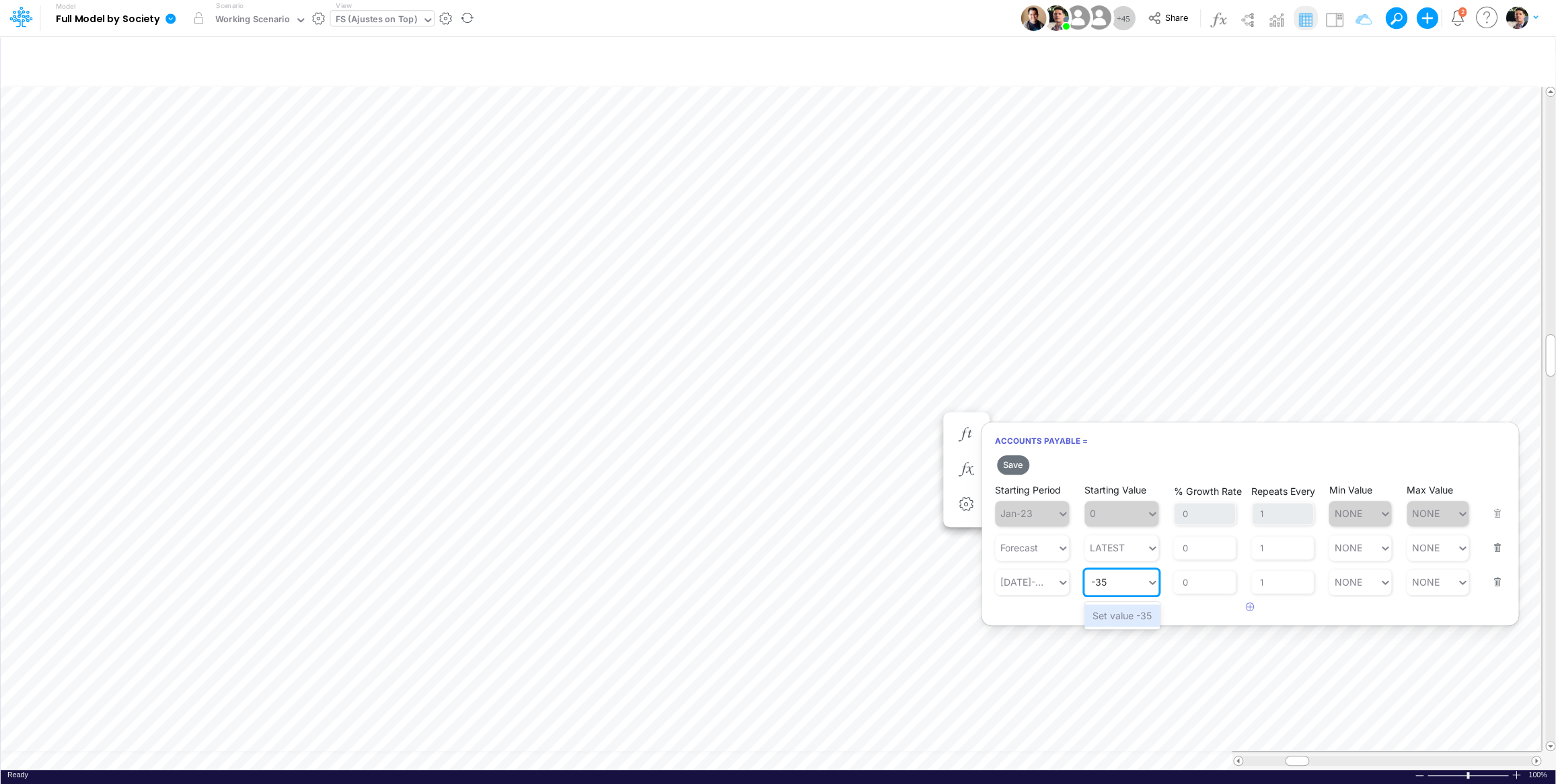
type input "-35"
paste input "3,563,337"
click at [1132, 617] on div "Set value -3,563,337" at bounding box center [1139, 615] width 110 height 22
type input "-3,563,337"
paste input "text"
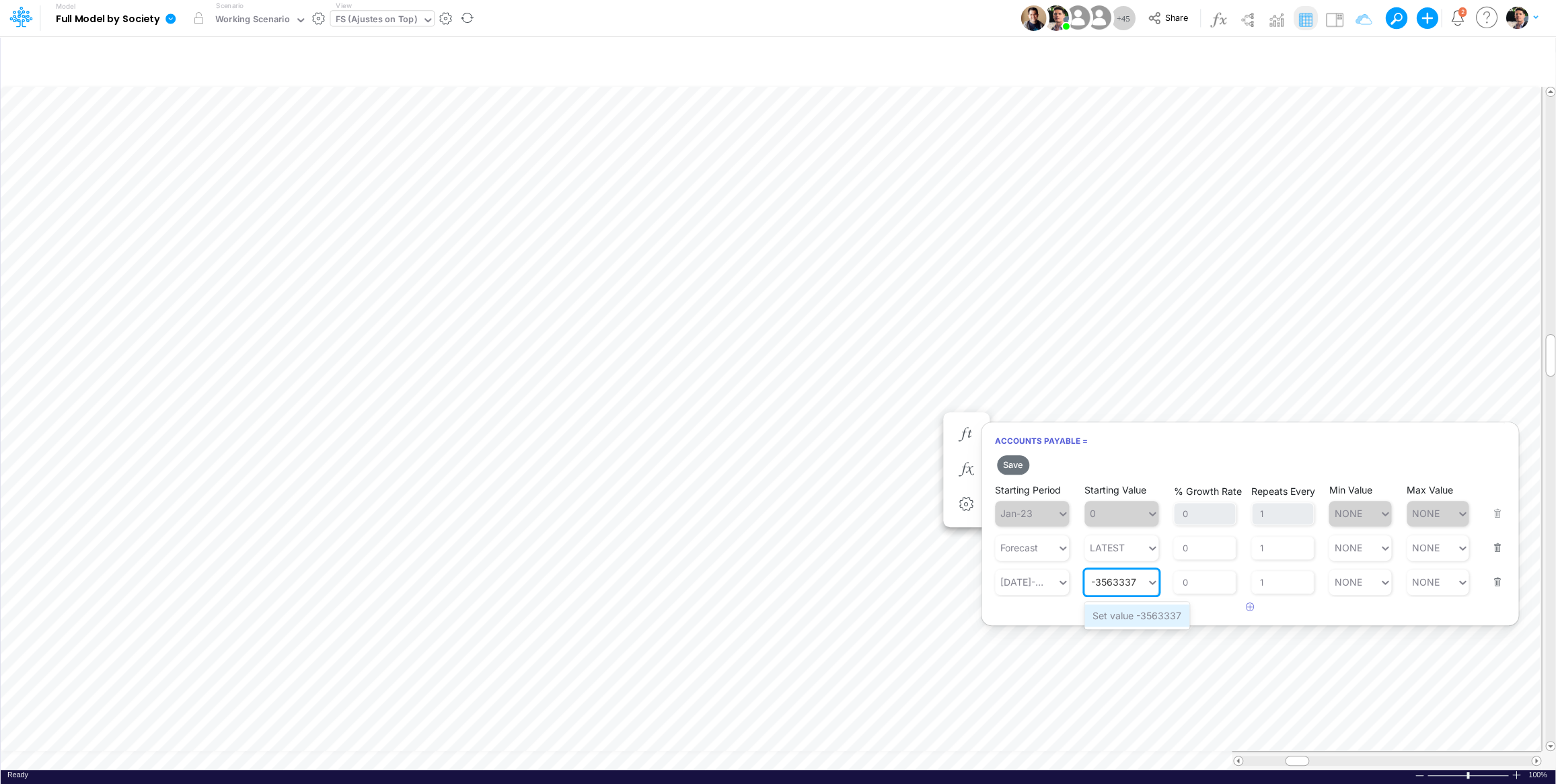
click at [1145, 615] on div "Set value -3563337" at bounding box center [1136, 615] width 105 height 22
type input "-3563337"
click at [1004, 462] on button "Save" at bounding box center [1013, 465] width 32 height 20
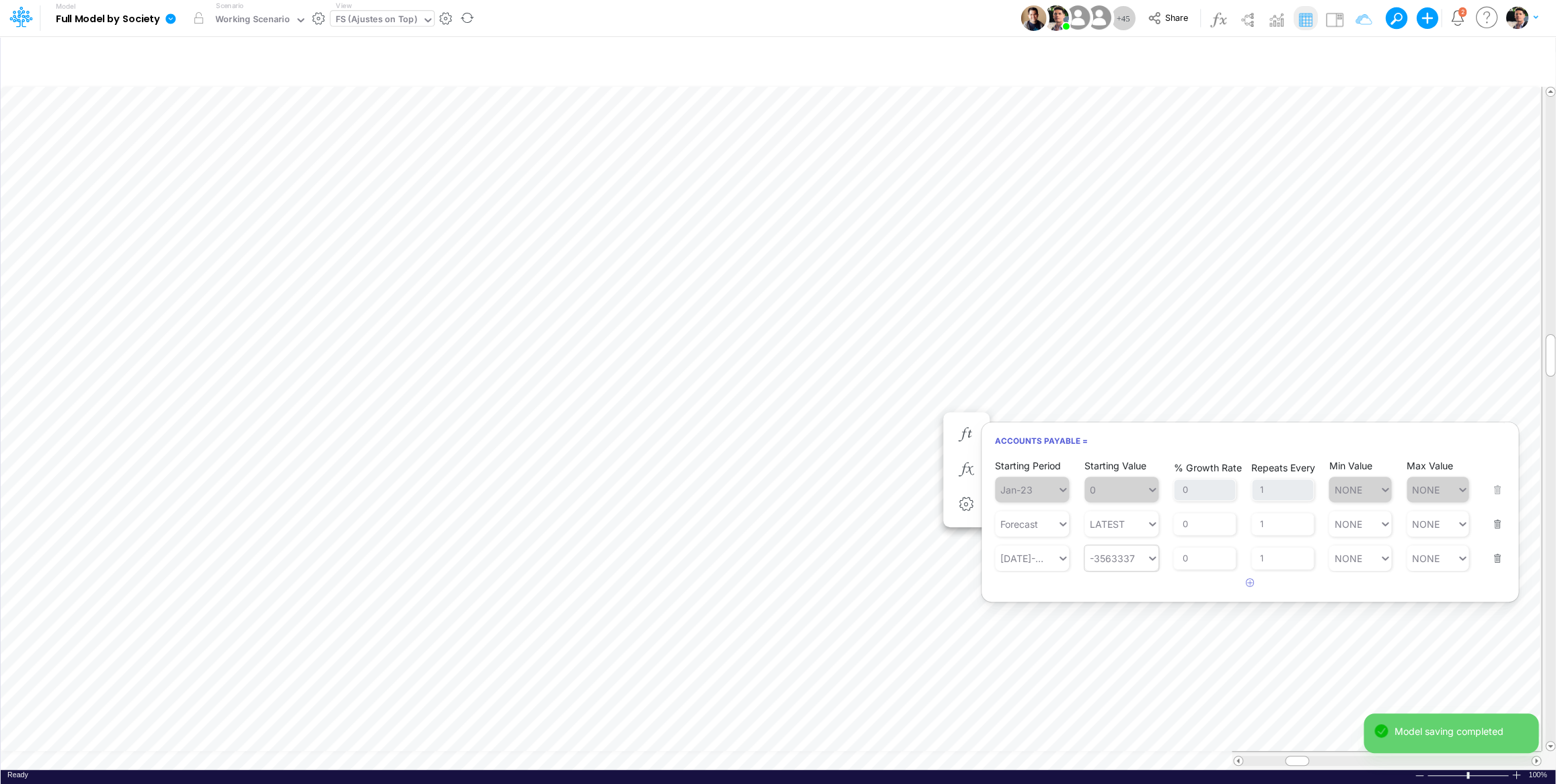
type input "-3563337"
click at [1500, 561] on button "button" at bounding box center [1493, 550] width 18 height 37
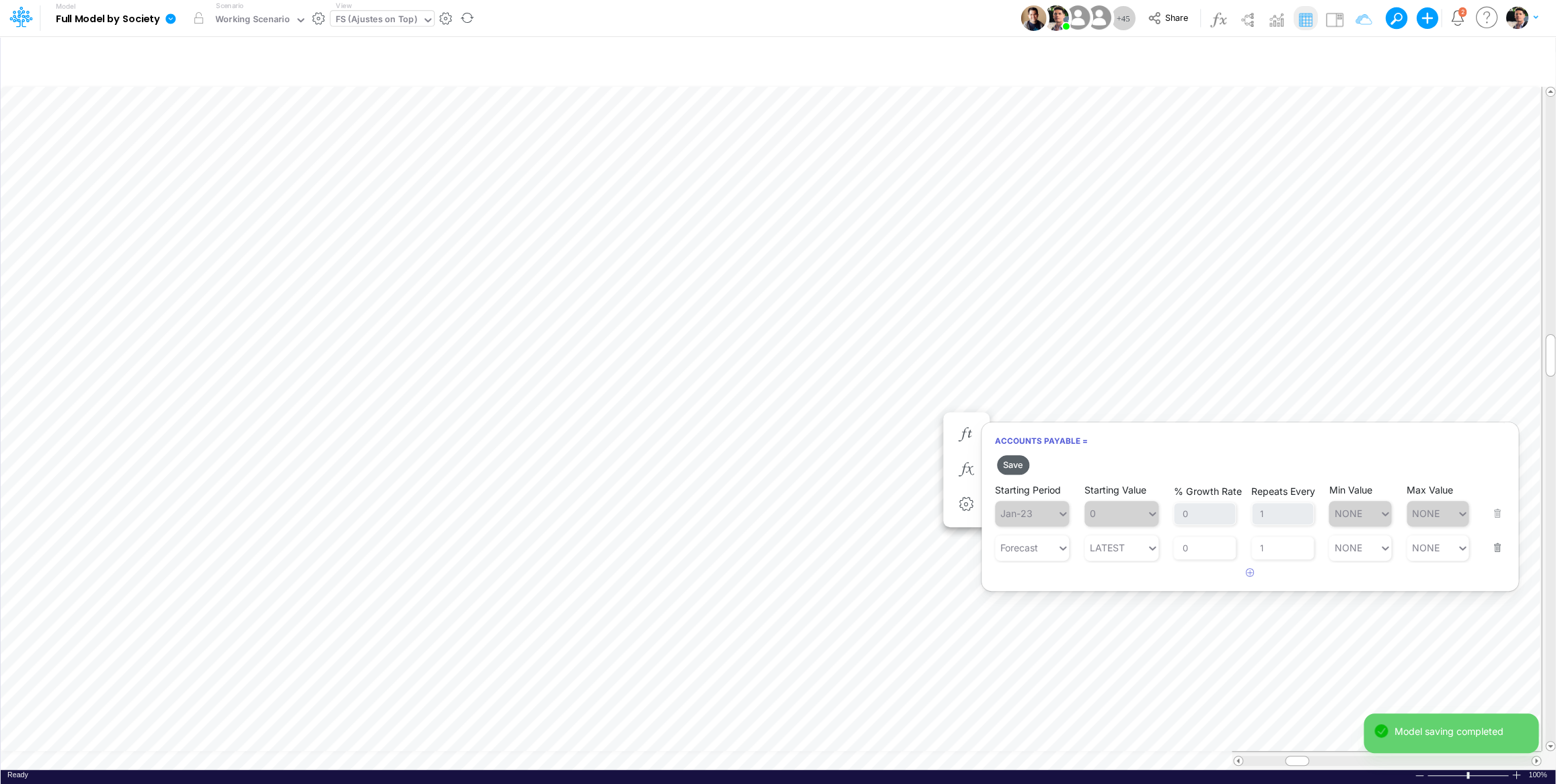
click at [1022, 467] on button "Save" at bounding box center [1013, 465] width 32 height 20
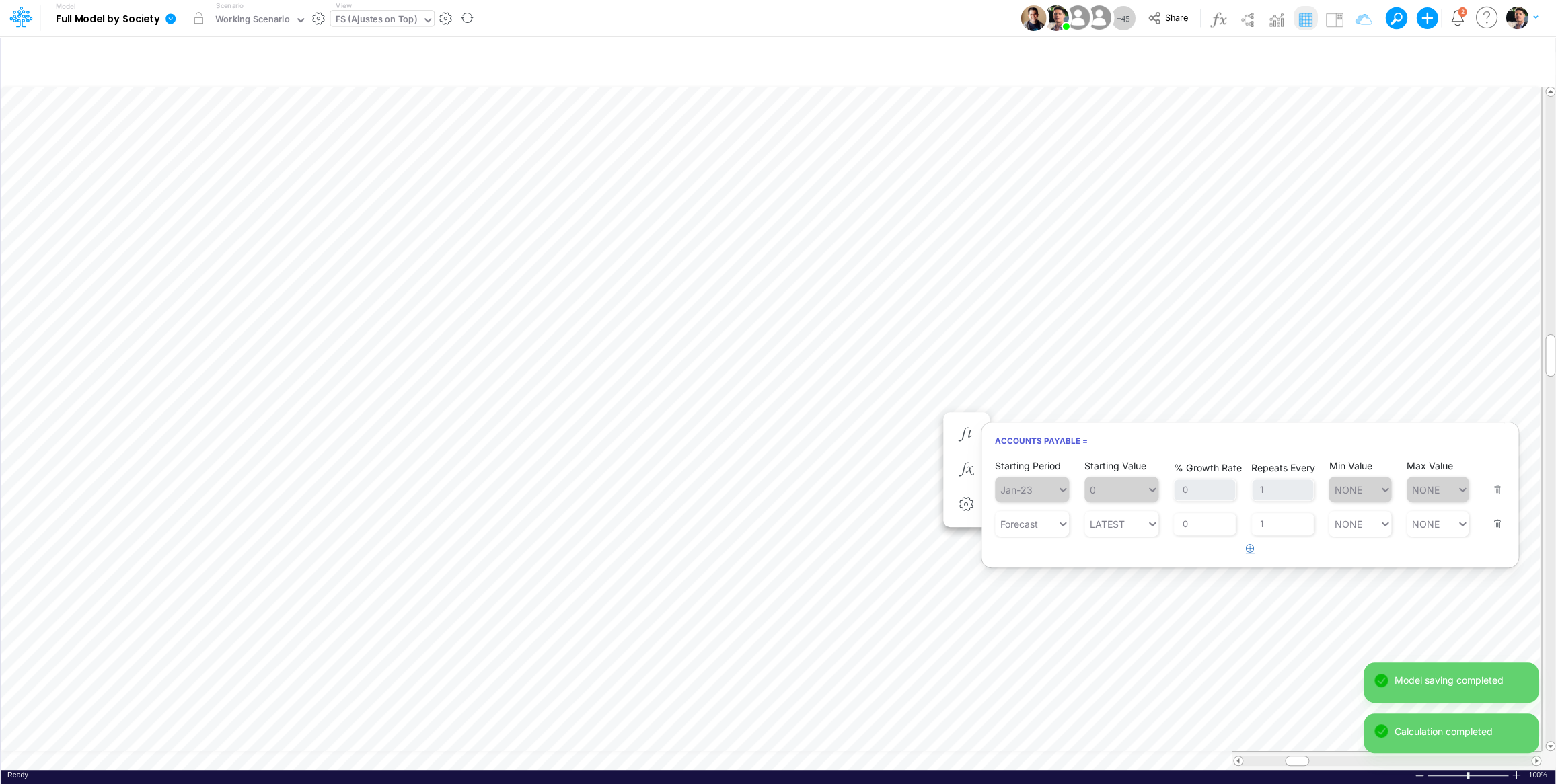
click at [1247, 553] on icon "button" at bounding box center [1251, 548] width 9 height 9
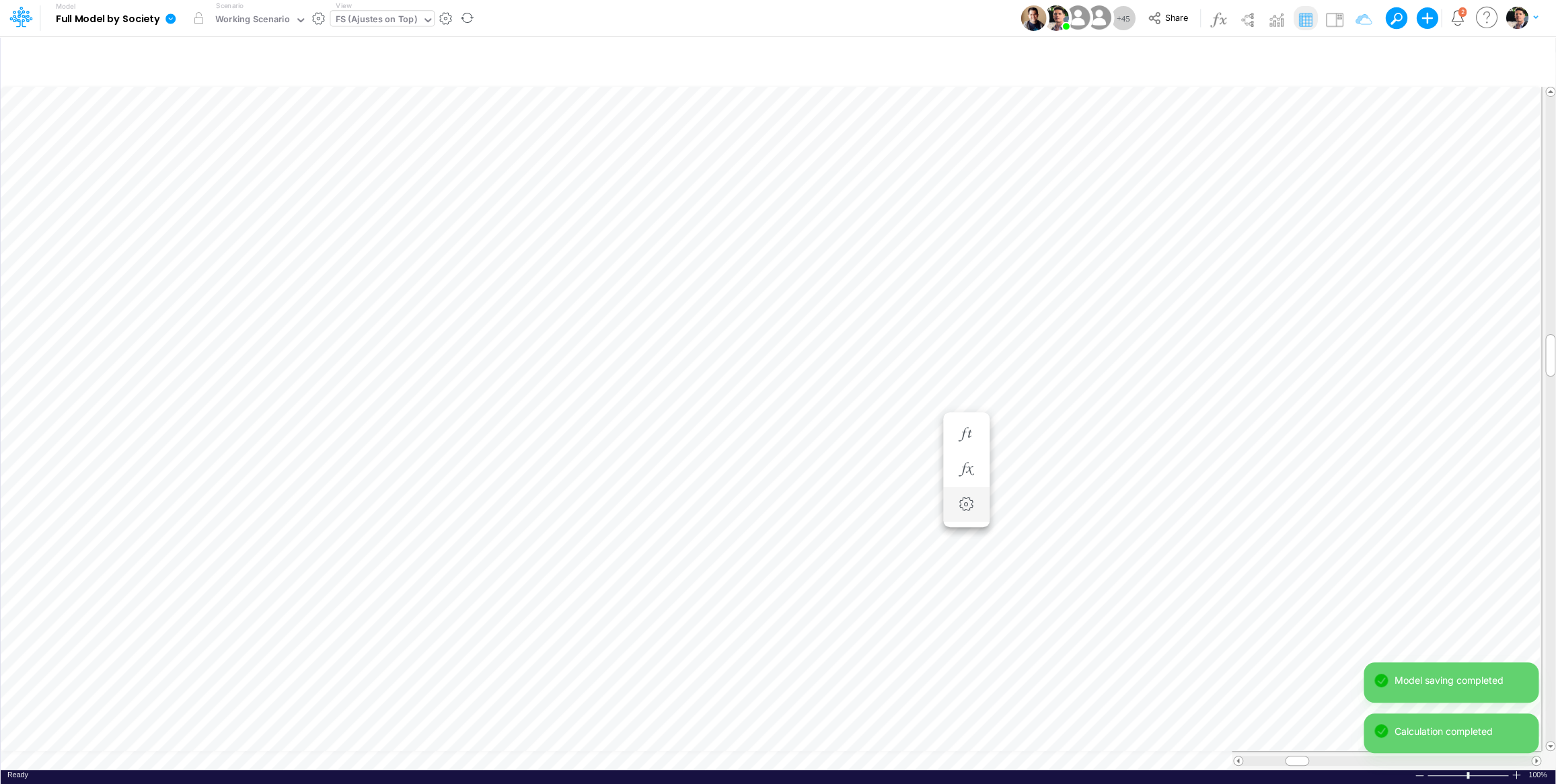
scroll to position [5, 3]
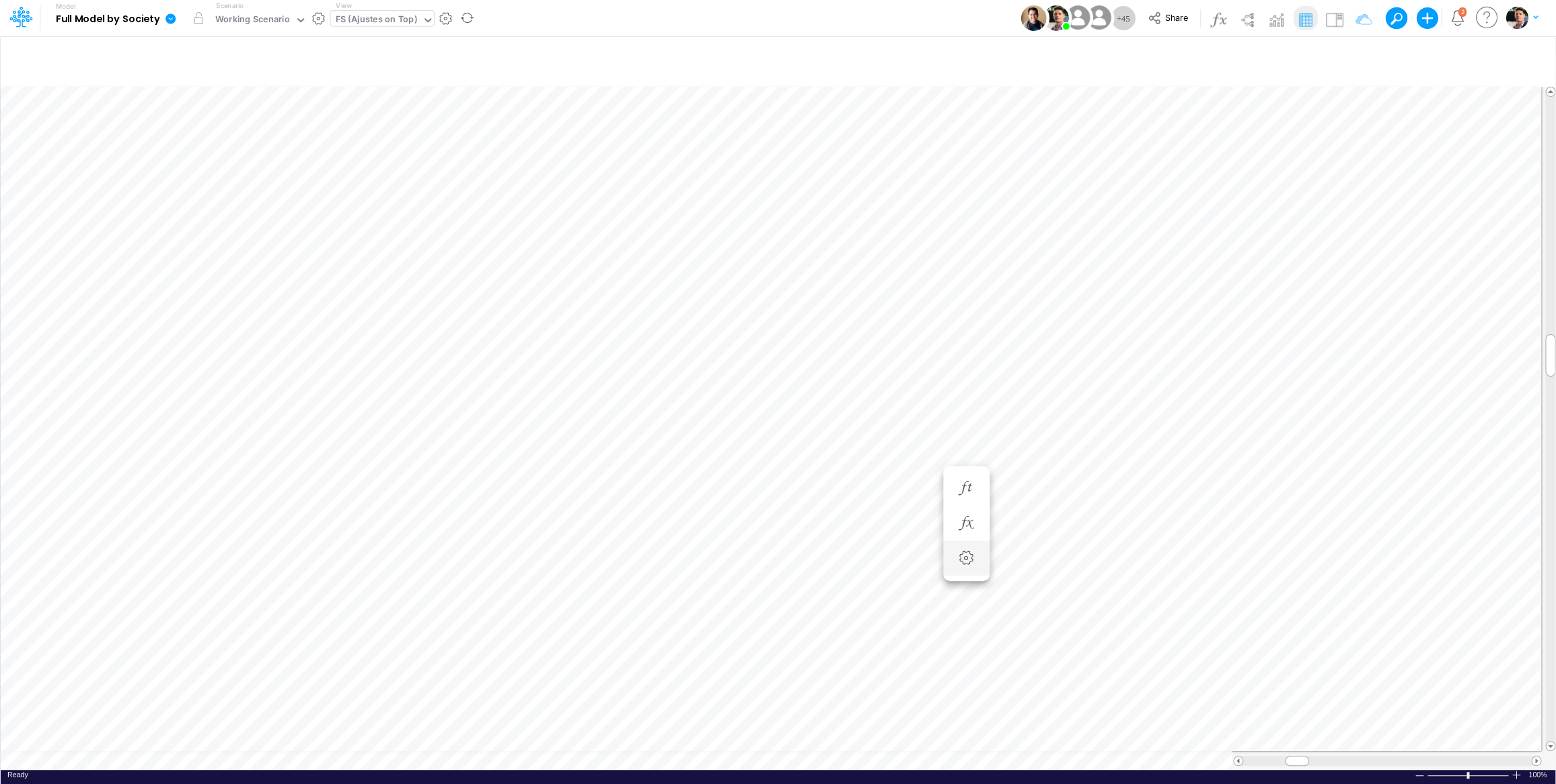
scroll to position [5, 3]
click at [978, 524] on button "button" at bounding box center [966, 524] width 25 height 27
click at [968, 485] on icon "button" at bounding box center [966, 488] width 21 height 14
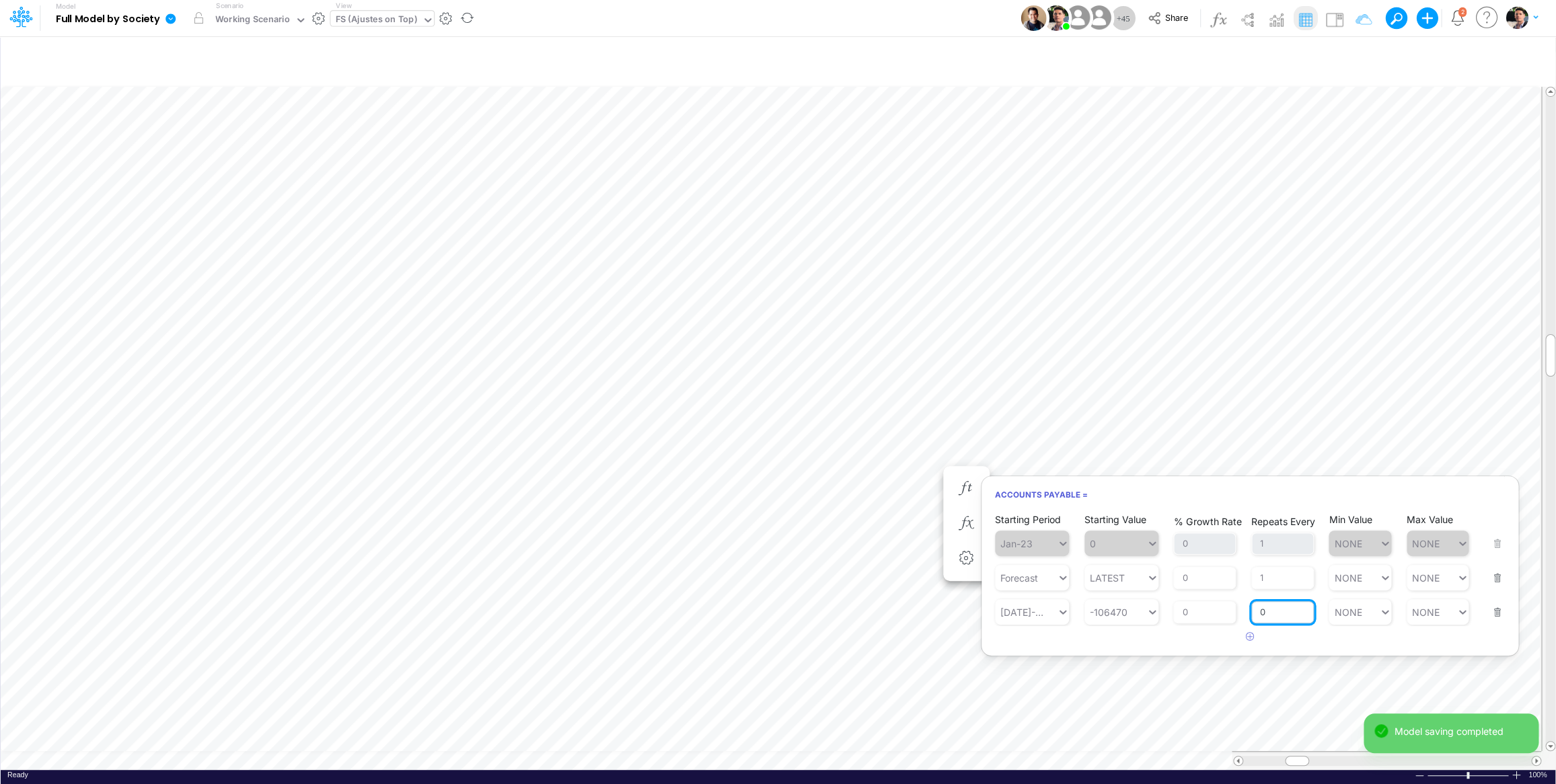
click at [1267, 620] on input "0" at bounding box center [1283, 613] width 63 height 23
type input "1"
click at [1282, 582] on input "1" at bounding box center [1283, 579] width 63 height 23
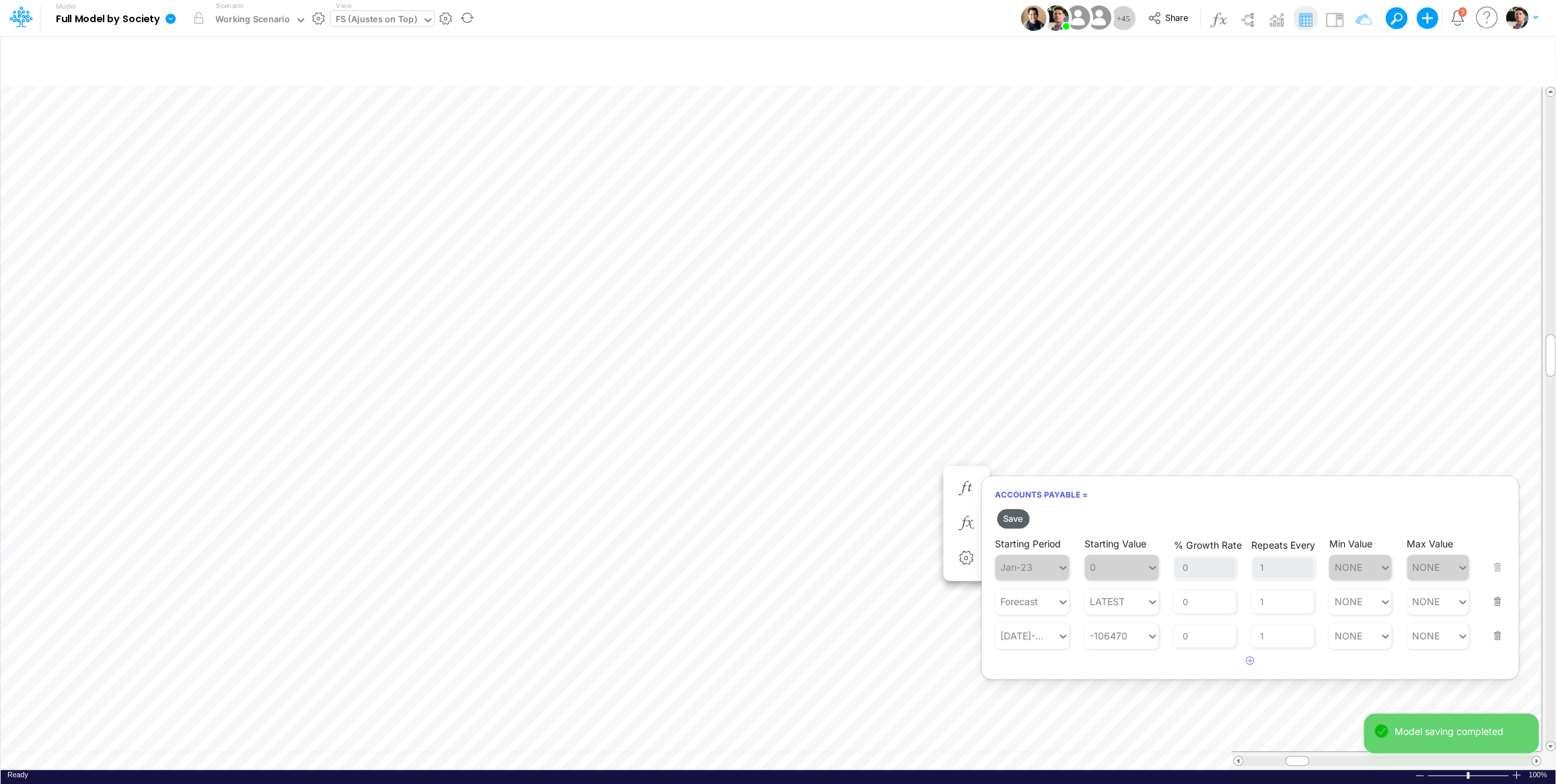
click at [1011, 519] on button "Save" at bounding box center [1013, 519] width 32 height 20
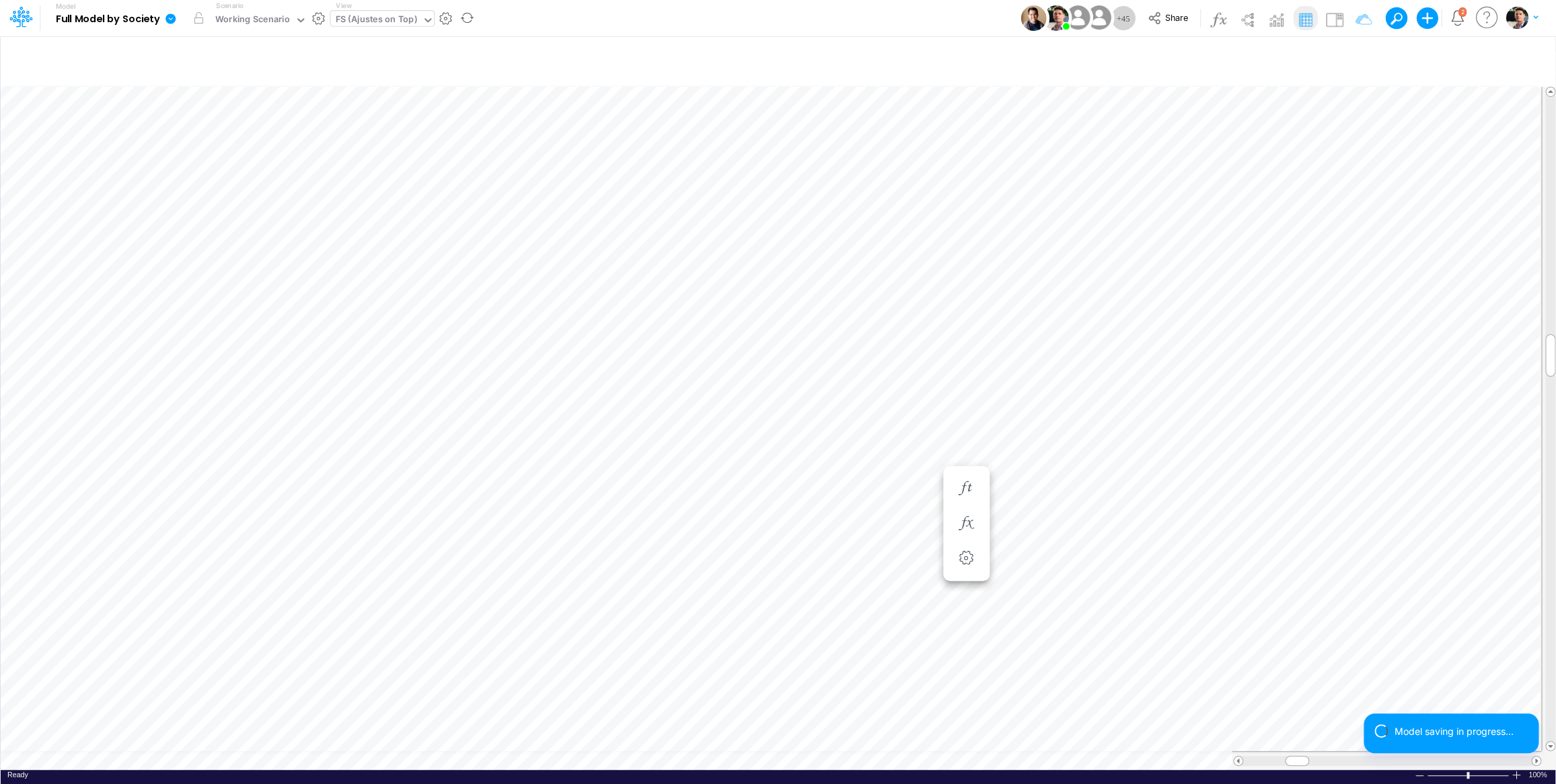
scroll to position [5, 44]
type input "BS (USGAAP) - Detailed"
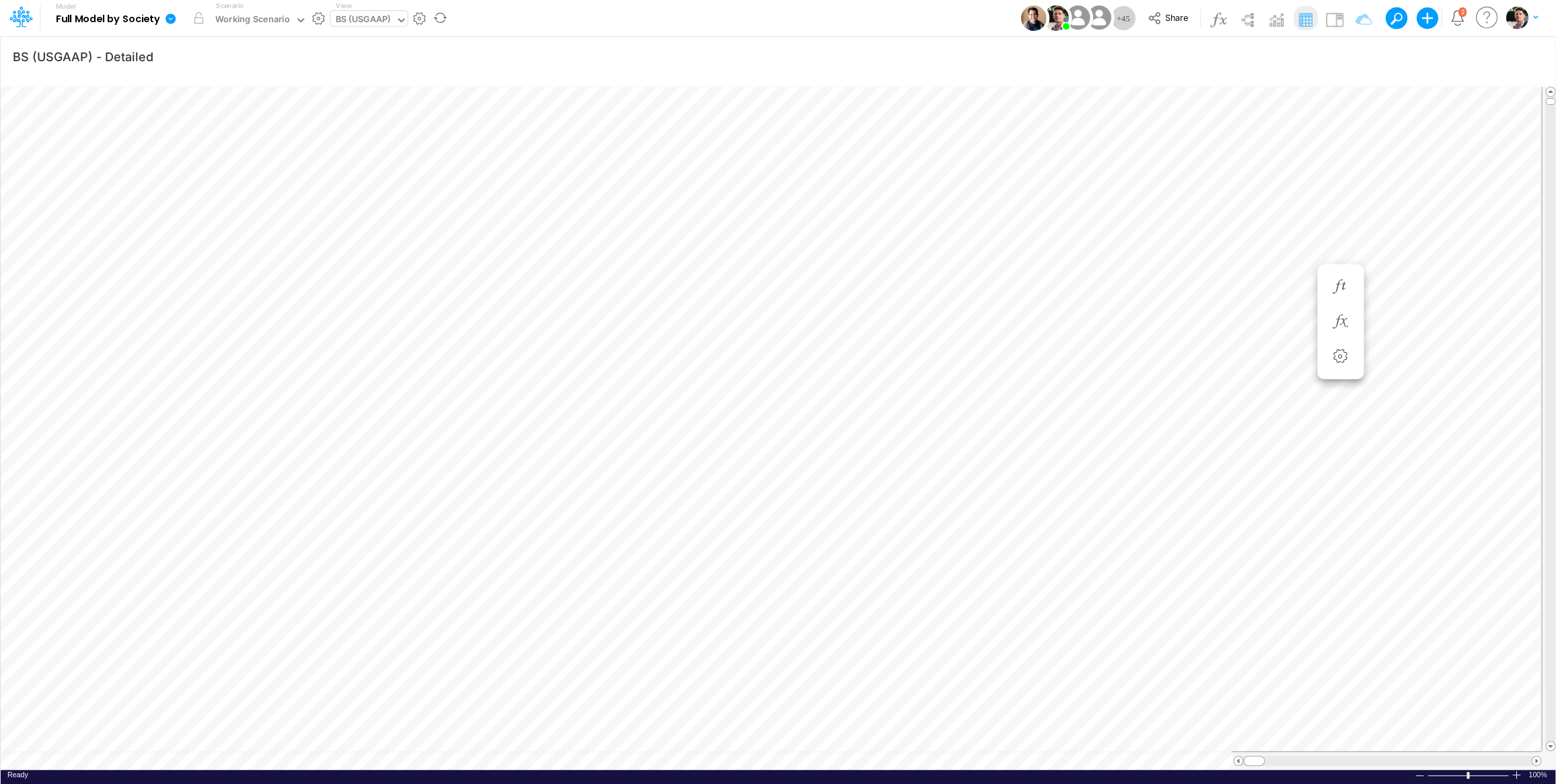
scroll to position [5, 43]
click at [376, 7] on div "View BS (USGAAP)" at bounding box center [369, 18] width 77 height 35
click at [373, 13] on div "BS (USGAAP)" at bounding box center [363, 21] width 64 height 21
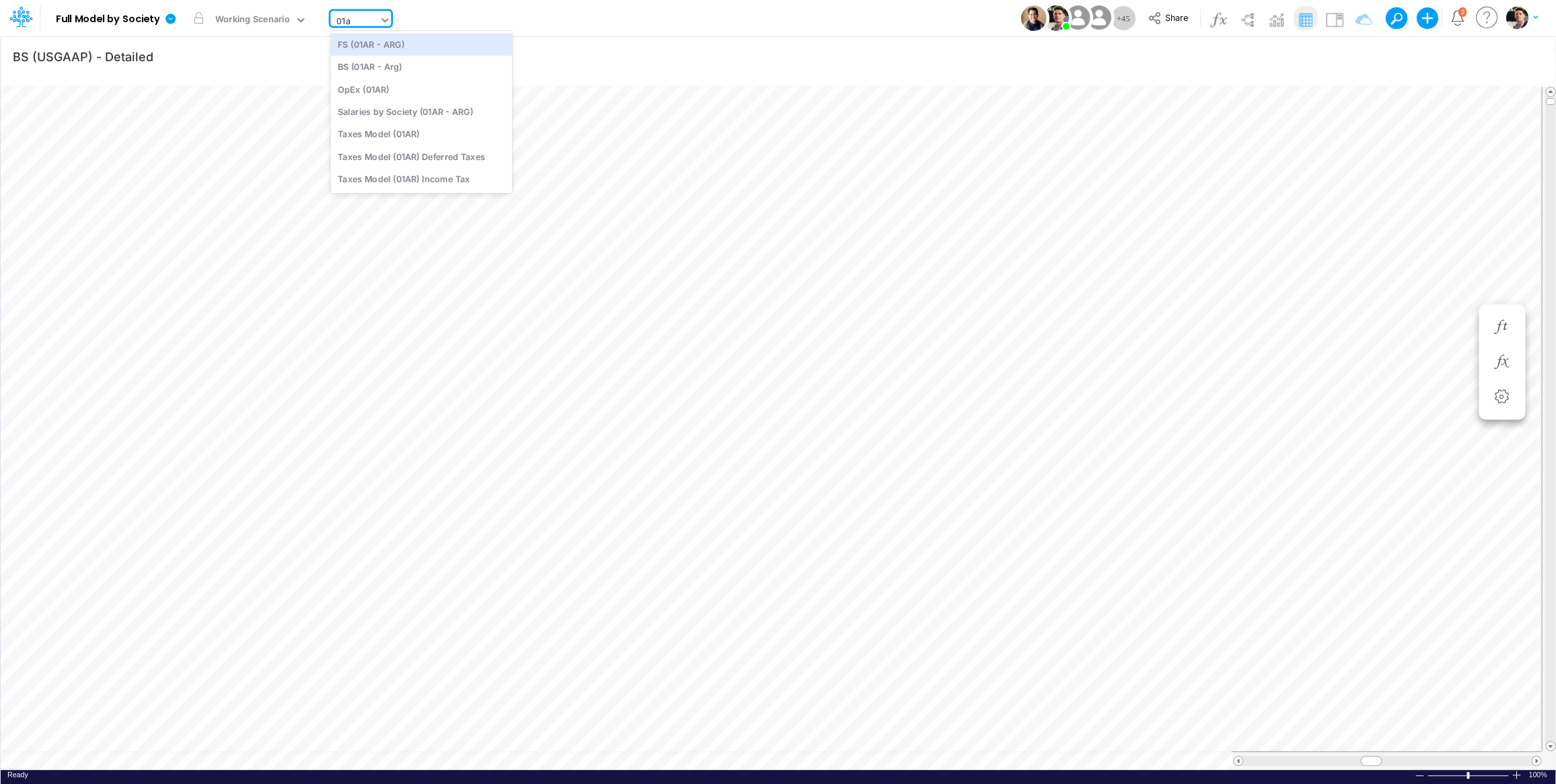
type input "01ar"
click at [388, 70] on div "BS (01AR - Arg)" at bounding box center [421, 67] width 181 height 22
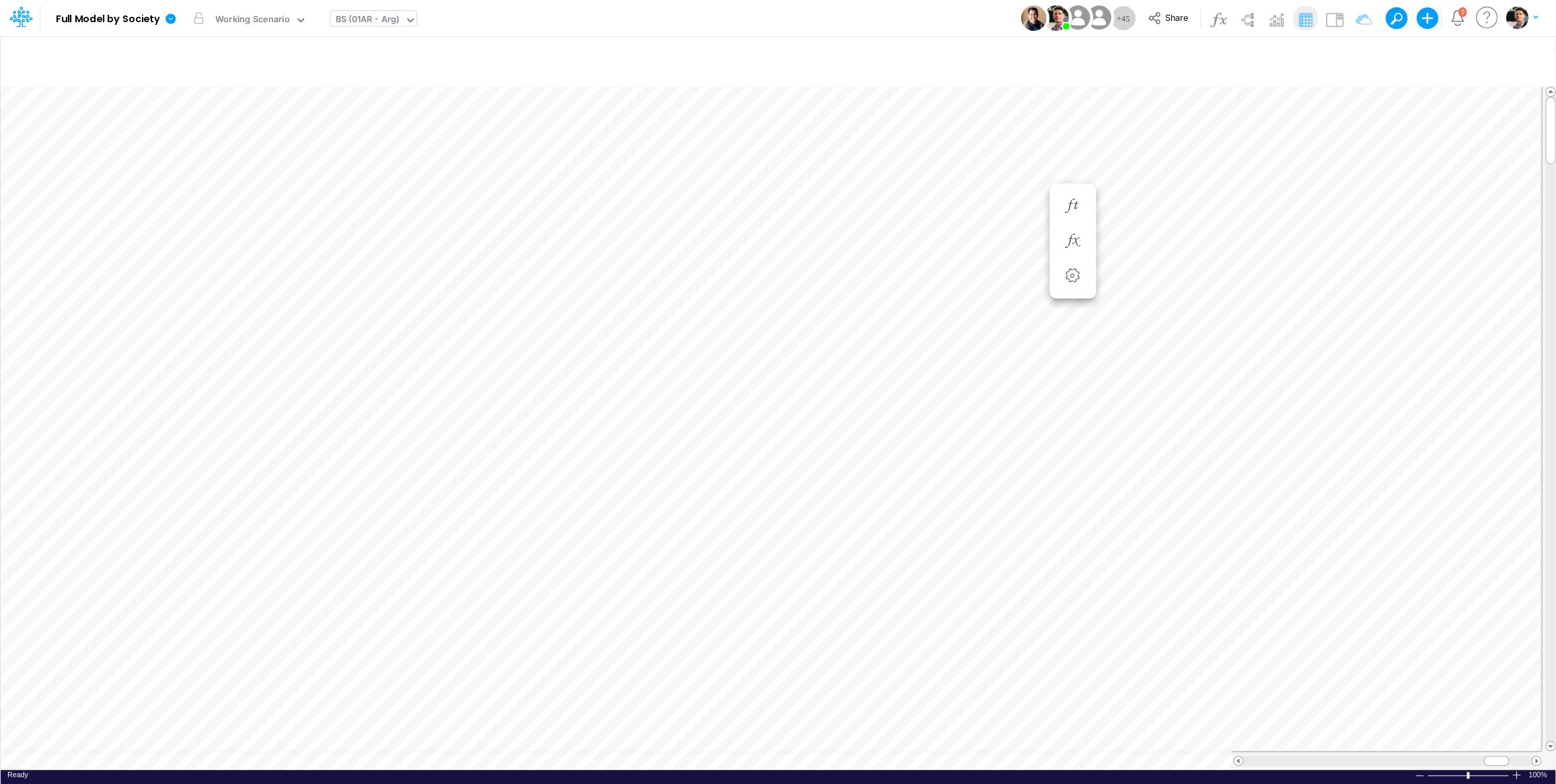
click at [384, 17] on div "BS (01AR - Arg)" at bounding box center [367, 20] width 64 height 15
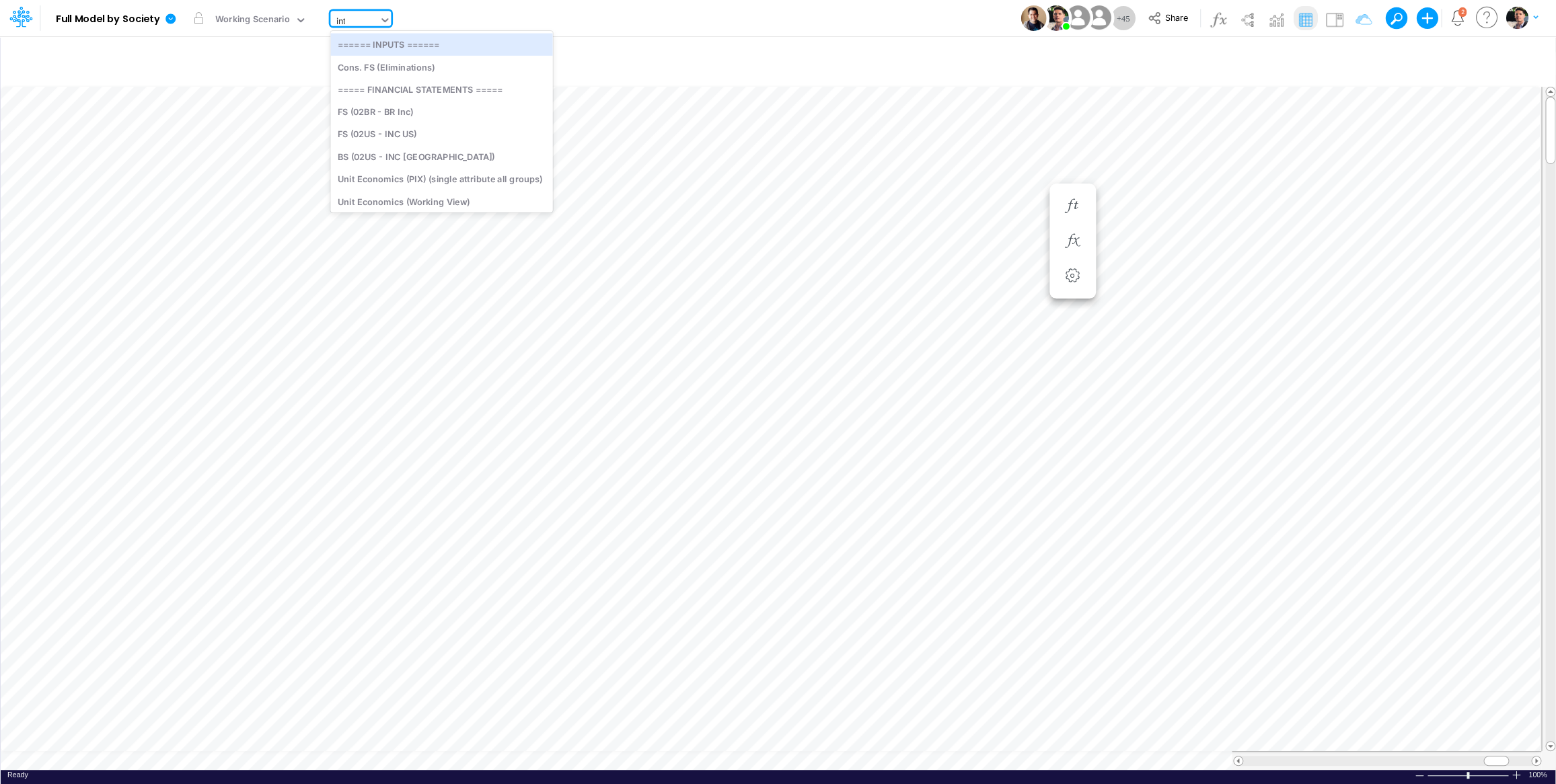
type input "inter"
click at [396, 50] on div "Interco G&A" at bounding box center [439, 44] width 219 height 22
type input "Intercos G&A"
